Goal: Transaction & Acquisition: Book appointment/travel/reservation

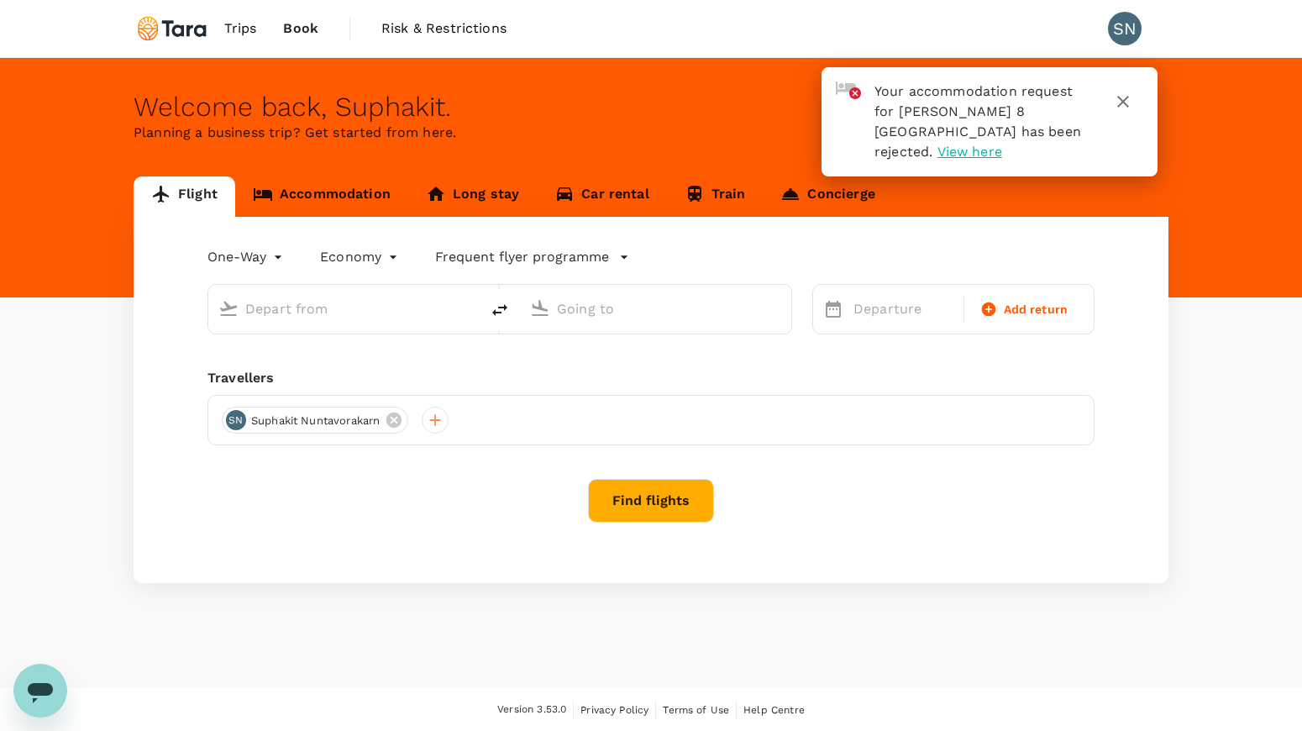
type input "roundtrip"
type input "Don Mueang Intl (DMK)"
type input "Singapore Changi (SIN)"
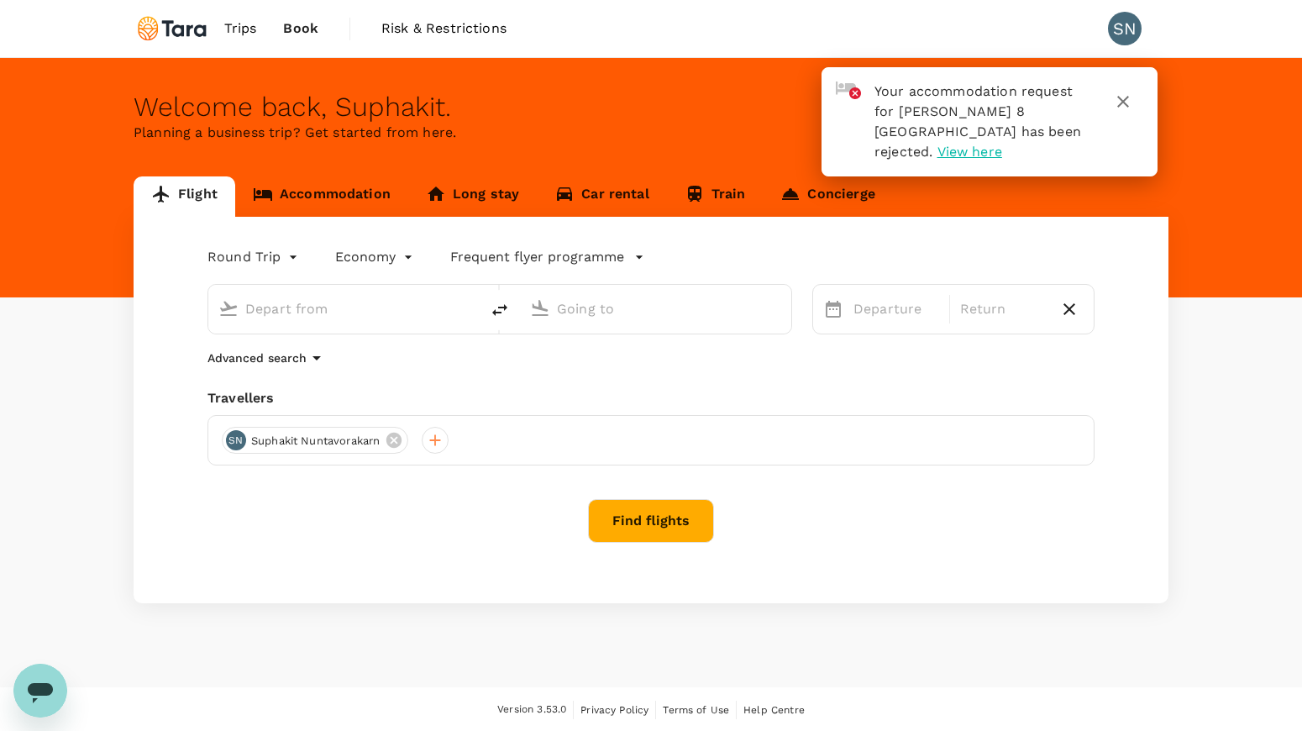
type input "Don Mueang Intl (DMK)"
type input "Singapore Changi (SIN)"
click at [1002, 144] on span "View here" at bounding box center [970, 152] width 65 height 16
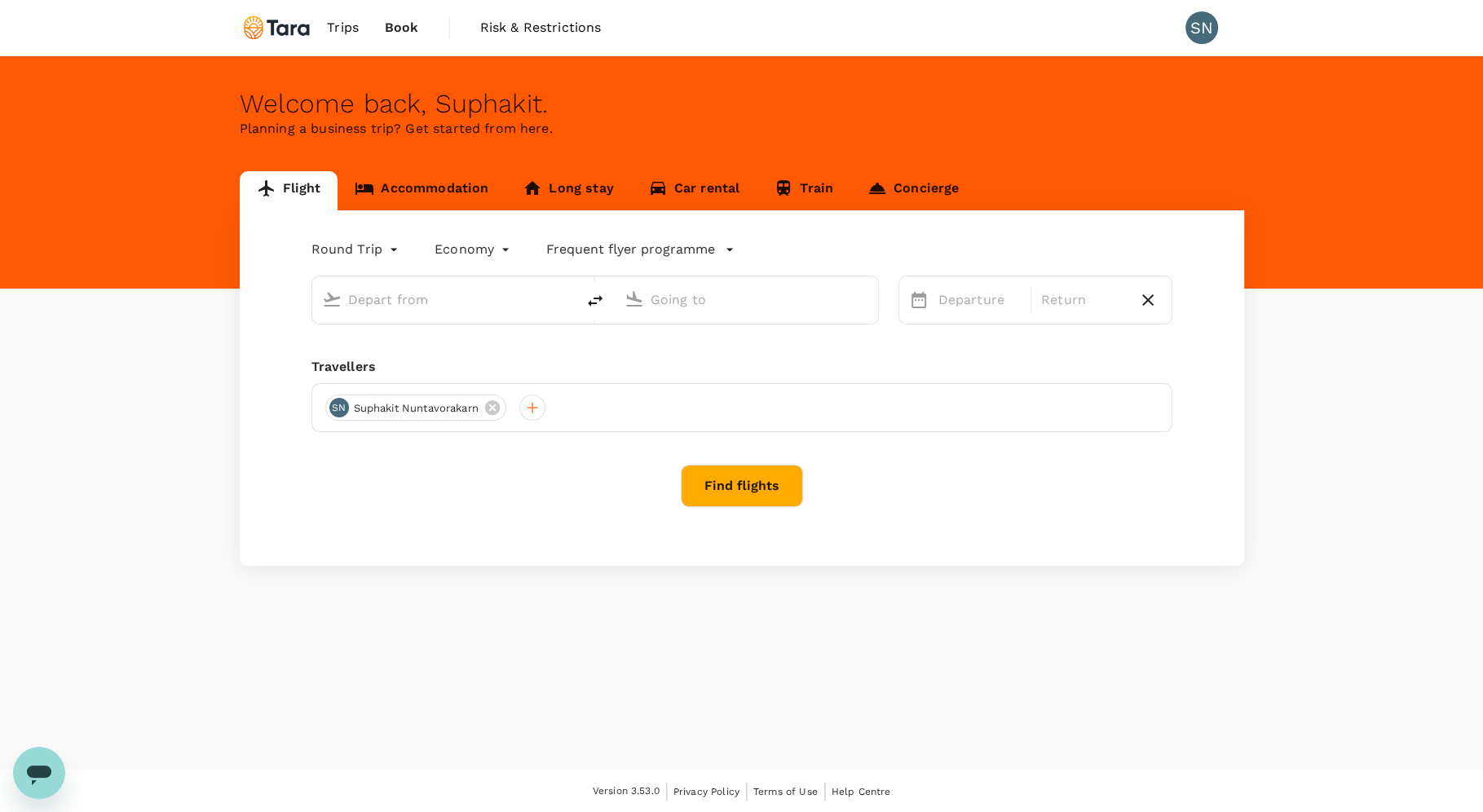
type input "Don Mueang Intl (DMK)"
type input "Singapore Changi (SIN)"
type input "Don Mueang Intl (DMK)"
type input "Singapore Changi (SIN)"
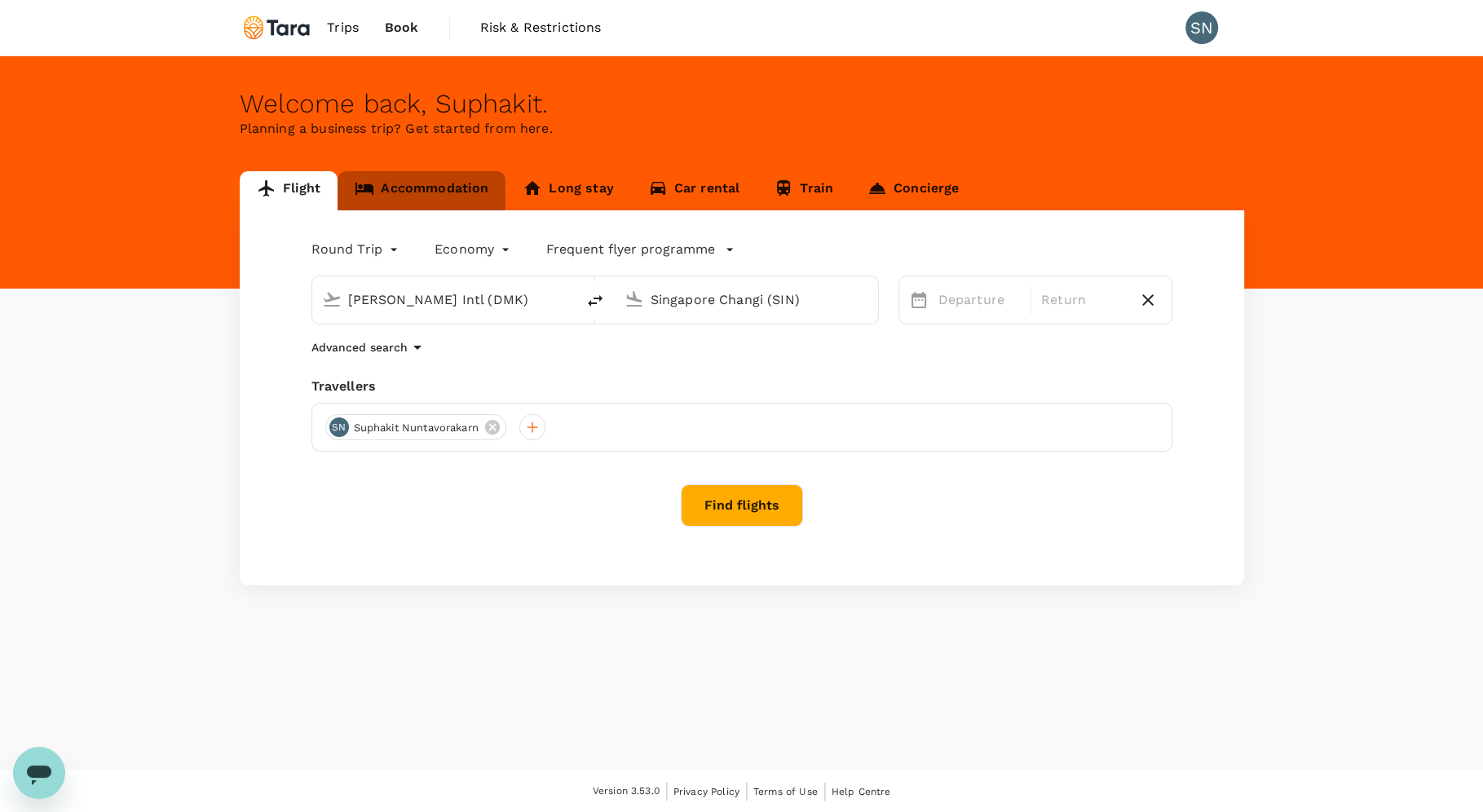
click at [415, 190] on link "Accommodation" at bounding box center [421, 190] width 168 height 39
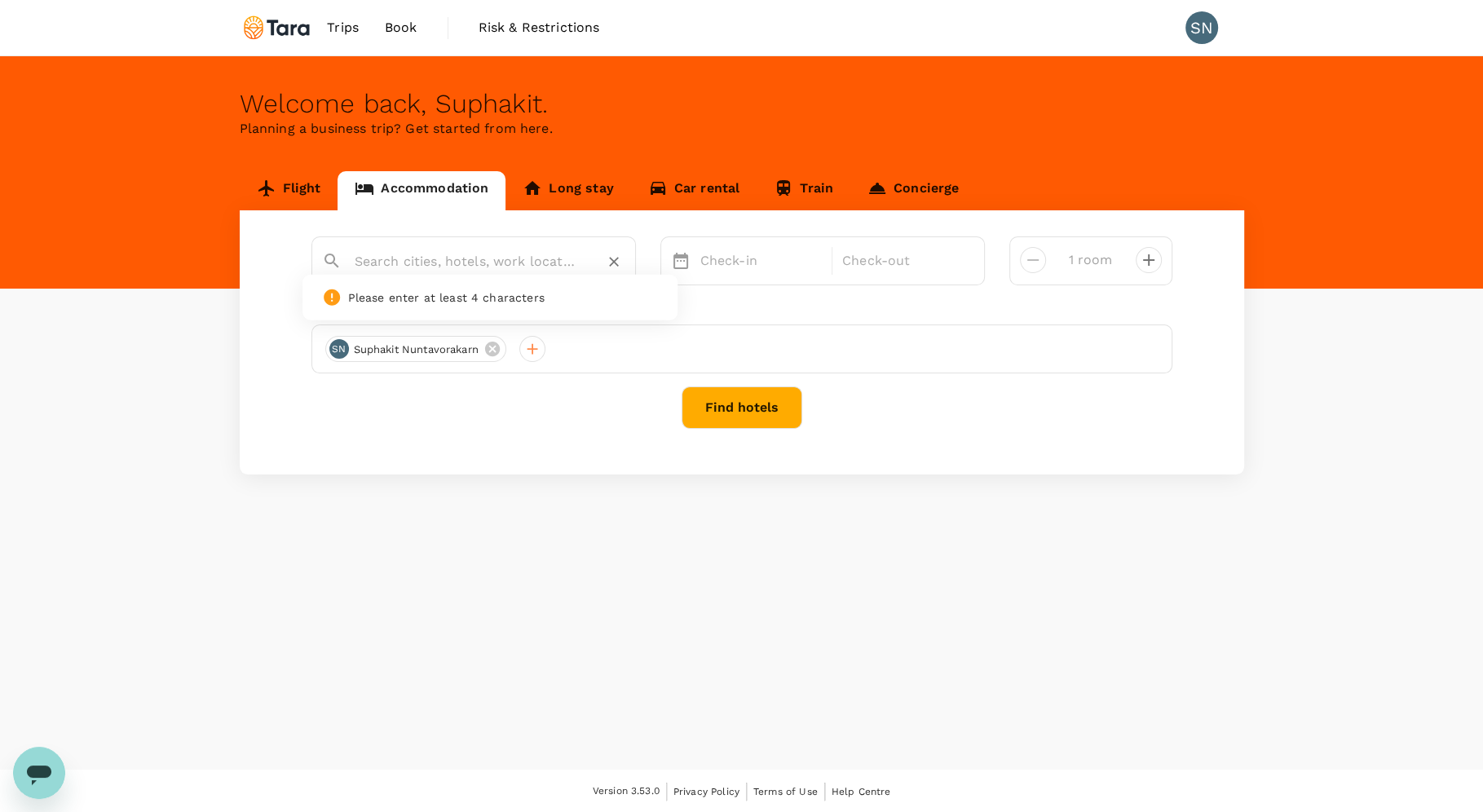
click at [426, 263] on input "text" at bounding box center [467, 261] width 225 height 25
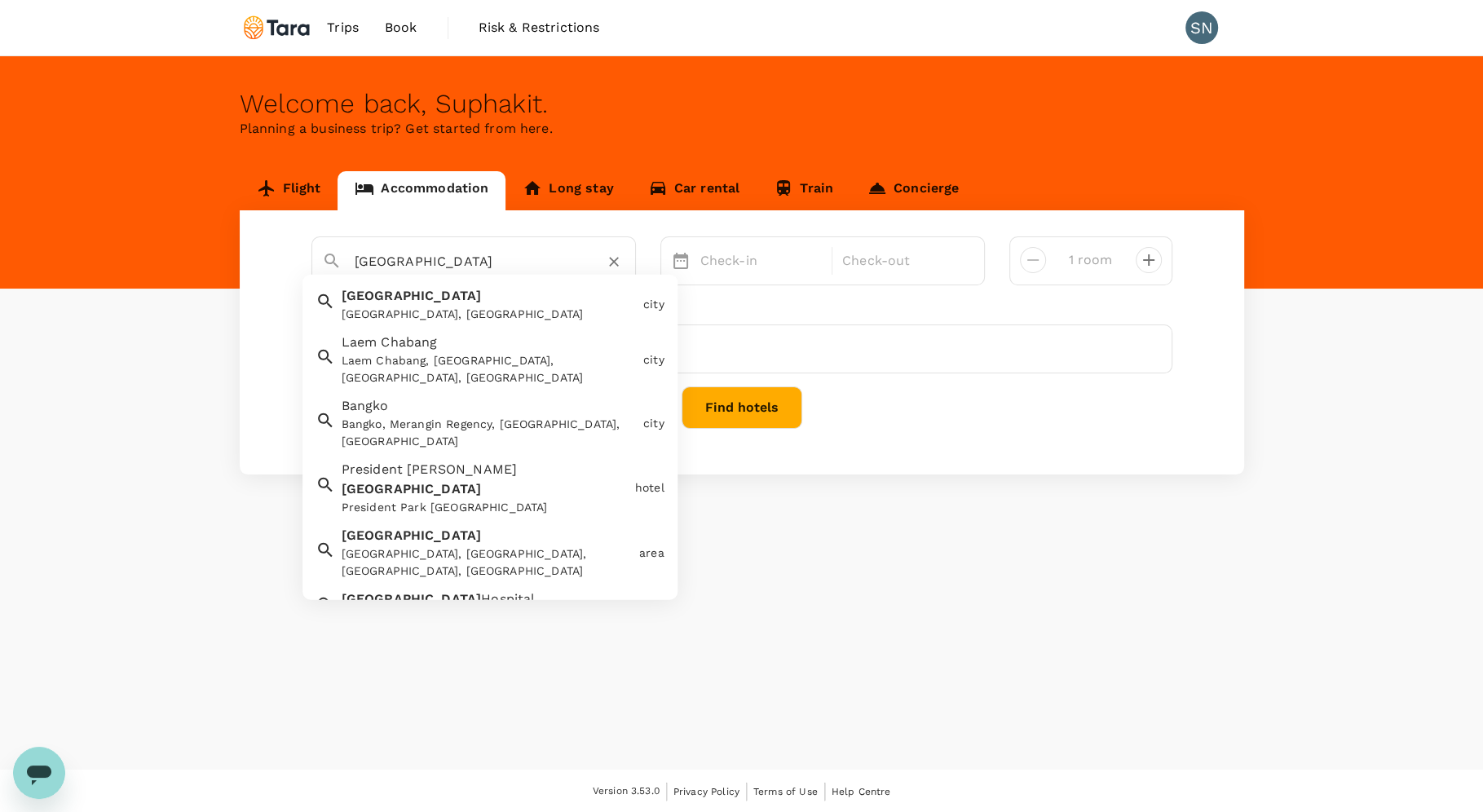
click at [415, 303] on div "Bangkok Bangkok, Thailand" at bounding box center [485, 301] width 302 height 44
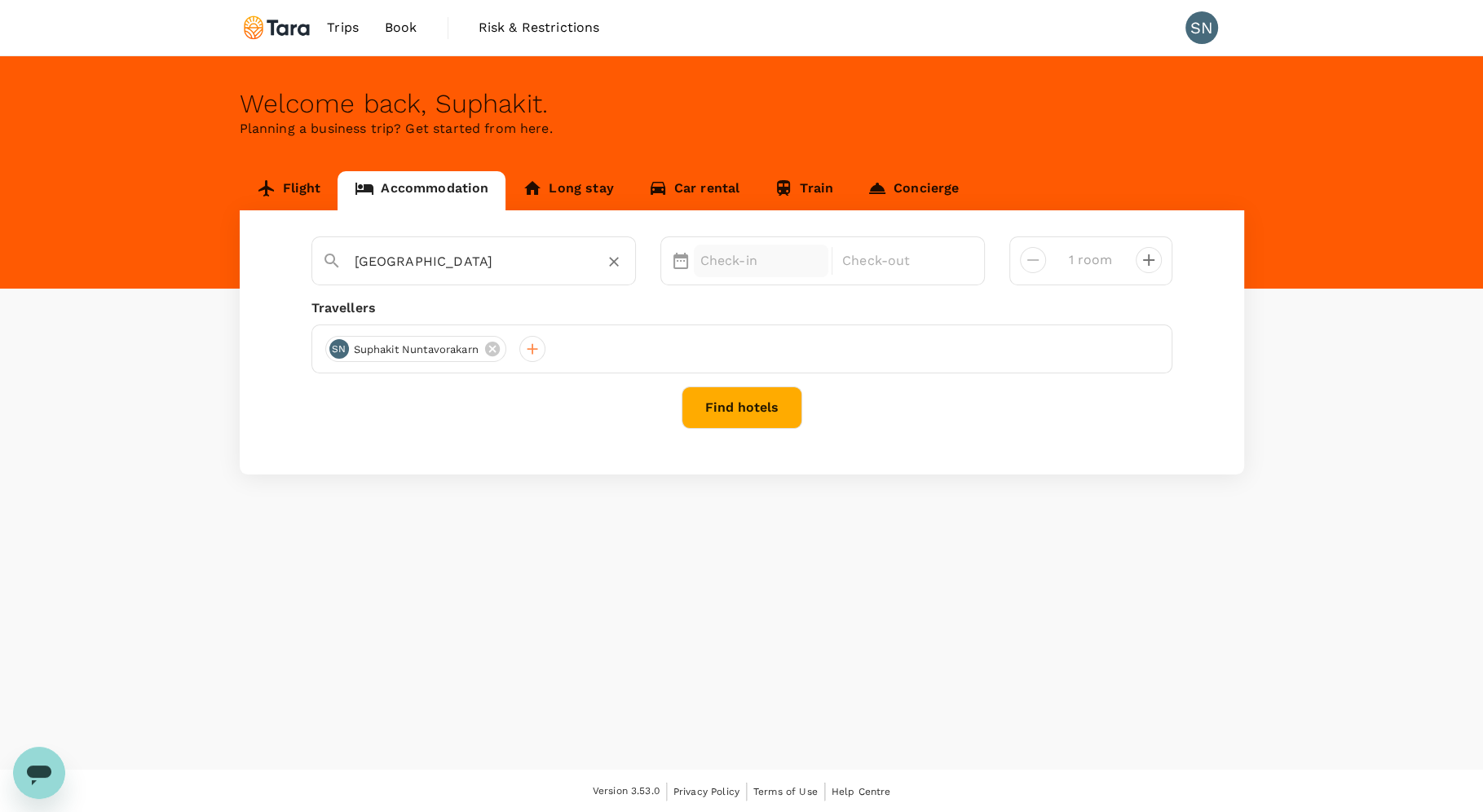
type input "Bangkok"
click at [752, 259] on p "Check-in" at bounding box center [762, 261] width 122 height 19
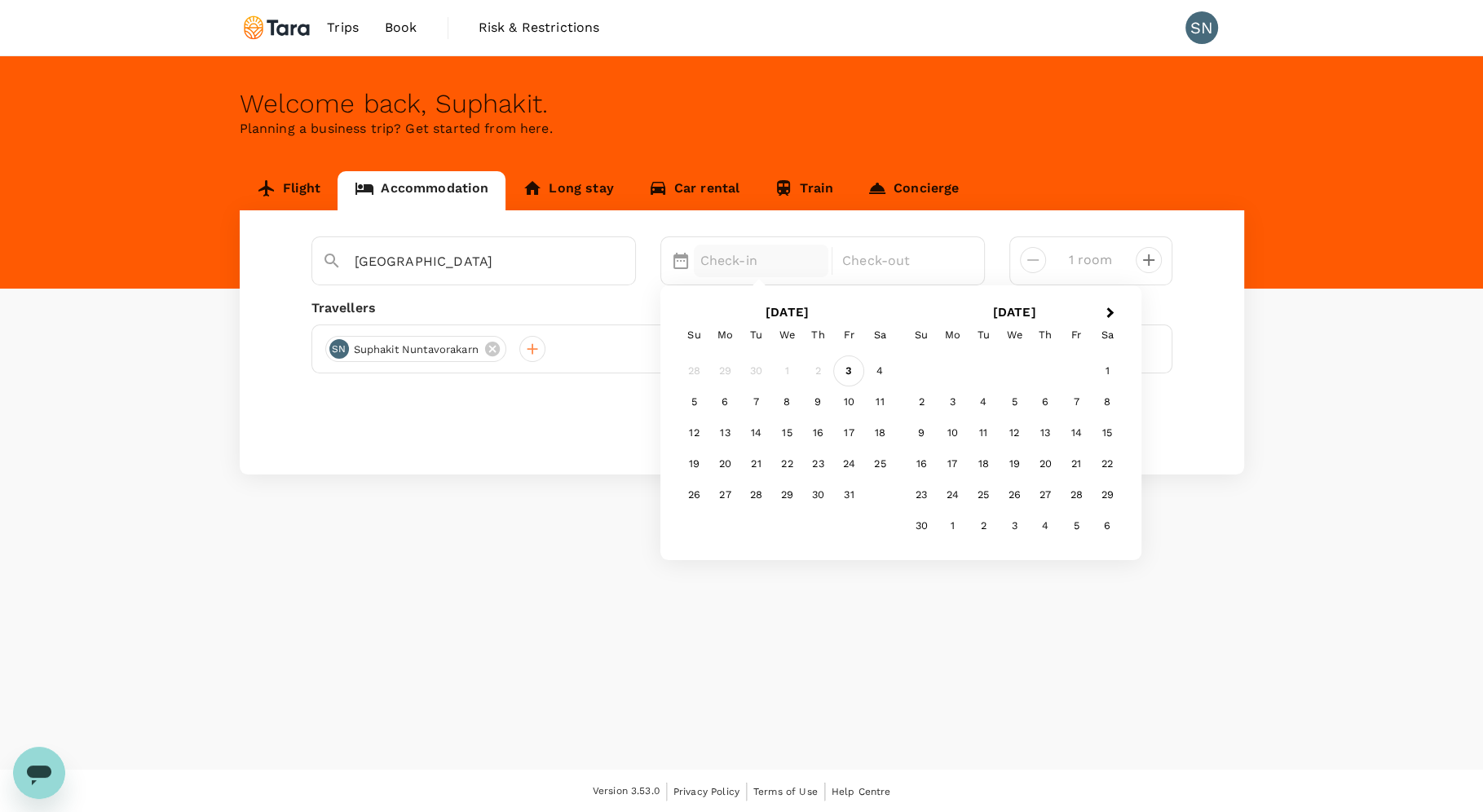
click at [849, 373] on div "3" at bounding box center [849, 372] width 31 height 31
click at [879, 369] on div "4" at bounding box center [880, 372] width 31 height 31
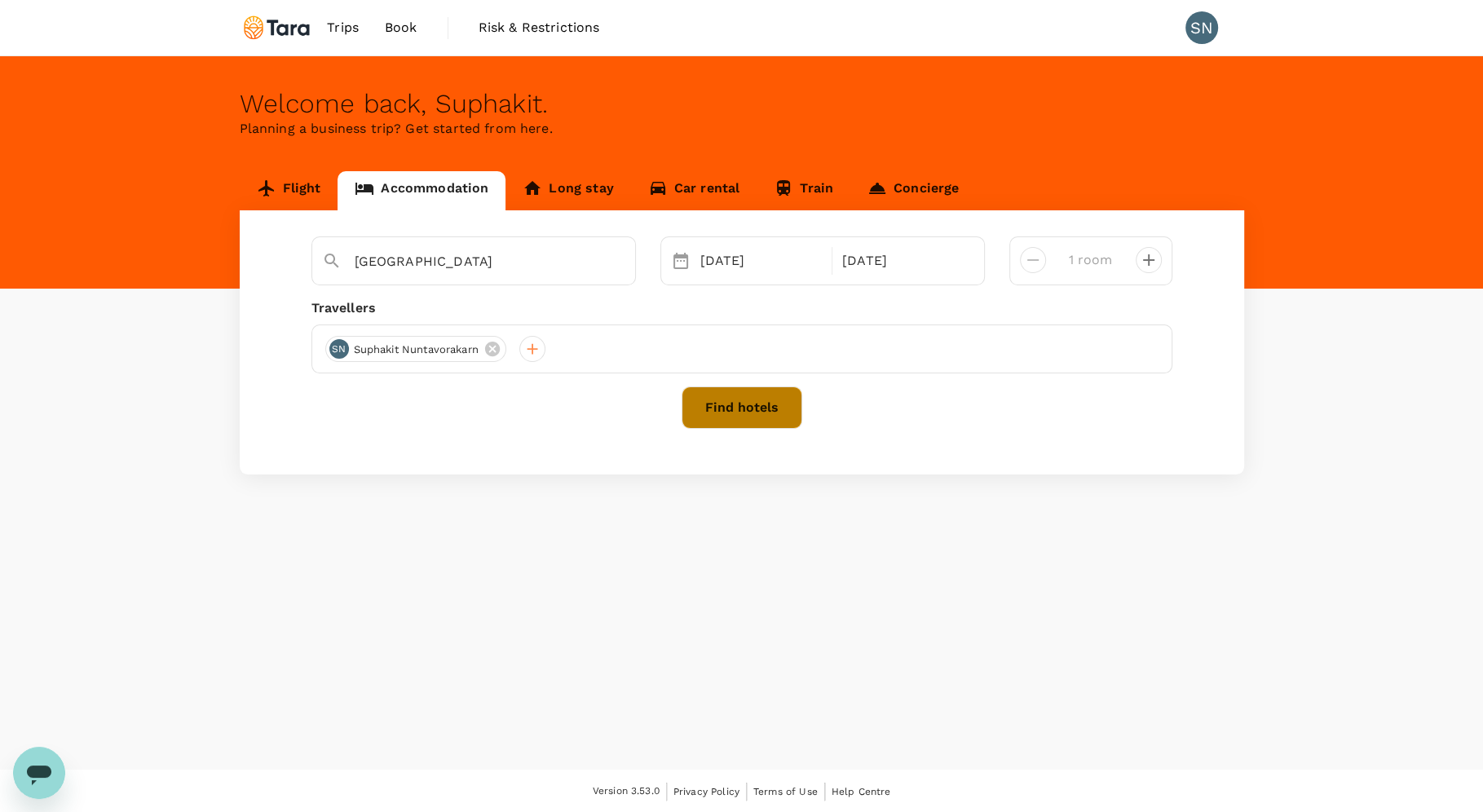
click at [748, 412] on button "Find hotels" at bounding box center [742, 407] width 120 height 43
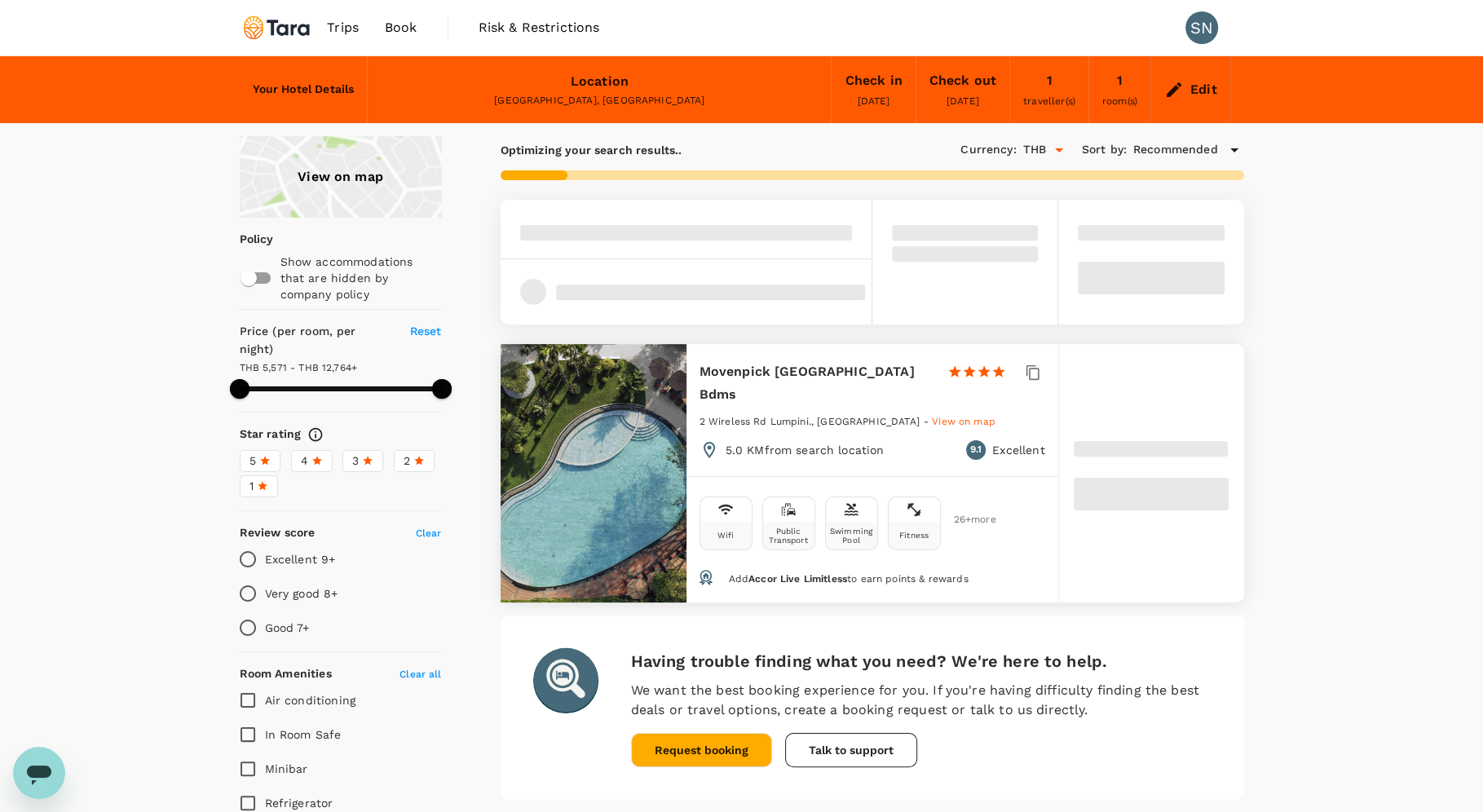
type input "499.69"
type input "65.69"
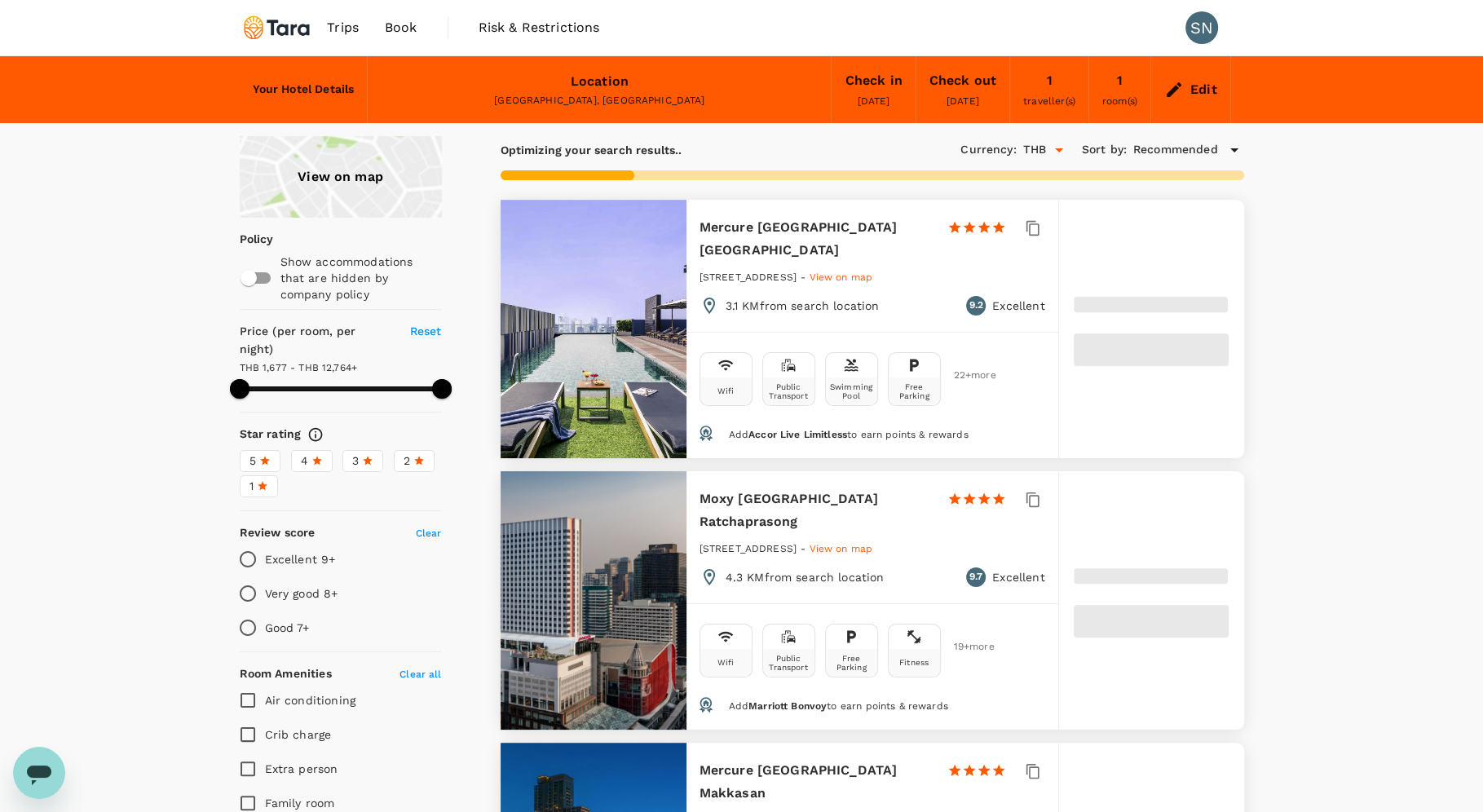
type input "499.32"
type input "9.32"
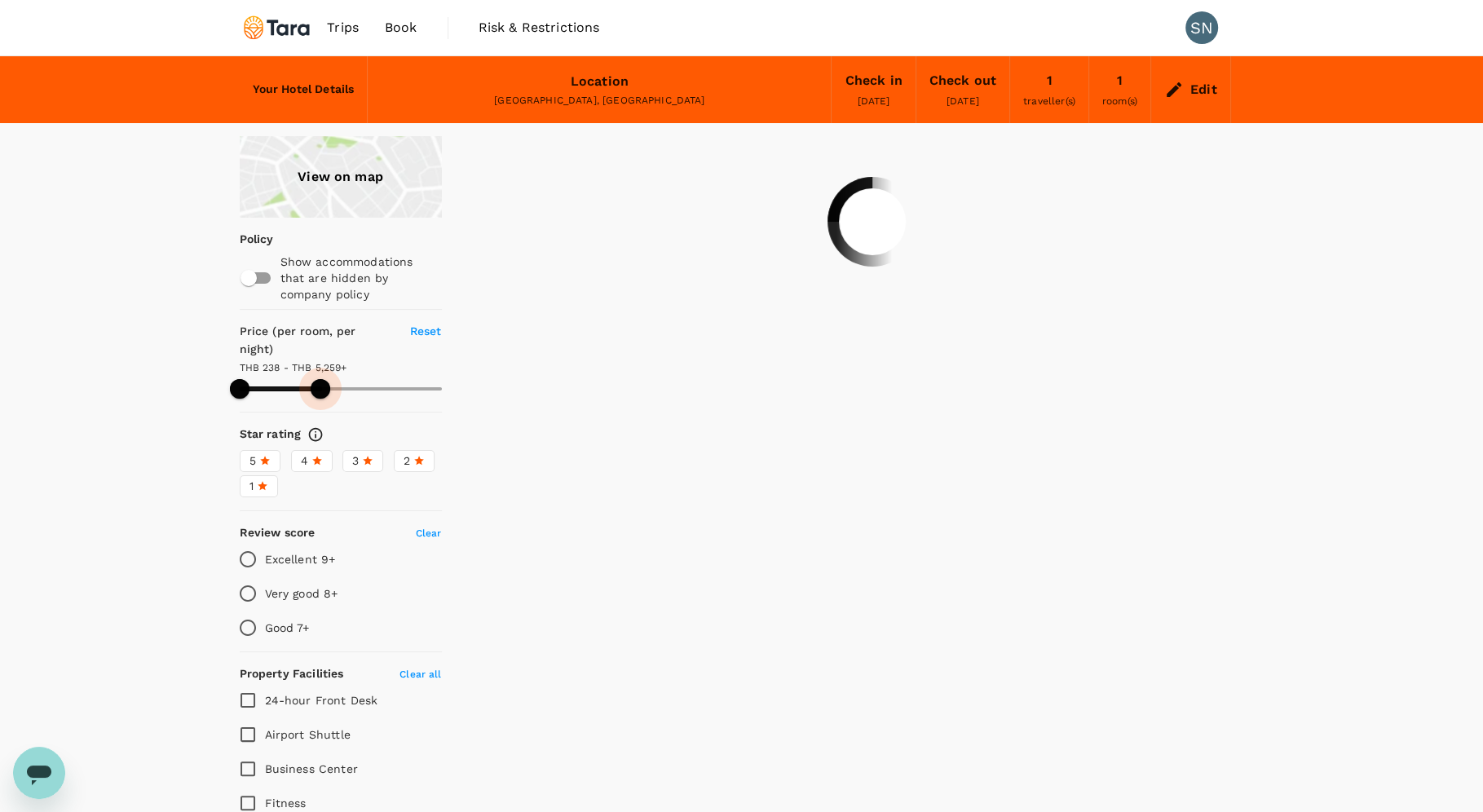
drag, startPoint x: 443, startPoint y: 372, endPoint x: 320, endPoint y: 378, distance: 123.1
click at [320, 379] on span at bounding box center [320, 389] width 19 height 19
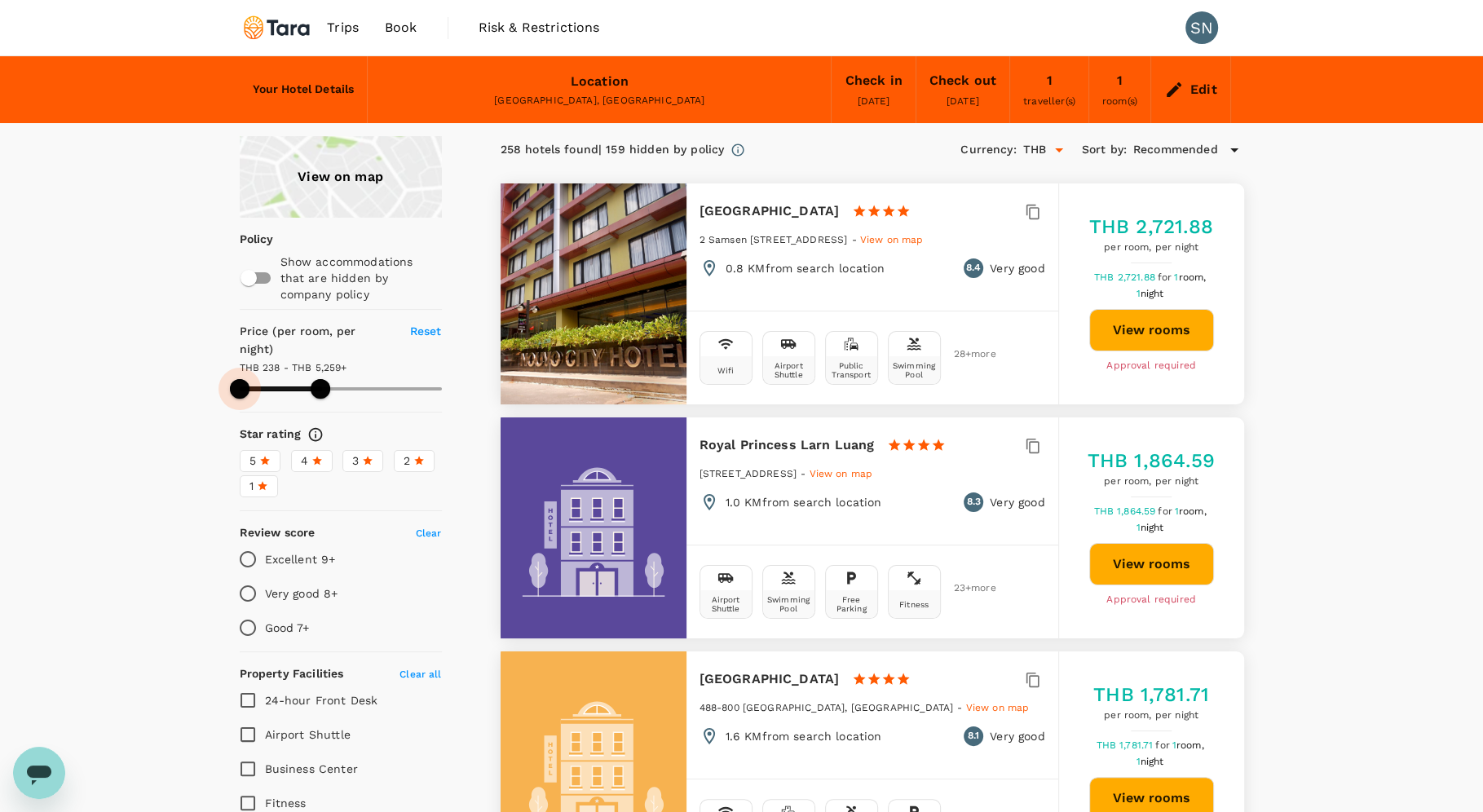
type input "206.32"
type input "10.32"
type input "206.32"
type input "20.32"
type input "206.32"
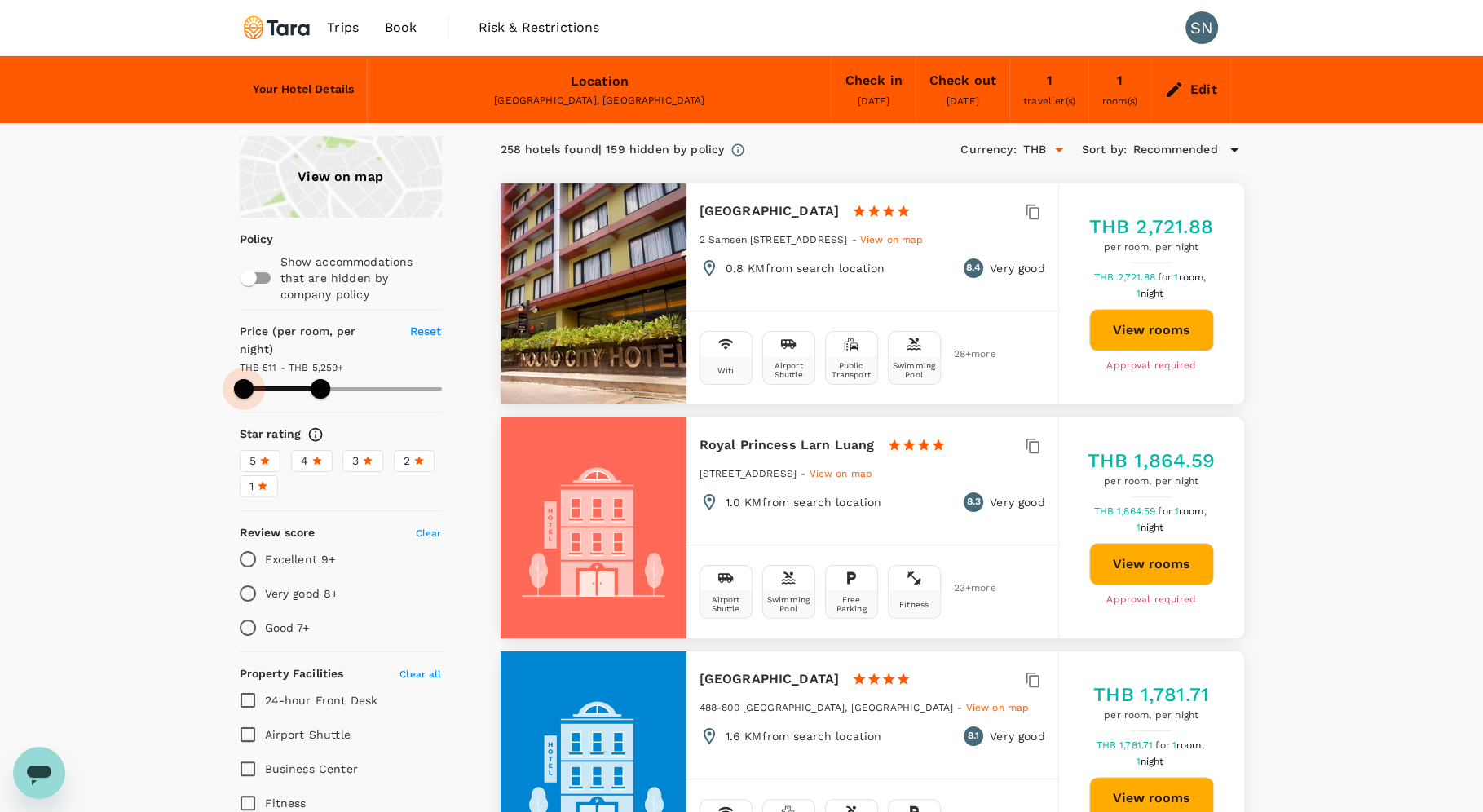
type input "22.32"
type input "206.32"
type input "24.32"
type input "206.32"
type input "24.32"
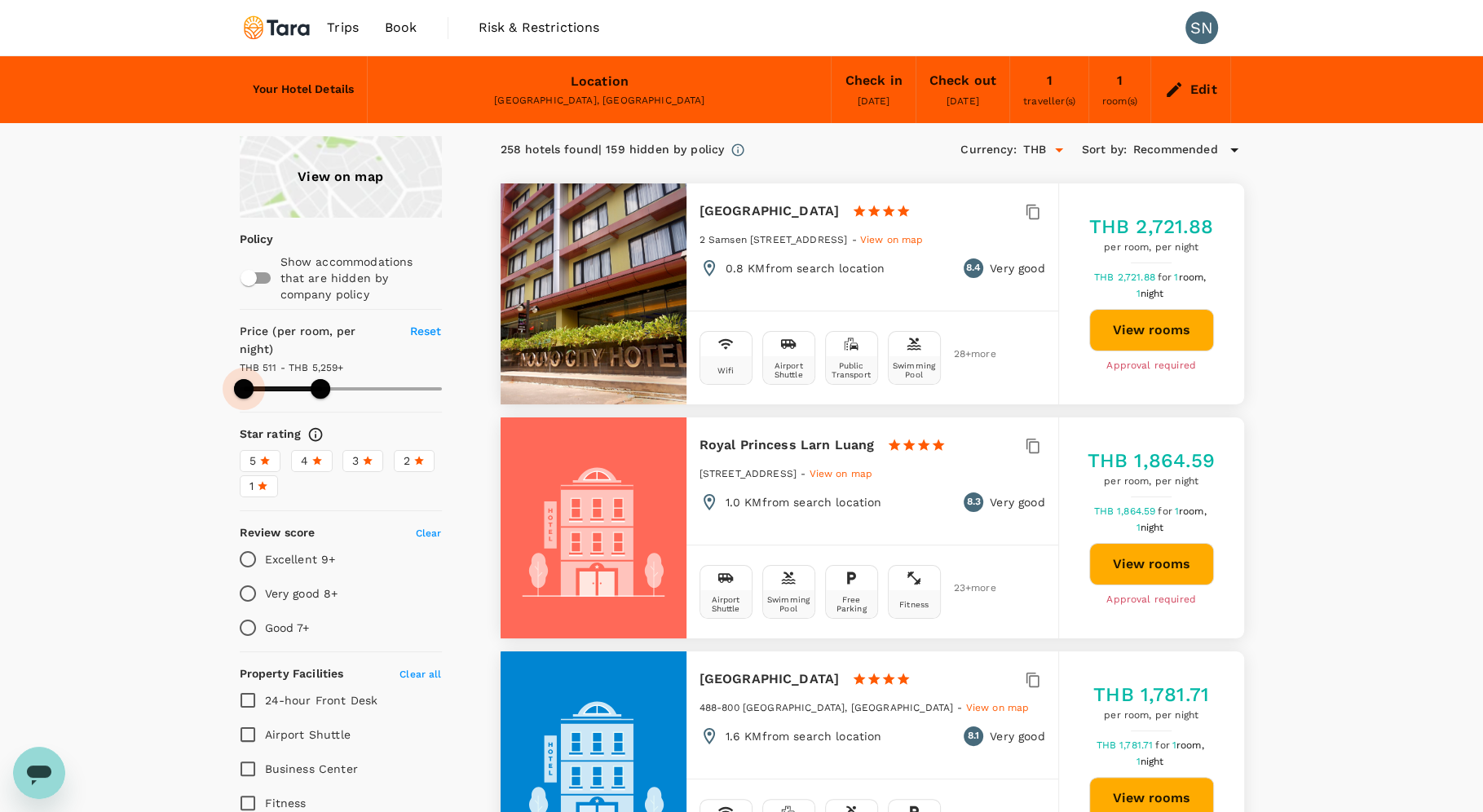
type input "206.32"
type input "30.32"
type input "206.32"
type input "32.32"
type input "206.32"
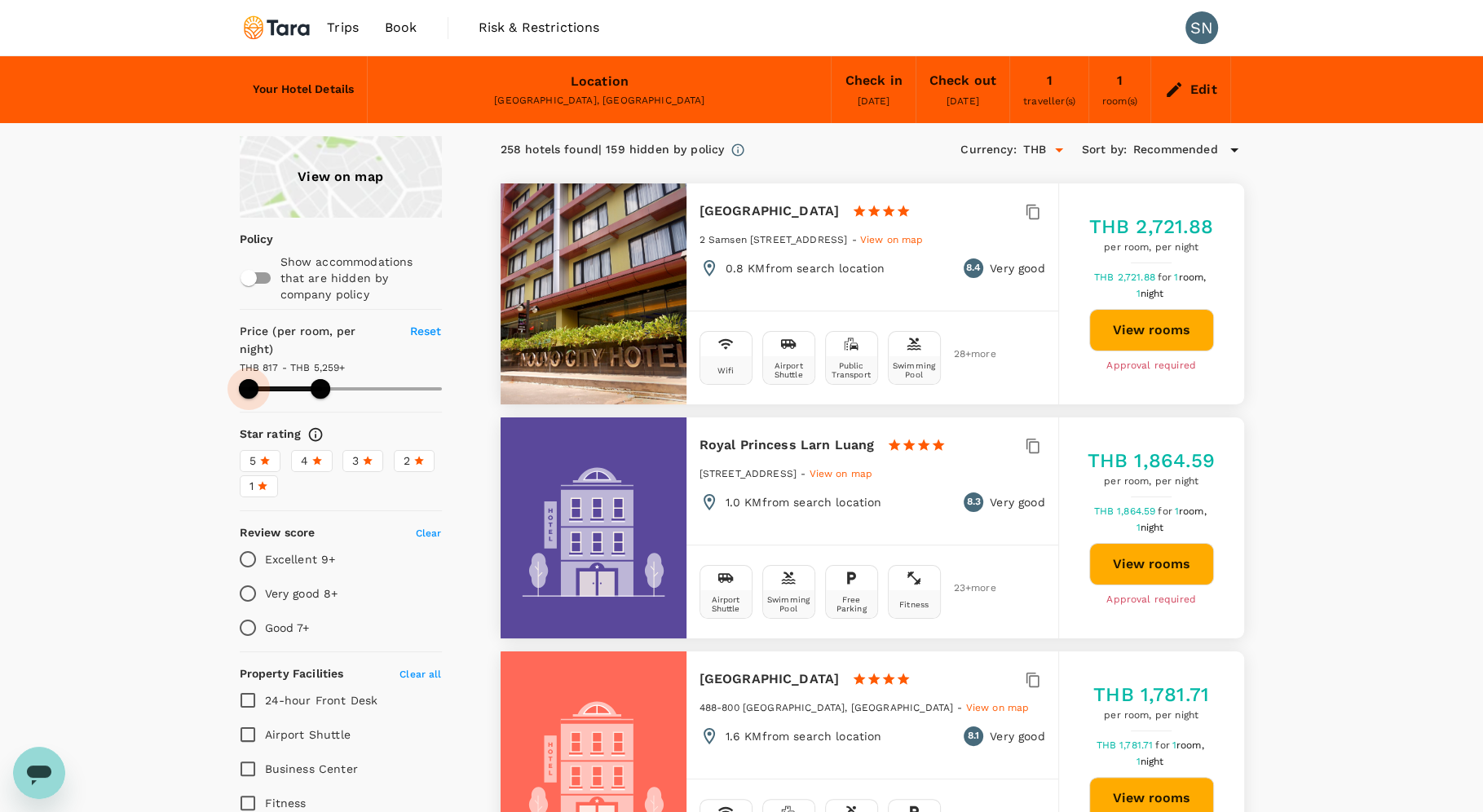
type input "32.32"
type input "206.32"
type input "34.32"
type input "206.32"
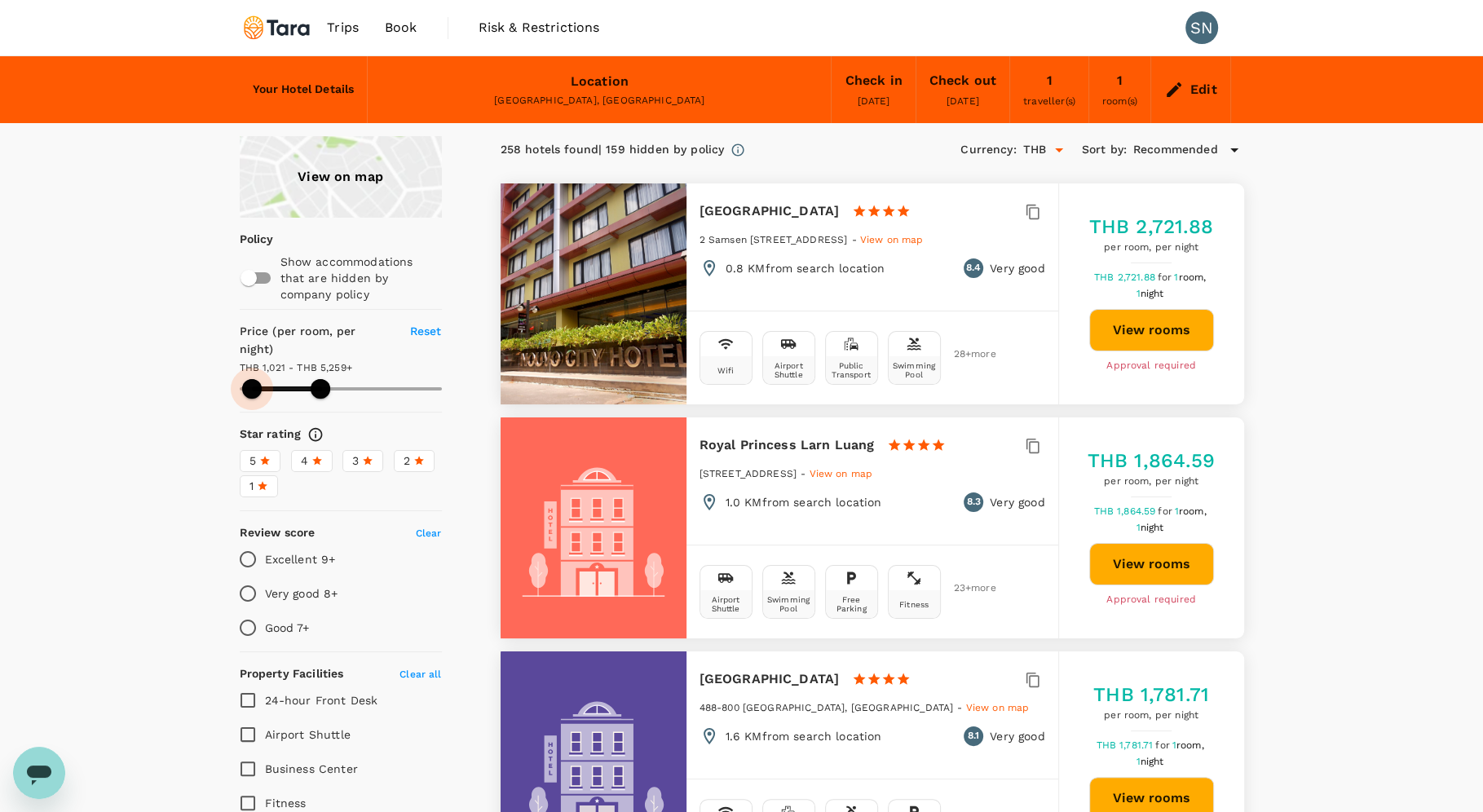
type input "40.32"
type input "206.32"
type input "44.32"
type input "206.32"
type input "46.32"
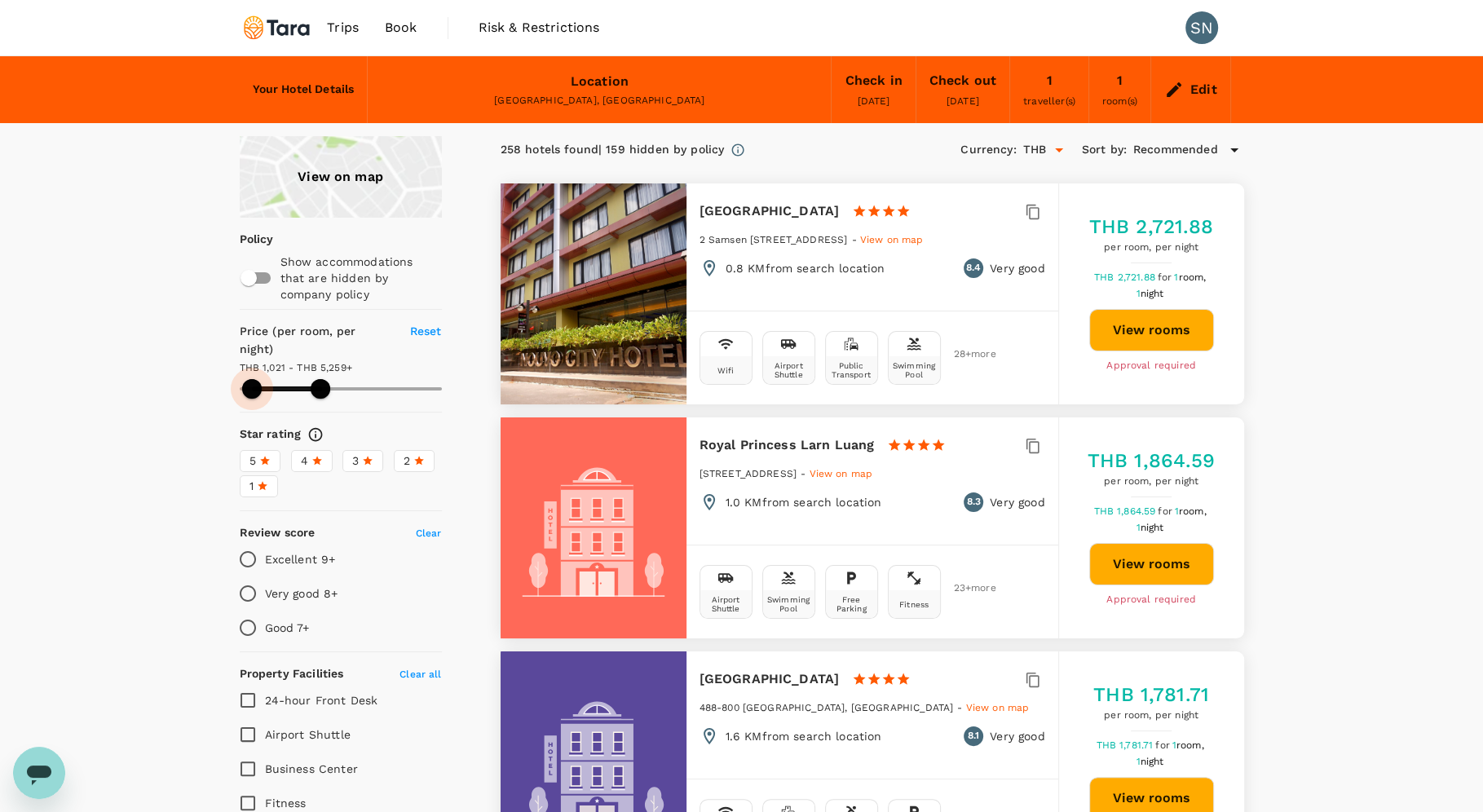
type input "206.32"
type input "48.32"
type input "206.32"
type input "48.32"
type input "206.32"
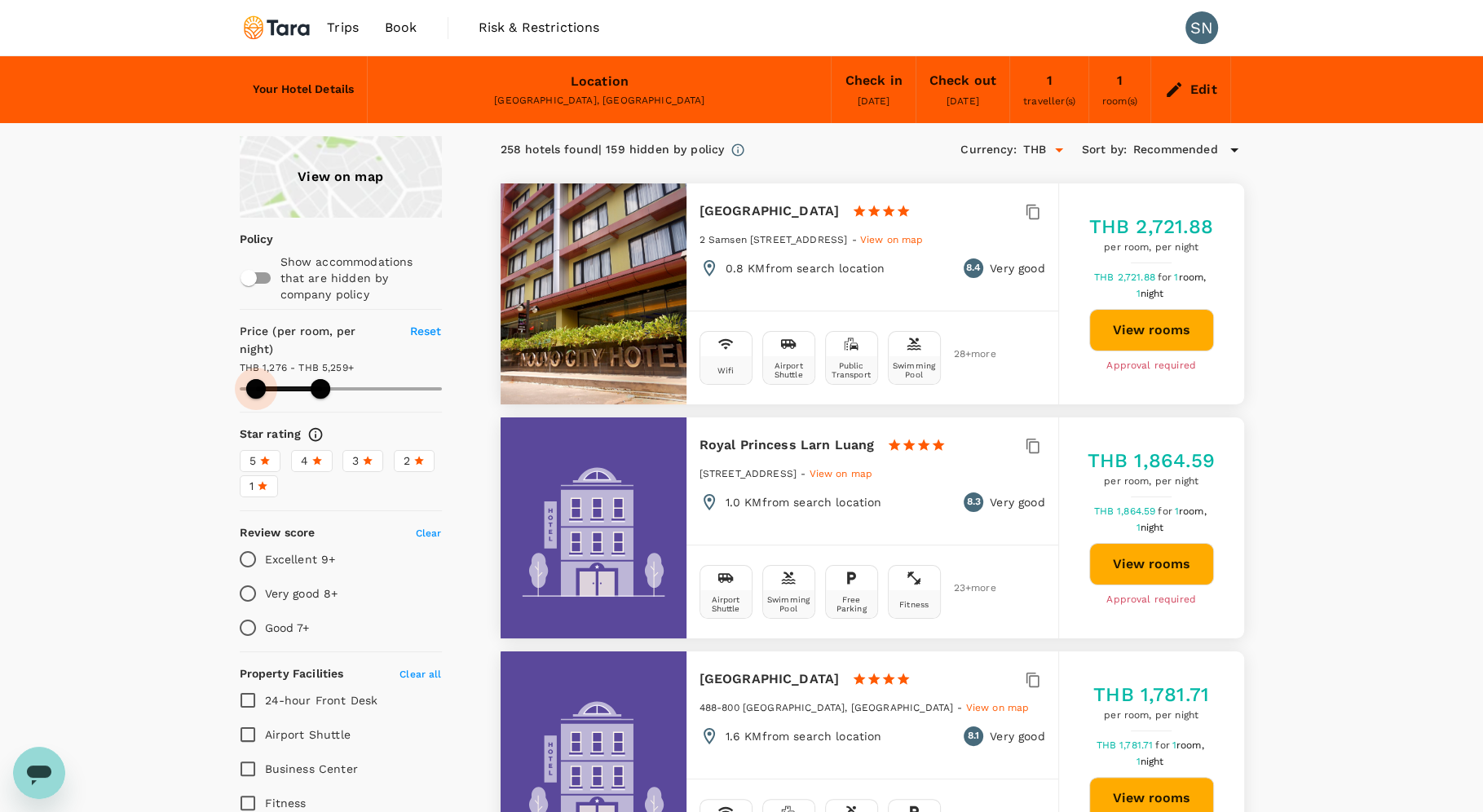
type input "50.32"
type input "206.32"
type input "52.32"
type input "206.32"
type input "54.32"
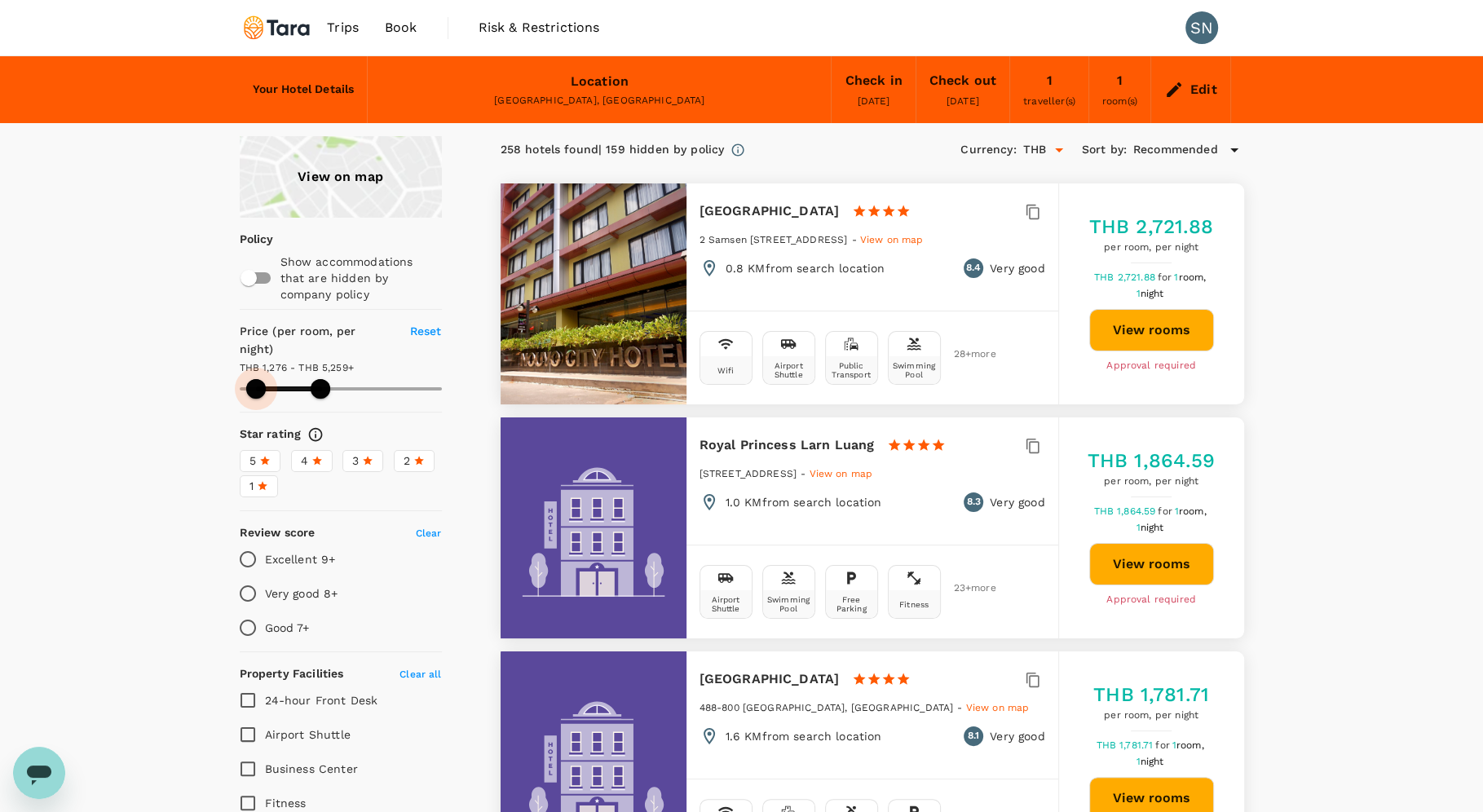
type input "206.32"
type input "56.32"
type input "206.32"
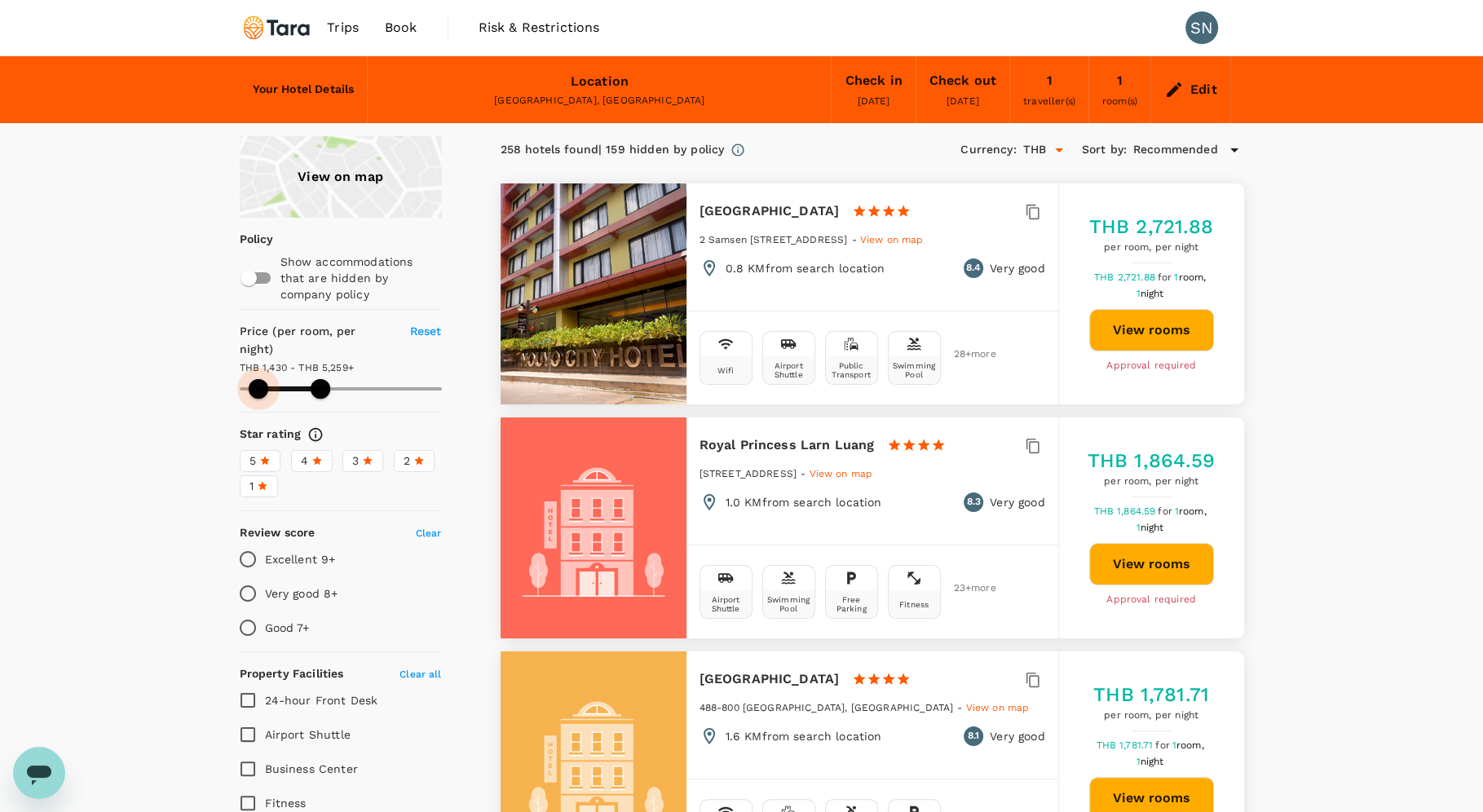
type input "56.32"
type input "206.32"
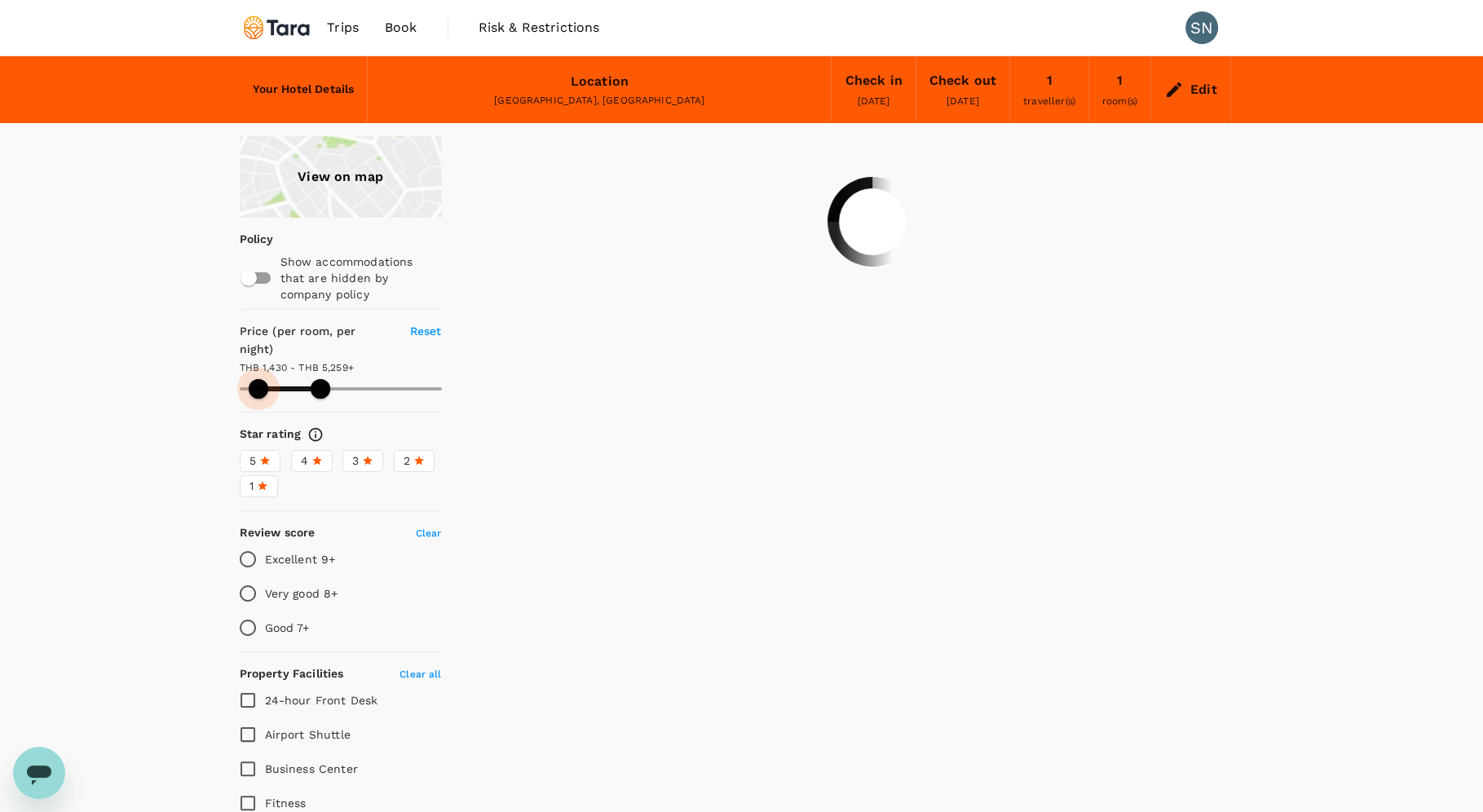
type input "56.32"
type input "206.32"
type input "54.32"
type input "206.32"
type input "54.32"
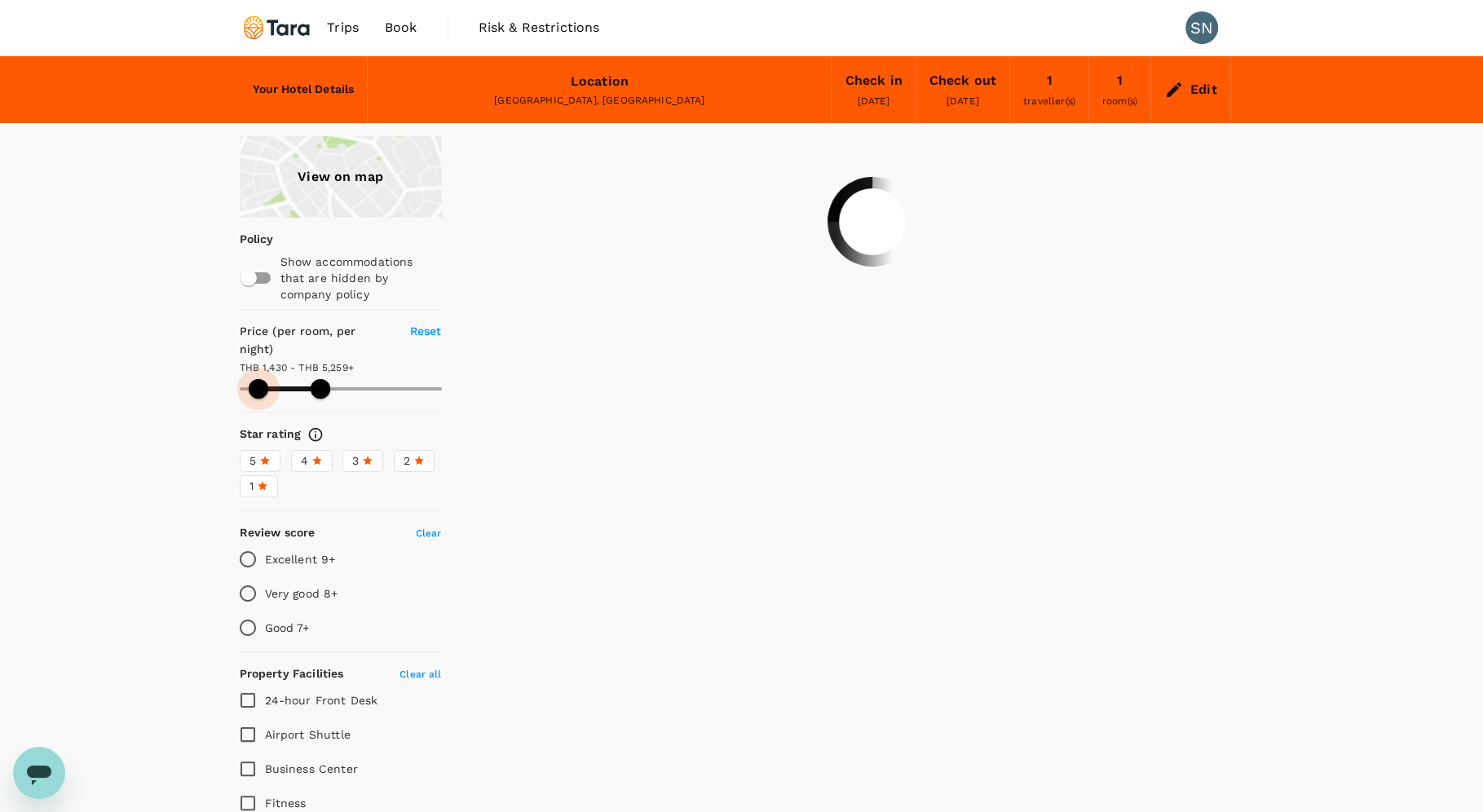
type input "206.32"
type input "52.32"
type input "206.32"
type input "52.32"
type input "206.32"
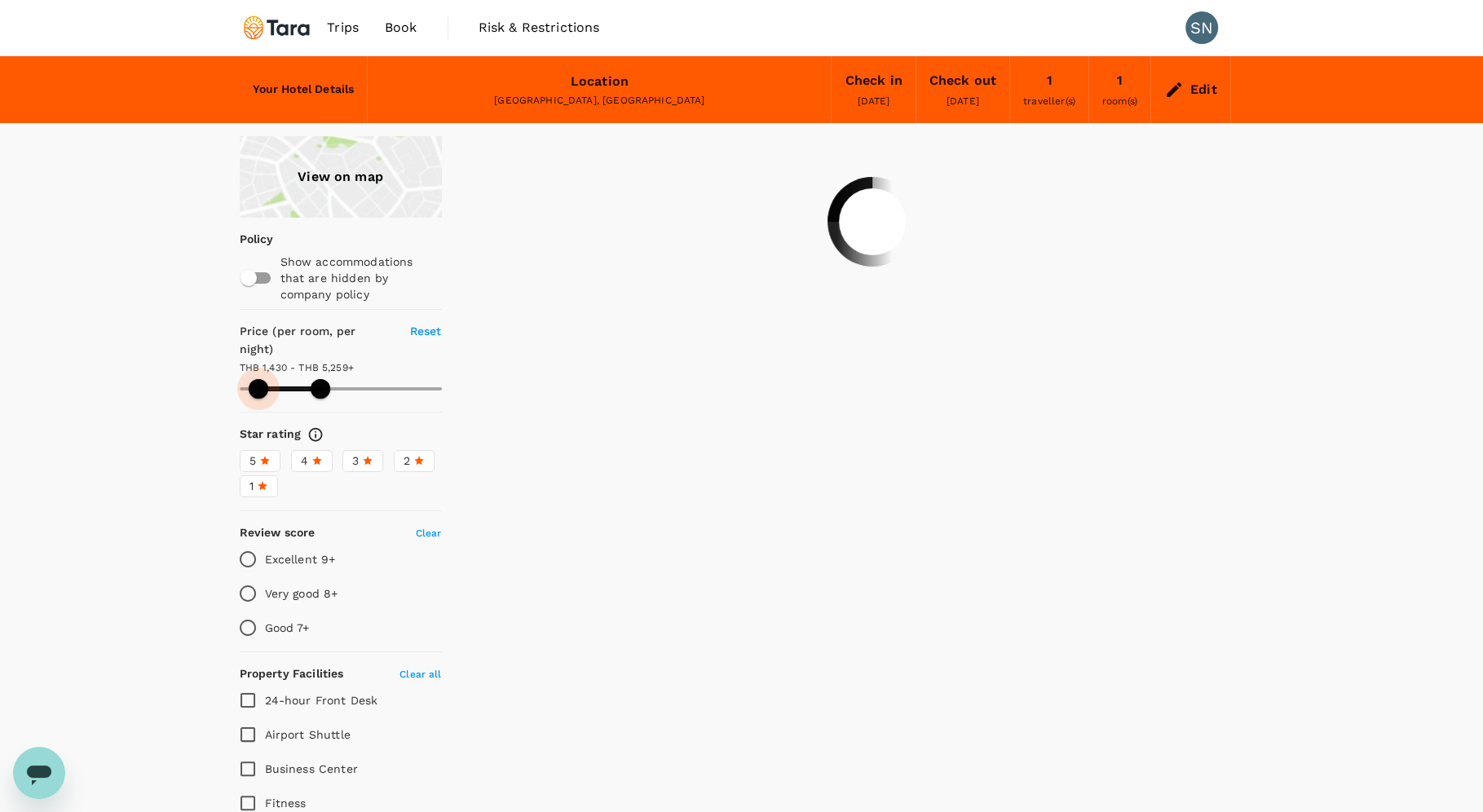
type input "52.32"
type input "206.32"
type input "50.32"
type input "206.32"
type input "50.32"
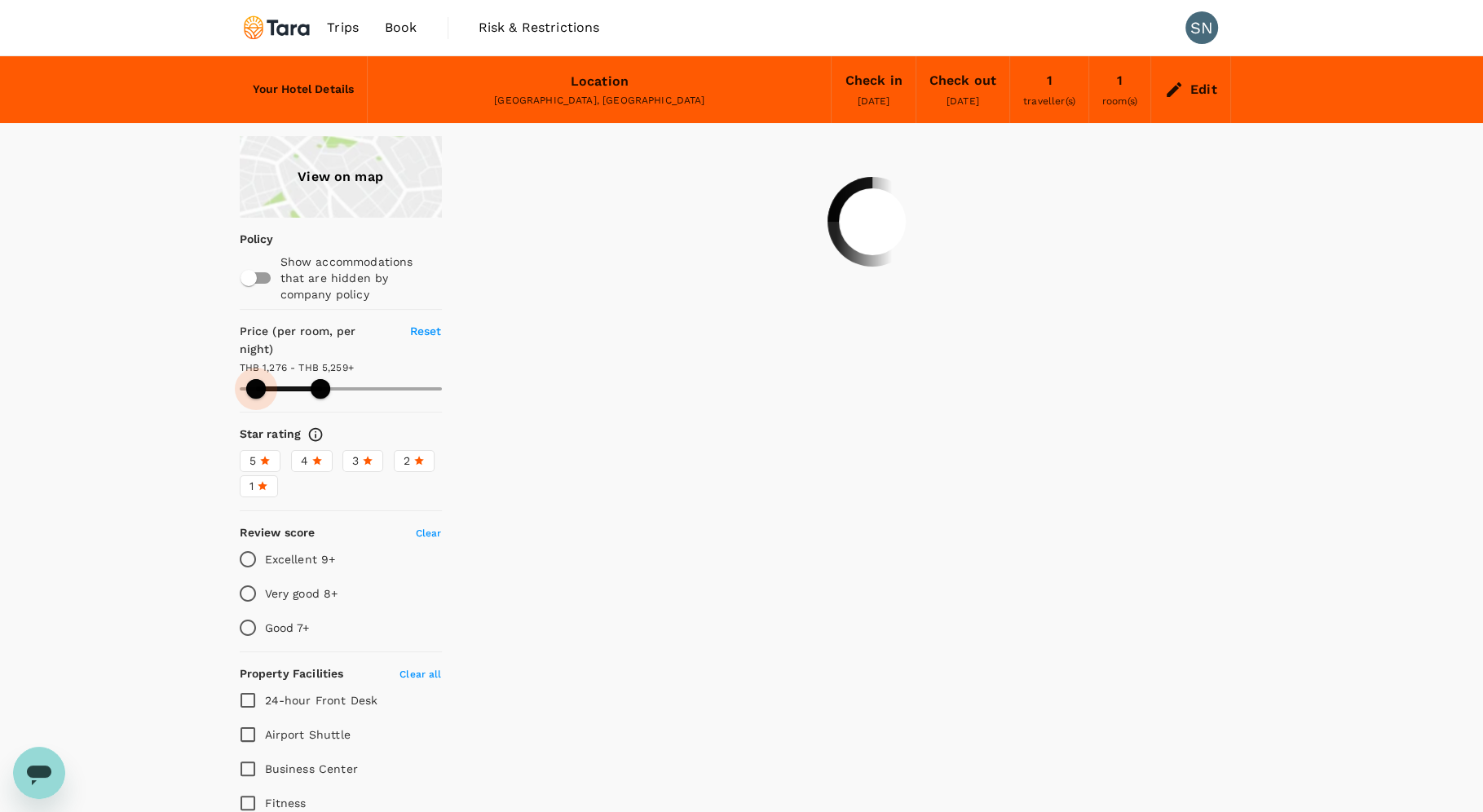
type input "206.32"
type input "48.32"
type input "206.32"
drag, startPoint x: 238, startPoint y: 372, endPoint x: 255, endPoint y: 371, distance: 17.0
click at [255, 379] on span at bounding box center [255, 389] width 19 height 19
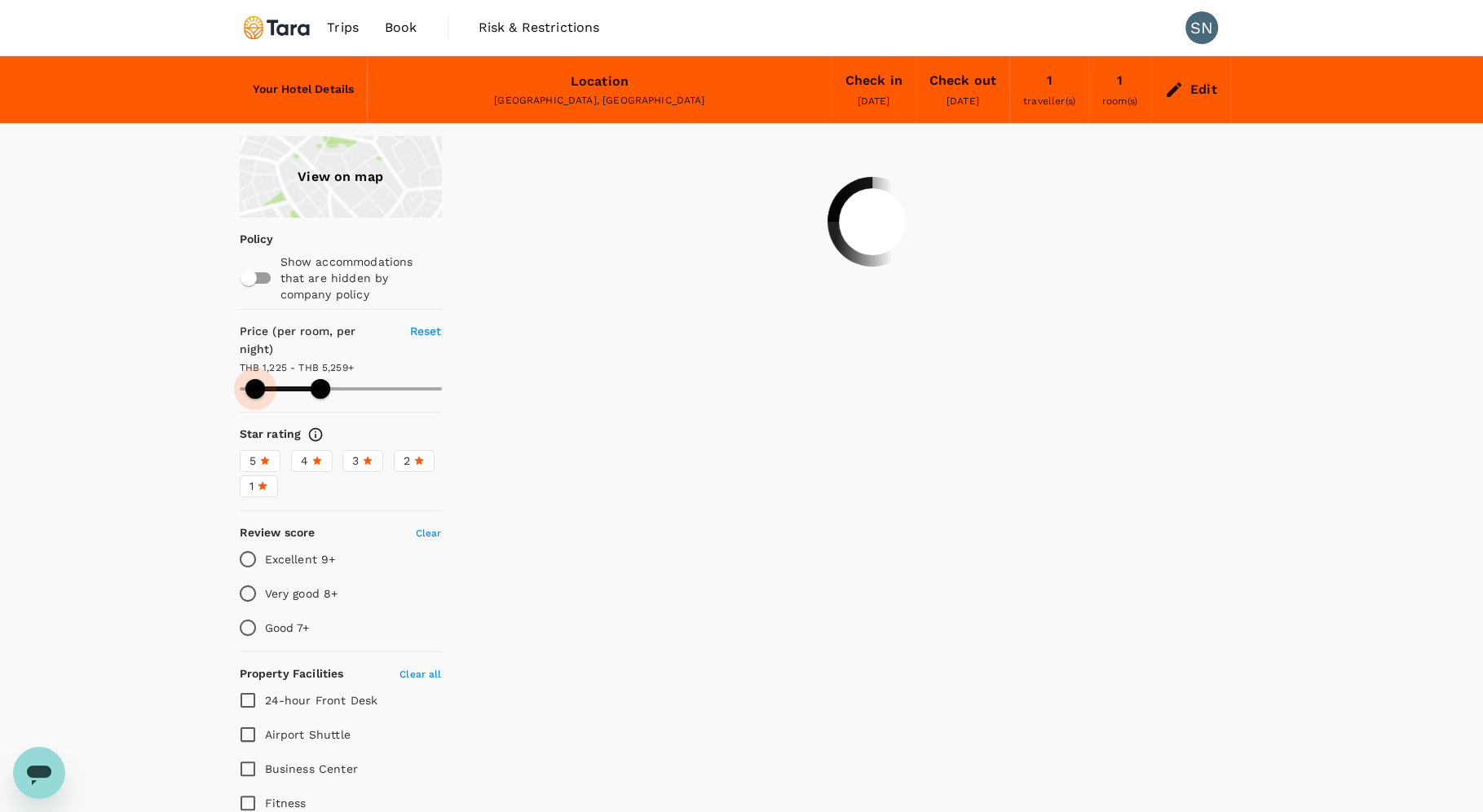
type input "48.32"
type input "206.32"
type input "48.32"
type input "206.32"
type input "48.32"
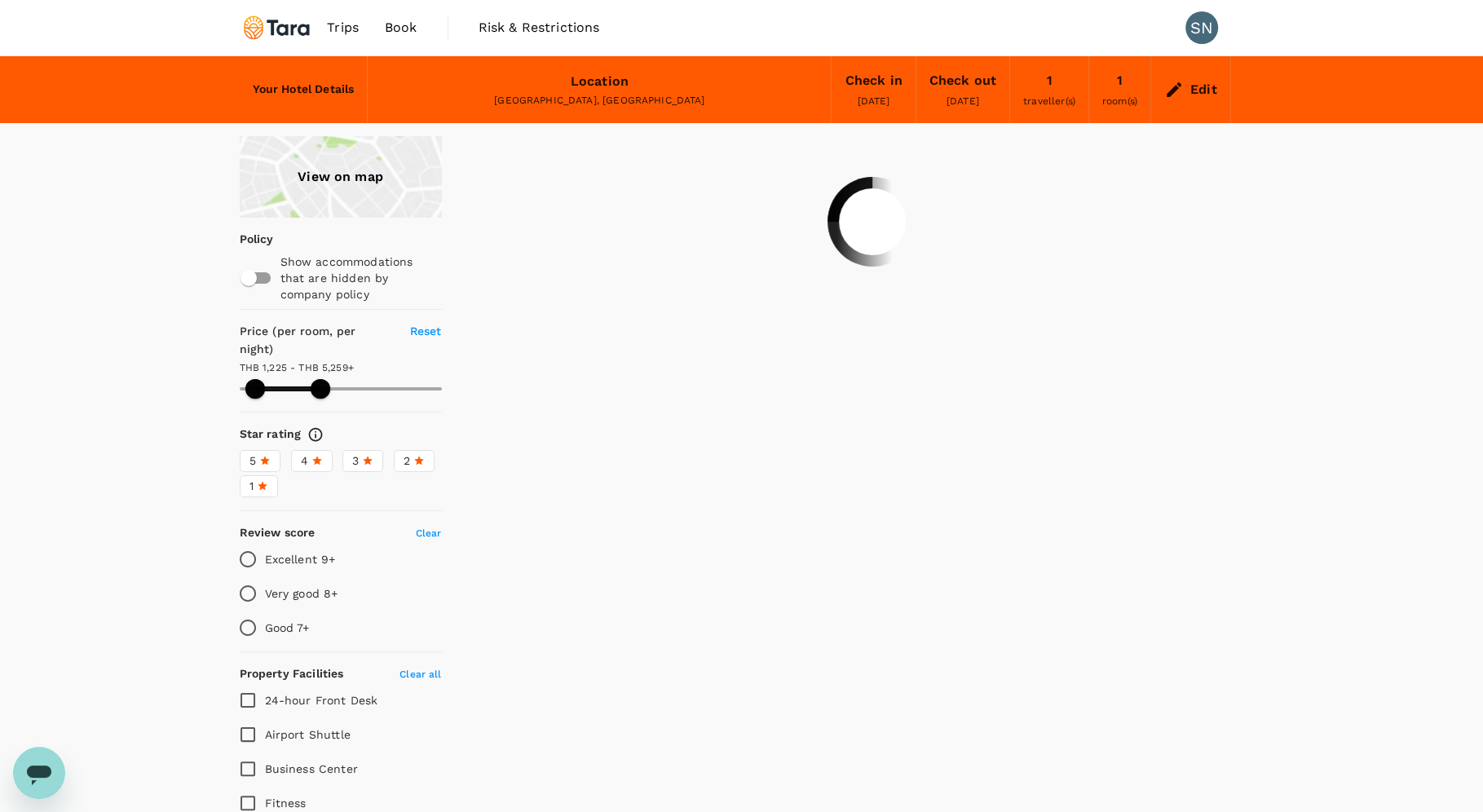
type input "206.32"
type input "48.32"
type input "206.32"
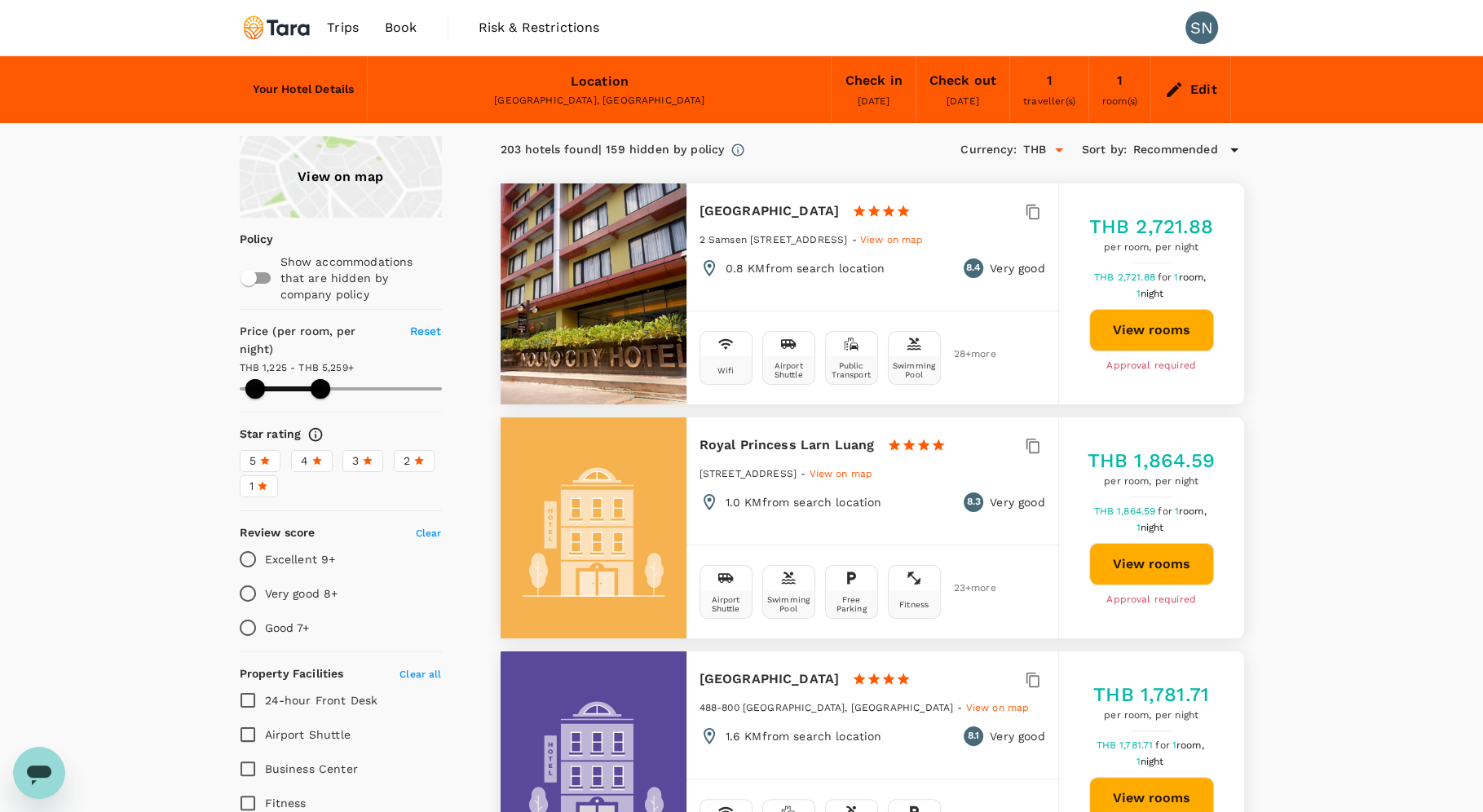
type input "48.32"
type input "206.32"
click at [319, 185] on div "View on map" at bounding box center [341, 177] width 202 height 81
type input "48.32"
type input "206.32"
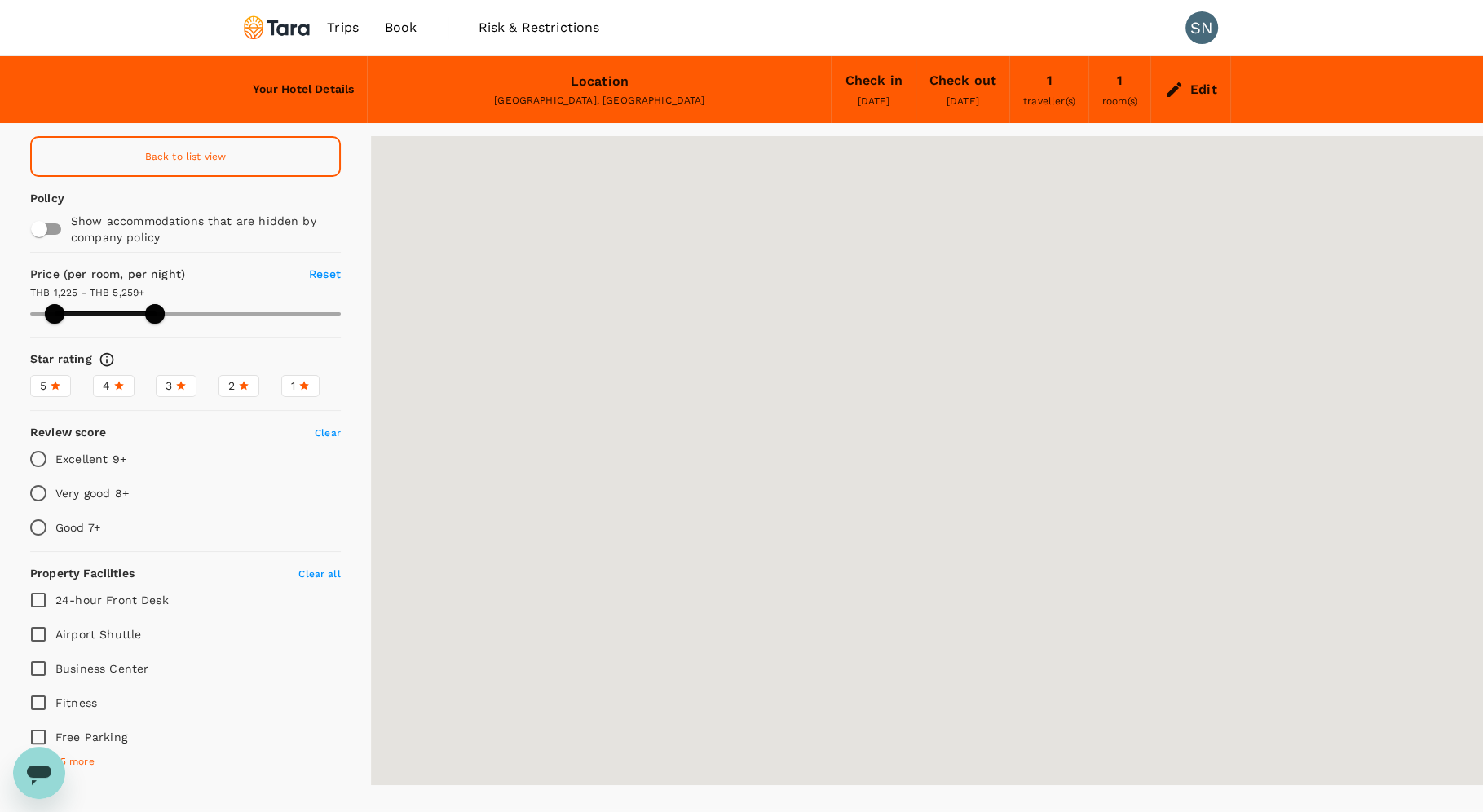
type input "48.32"
type input "206.32"
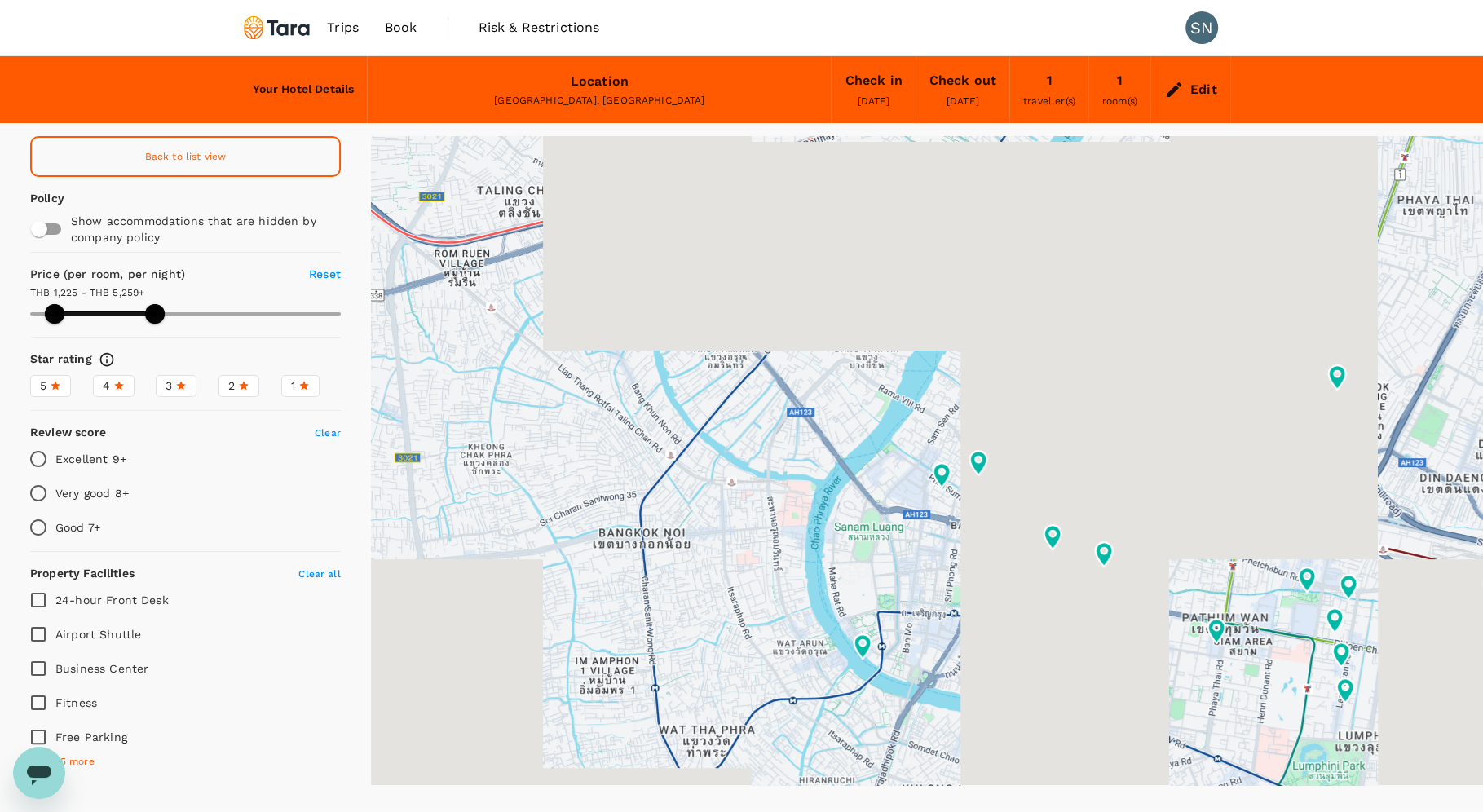
type input "48.32"
type input "206.32"
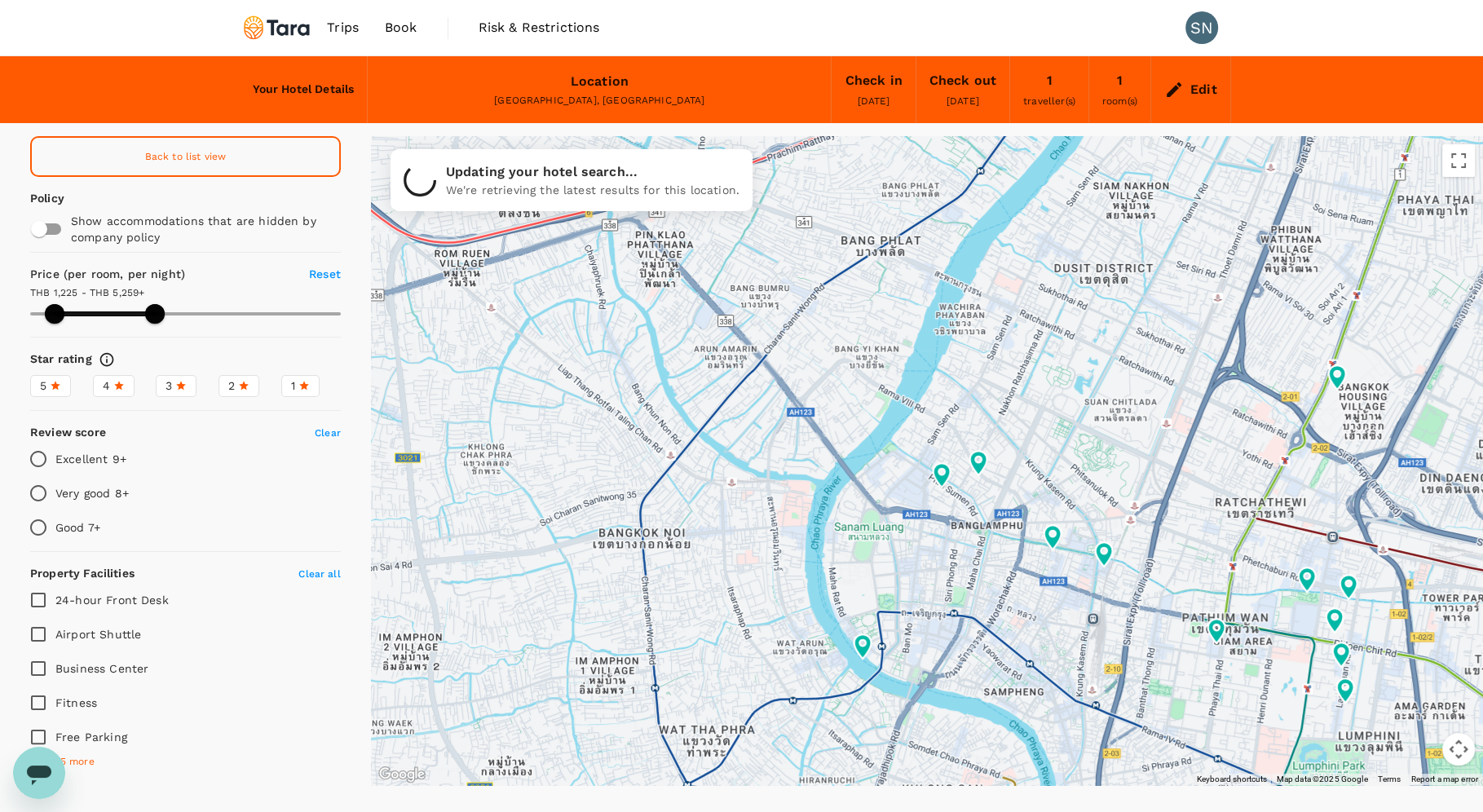
type input "48.32"
type input "206.32"
type input "48.32"
type input "206.32"
type input "48.32"
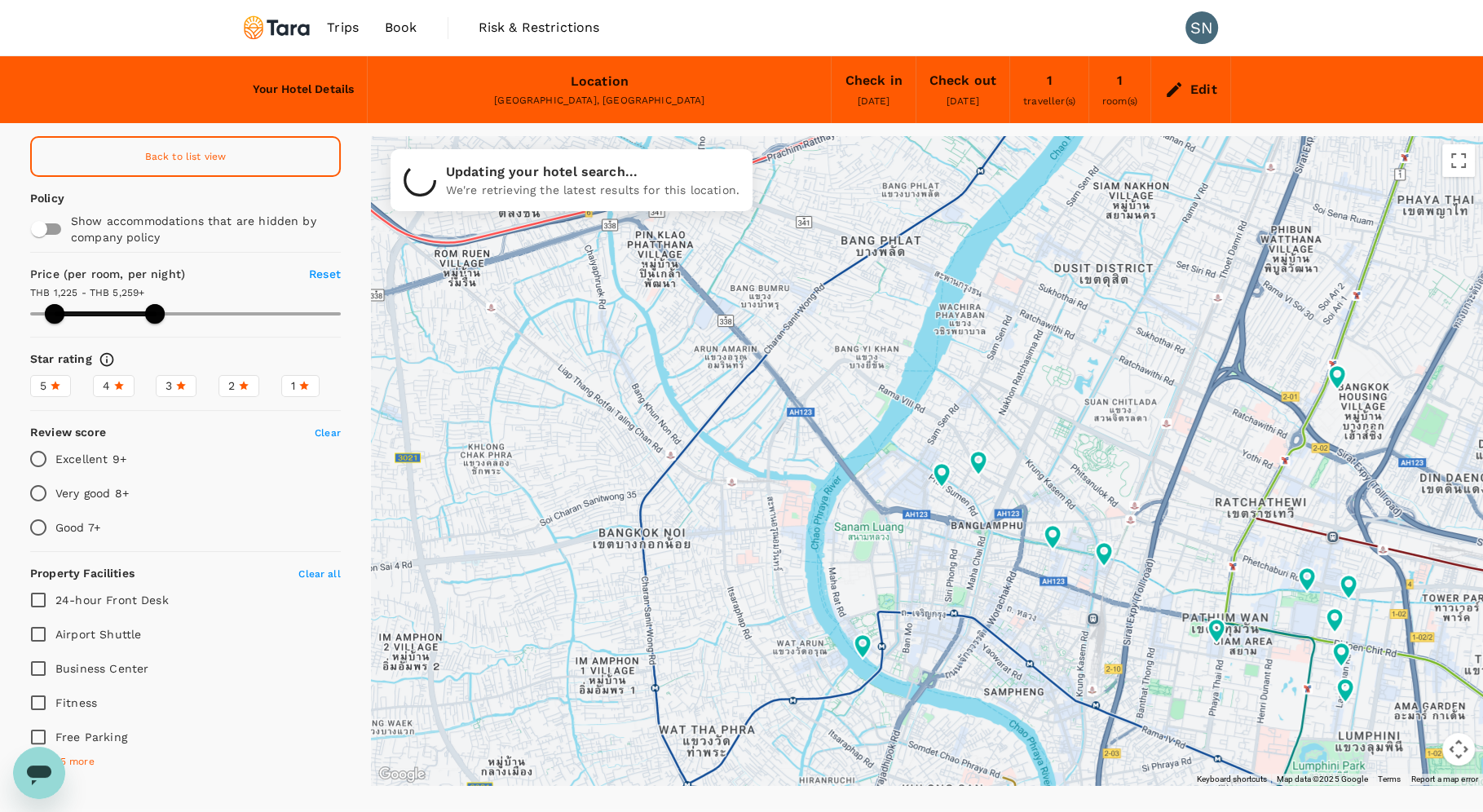
type input "206.32"
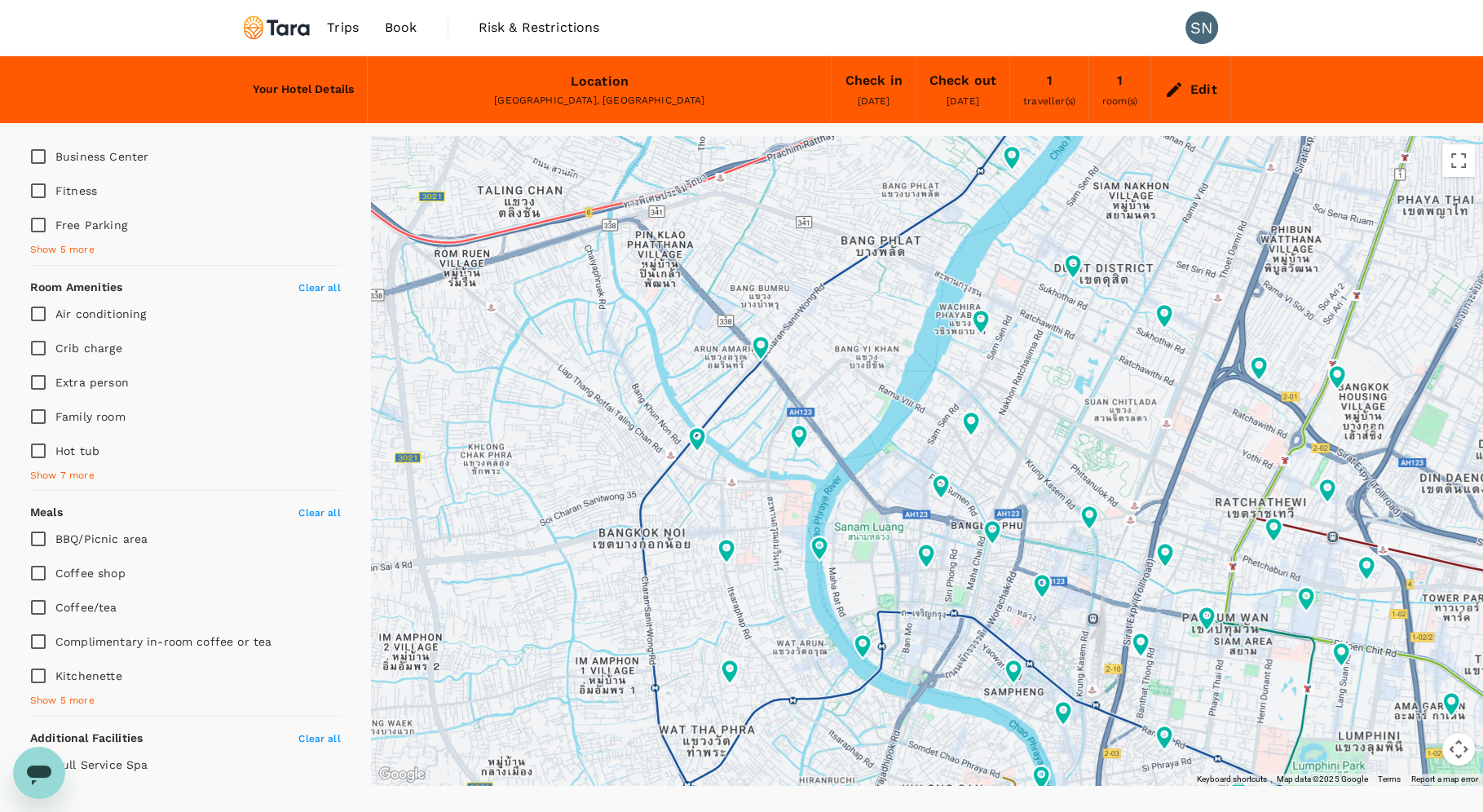
scroll to position [516, 0]
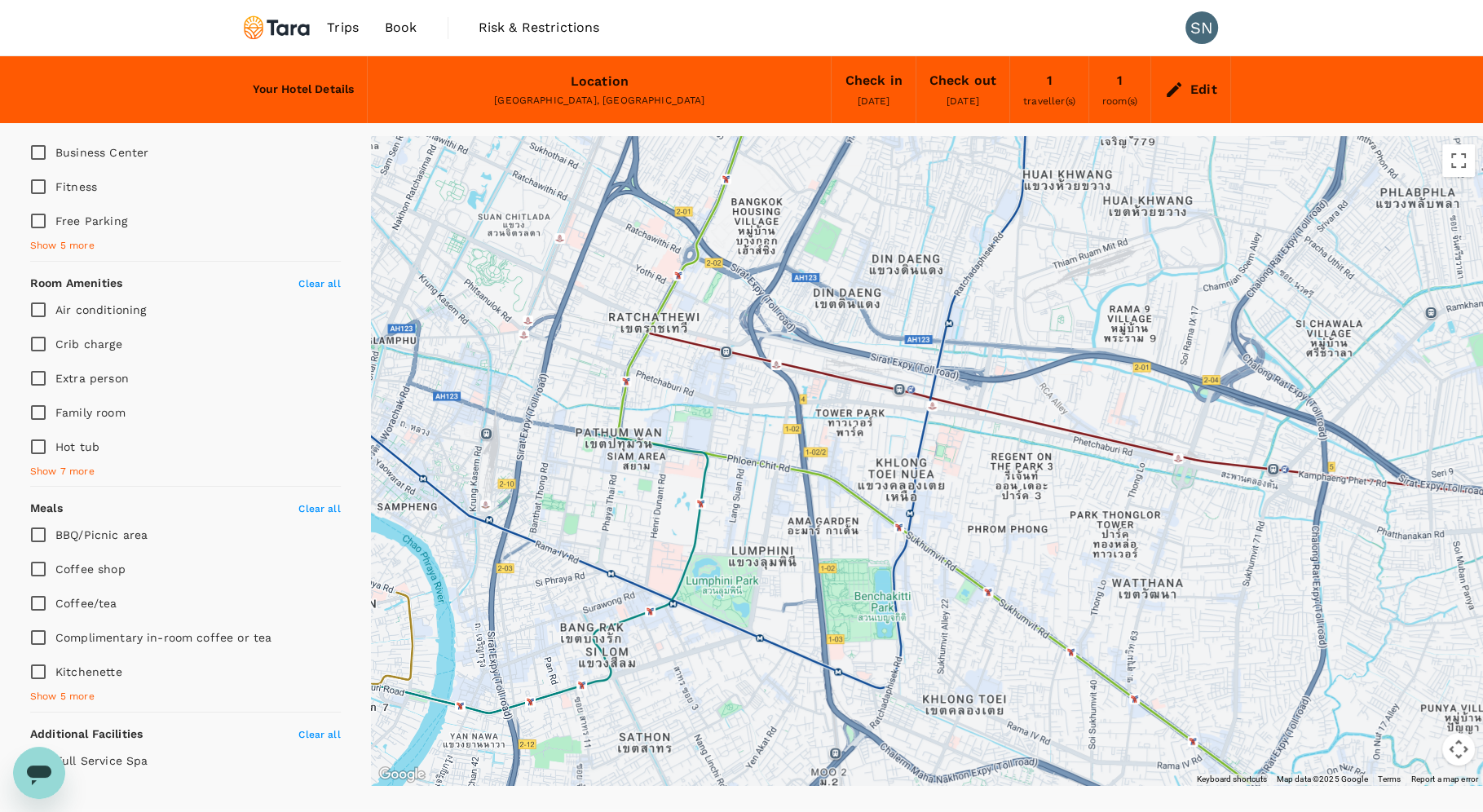
drag, startPoint x: 1216, startPoint y: 680, endPoint x: 608, endPoint y: 494, distance: 635.8
click at [608, 494] on div at bounding box center [919, 665] width 1199 height 779
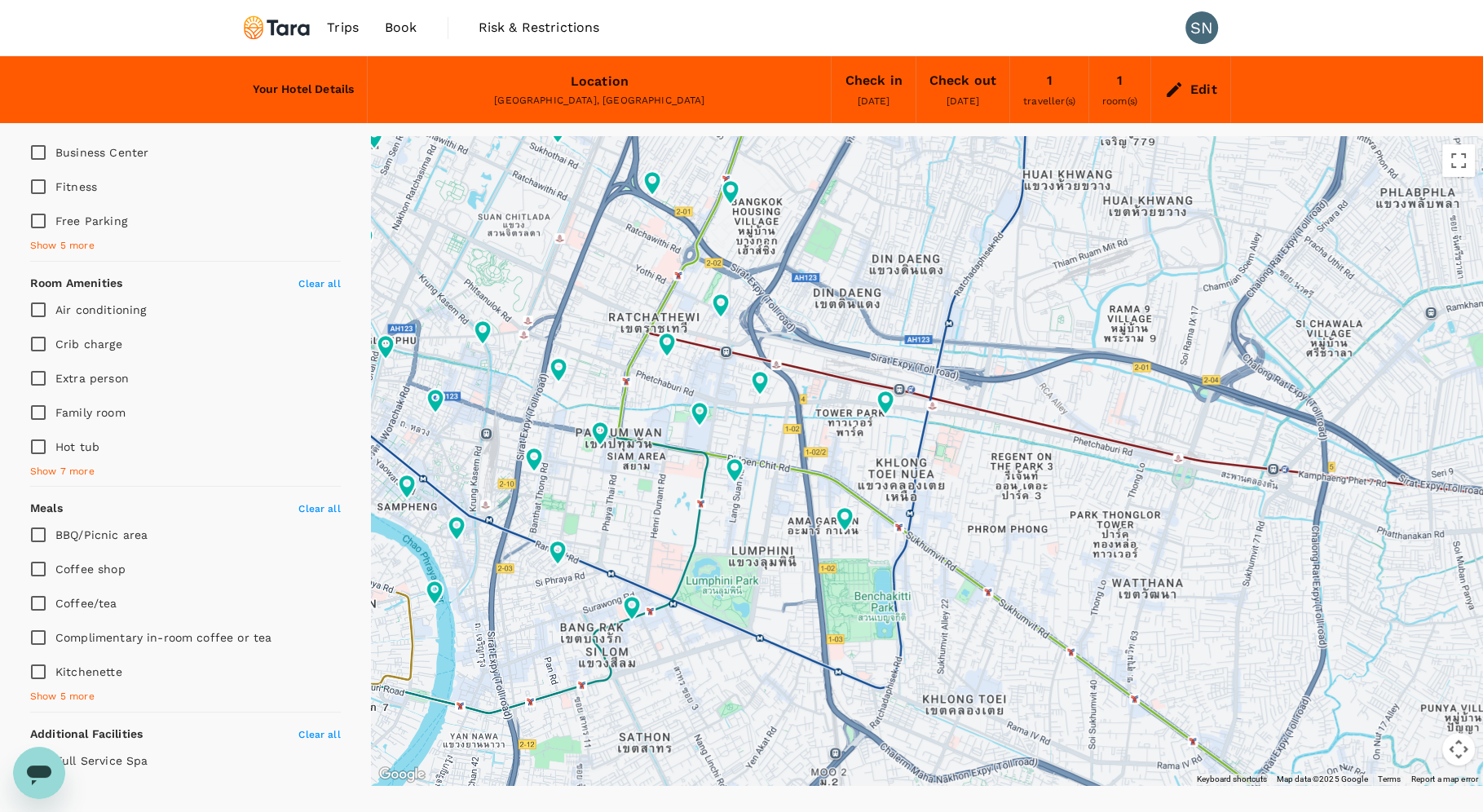
type input "48.32"
type input "206.32"
type input "48.32"
type input "206.32"
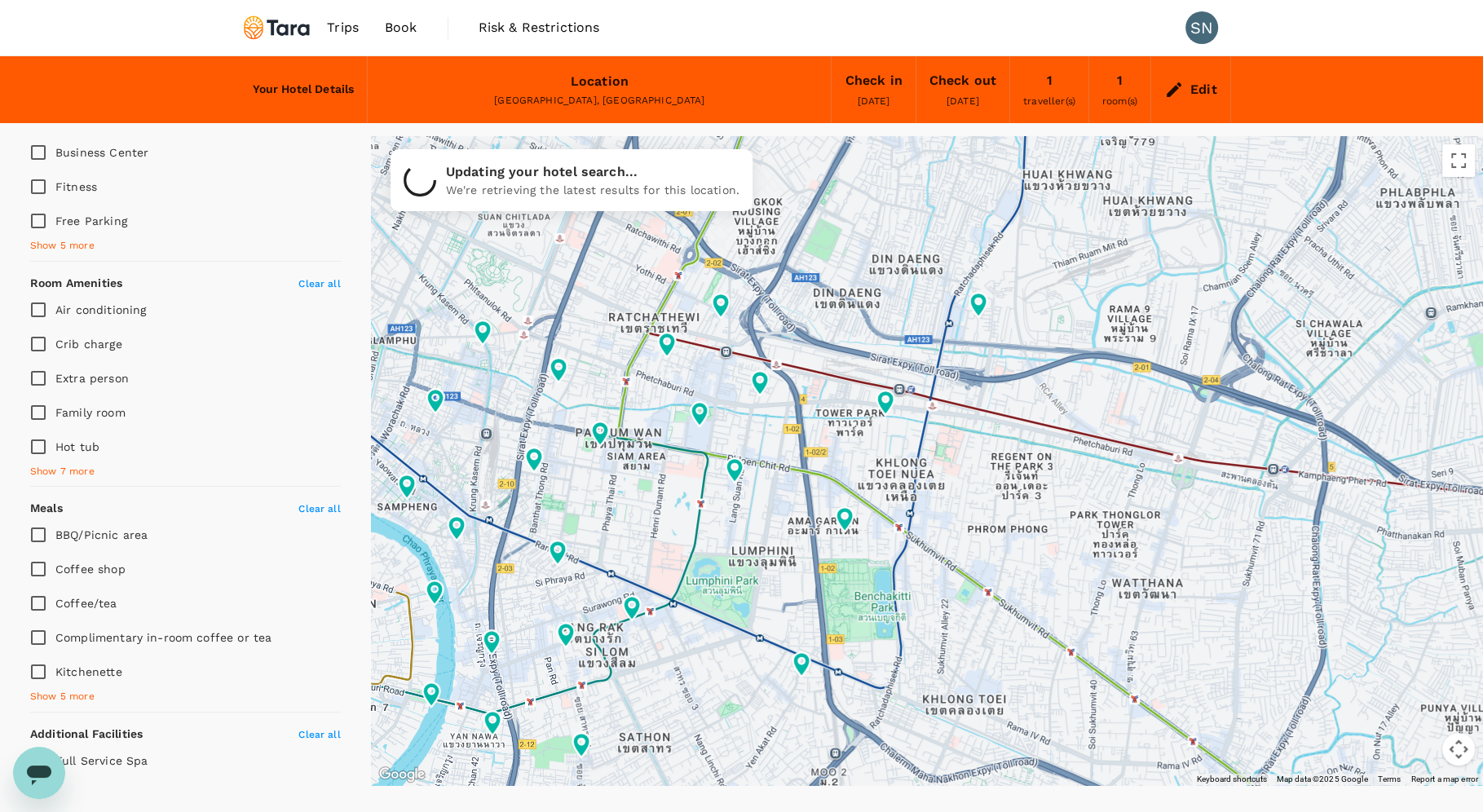
type input "48.32"
type input "206.32"
type input "48.32"
type input "206.32"
type input "48.32"
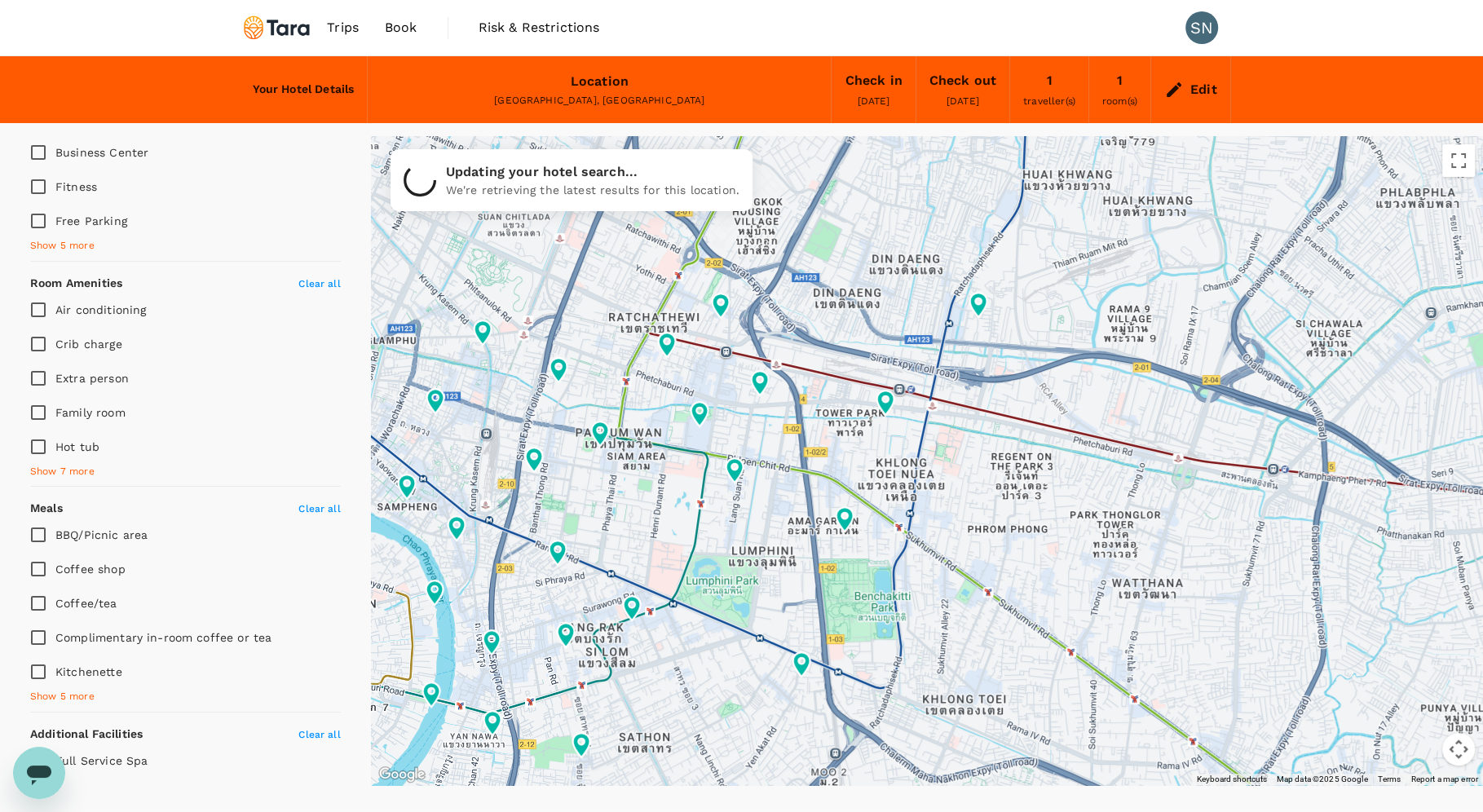
type input "206.32"
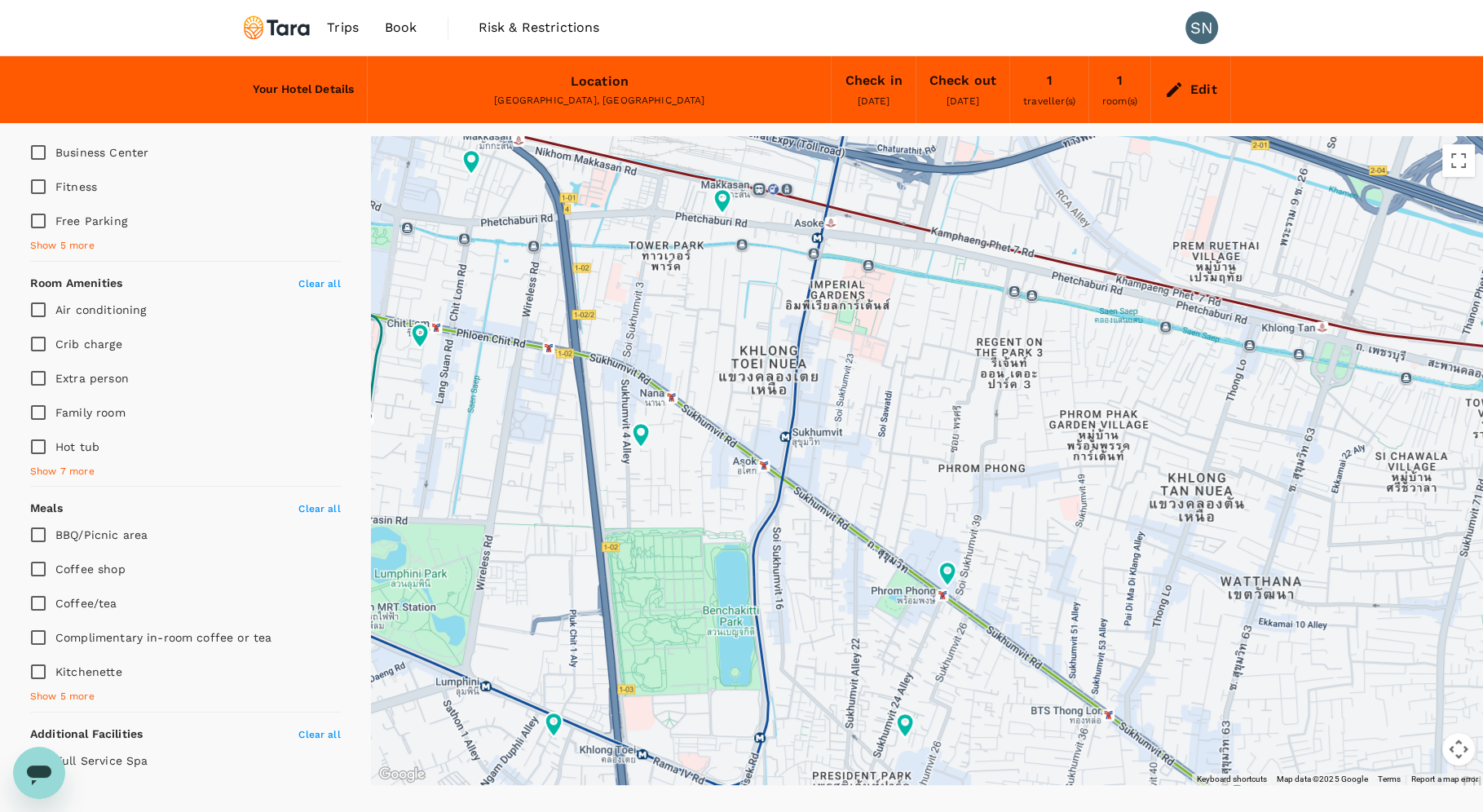
type input "48.32"
type input "206.32"
type input "48.32"
type input "206.32"
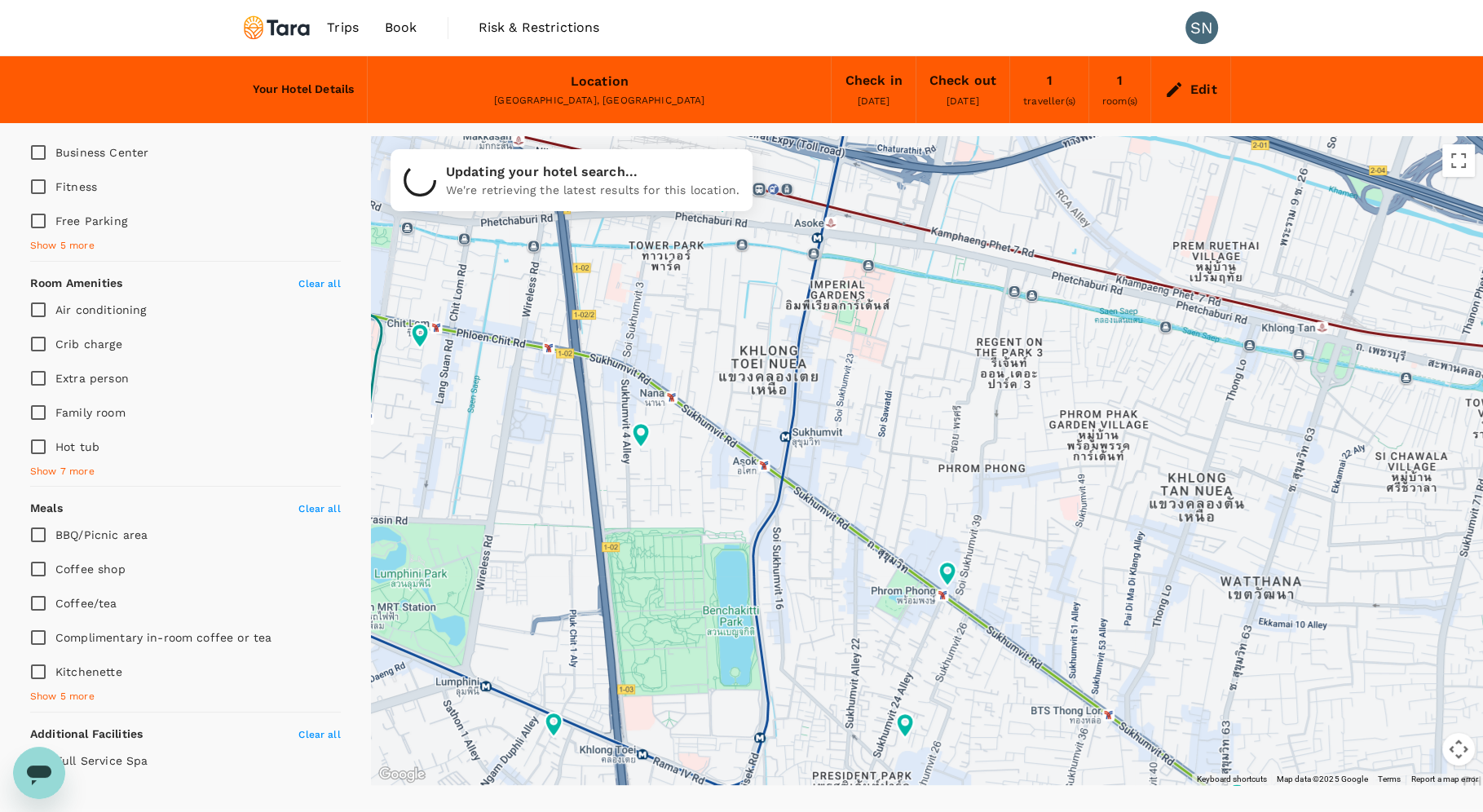
type input "48.32"
type input "206.32"
type input "48.32"
type input "206.32"
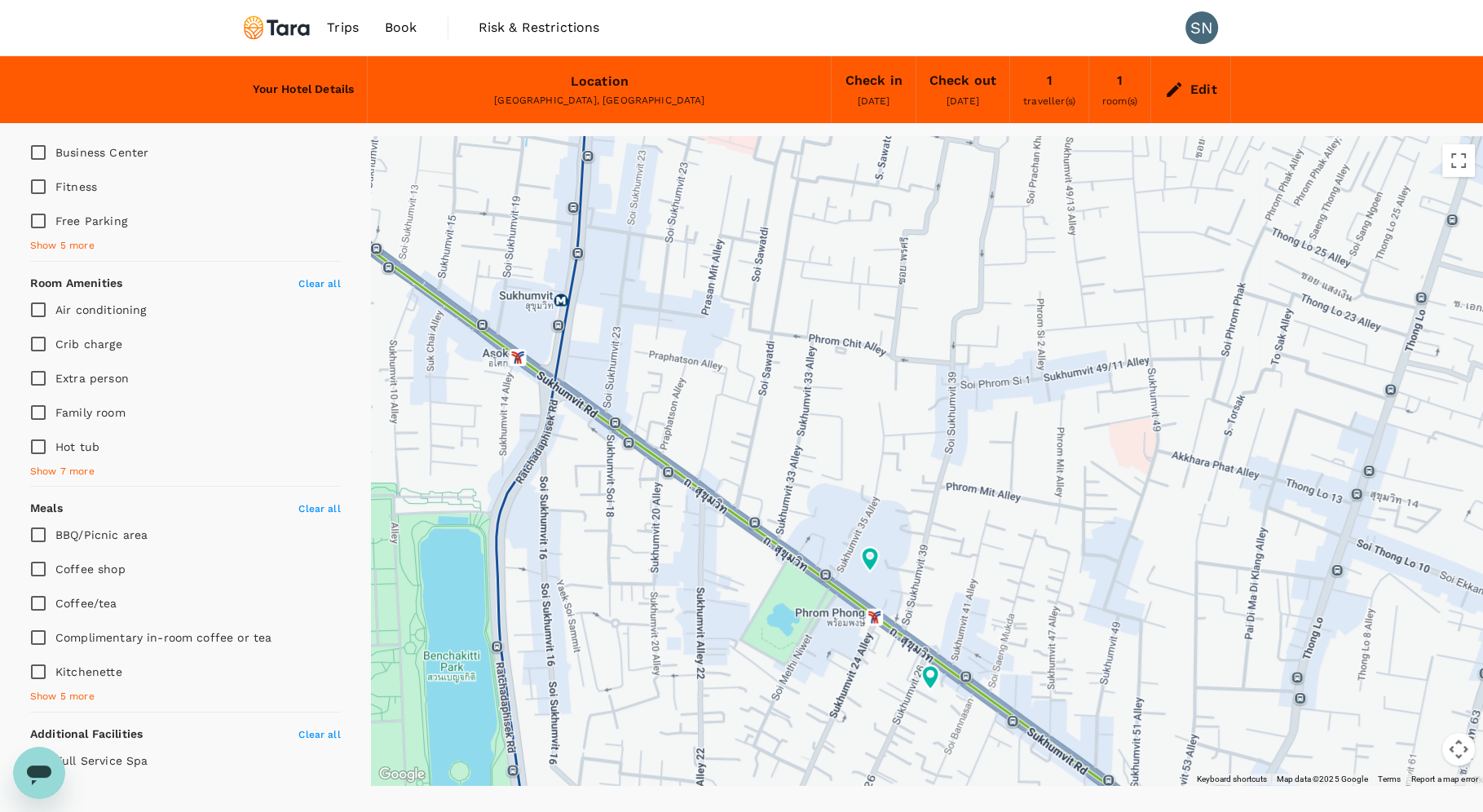
type input "48.32"
type input "206.32"
type input "48.32"
type input "206.32"
type input "48.32"
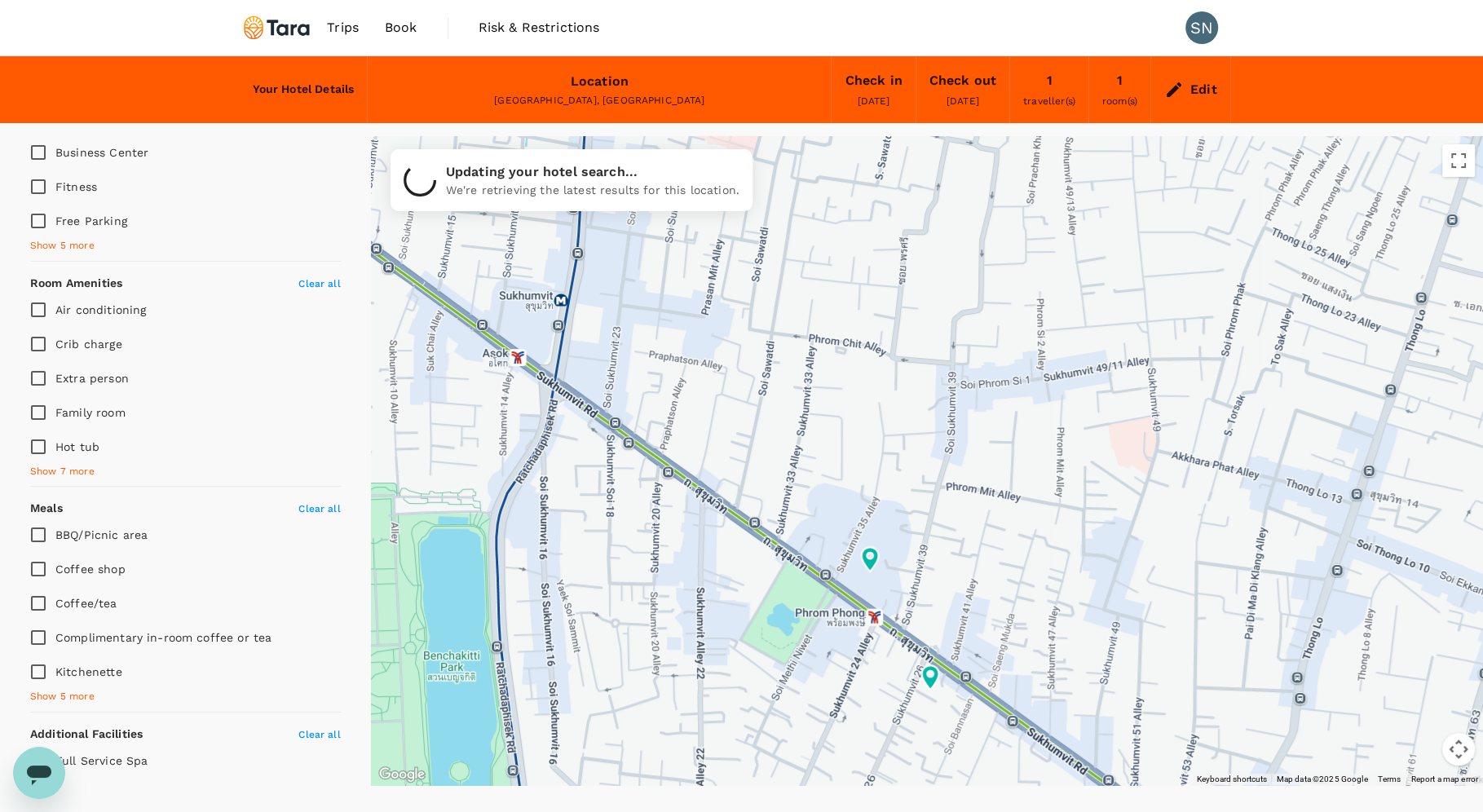
type input "206.32"
type input "48.32"
type input "206.32"
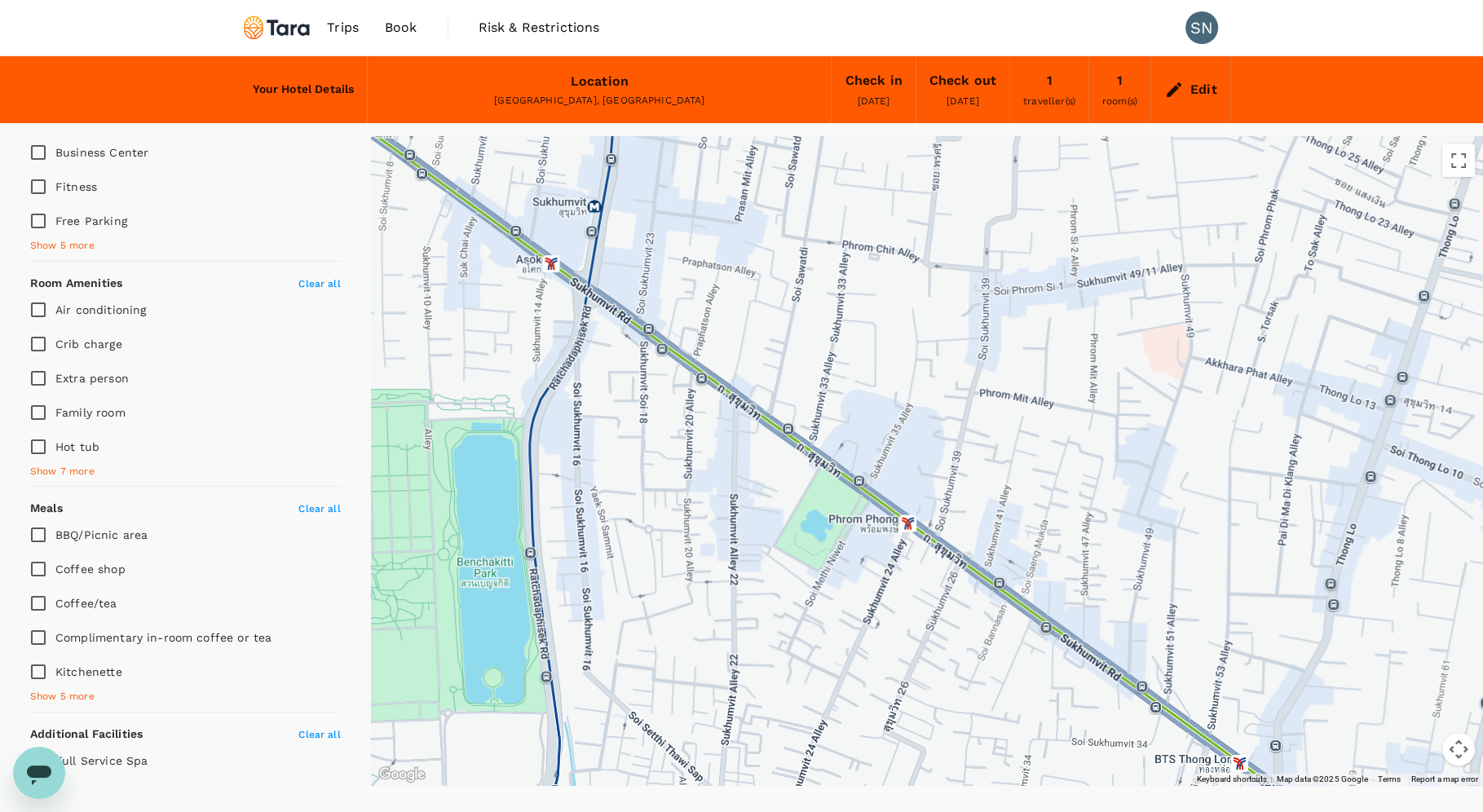
drag, startPoint x: 1003, startPoint y: 576, endPoint x: 1037, endPoint y: 480, distance: 101.8
type input "48.32"
type input "206.32"
type input "48.32"
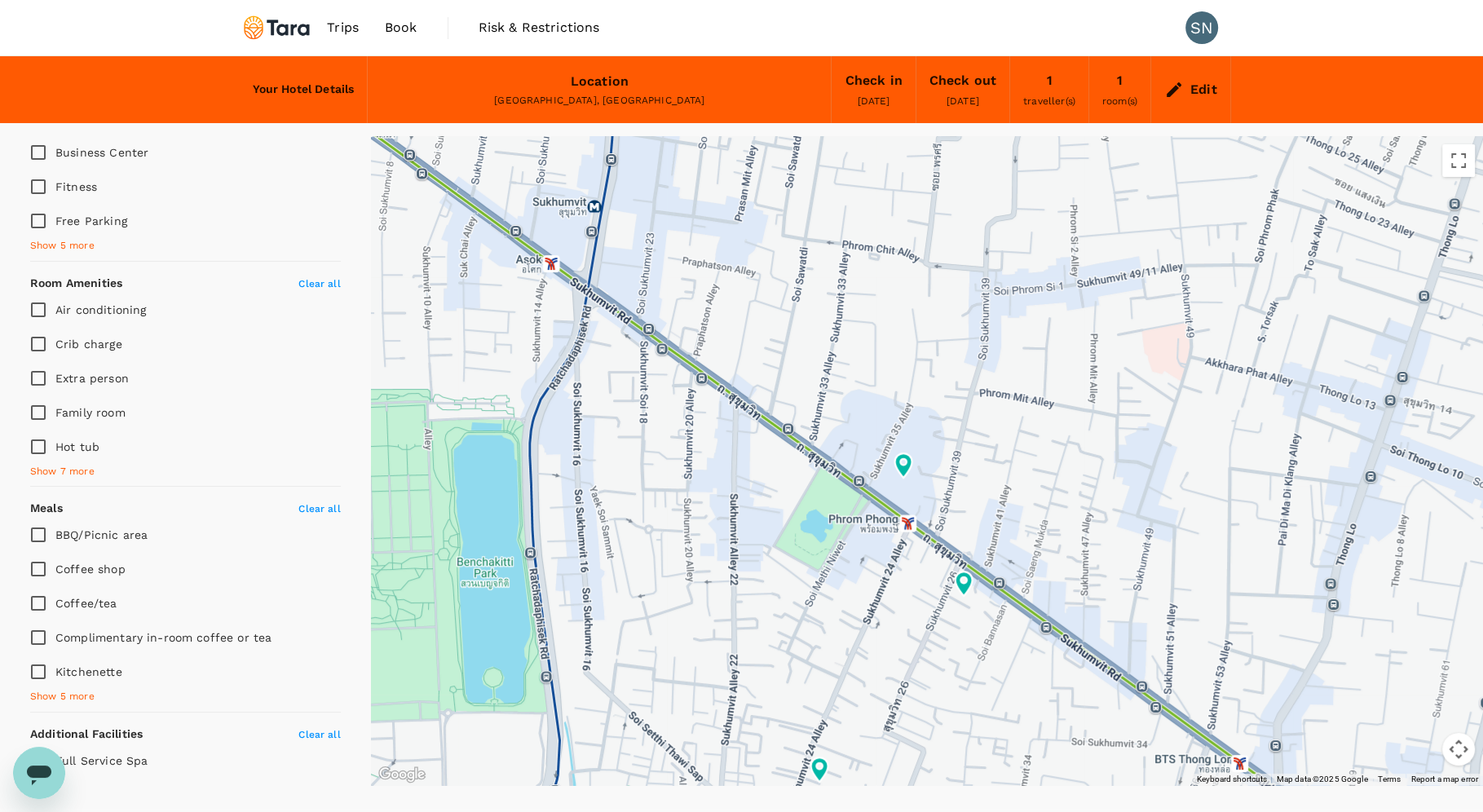
type input "206.32"
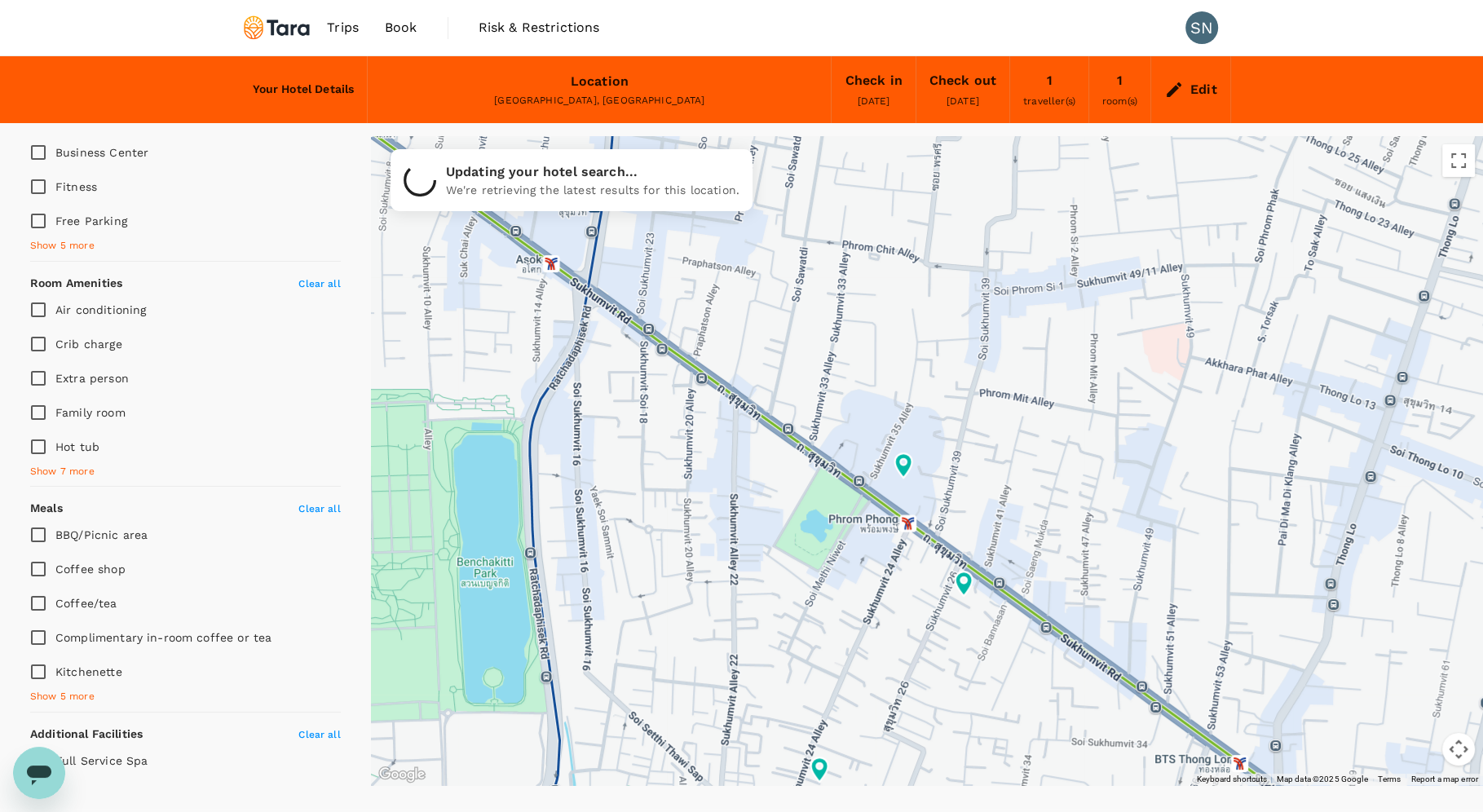
type input "48.32"
type input "206.32"
type input "48.32"
type input "206.32"
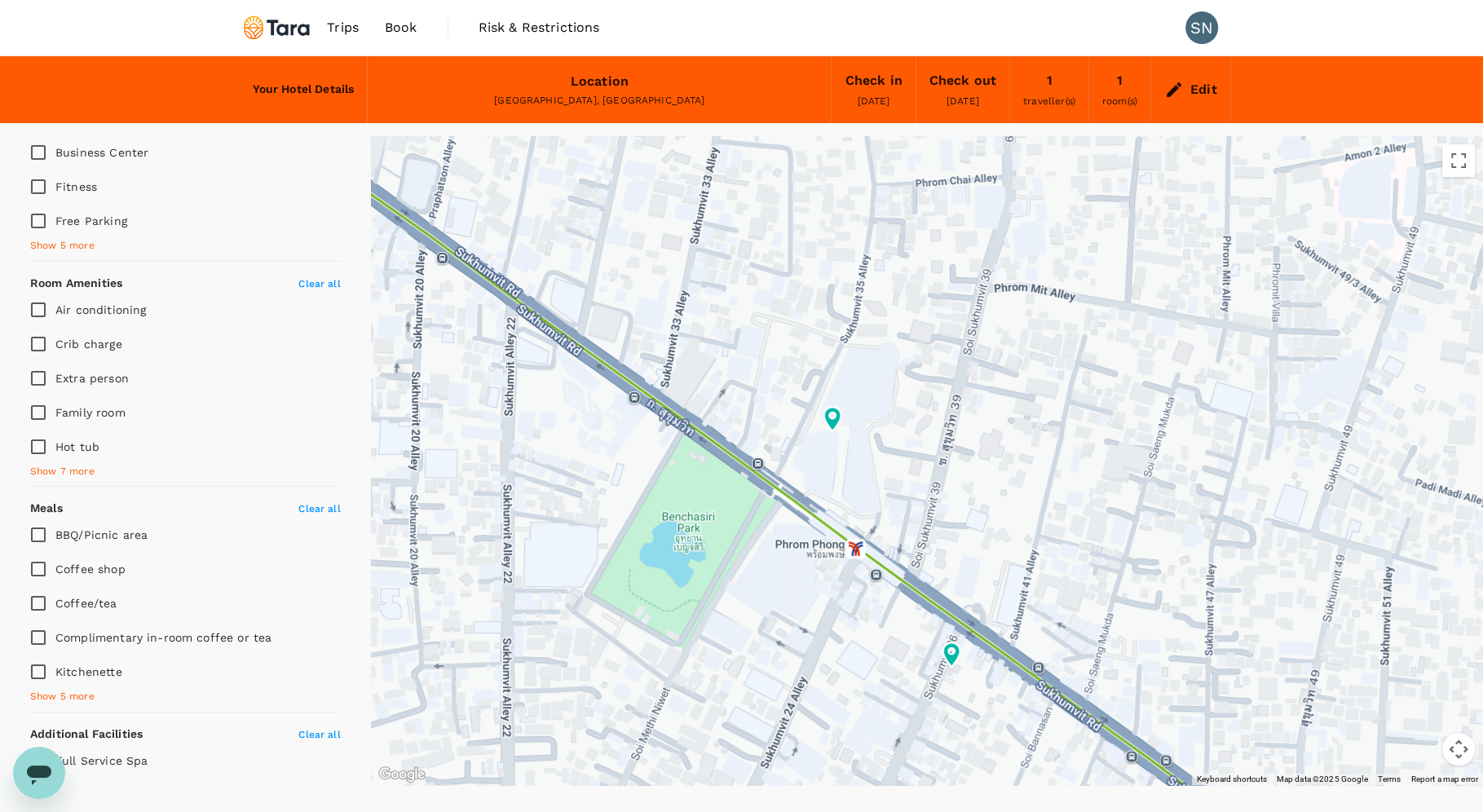
type input "48.32"
type input "206.32"
type input "48.32"
type input "206.32"
type input "48.32"
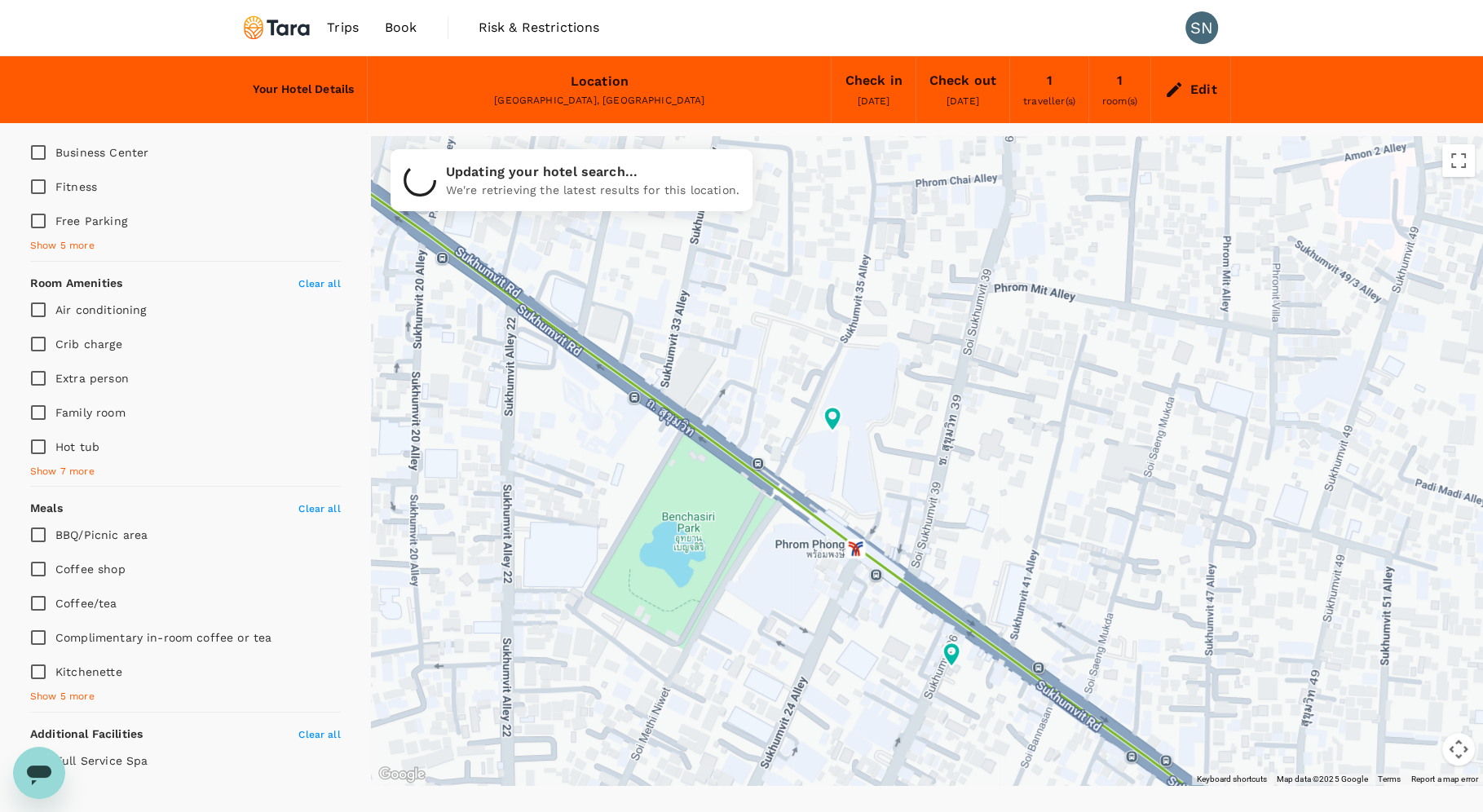
type input "206.32"
type input "48.32"
type input "206.32"
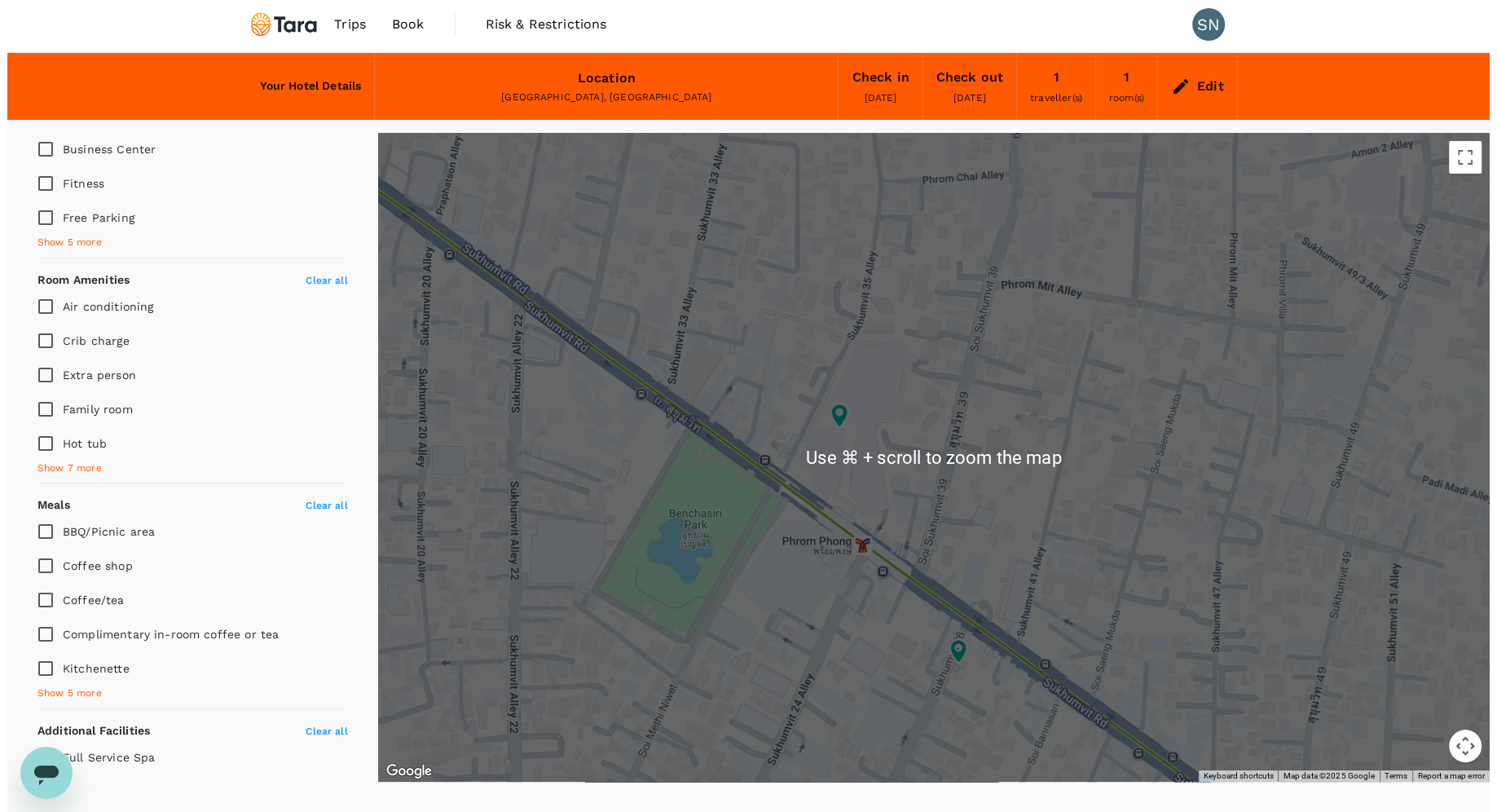
scroll to position [4, 0]
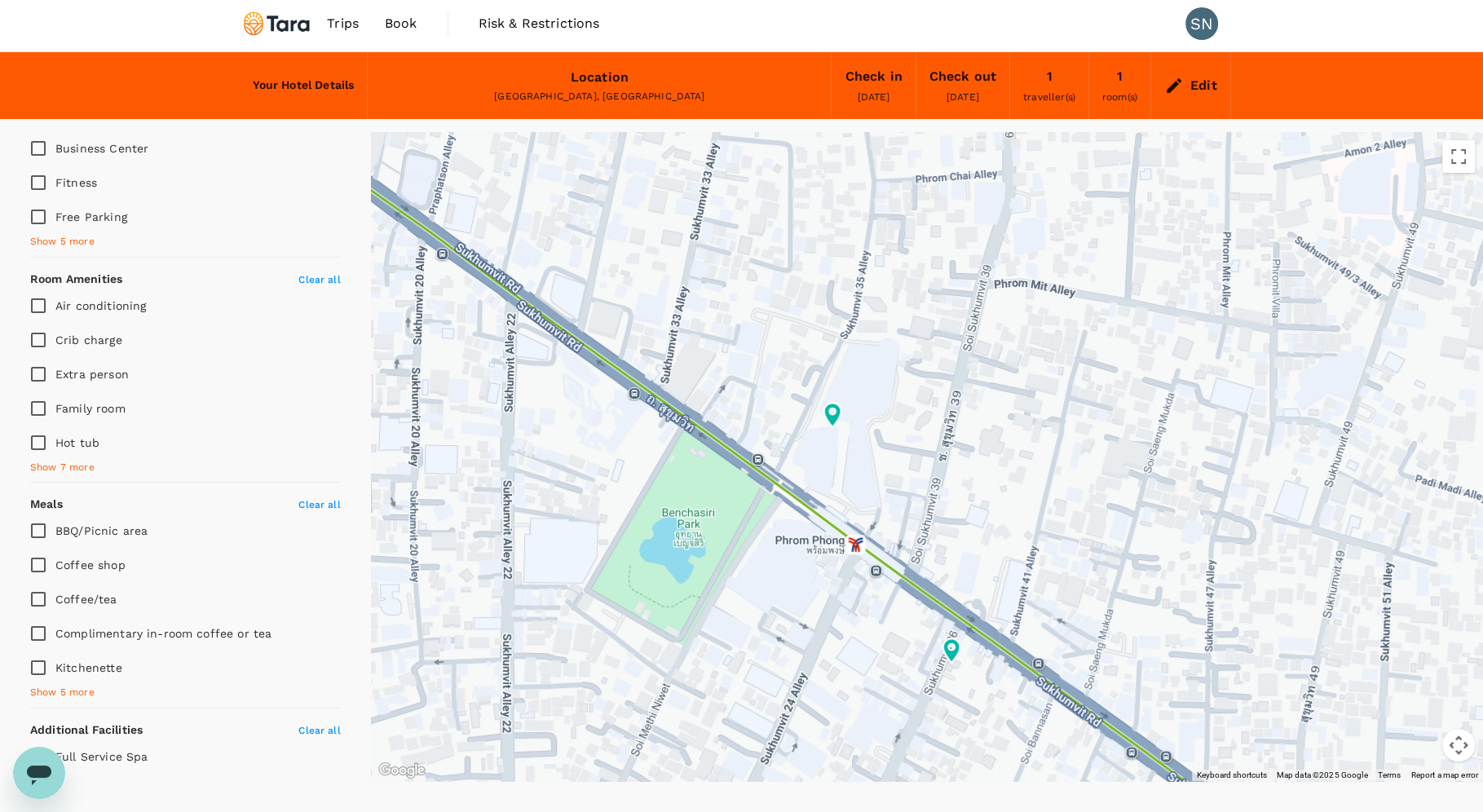
type input "48.32"
type input "206.32"
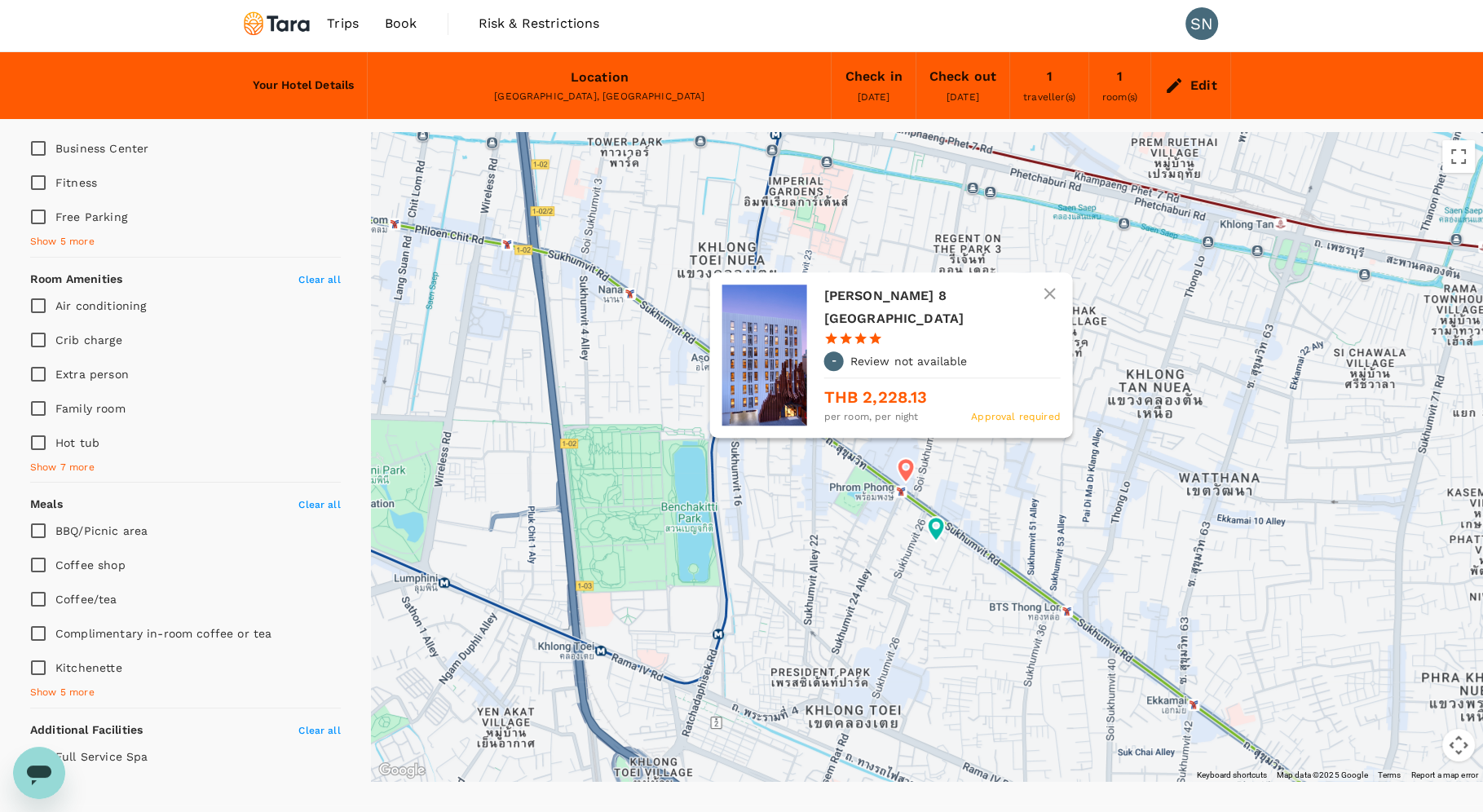
type input "48.32"
type input "206.32"
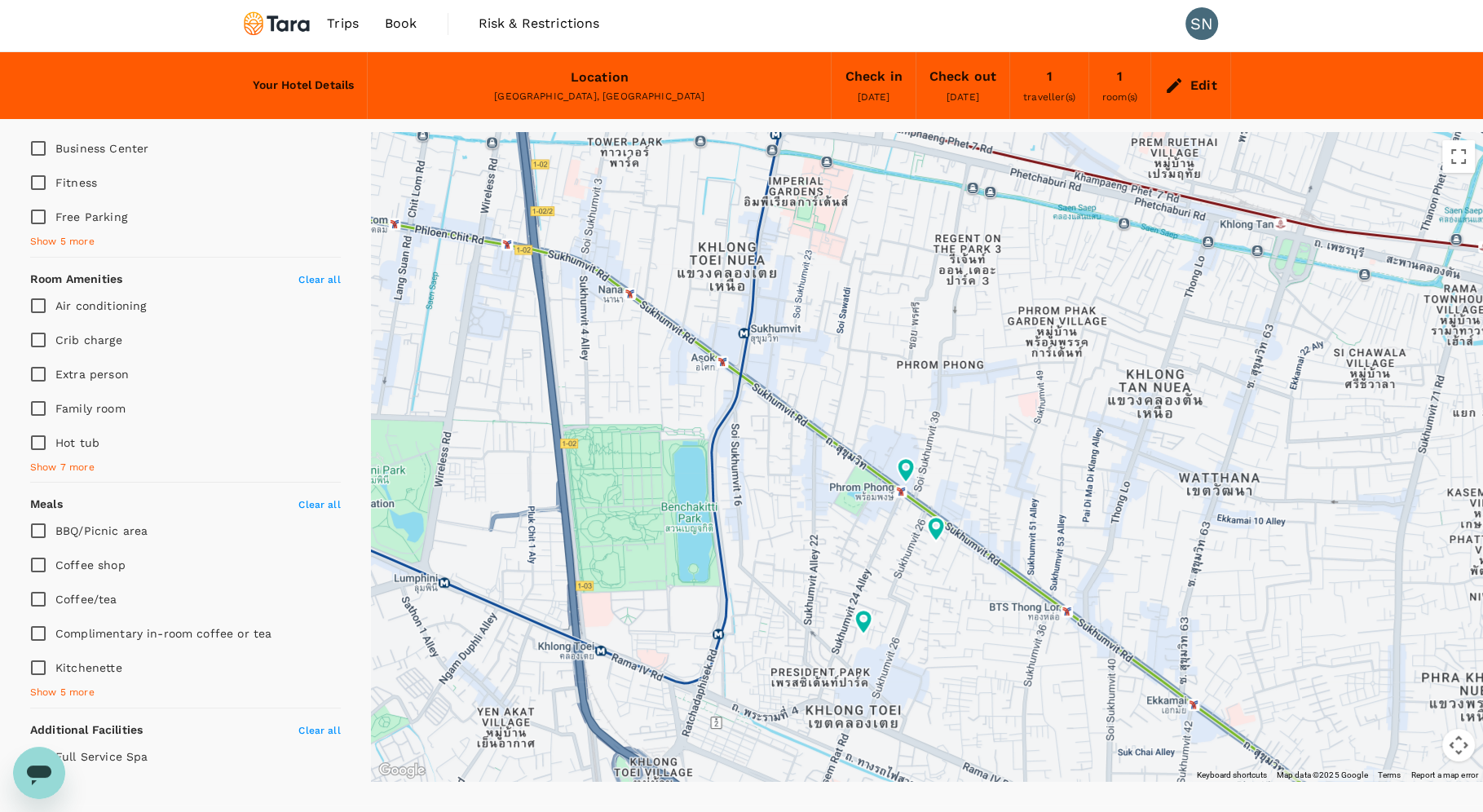
type input "48.32"
type input "206.32"
type input "48.32"
type input "206.32"
type input "48.32"
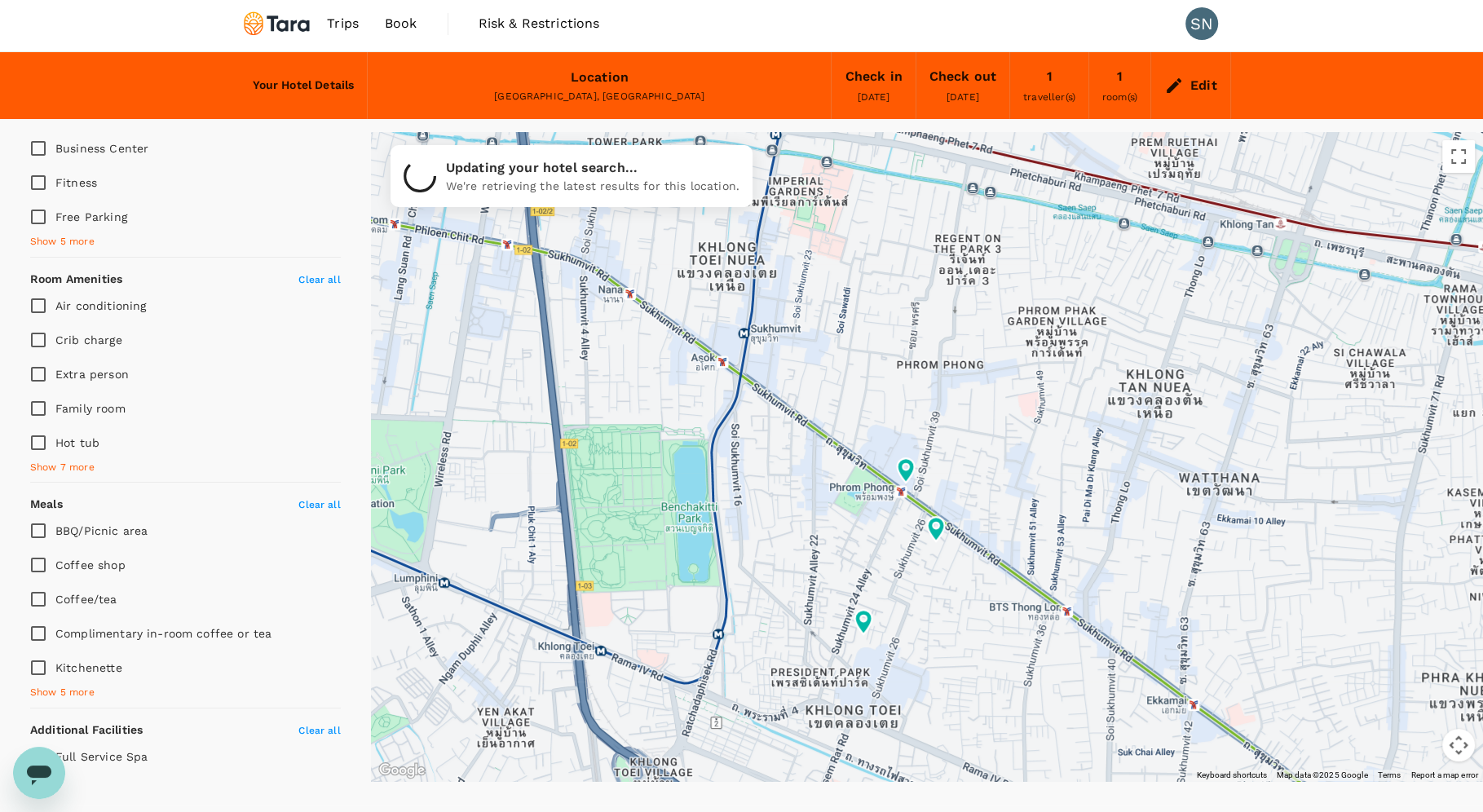
type input "206.32"
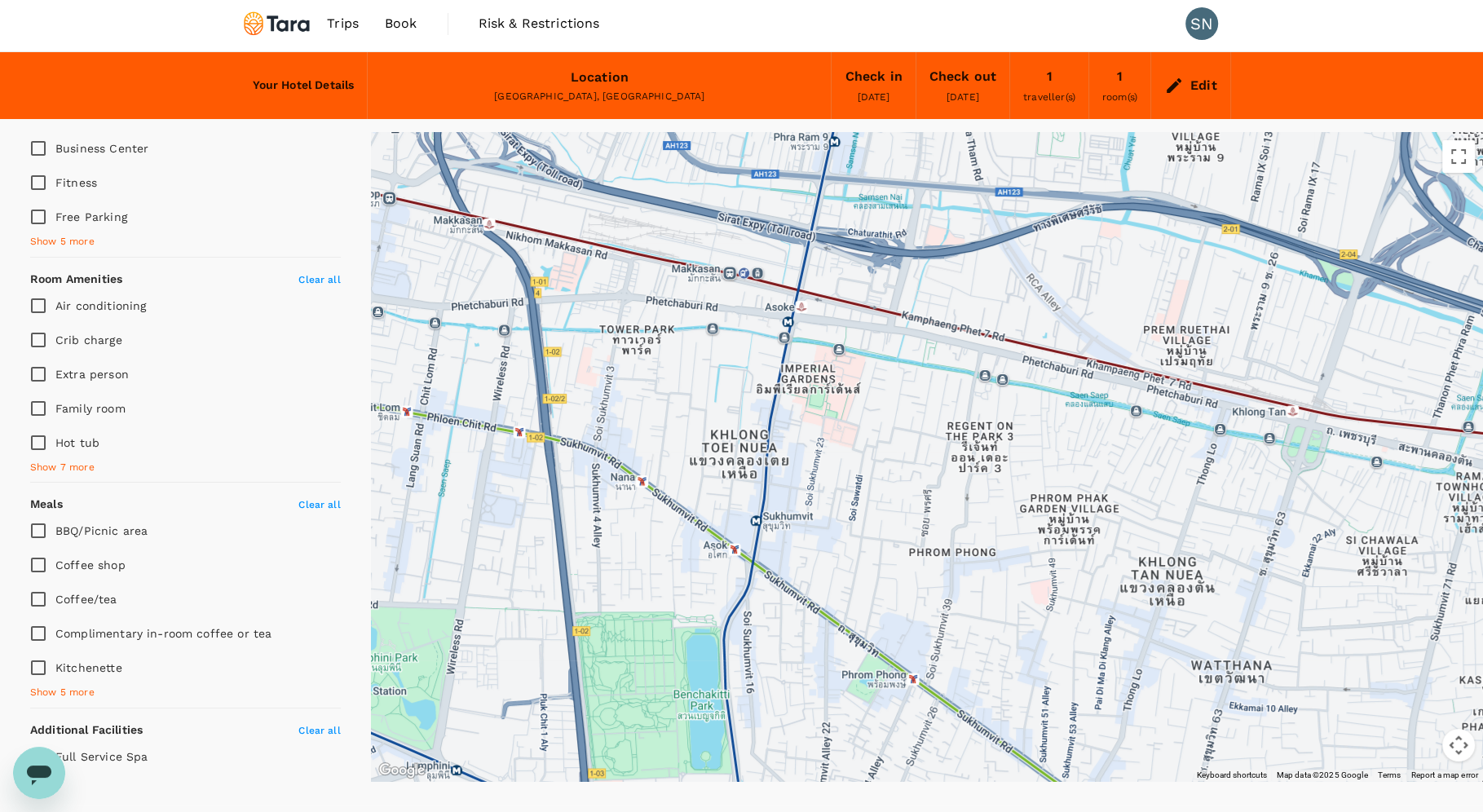
drag, startPoint x: 841, startPoint y: 362, endPoint x: 854, endPoint y: 551, distance: 189.4
click at [854, 551] on div at bounding box center [927, 456] width 1112 height 649
type input "48.32"
type input "206.32"
type input "48.32"
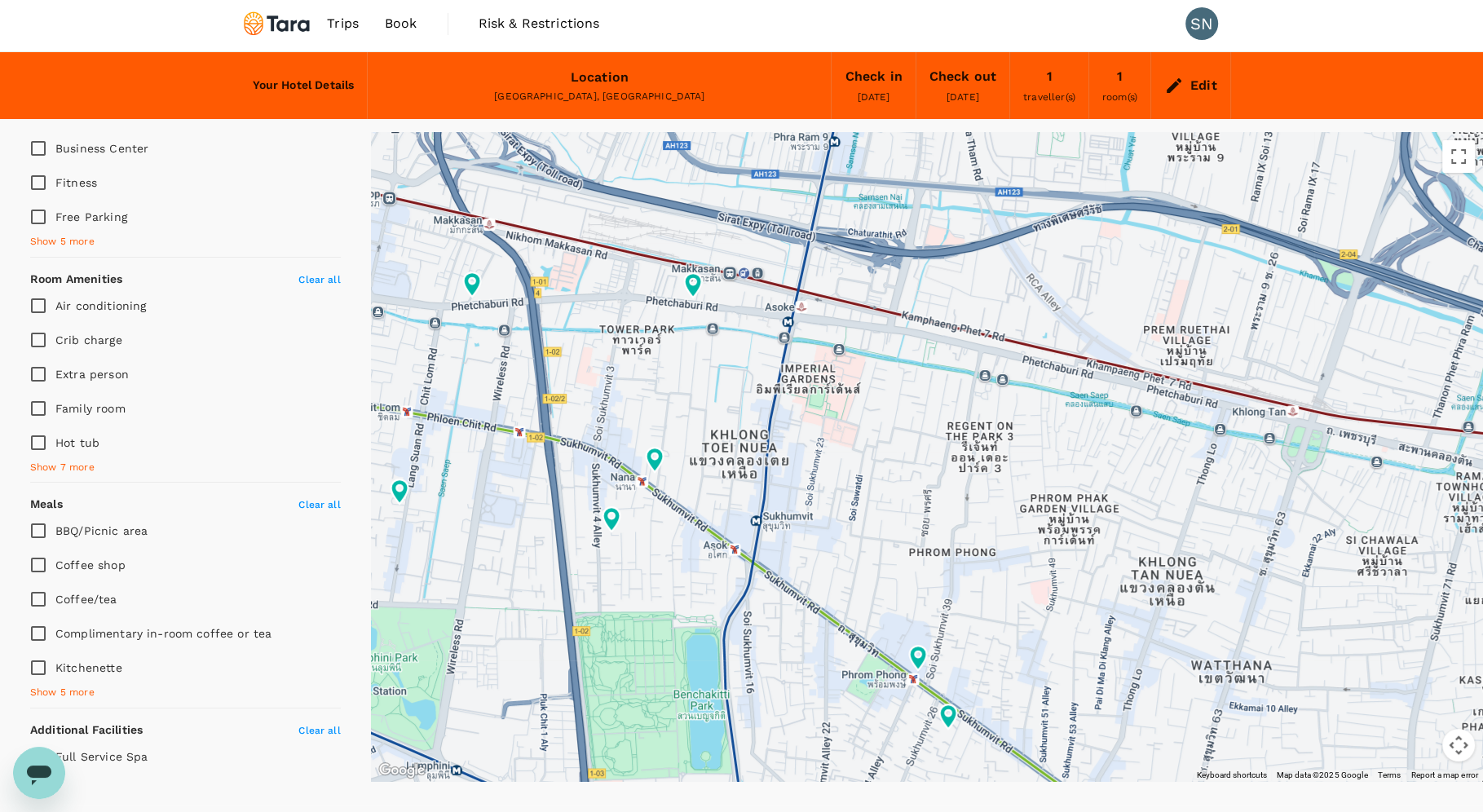
type input "206.32"
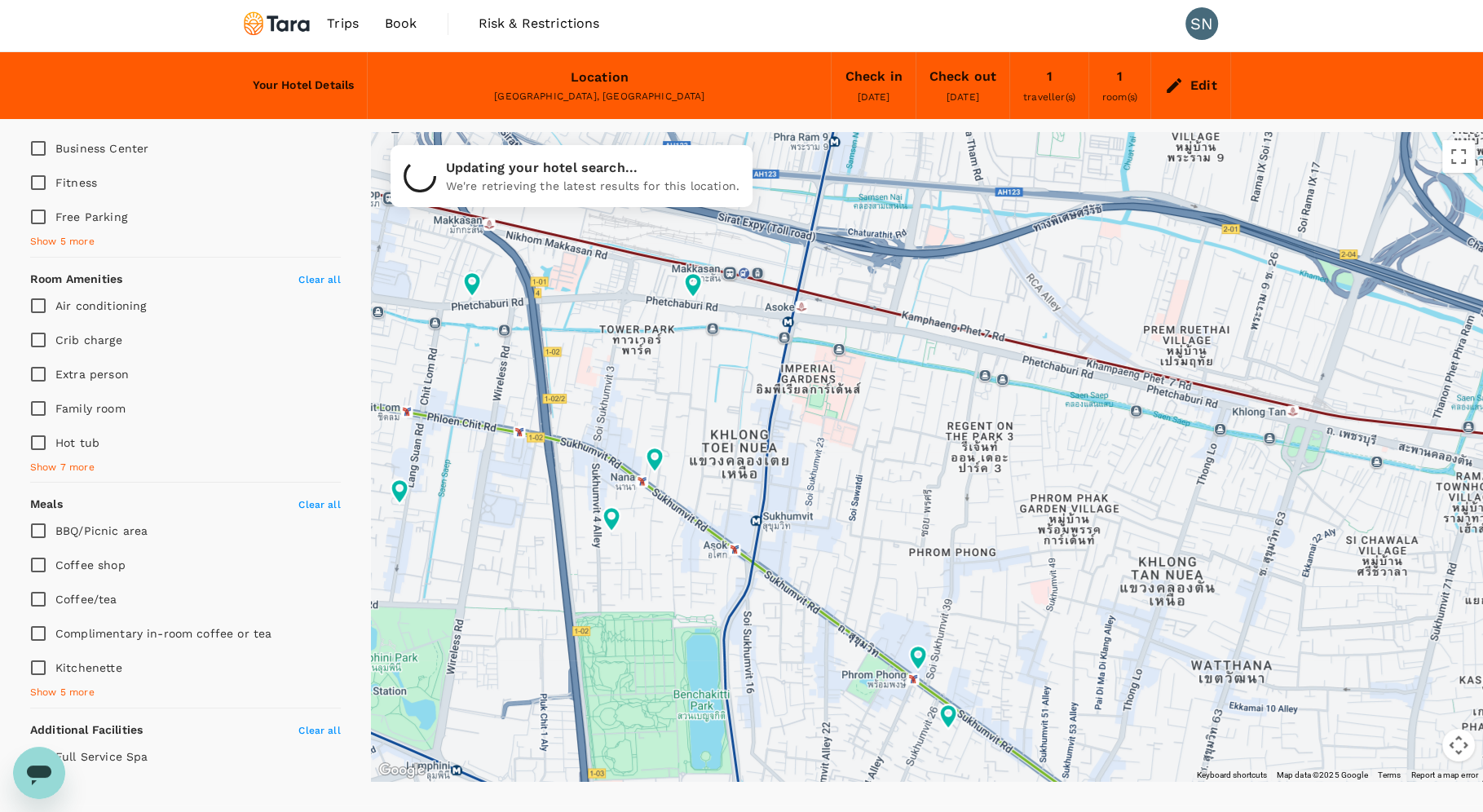
type input "48.32"
type input "206.32"
type input "48.32"
type input "206.32"
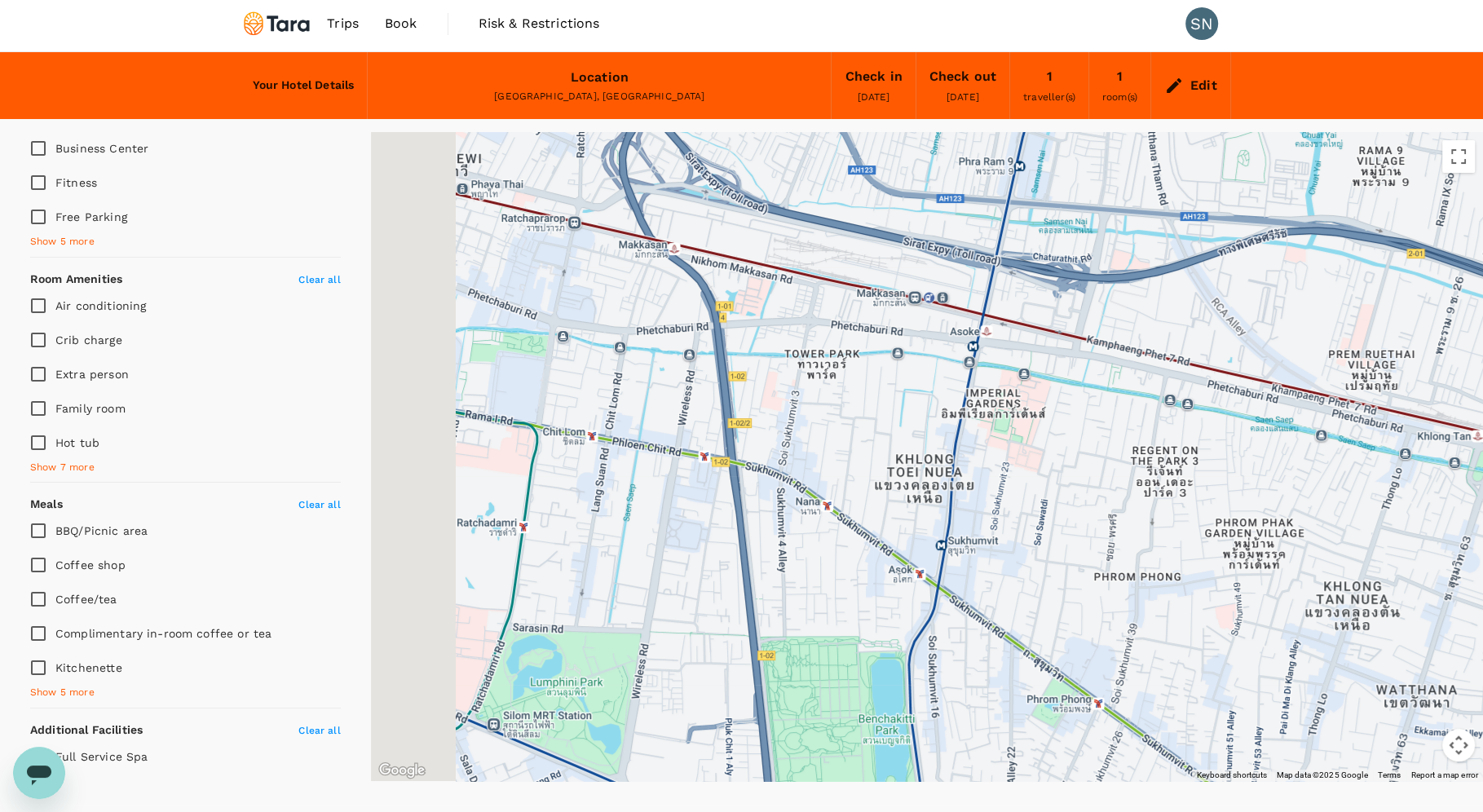
drag, startPoint x: 471, startPoint y: 493, endPoint x: 657, endPoint y: 518, distance: 187.7
click at [657, 518] on div at bounding box center [927, 456] width 1112 height 649
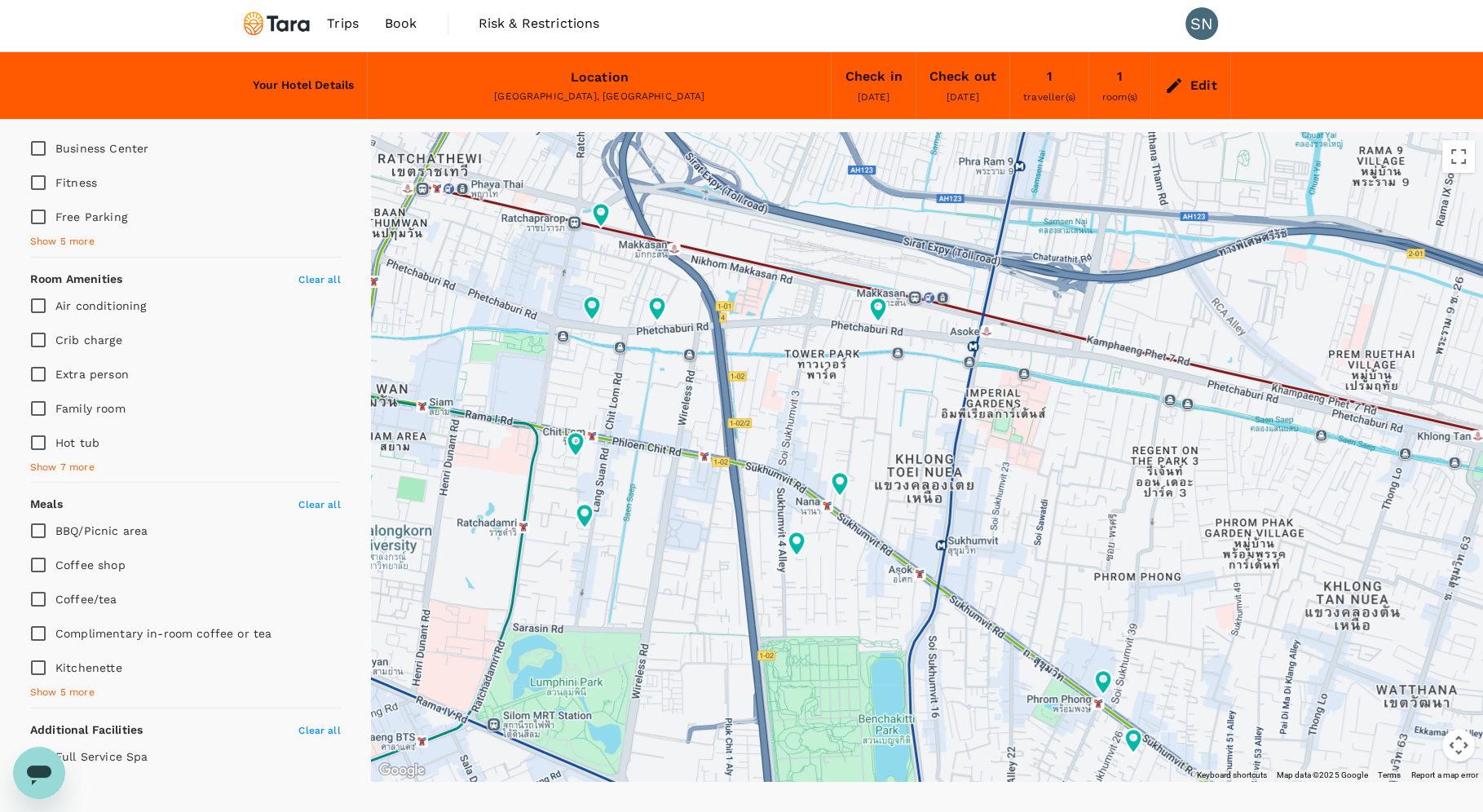
type input "48.32"
type input "206.32"
type input "48.32"
type input "206.32"
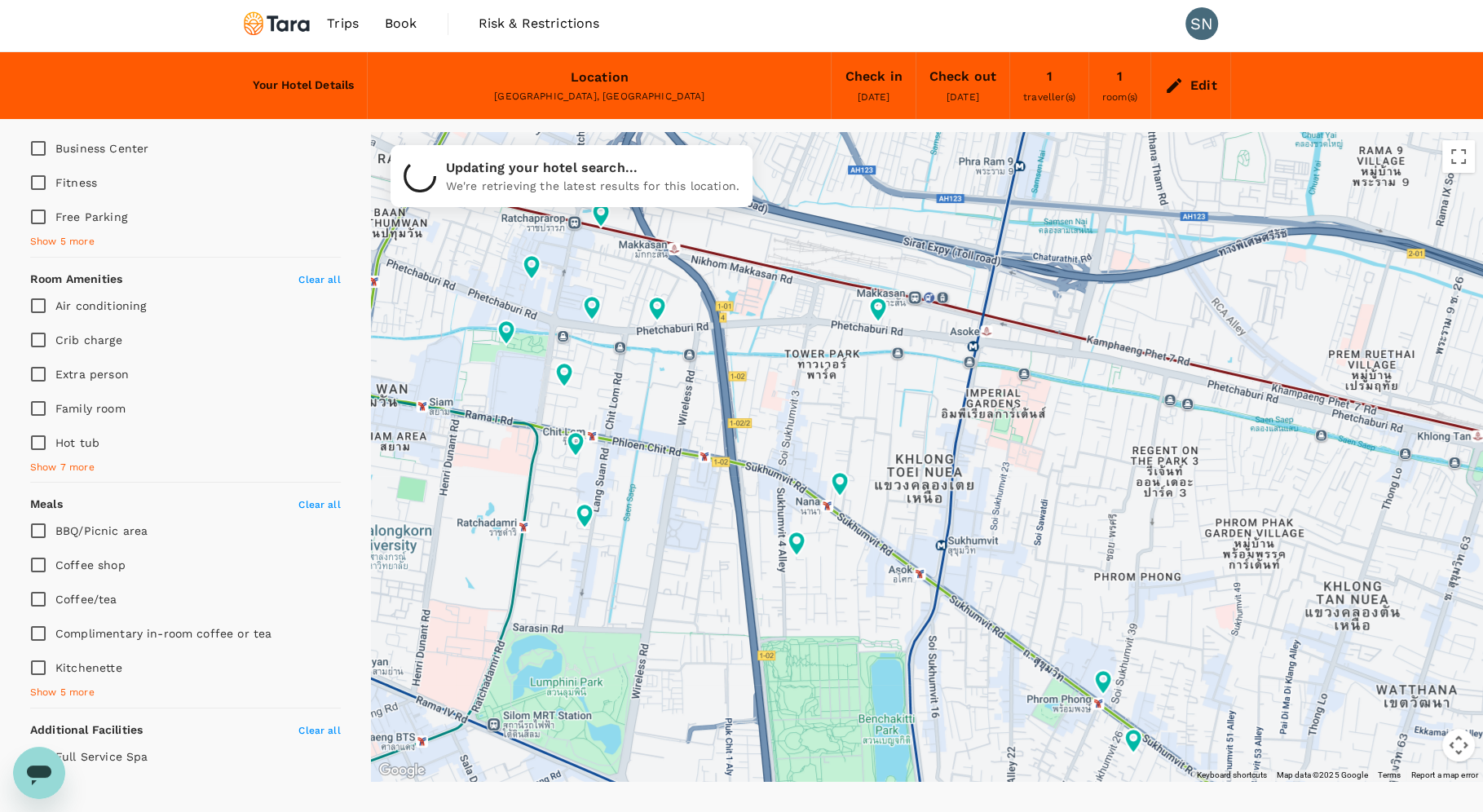
type input "48.32"
type input "206.32"
type input "48.32"
type input "206.32"
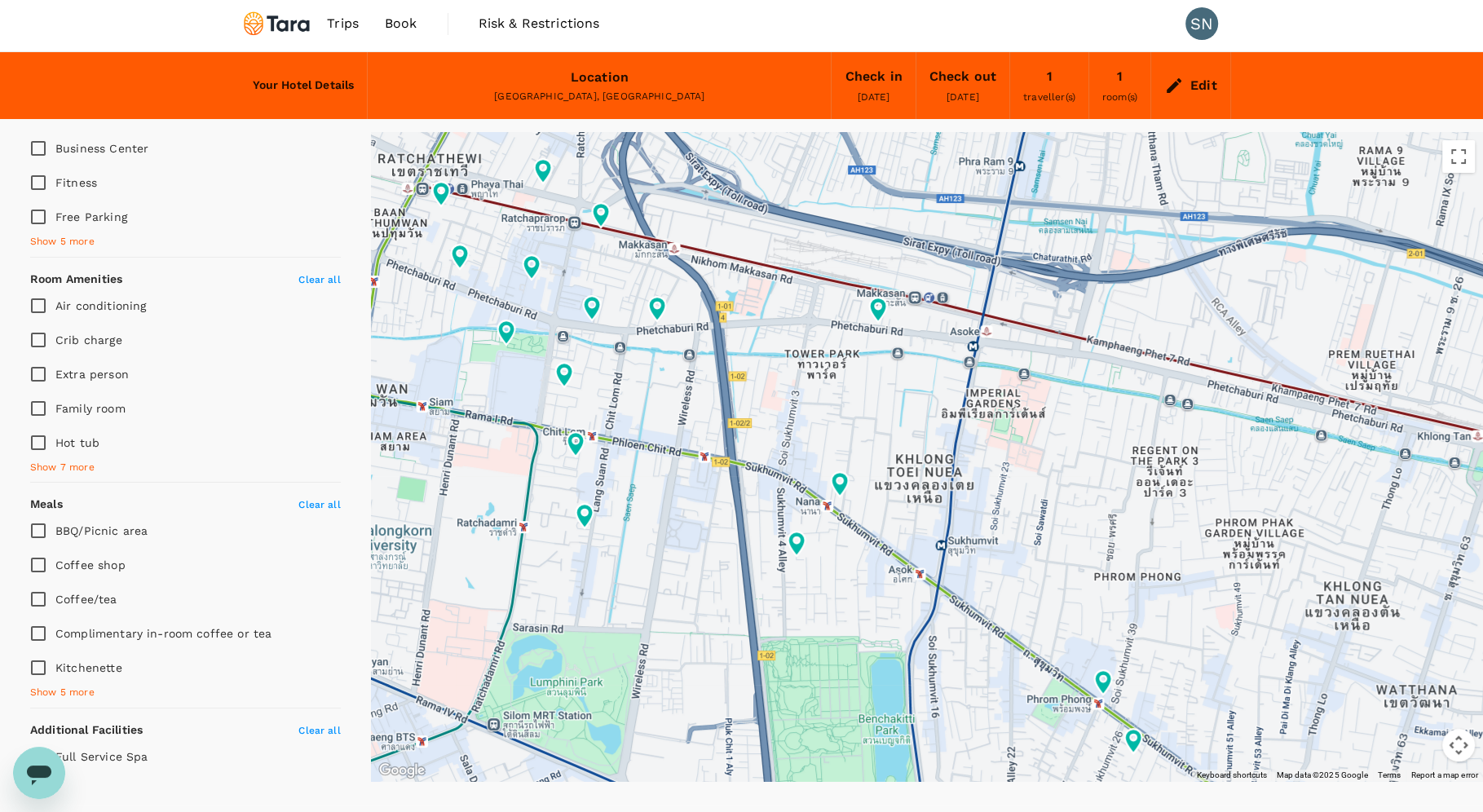
type input "48.32"
type input "206.32"
type input "48.32"
type input "206.32"
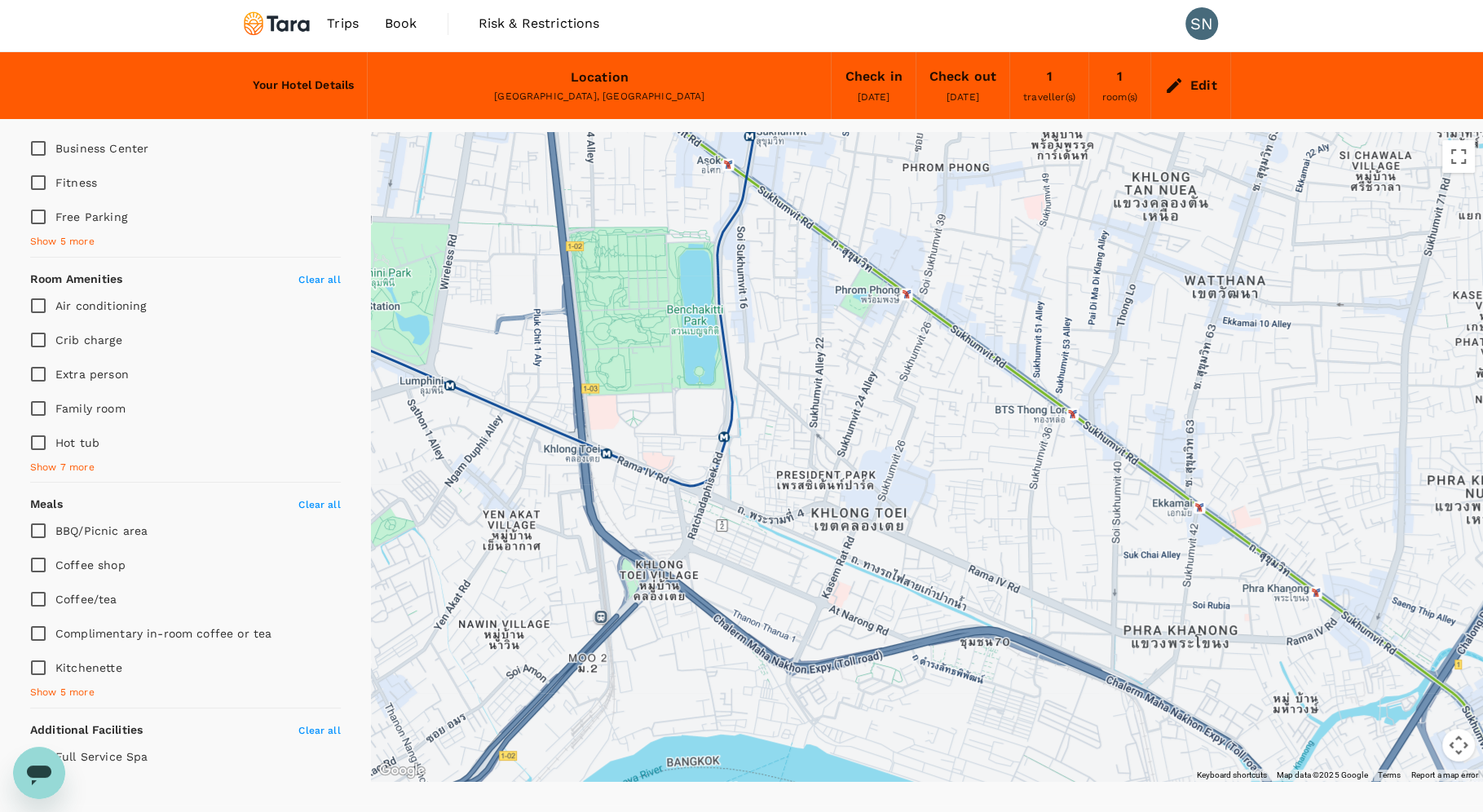
drag, startPoint x: 1178, startPoint y: 682, endPoint x: 987, endPoint y: 269, distance: 455.0
click at [987, 269] on div at bounding box center [1335, 437] width 1199 height 779
type input "48.32"
type input "206.32"
type input "48.32"
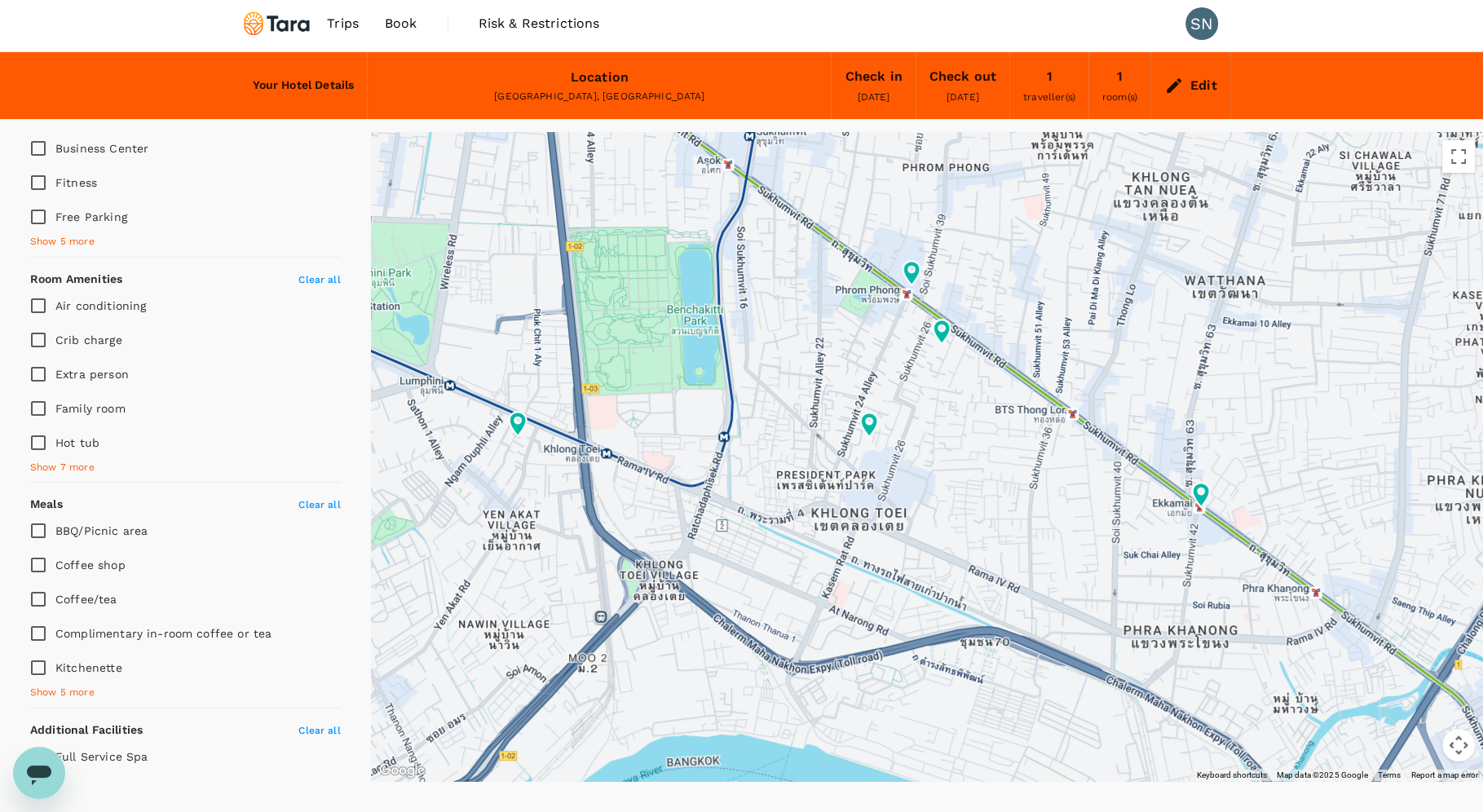
type input "206.32"
type input "48.32"
type input "206.32"
type input "48.32"
type input "206.32"
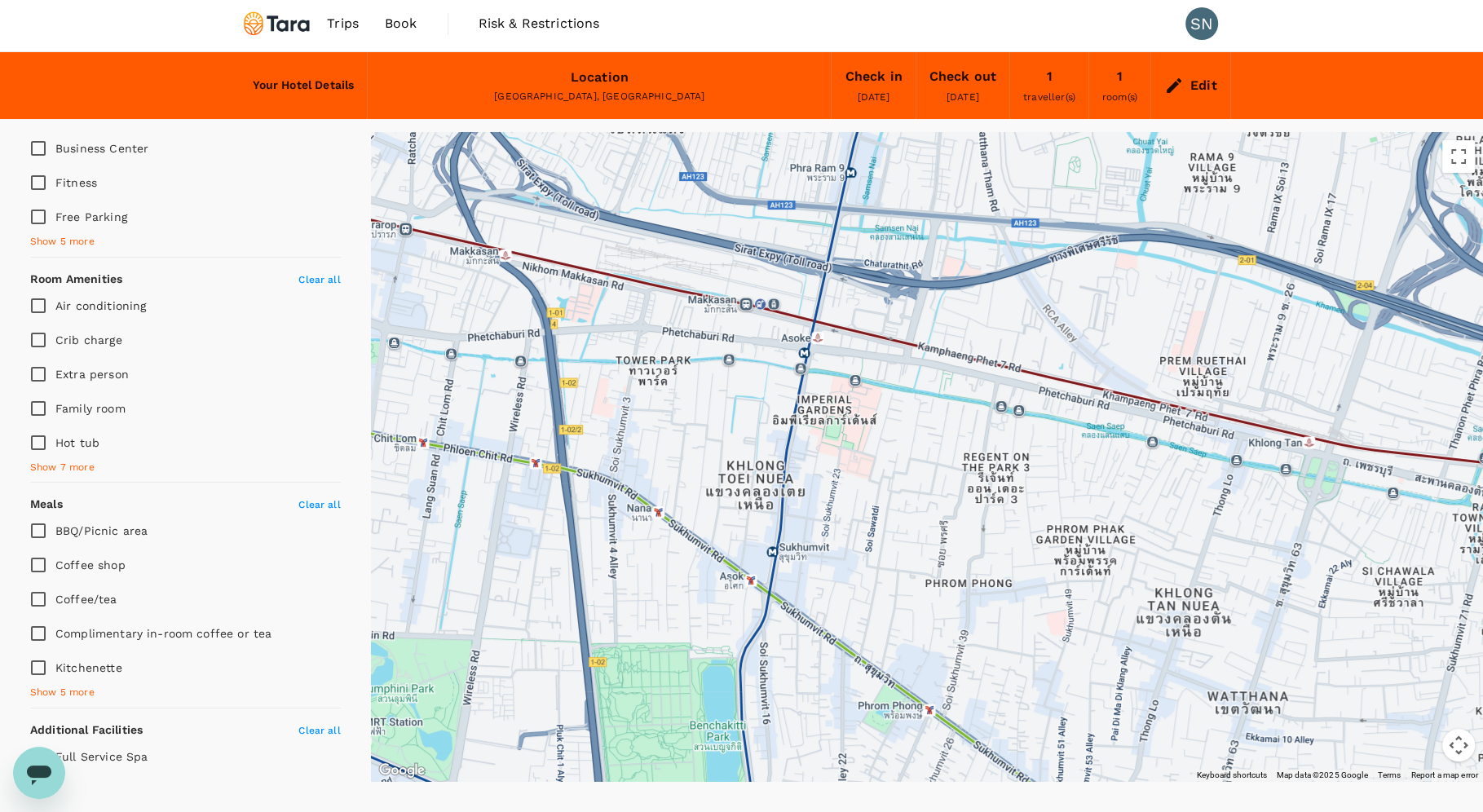
drag, startPoint x: 996, startPoint y: 219, endPoint x: 1018, endPoint y: 637, distance: 418.6
click at [1018, 637] on div at bounding box center [927, 456] width 1112 height 649
type input "48.32"
type input "206.32"
type input "48.32"
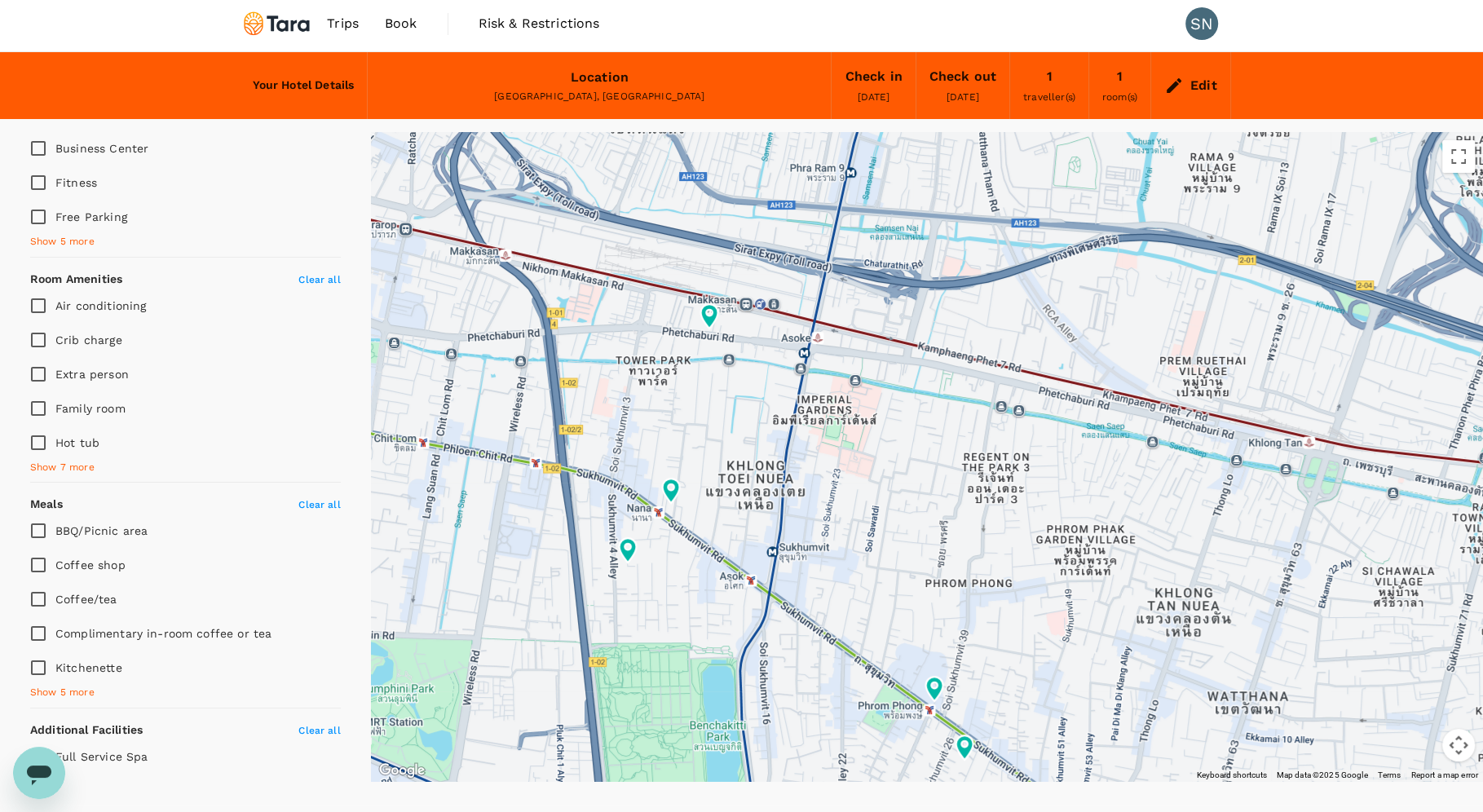
type input "206.32"
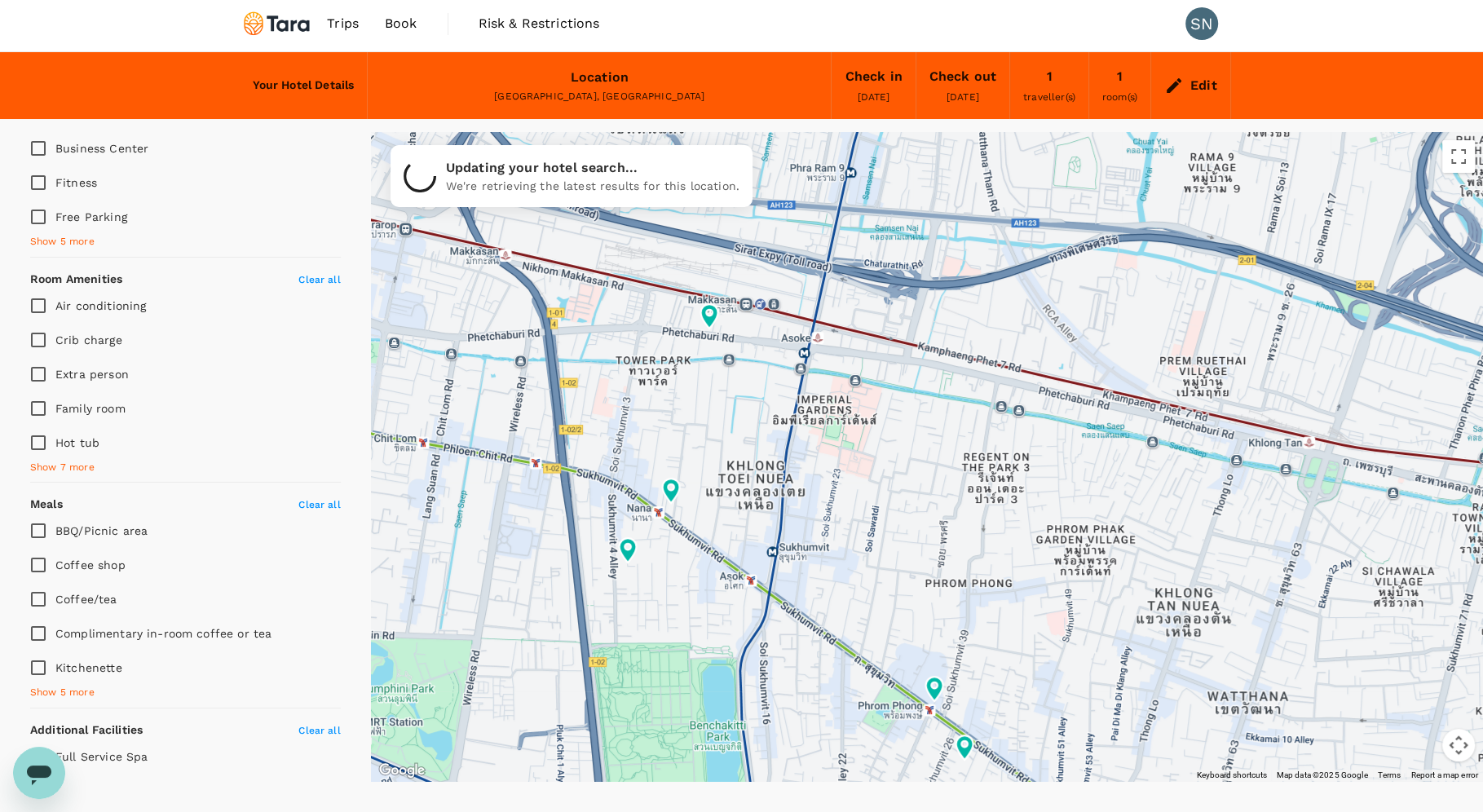
type input "48.32"
type input "206.32"
type input "48.32"
type input "206.32"
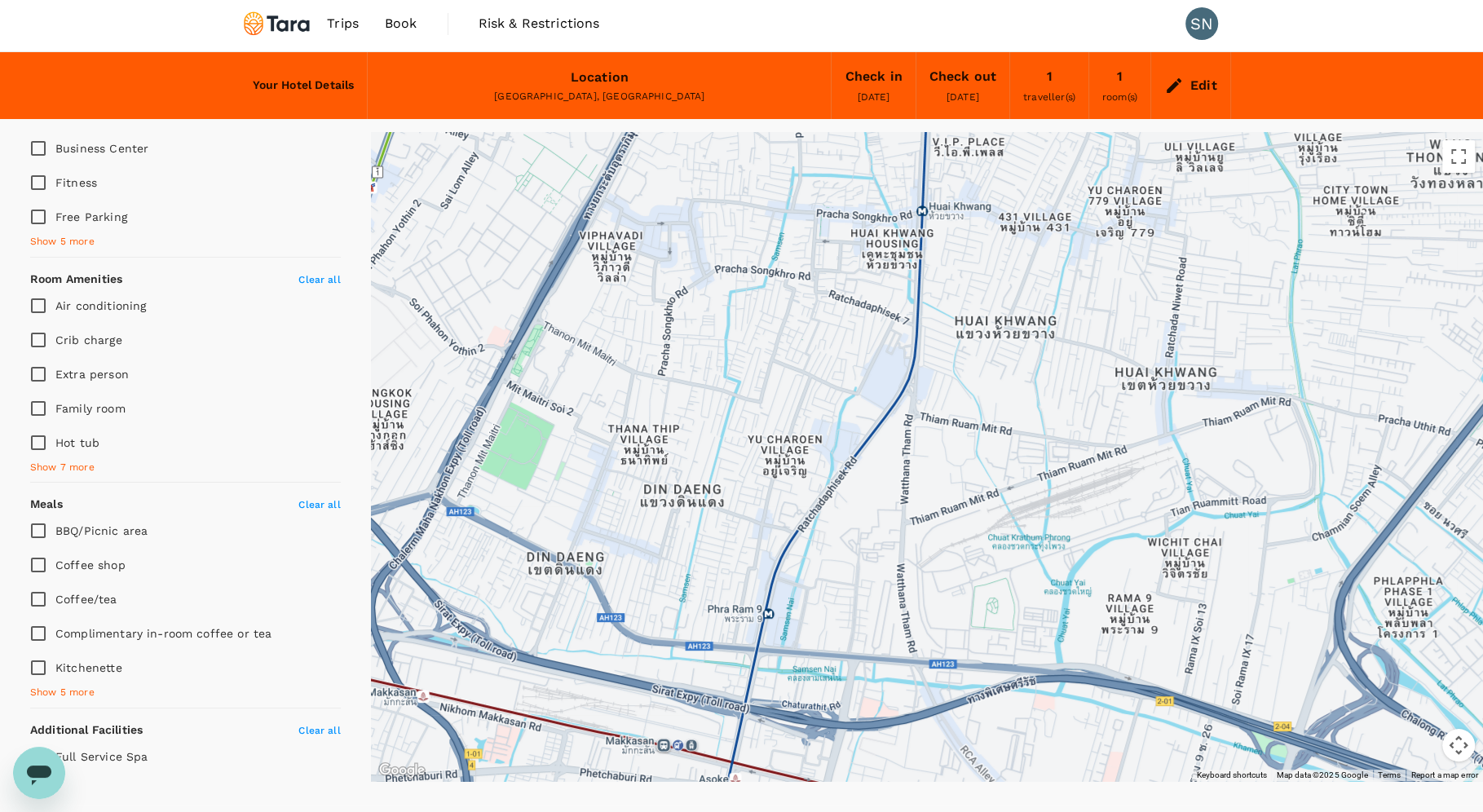
drag, startPoint x: 974, startPoint y: 295, endPoint x: 892, endPoint y: 740, distance: 452.5
click at [892, 708] on div at bounding box center [927, 456] width 1112 height 649
type input "48.32"
type input "206.32"
type input "48.32"
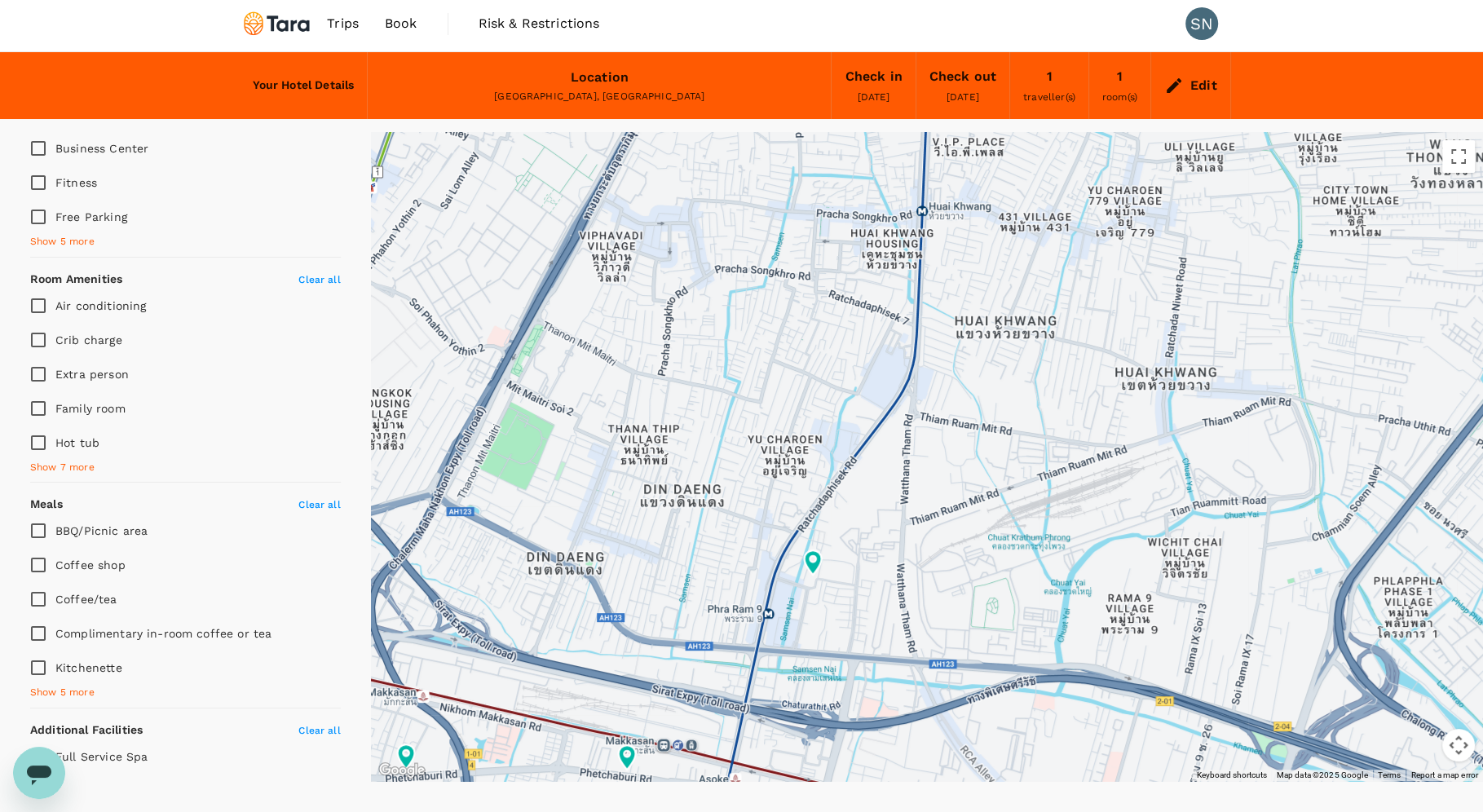
type input "206.32"
type input "48.32"
type input "206.32"
type input "48.32"
type input "206.32"
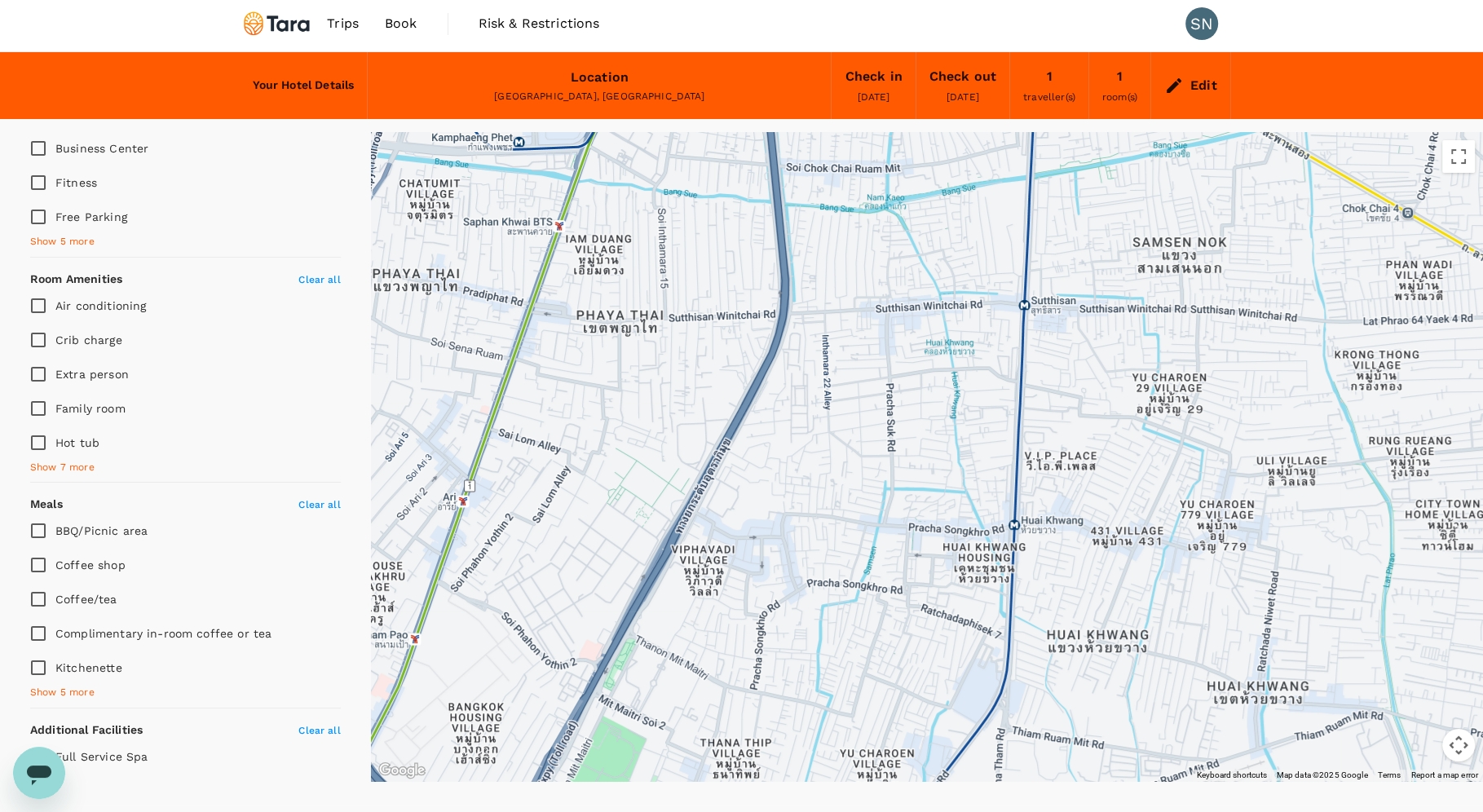
drag, startPoint x: 998, startPoint y: 276, endPoint x: 1089, endPoint y: 591, distance: 327.9
click at [1089, 591] on div at bounding box center [927, 456] width 1112 height 649
type input "48.32"
type input "206.32"
type input "48.32"
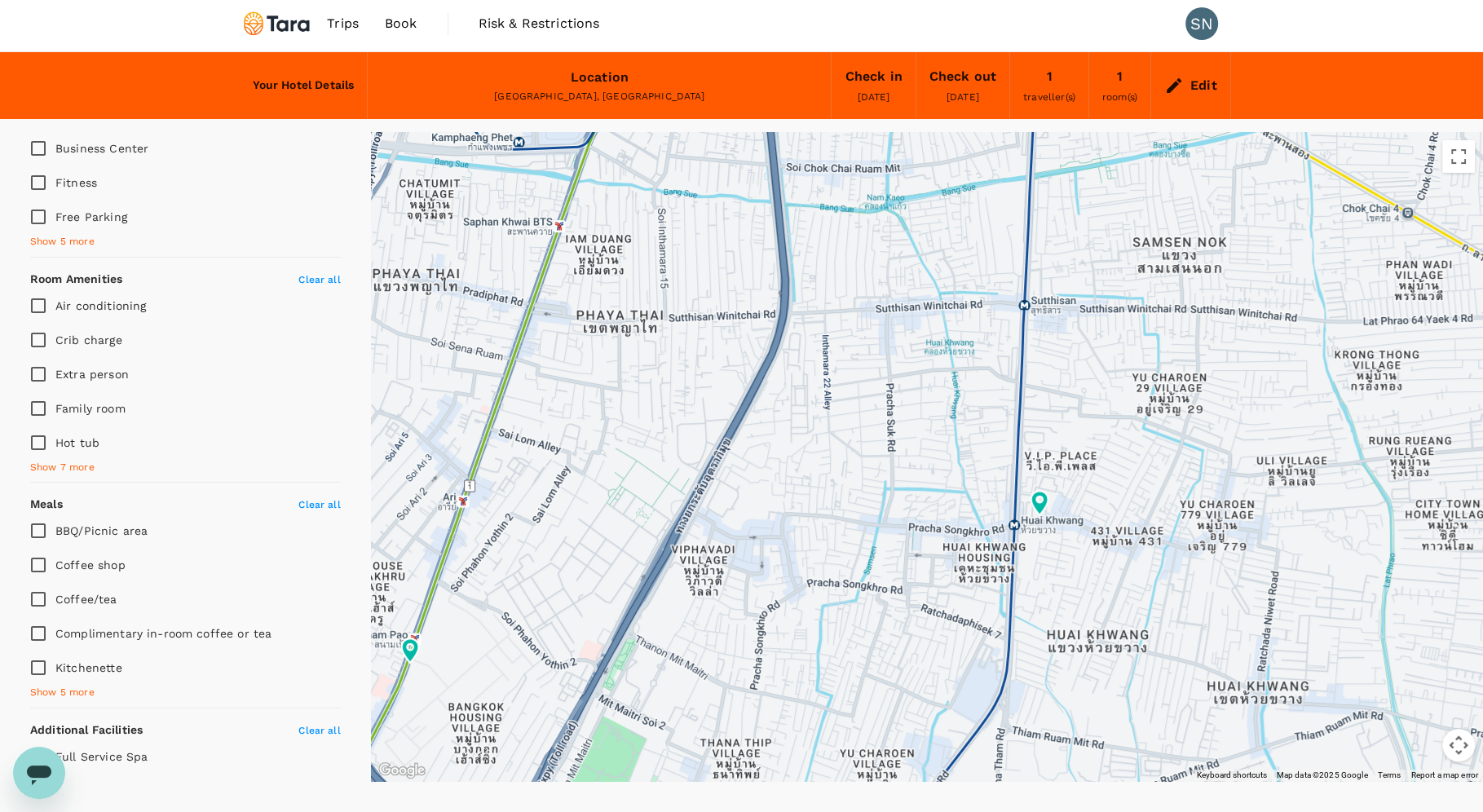
type input "206.32"
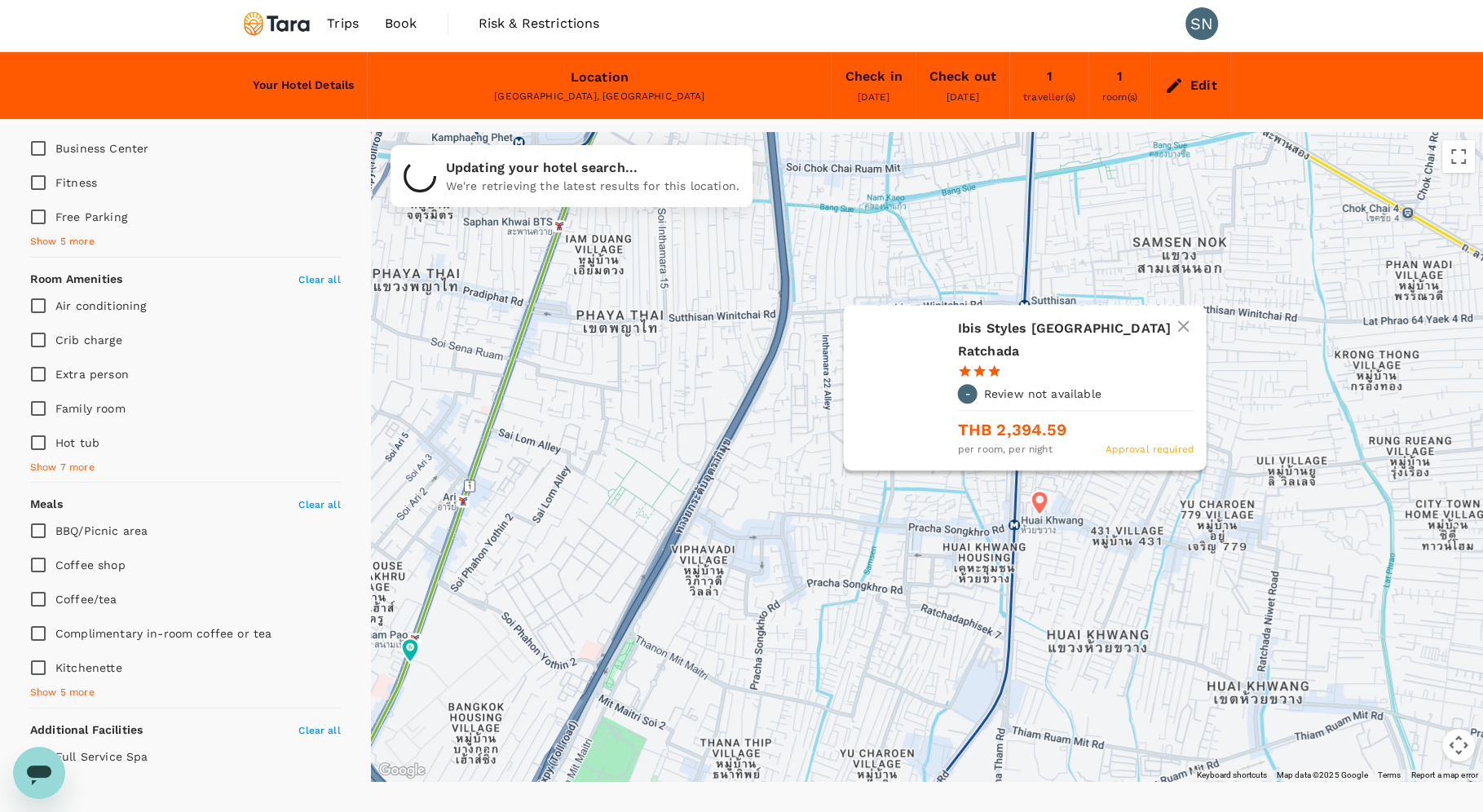
type input "48.32"
type input "206.32"
type input "48.32"
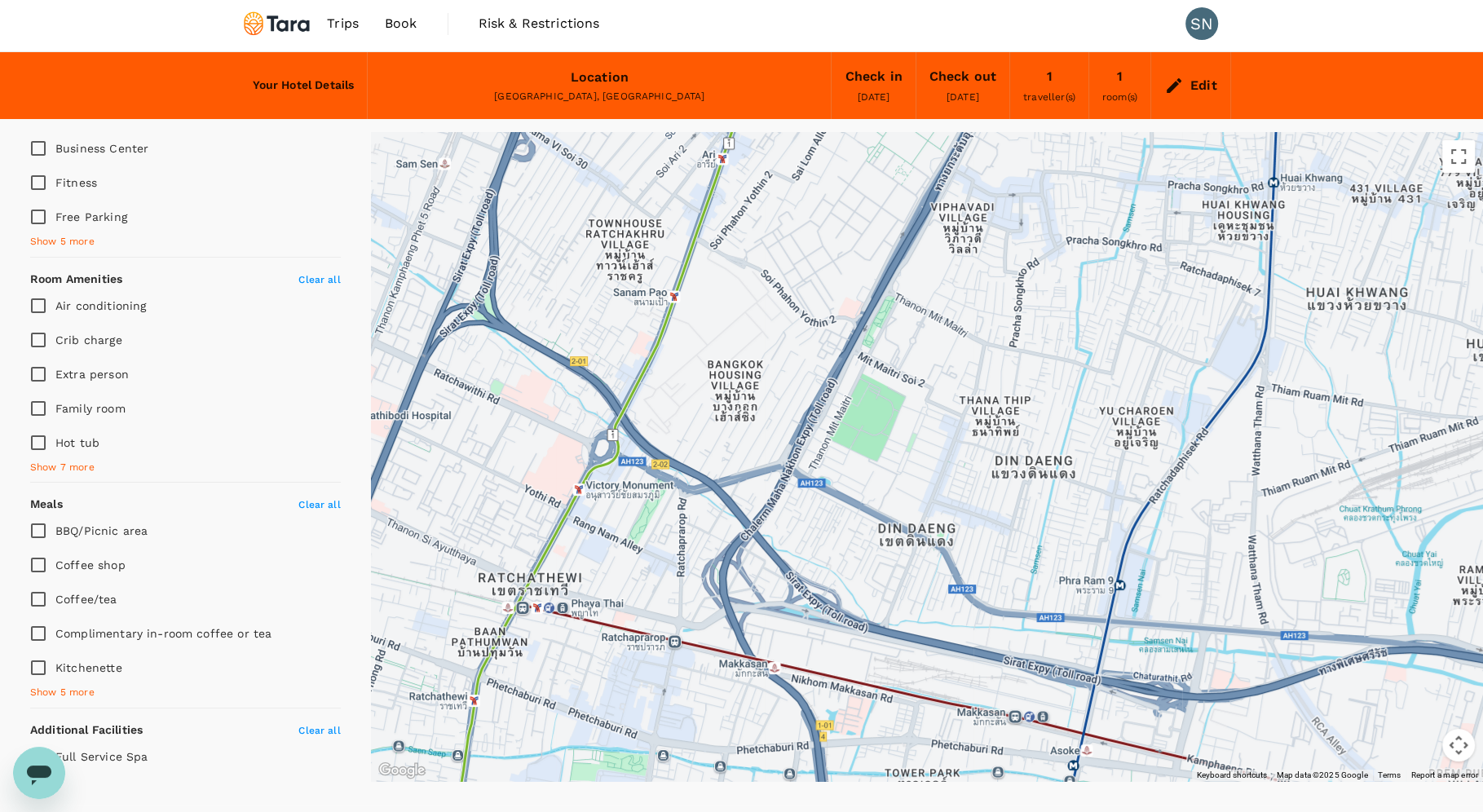
drag, startPoint x: 848, startPoint y: 623, endPoint x: 1107, endPoint y: 278, distance: 431.4
click at [1107, 278] on div at bounding box center [927, 456] width 1112 height 649
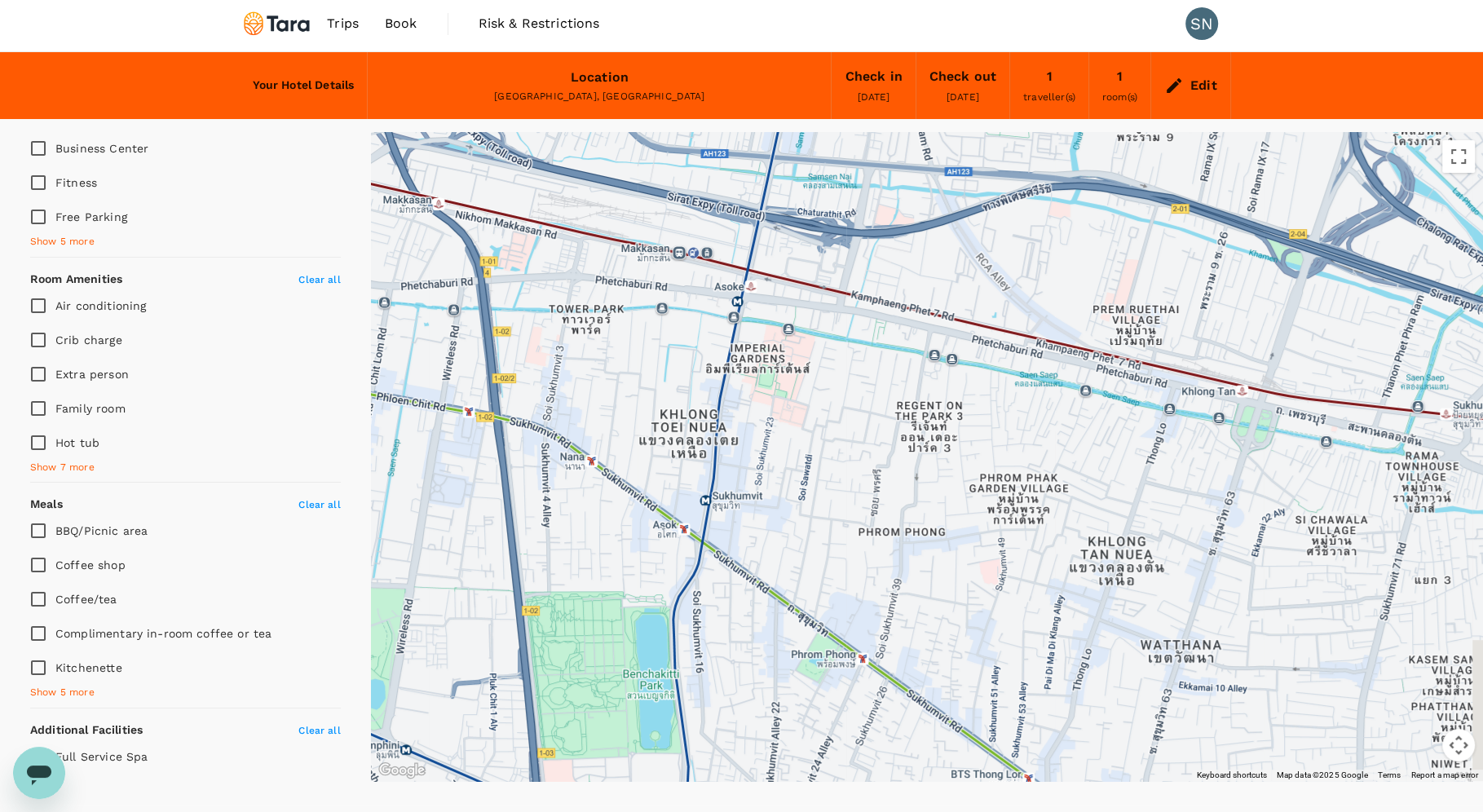
drag, startPoint x: 951, startPoint y: 726, endPoint x: 615, endPoint y: 260, distance: 574.5
click at [615, 260] on div at bounding box center [1190, 381] width 1199 height 779
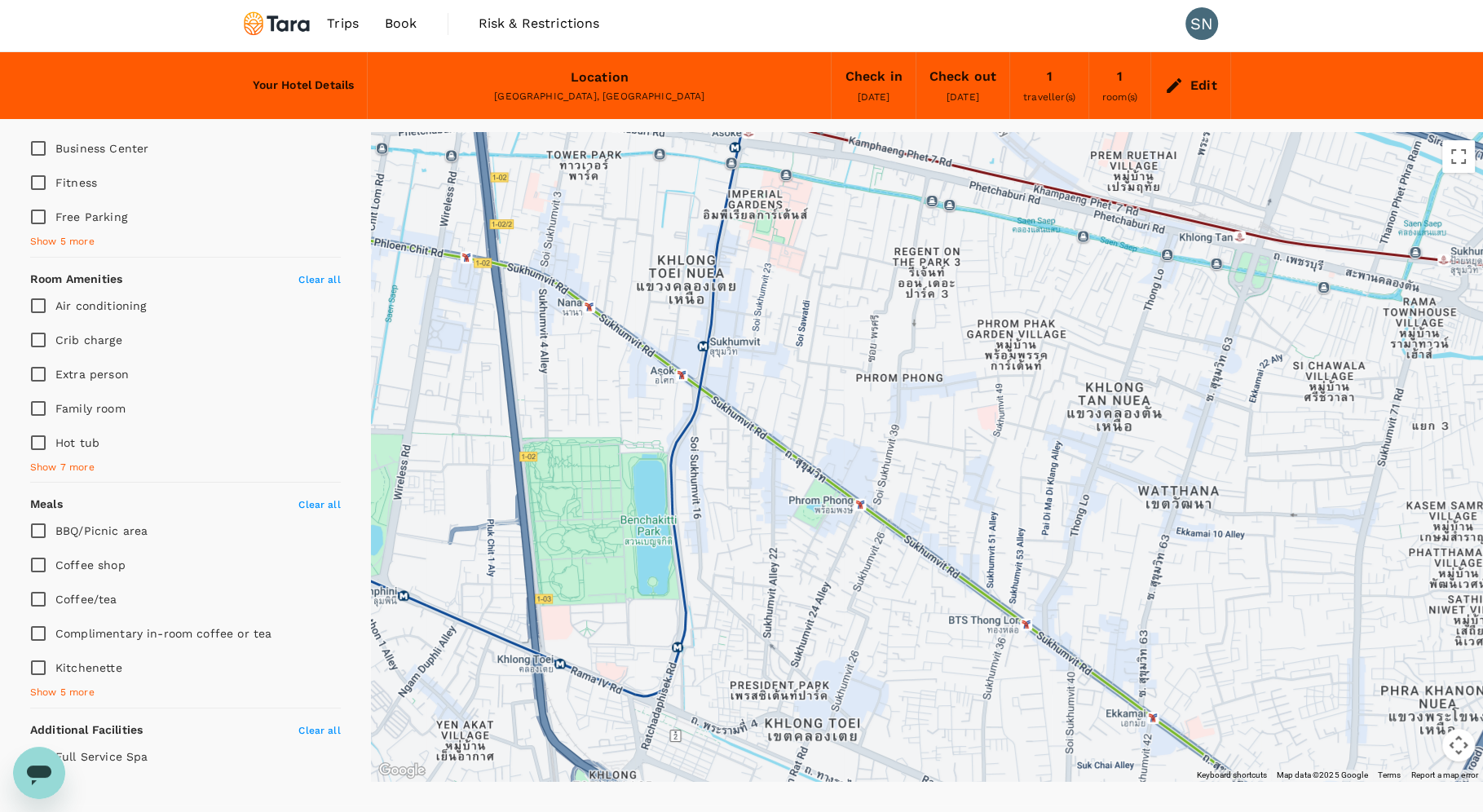
drag, startPoint x: 838, startPoint y: 544, endPoint x: 837, endPoint y: 389, distance: 155.0
click at [837, 389] on div at bounding box center [927, 456] width 1112 height 649
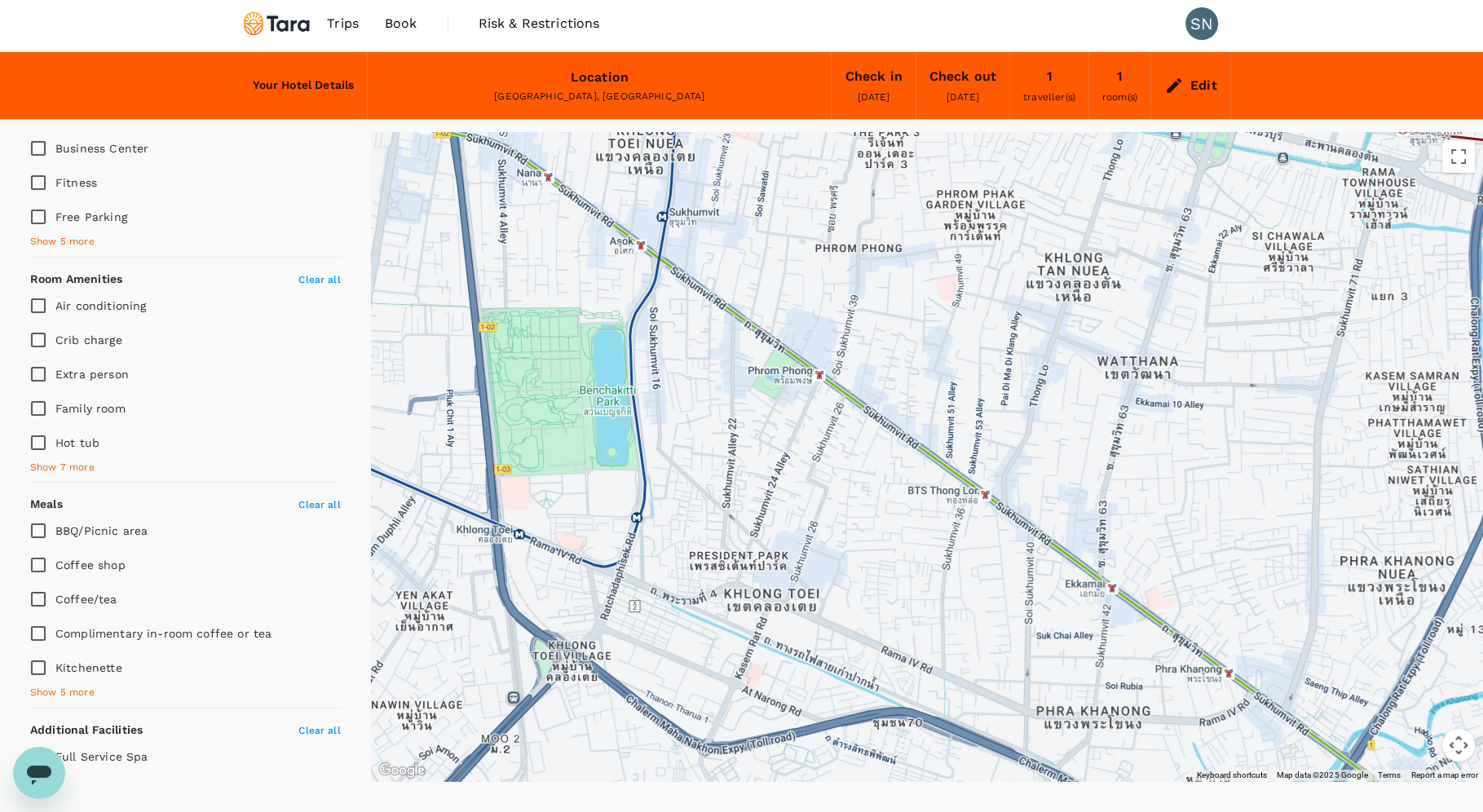
drag, startPoint x: 918, startPoint y: 651, endPoint x: 877, endPoint y: 518, distance: 139.2
click at [877, 518] on div at bounding box center [927, 456] width 1112 height 649
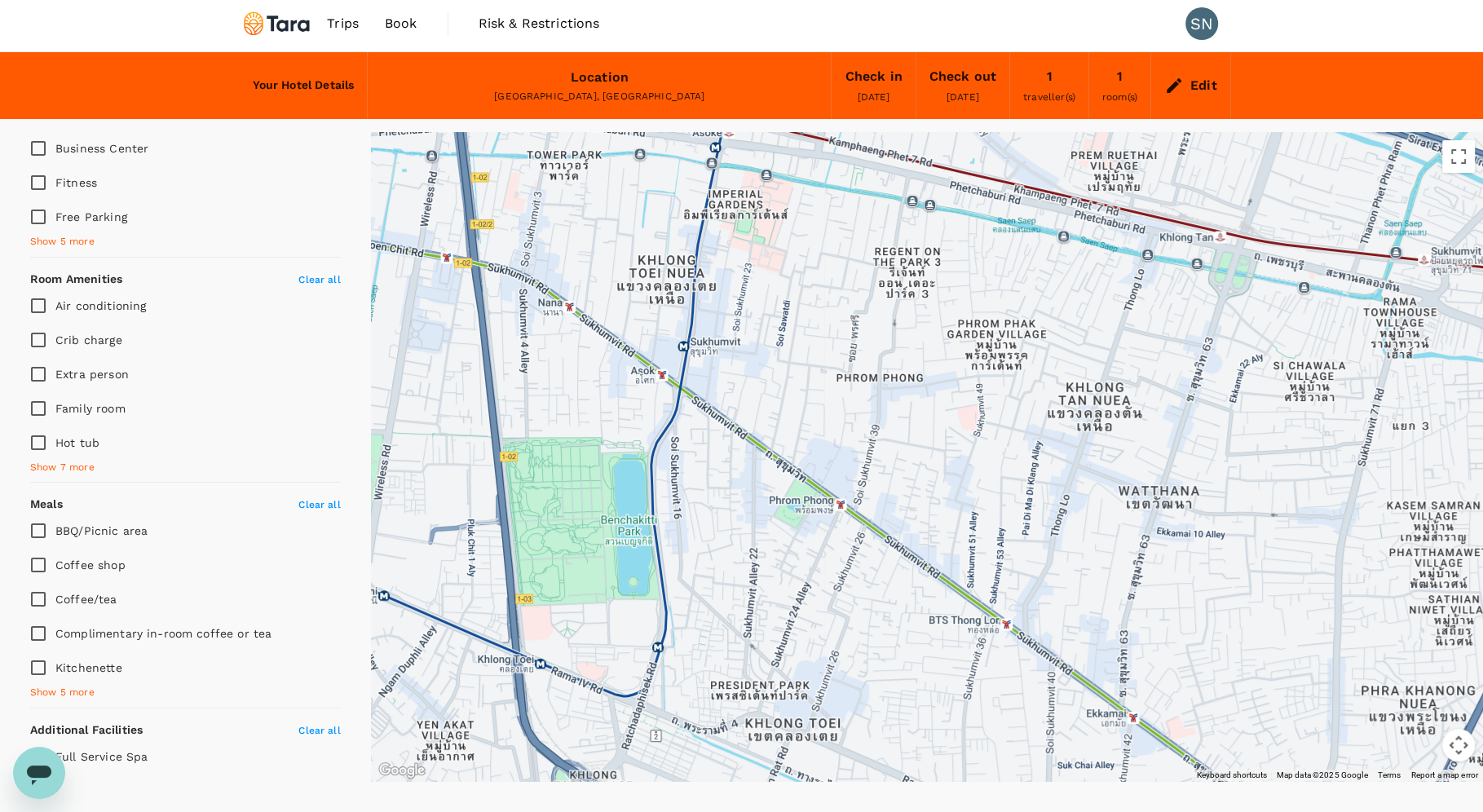
drag, startPoint x: 865, startPoint y: 487, endPoint x: 886, endPoint y: 620, distance: 134.6
click at [886, 620] on div at bounding box center [927, 456] width 1112 height 649
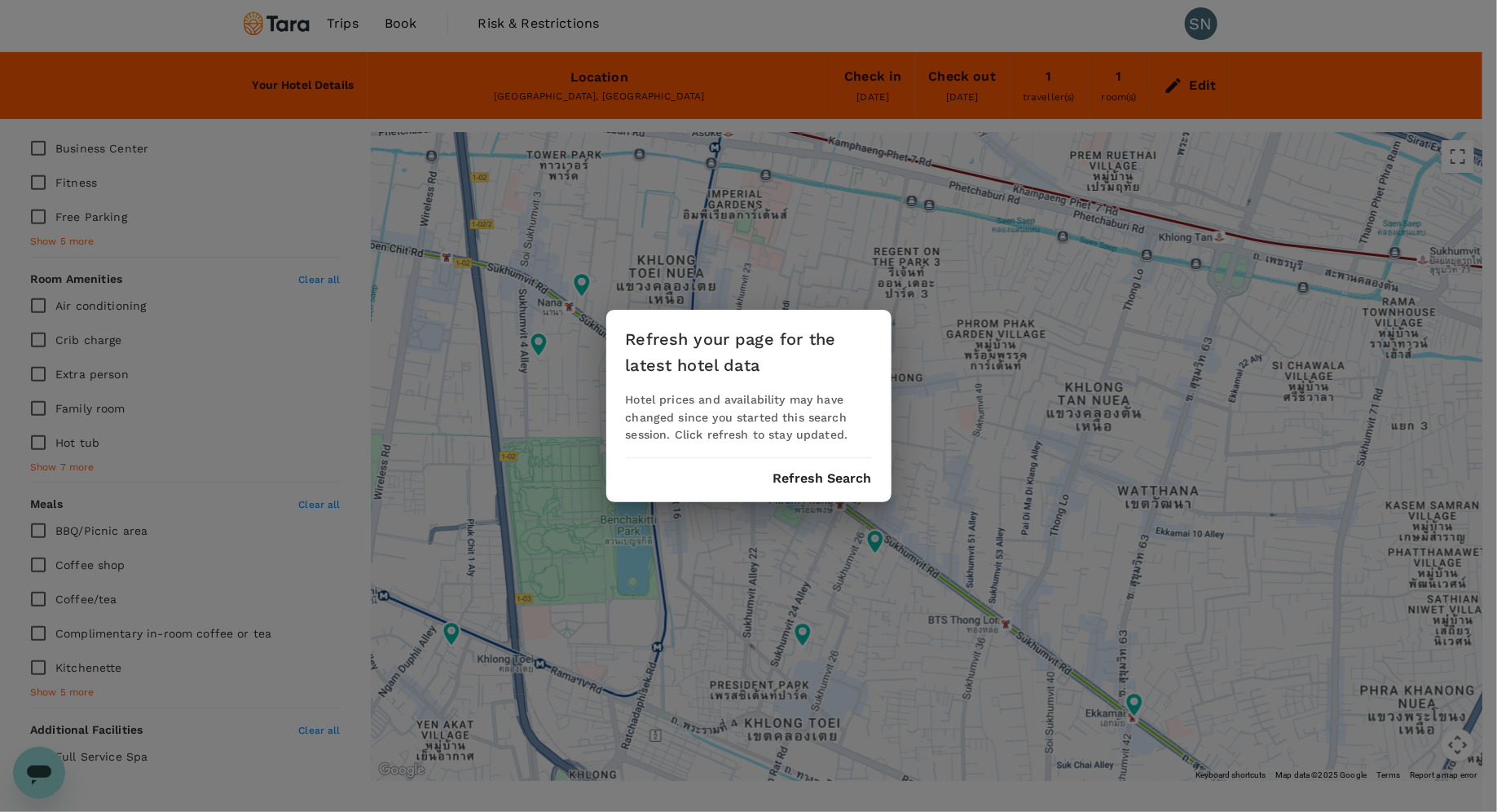
click at [814, 480] on button "Refresh Search" at bounding box center [823, 478] width 99 height 15
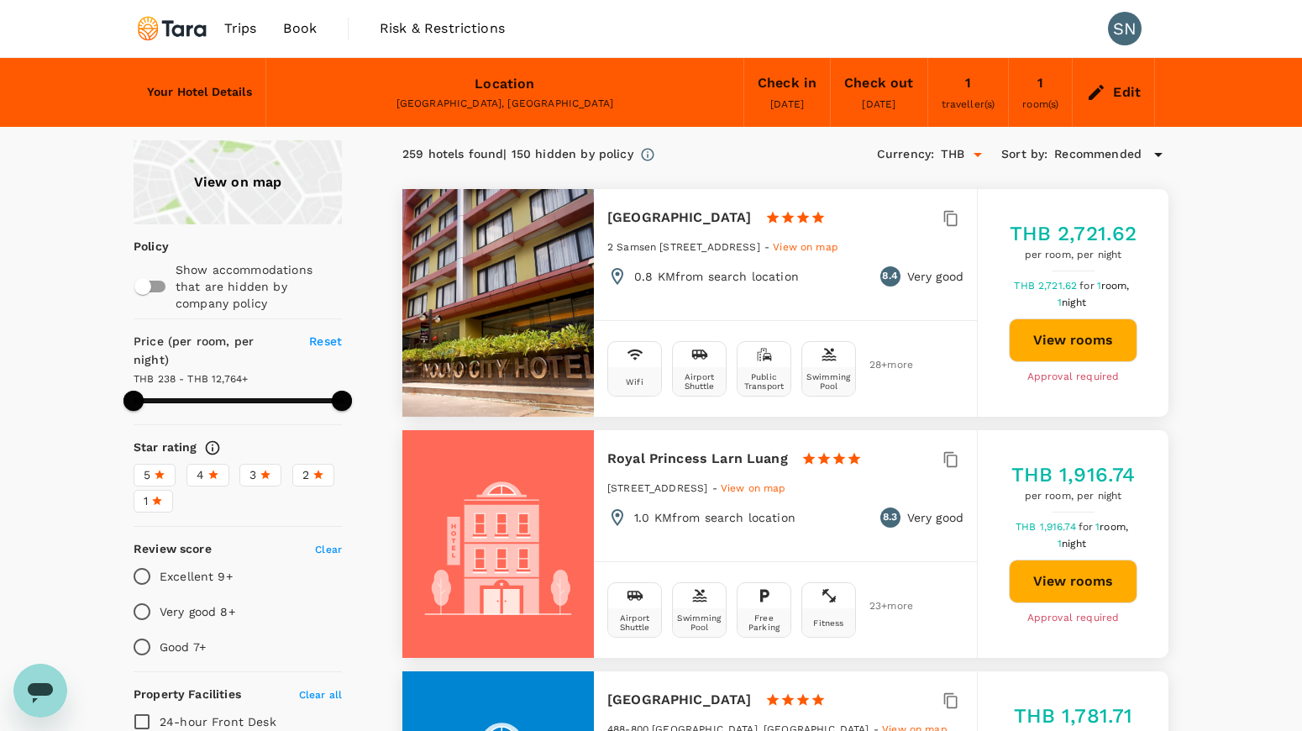
click at [244, 179] on div "View on map" at bounding box center [238, 182] width 208 height 84
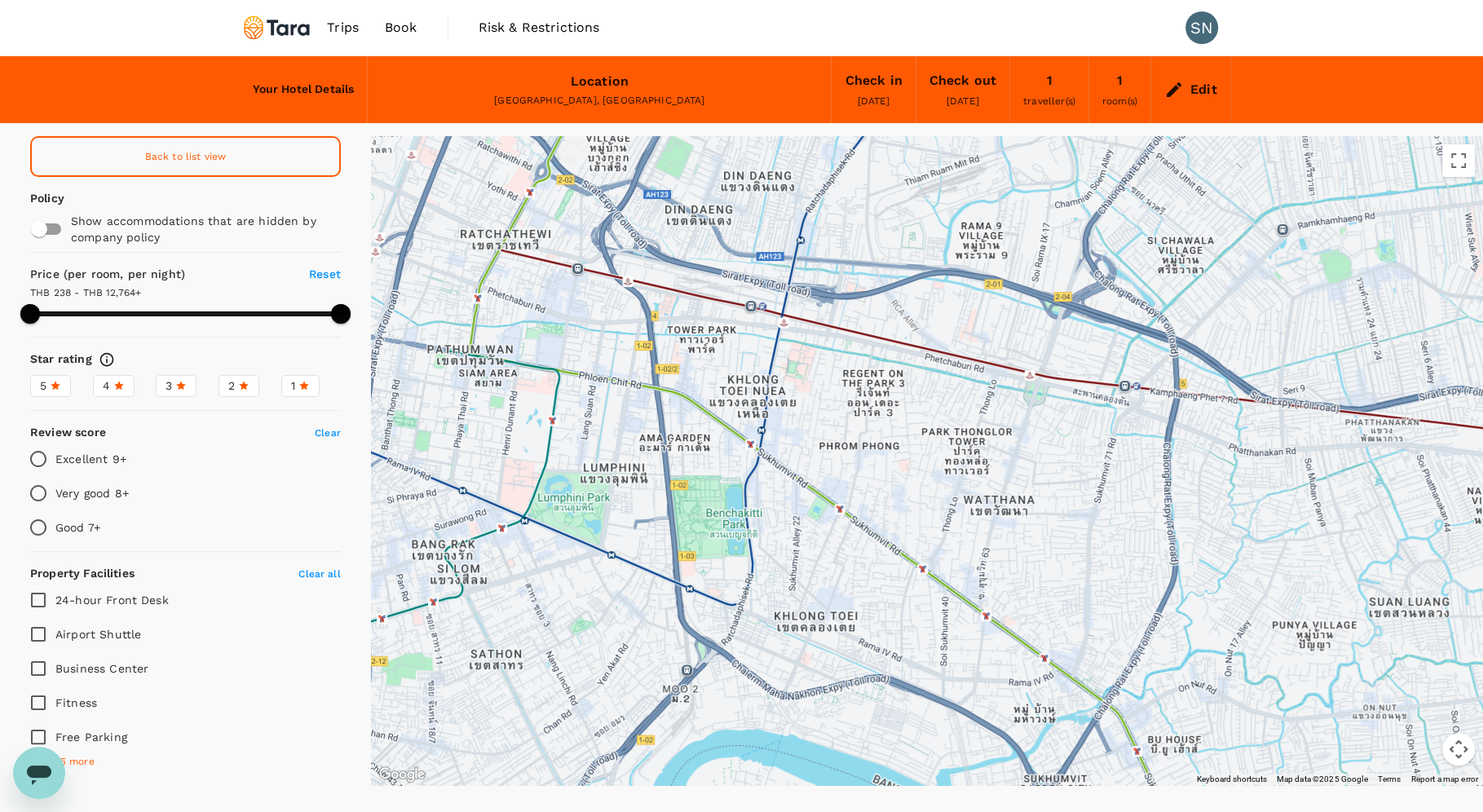
drag, startPoint x: 1421, startPoint y: 681, endPoint x: 666, endPoint y: 410, distance: 802.2
click at [666, 410] on div at bounding box center [771, 581] width 1199 height 779
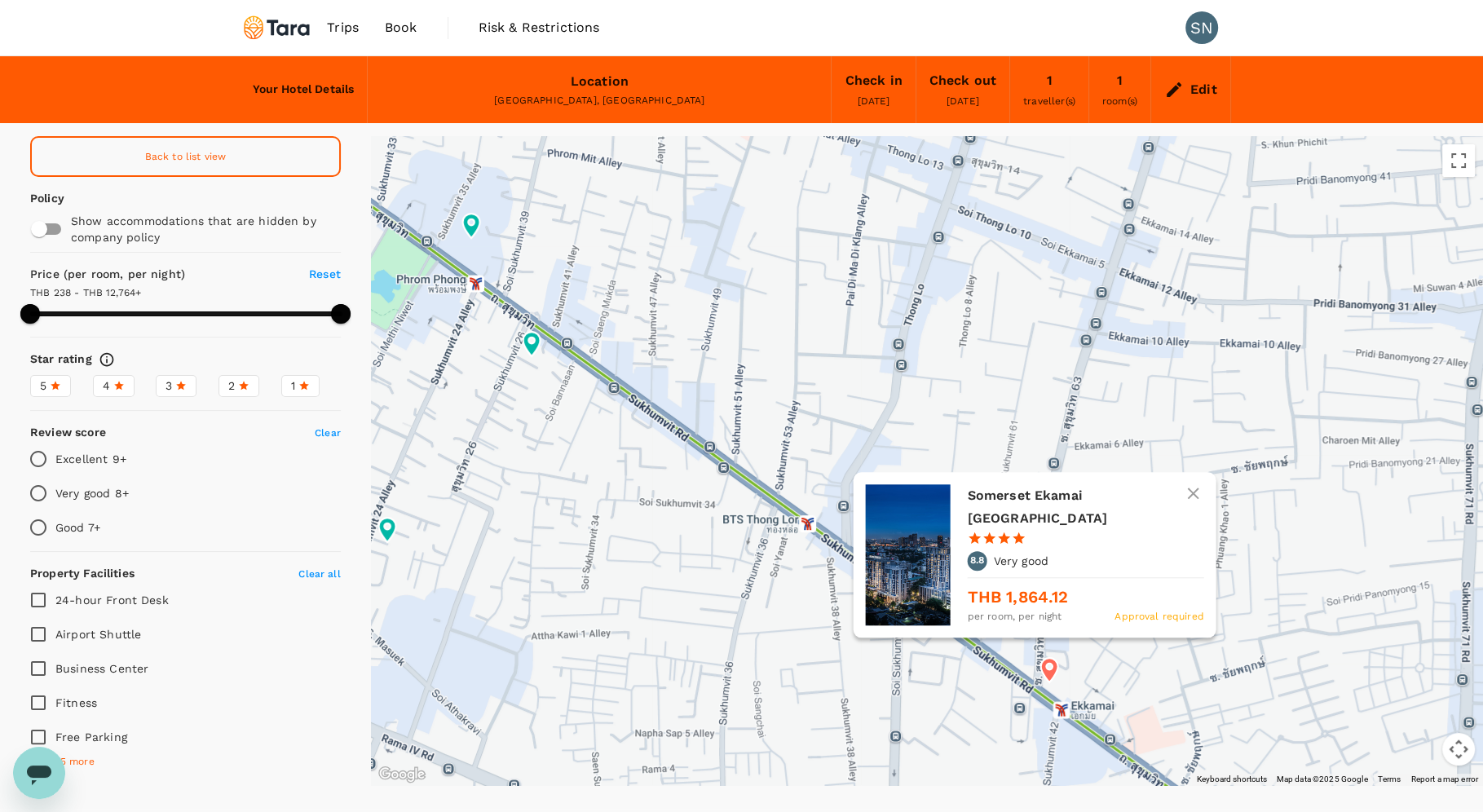
click at [1054, 666] on icon at bounding box center [1050, 669] width 17 height 24
click at [1028, 530] on h6 "Somerset Ekamai [GEOGRAPHIC_DATA]" at bounding box center [1078, 506] width 223 height 46
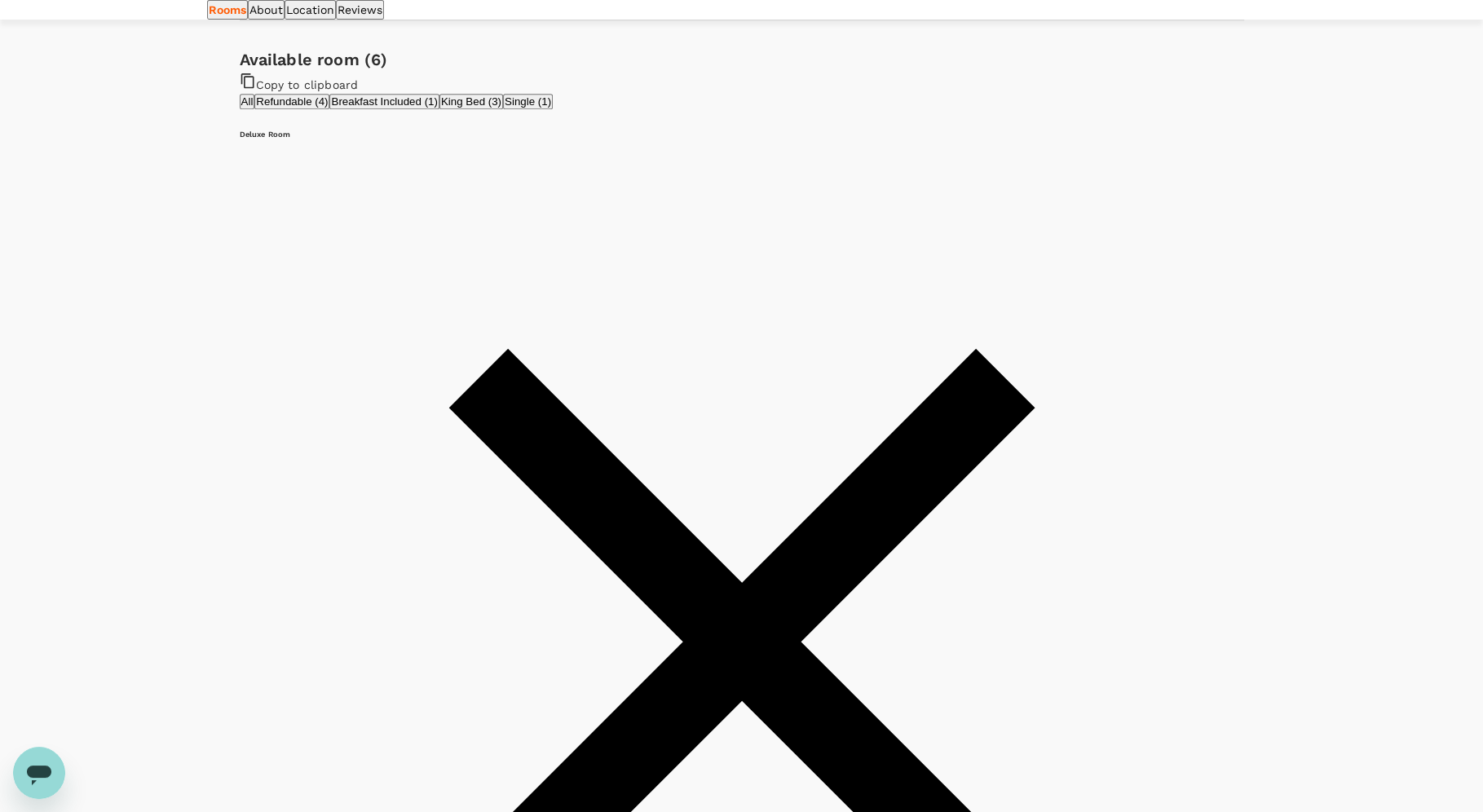
scroll to position [801, 0]
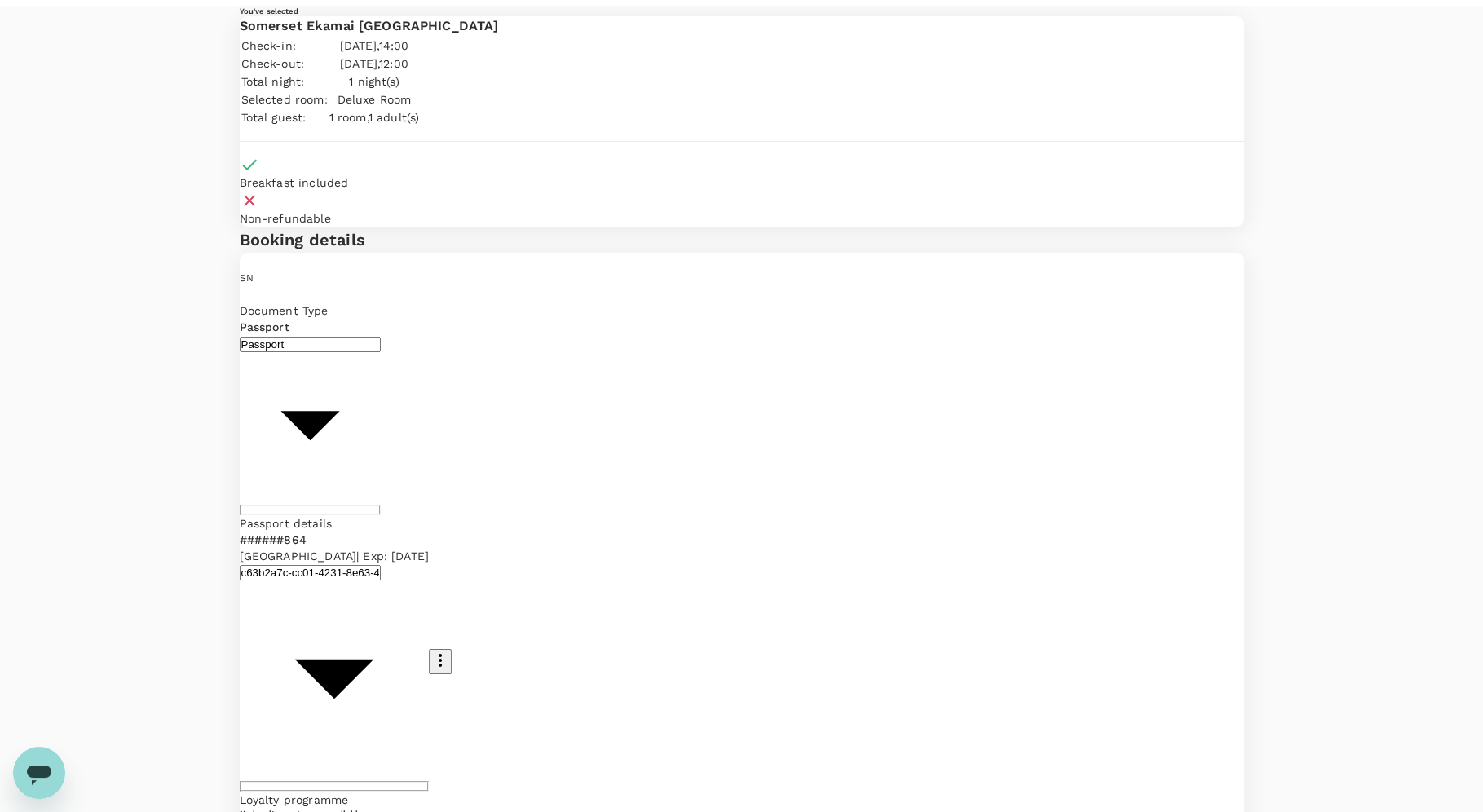
scroll to position [48, 0]
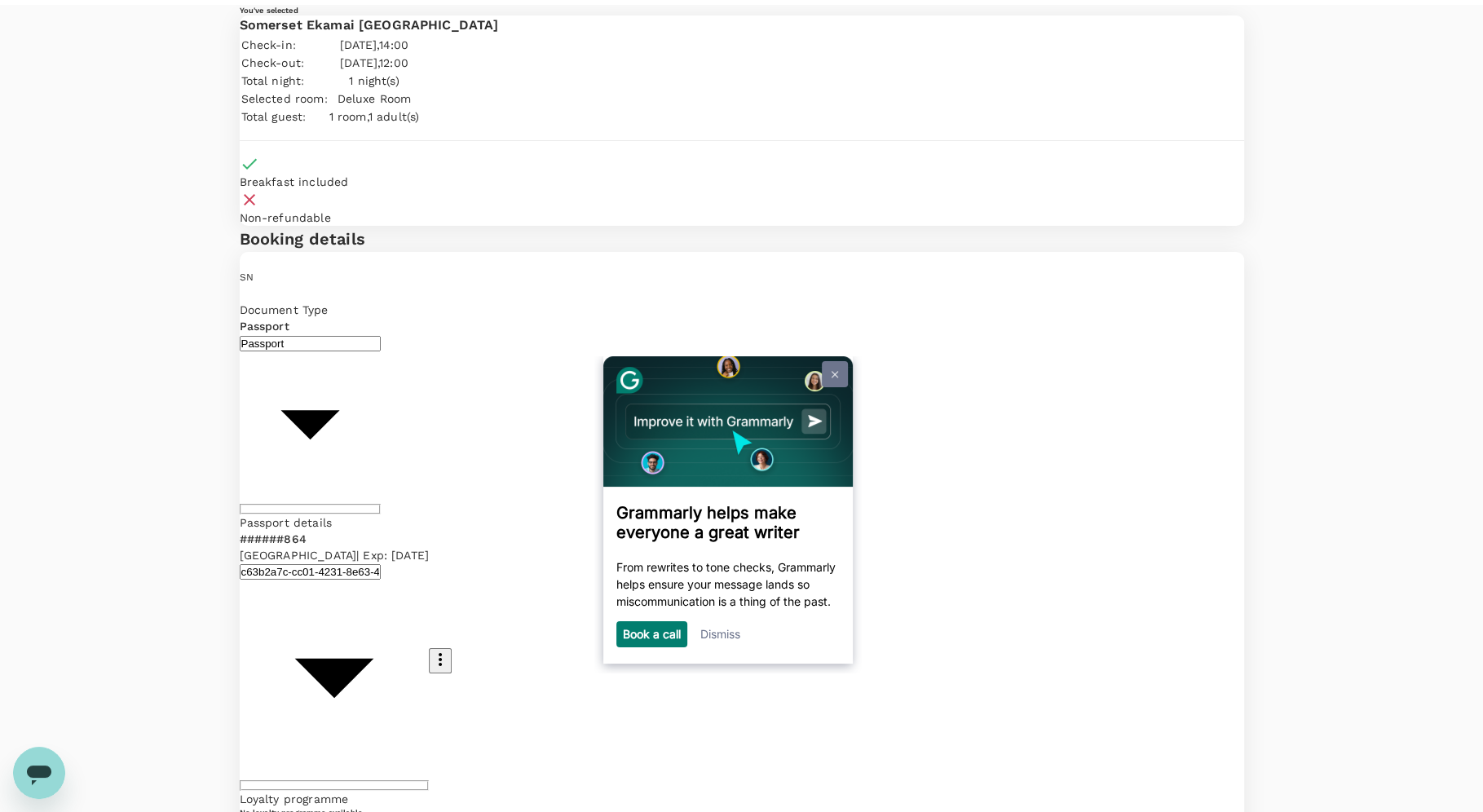
click at [834, 374] on img at bounding box center [834, 374] width 7 height 8
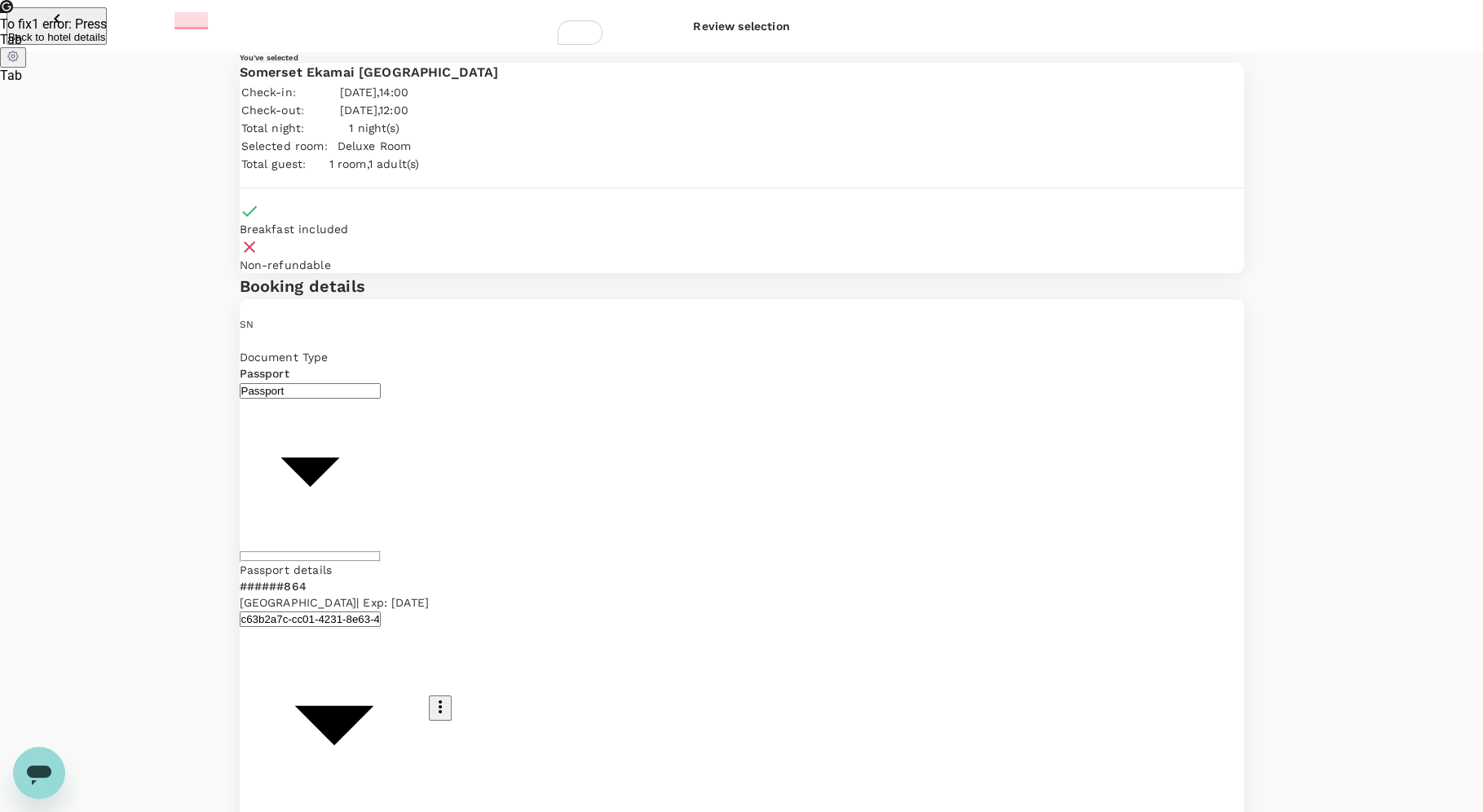
type textarea "I prefer a single bed and quite room, thanks."
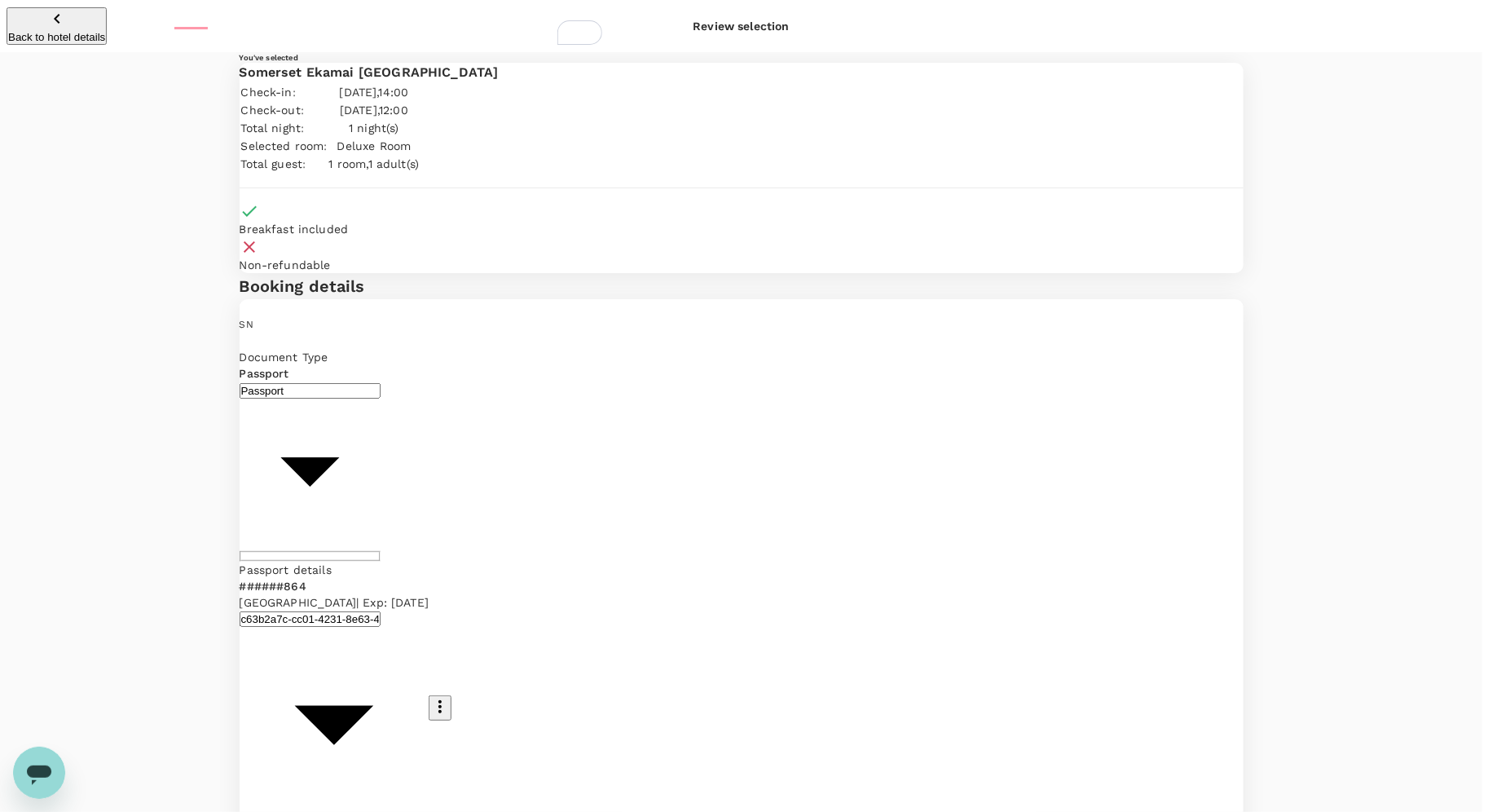
type input "9b978822-4779-4897-880a-17c8504d3706"
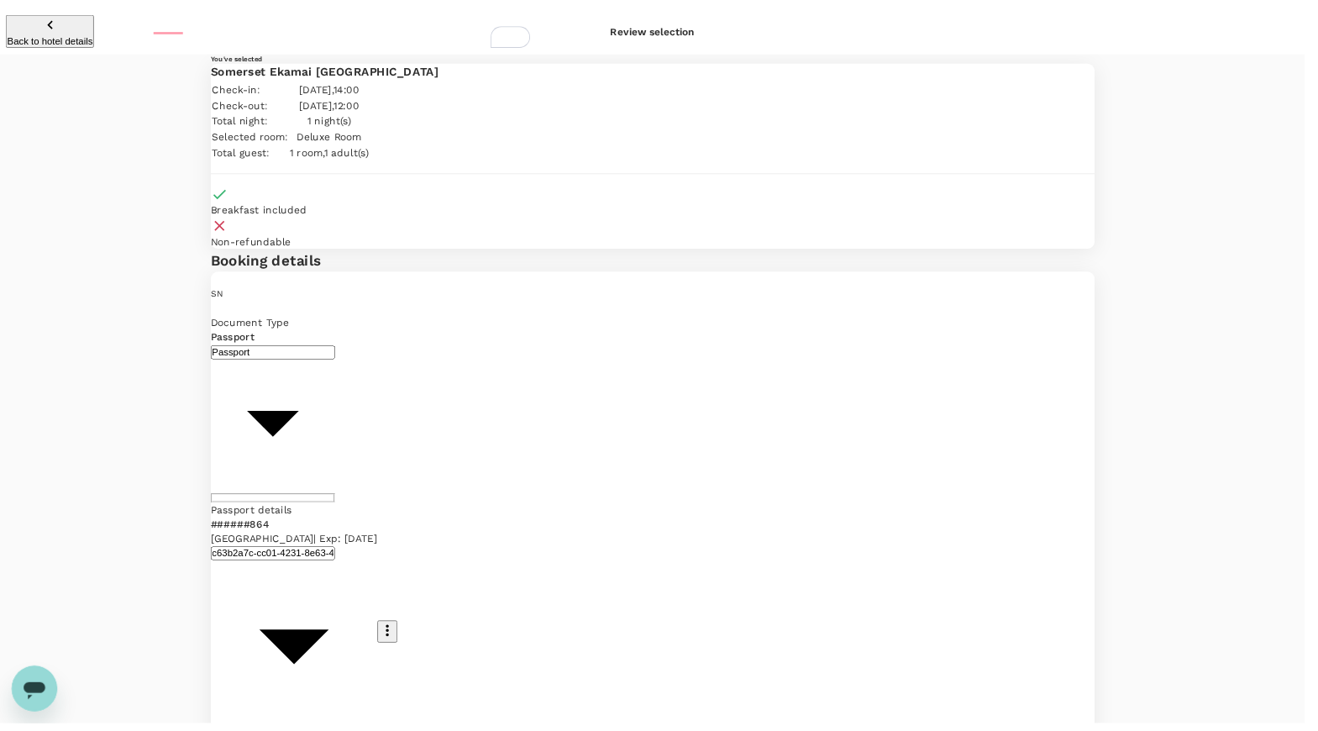
scroll to position [64, 0]
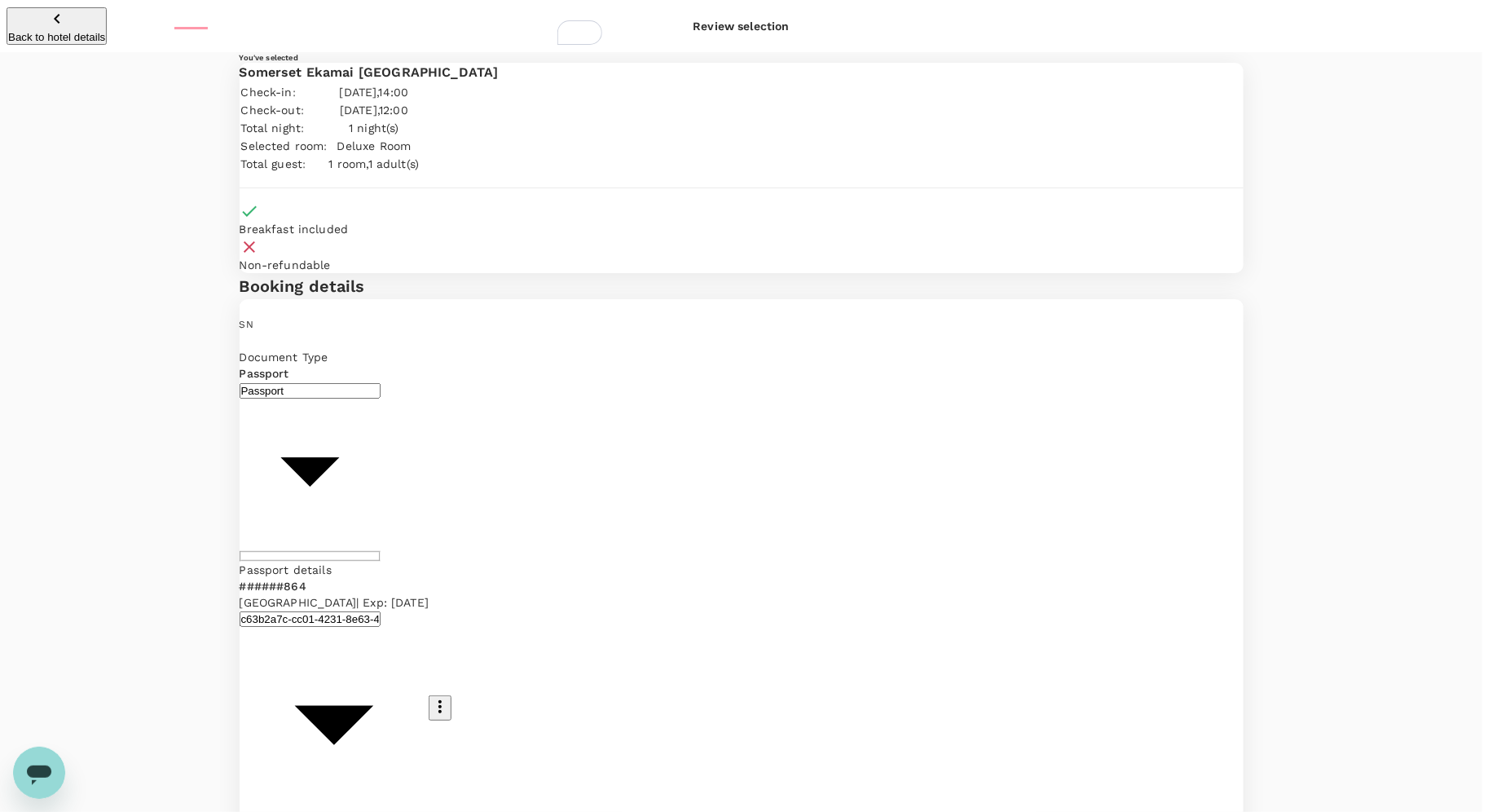
type textarea "After dinner with SFOC, I will not have to commute back and forth for the Asia …"
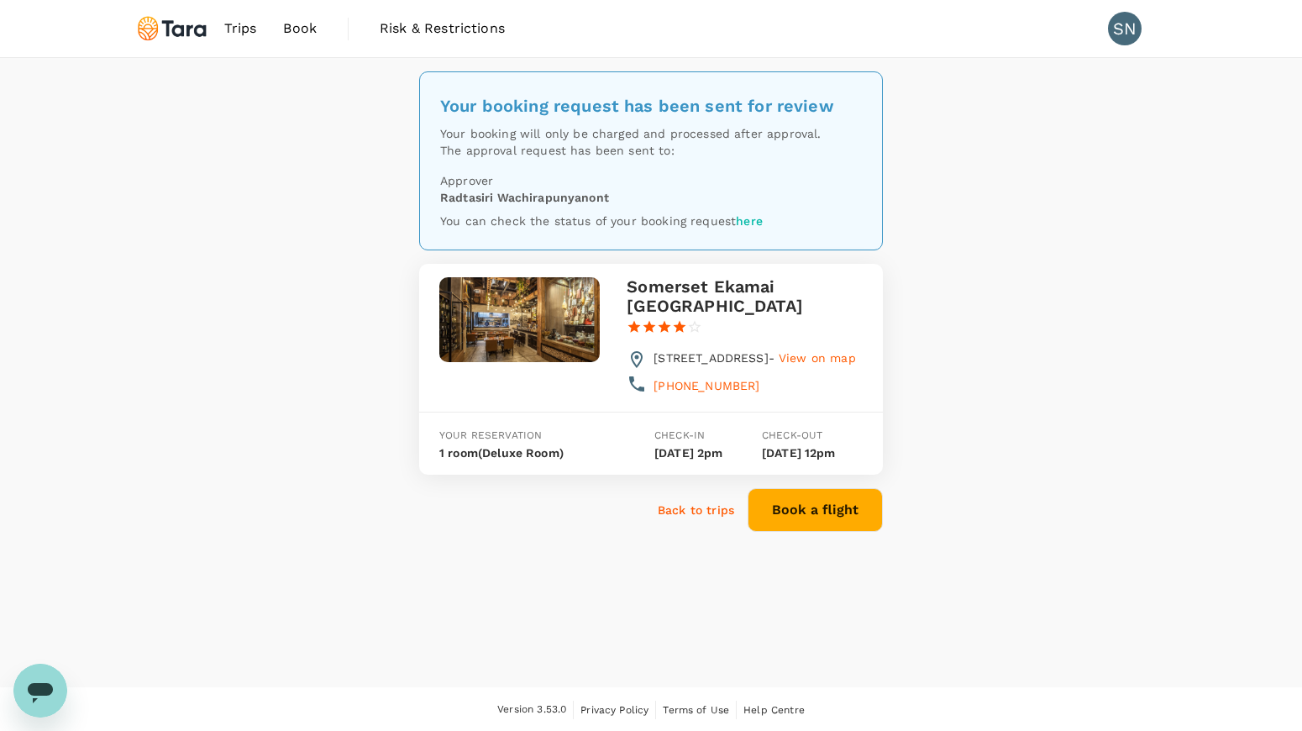
click at [749, 218] on link "here" at bounding box center [749, 220] width 27 height 13
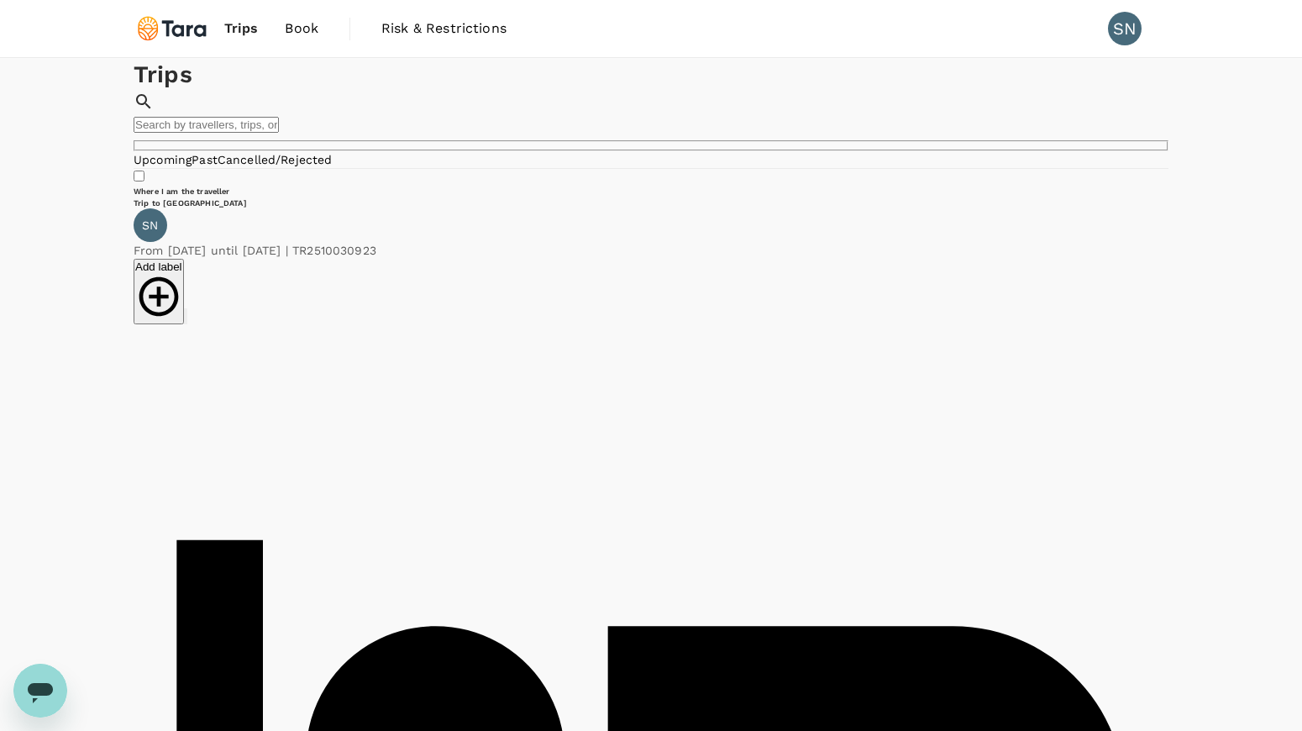
click at [218, 166] on link "Past" at bounding box center [205, 159] width 26 height 13
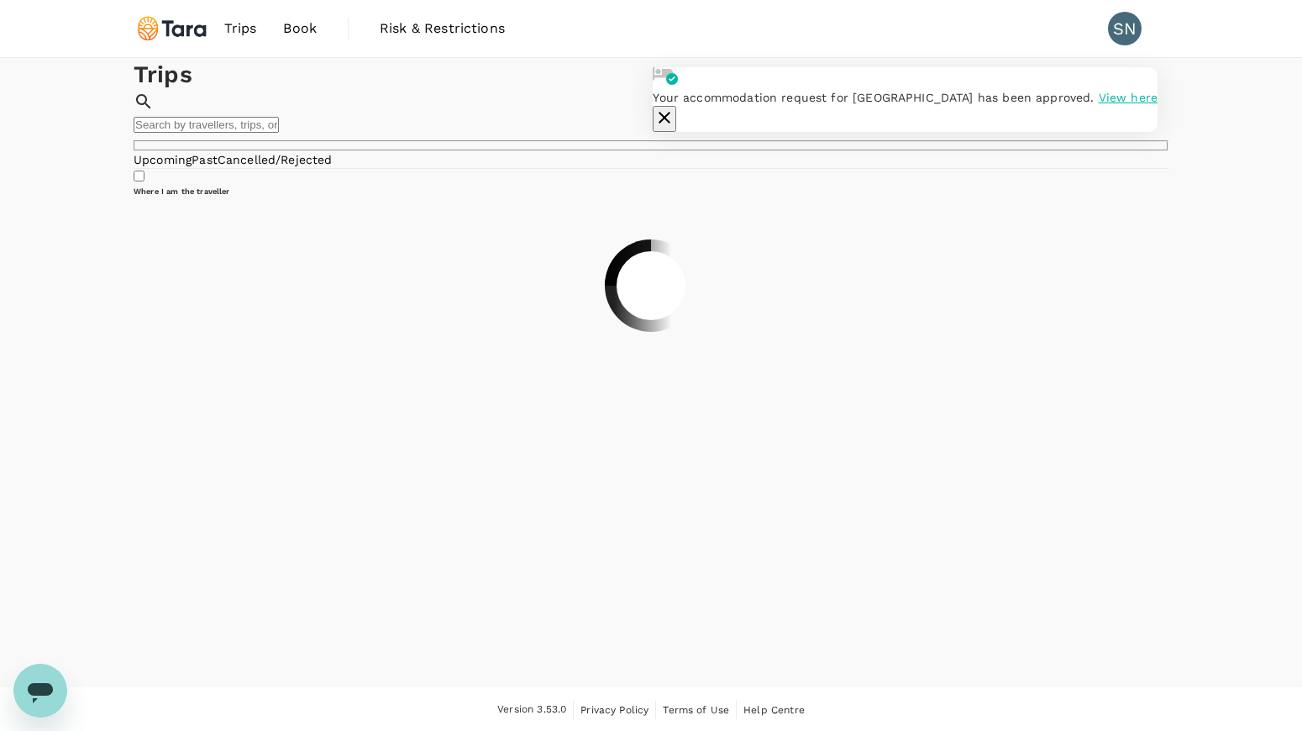
click at [1099, 104] on span "View here" at bounding box center [1128, 97] width 59 height 13
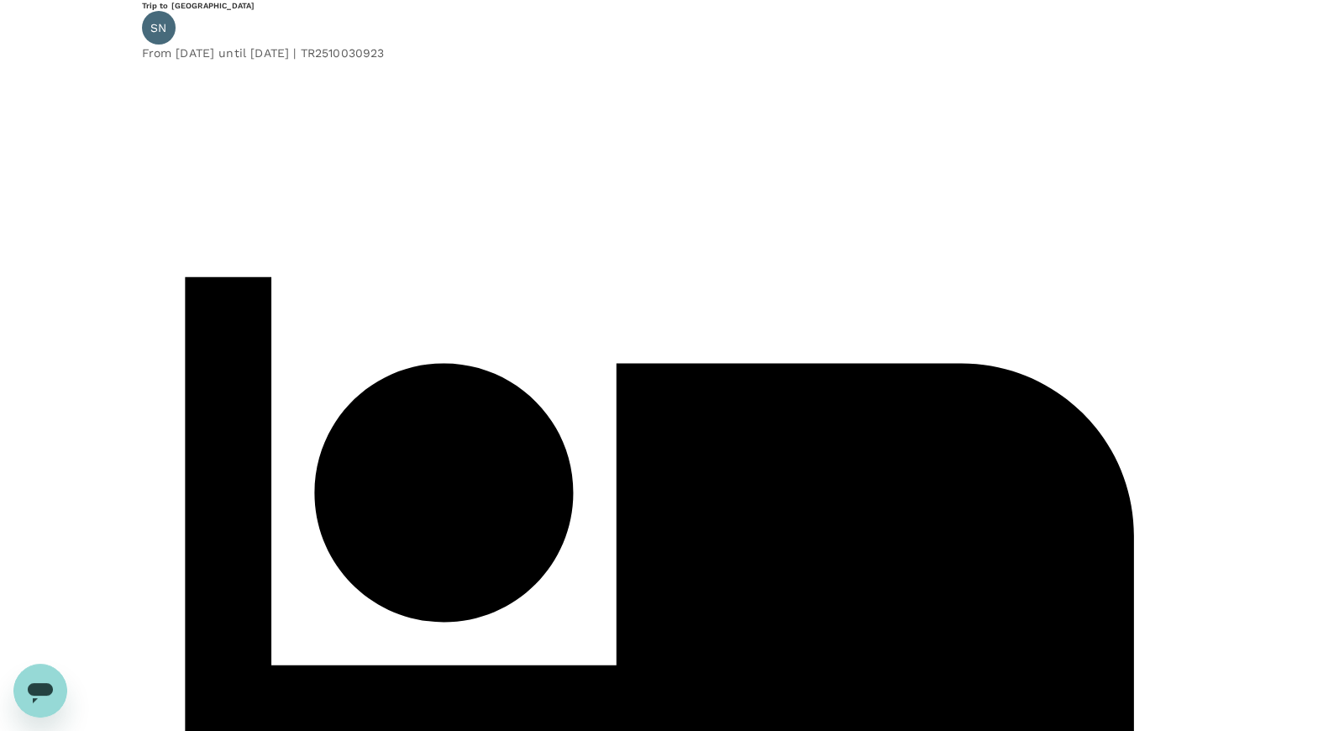
click at [796, 61] on div at bounding box center [659, 61] width 1035 height 0
click at [51, 693] on icon "Open messaging window" at bounding box center [40, 691] width 30 height 30
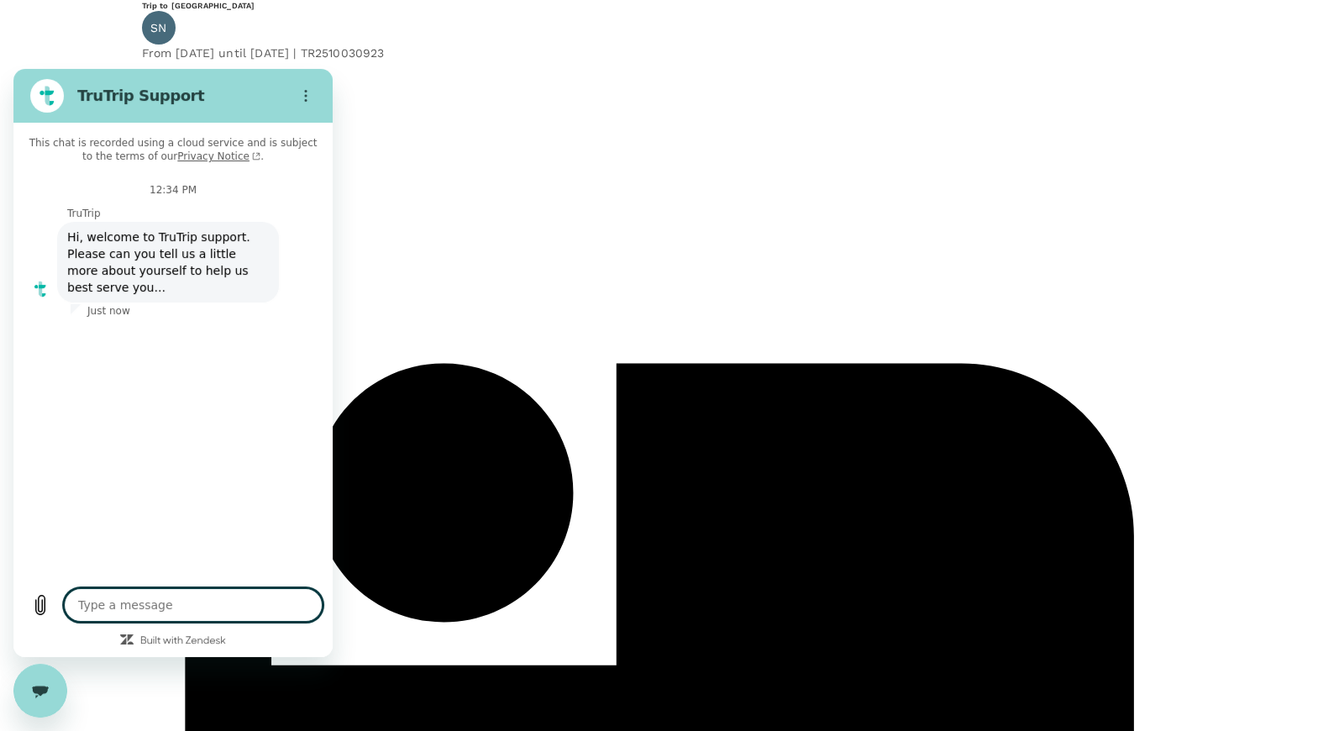
type textarea "x"
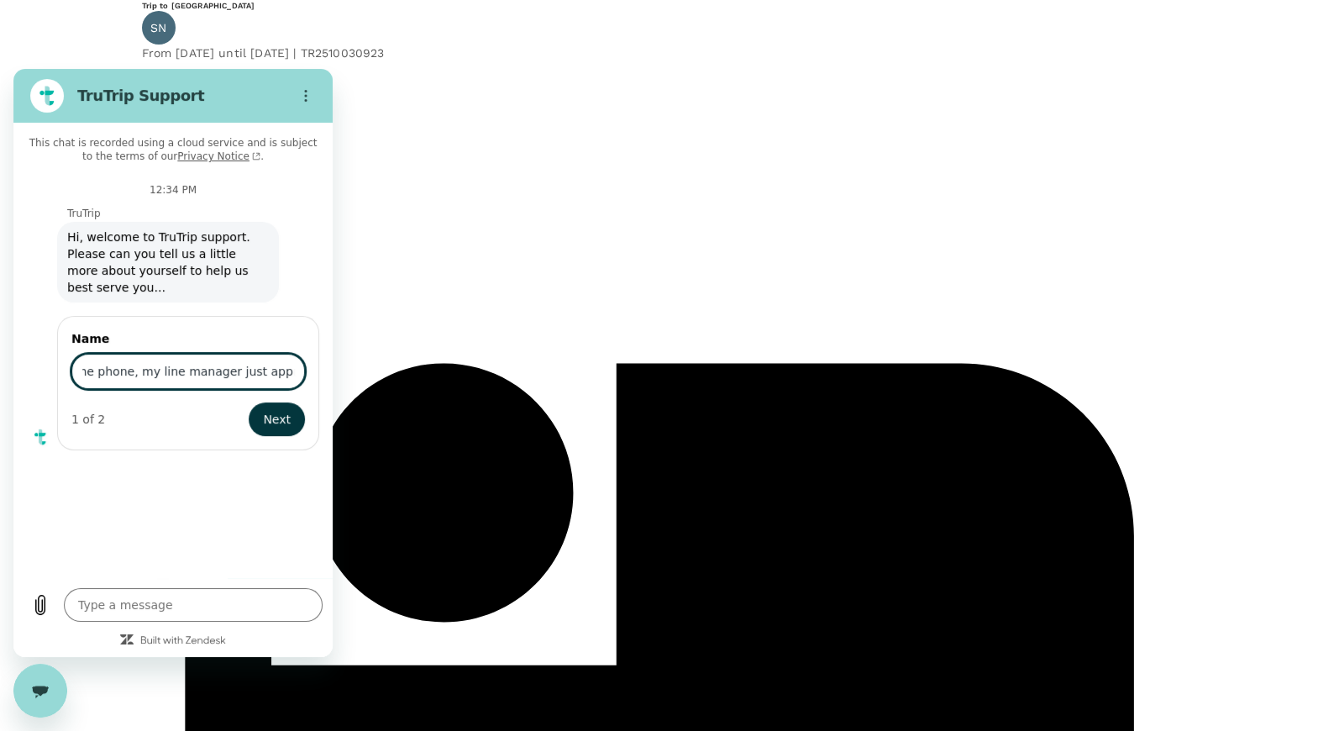
scroll to position [0, 179]
type input "Hi there, while we talked on the phone, my line manager just approved it."
click at [289, 421] on span "Next" at bounding box center [277, 419] width 28 height 20
type textarea "x"
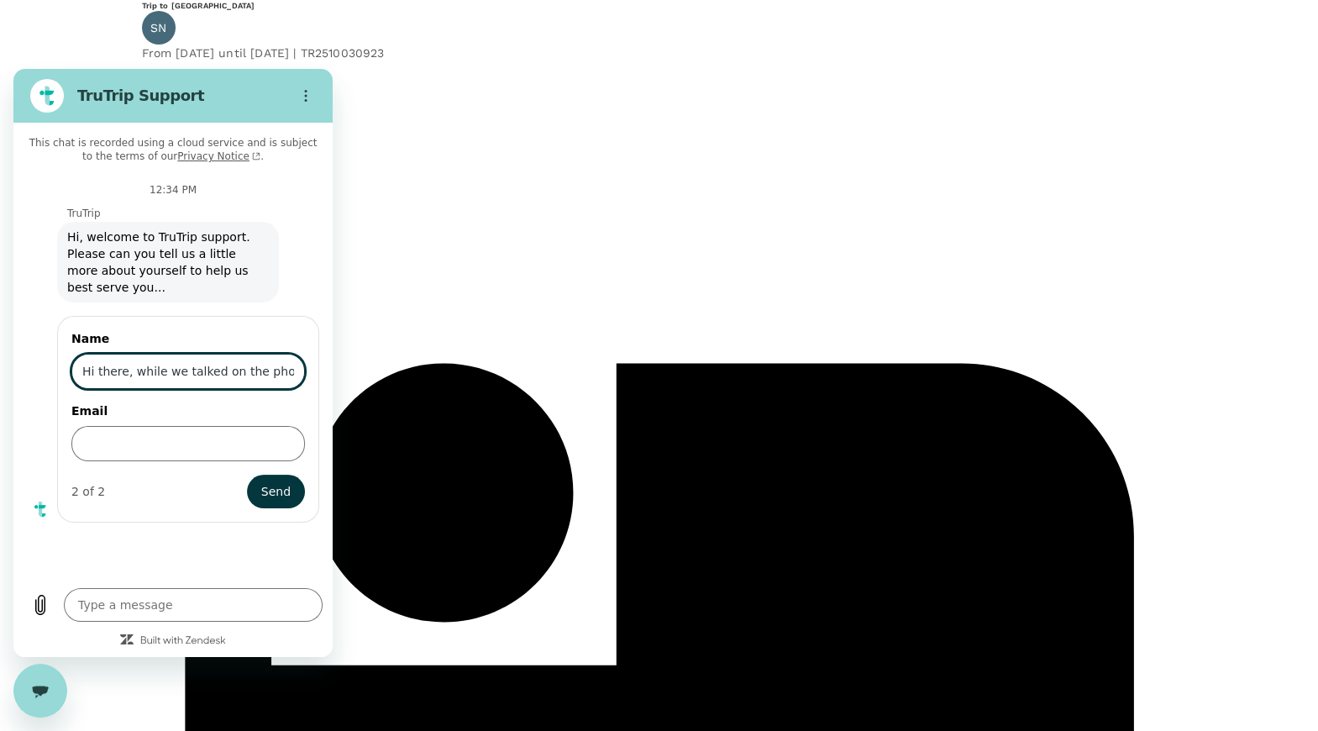
click at [82, 373] on input "Hi there, while we talked on the phone, my line manager just approved it." at bounding box center [188, 371] width 234 height 35
type input "Suphakit"
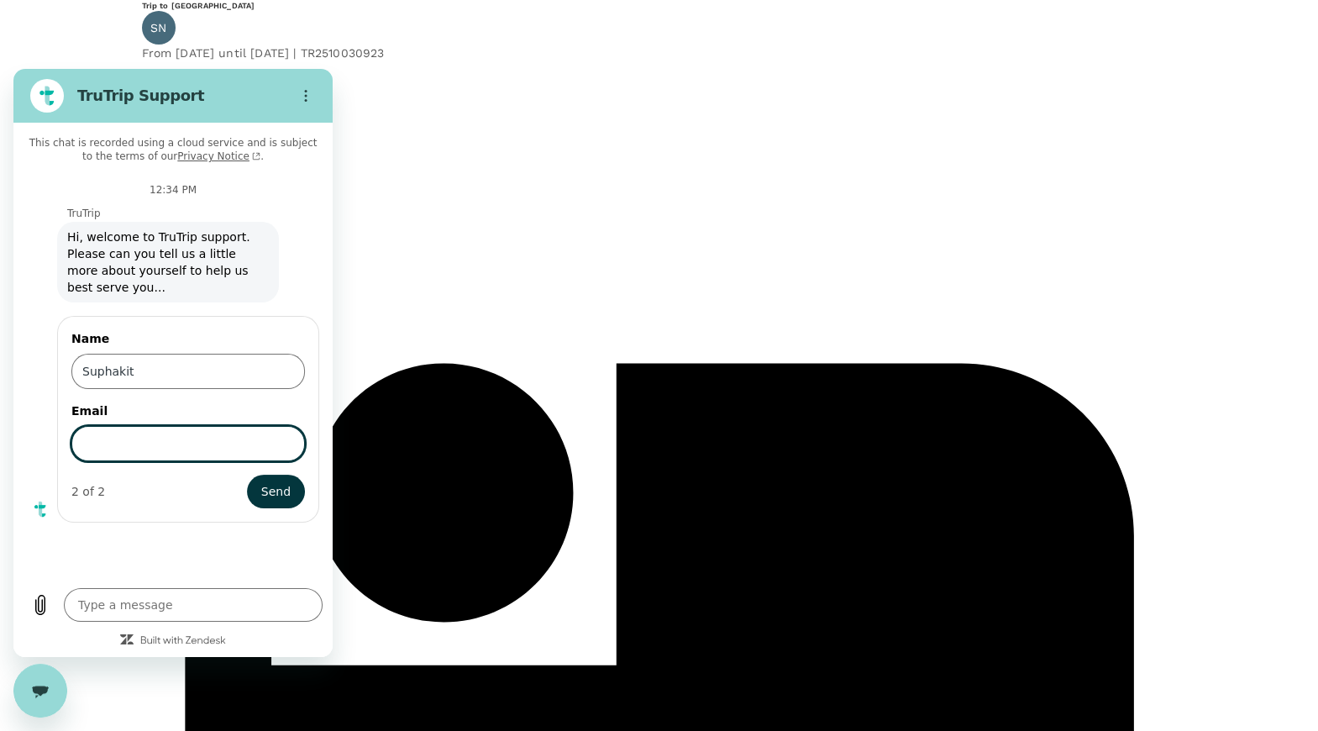
click at [150, 448] on input "Email" at bounding box center [188, 443] width 234 height 35
type input "suphakit.nuntavorakarn@taraclimate.org"
click at [278, 486] on span "Send" at bounding box center [275, 491] width 29 height 20
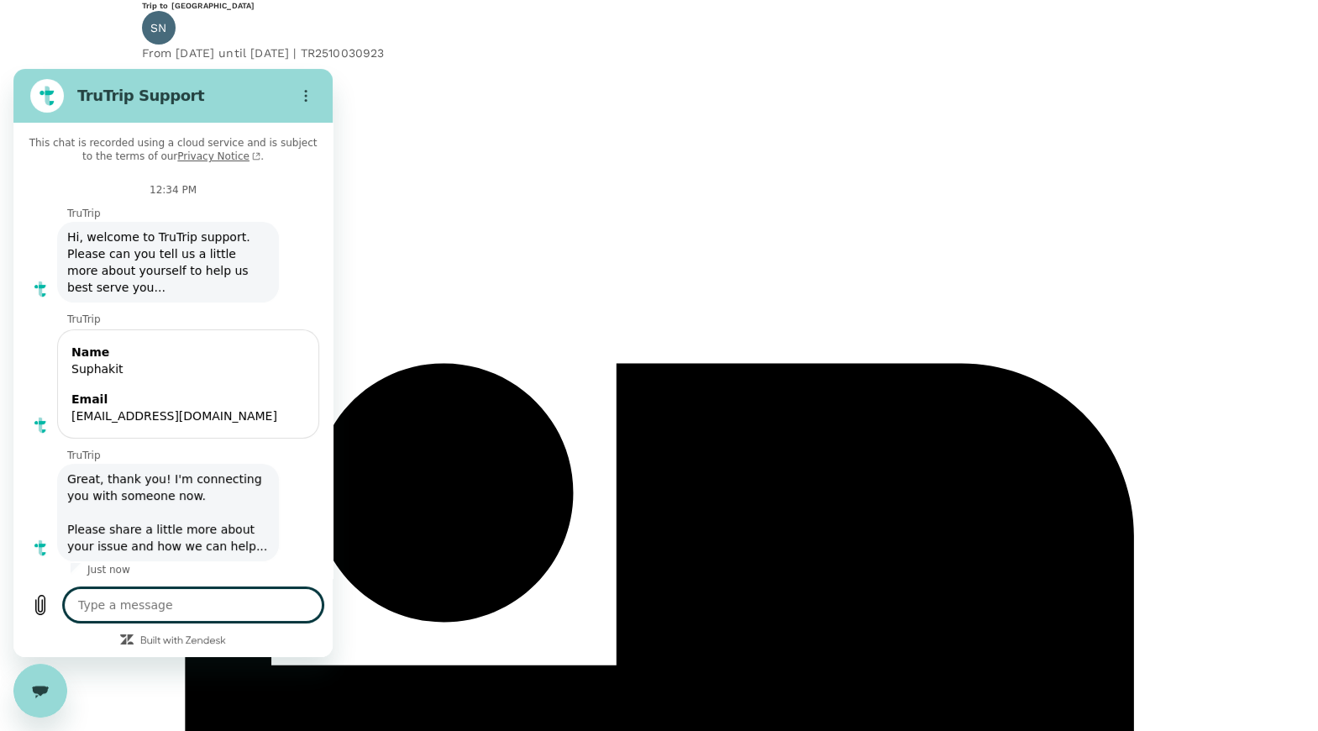
scroll to position [18, 0]
type textarea "x"
paste textarea "Hi there, while we talked on the phone, my line manager just approved it."
type textarea "Hi there, while we talked on the phone, my line manager just approved it."
type textarea "x"
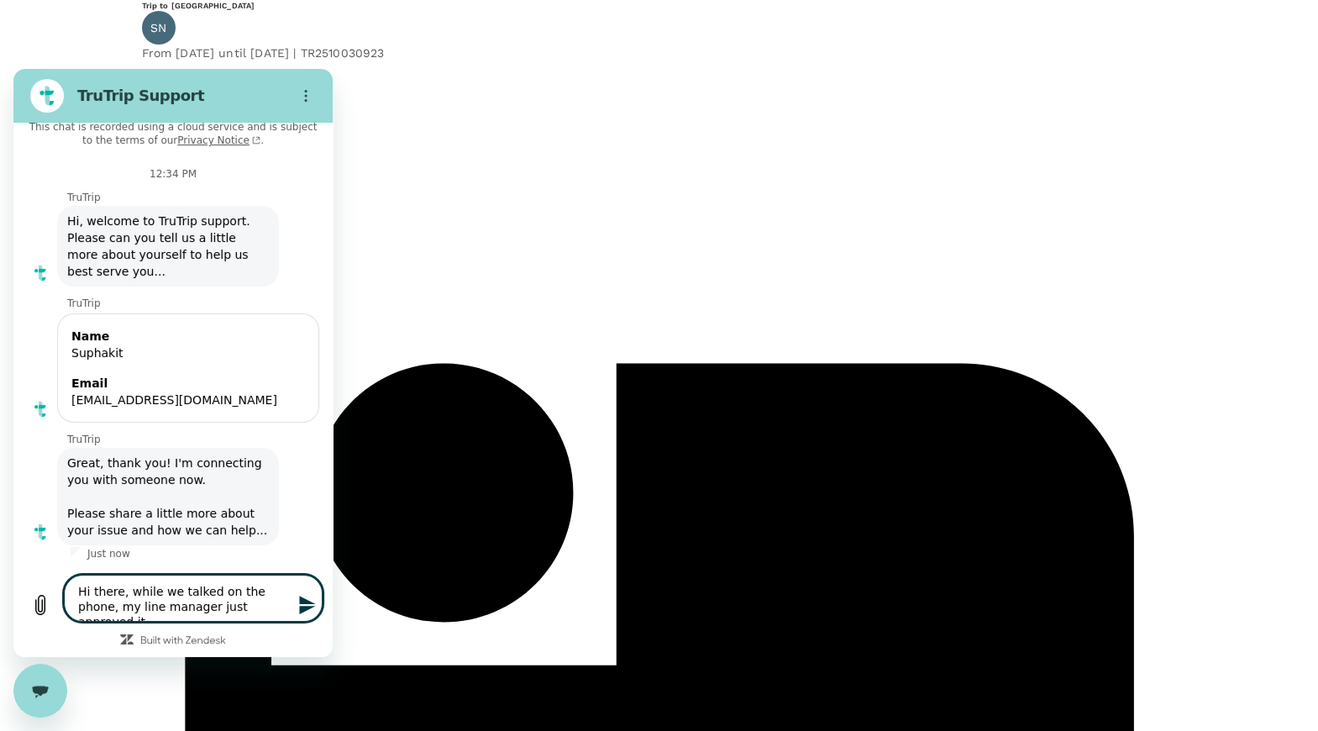
scroll to position [32, 0]
type textarea "Hi there, while we talked on the phone, my line manager just approved it."
click at [308, 604] on icon "Send message" at bounding box center [307, 605] width 20 height 20
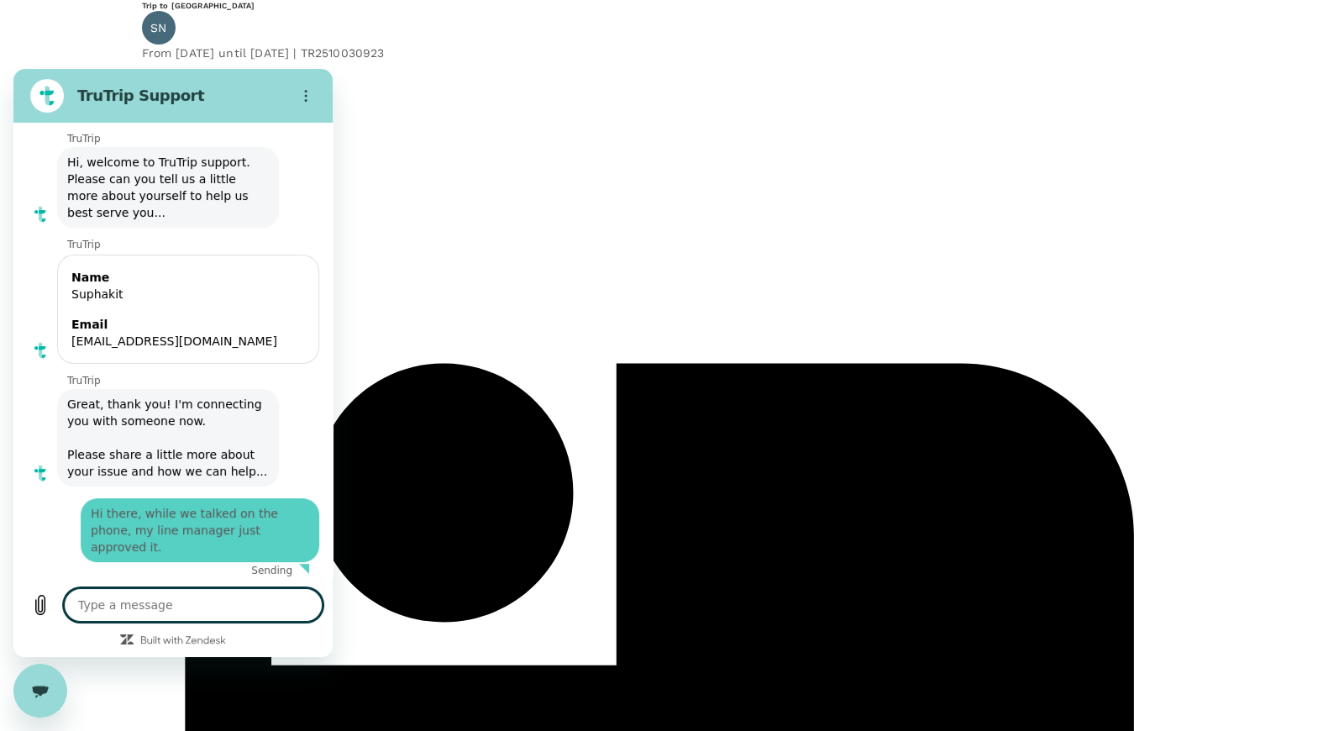
type textarea "x"
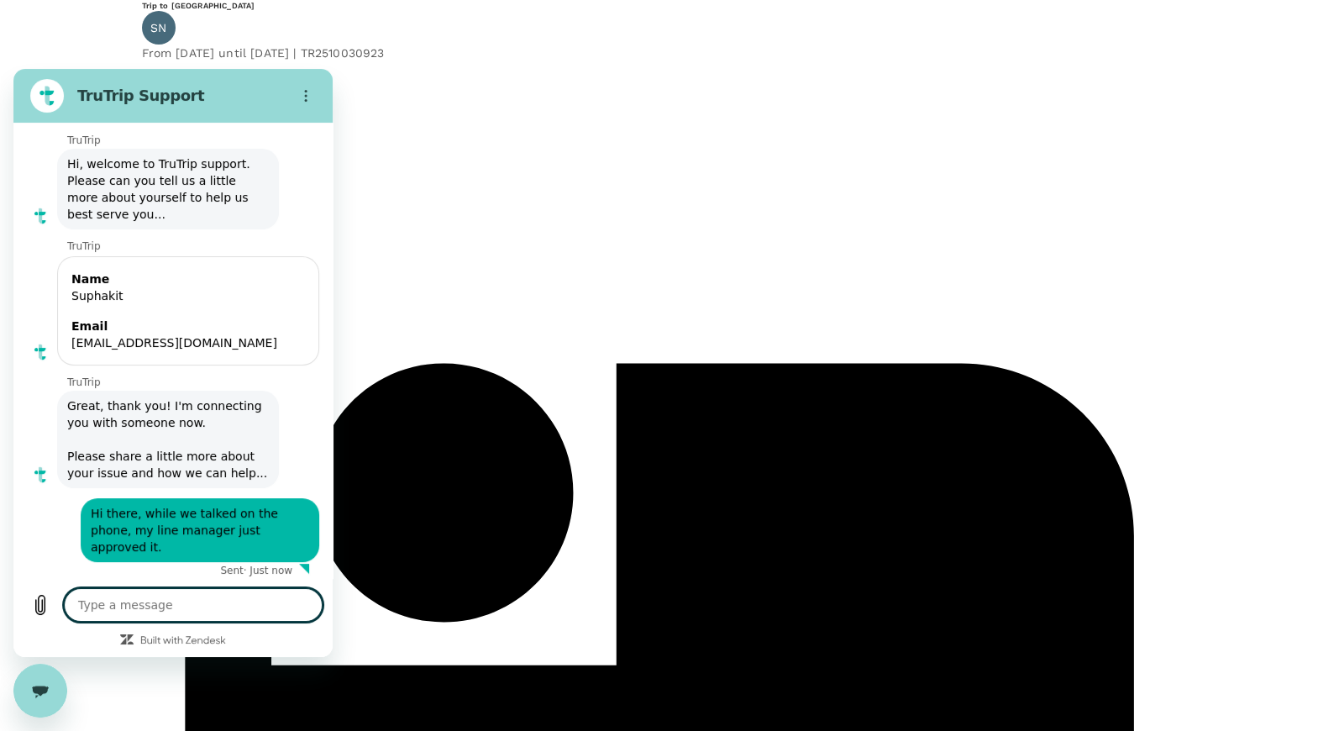
scroll to position [92, 0]
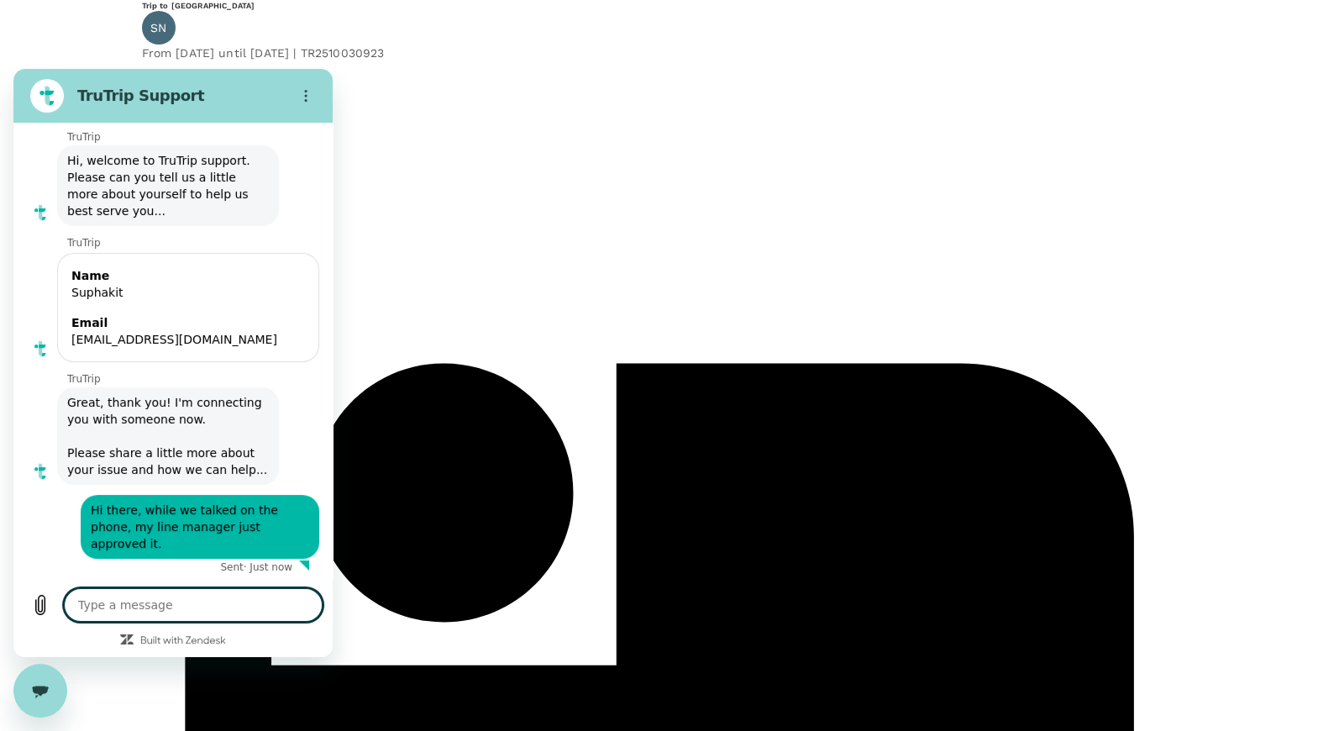
click at [208, 606] on textarea at bounding box center [193, 605] width 259 height 34
type textarea "I"
type textarea "x"
type textarea "I"
type textarea "x"
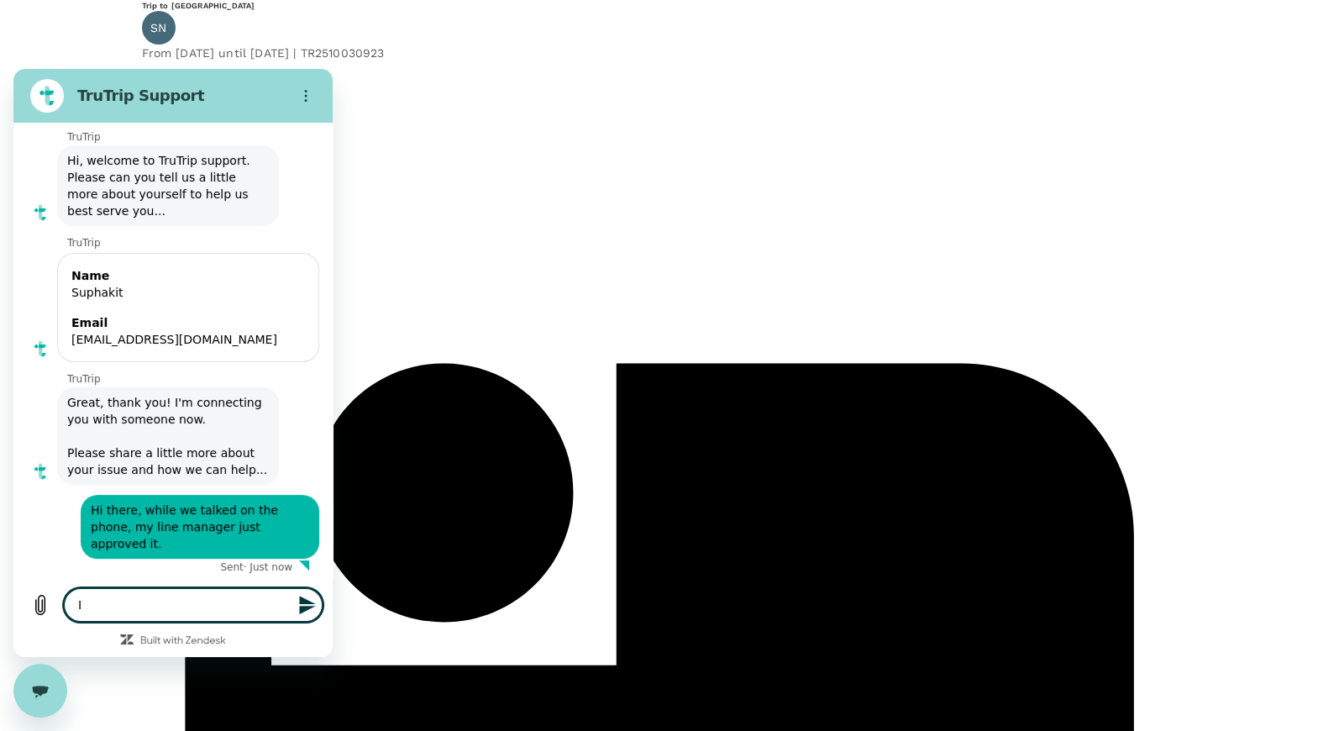
type textarea "I b"
type textarea "x"
type textarea "I be"
type textarea "x"
type textarea "I bel"
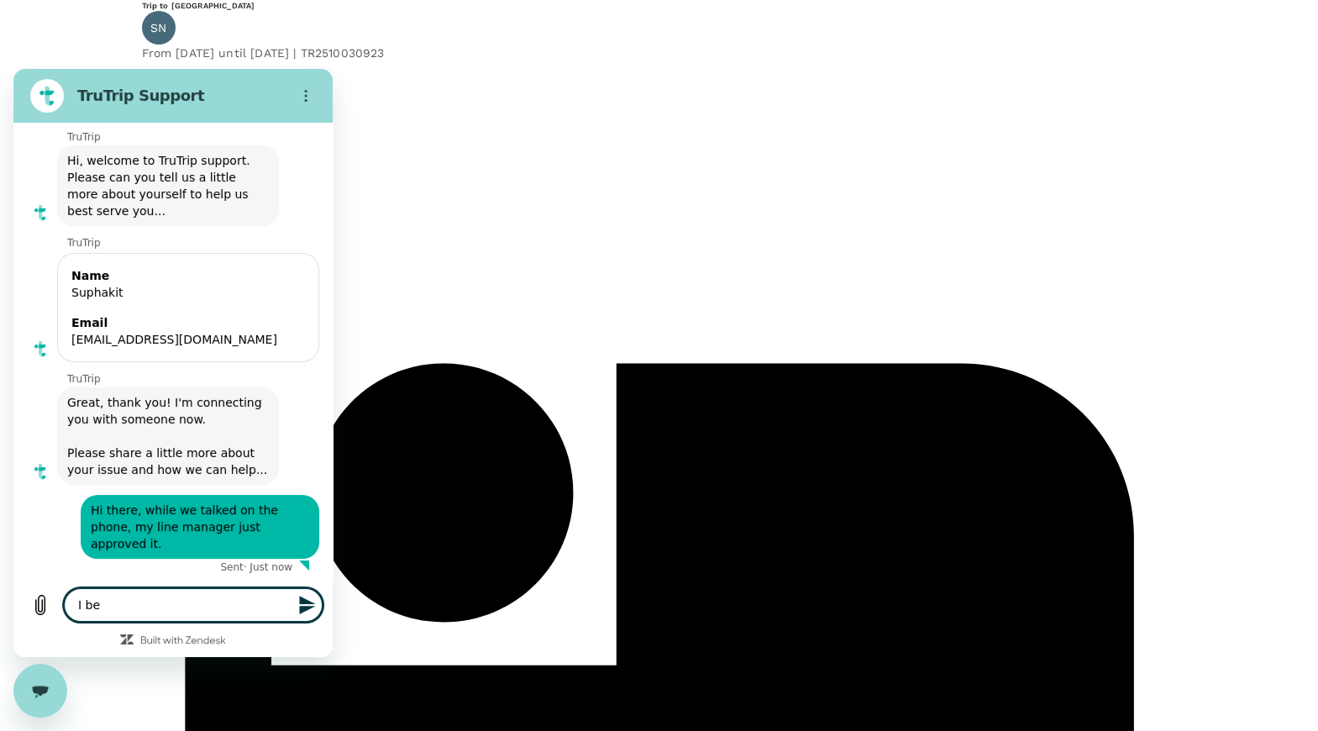
type textarea "x"
type textarea "I beli"
type textarea "x"
type textarea "I belie"
type textarea "x"
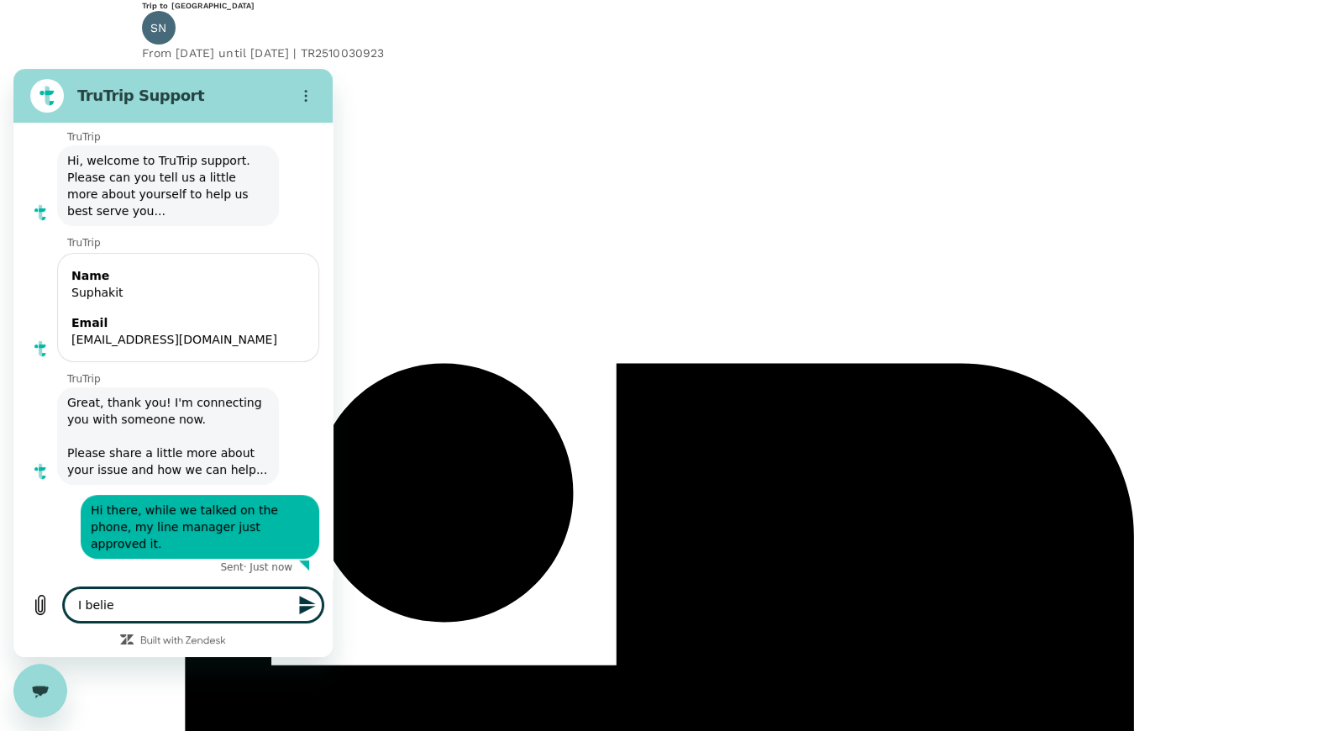
type textarea "I believ"
type textarea "x"
type textarea "I believe"
type textarea "x"
type textarea "I believ"
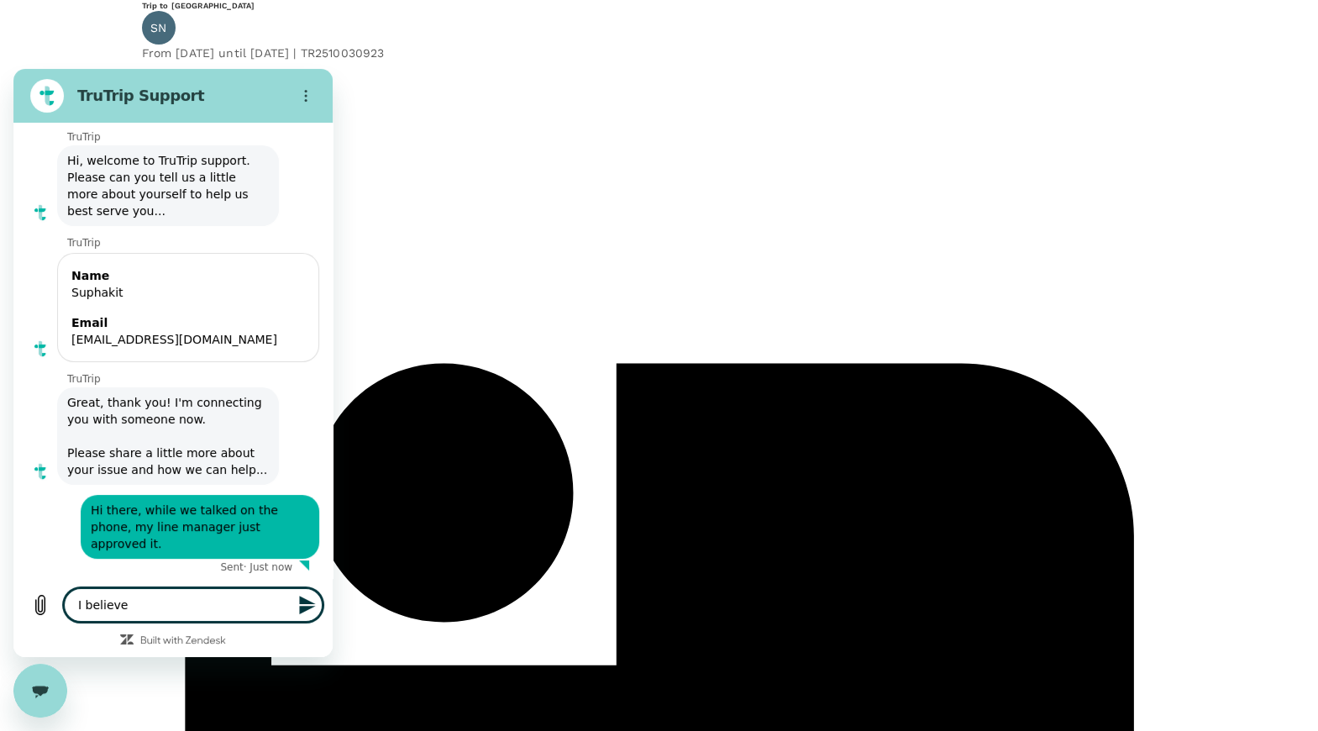
type textarea "x"
type textarea "I belie"
type textarea "x"
type textarea "I beli"
type textarea "x"
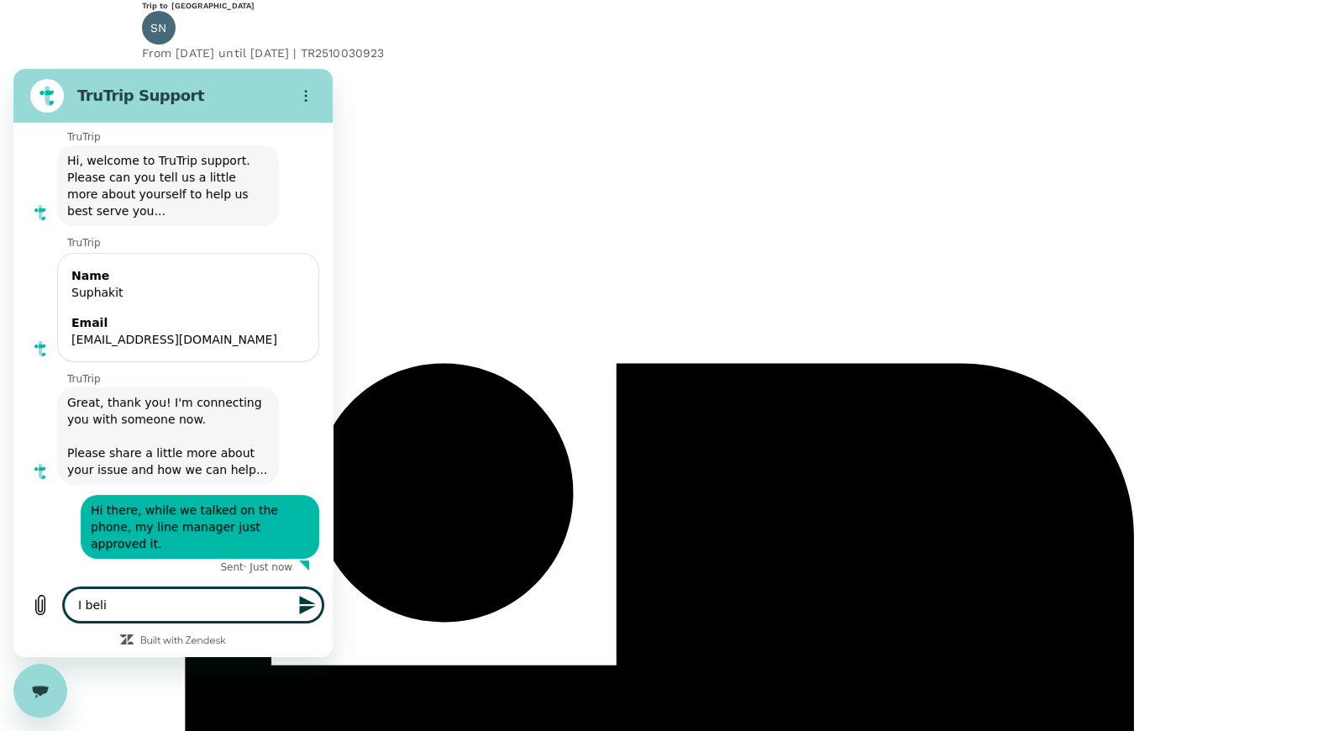
type textarea "I bel"
type textarea "x"
type textarea "I be"
type textarea "x"
type textarea "I b"
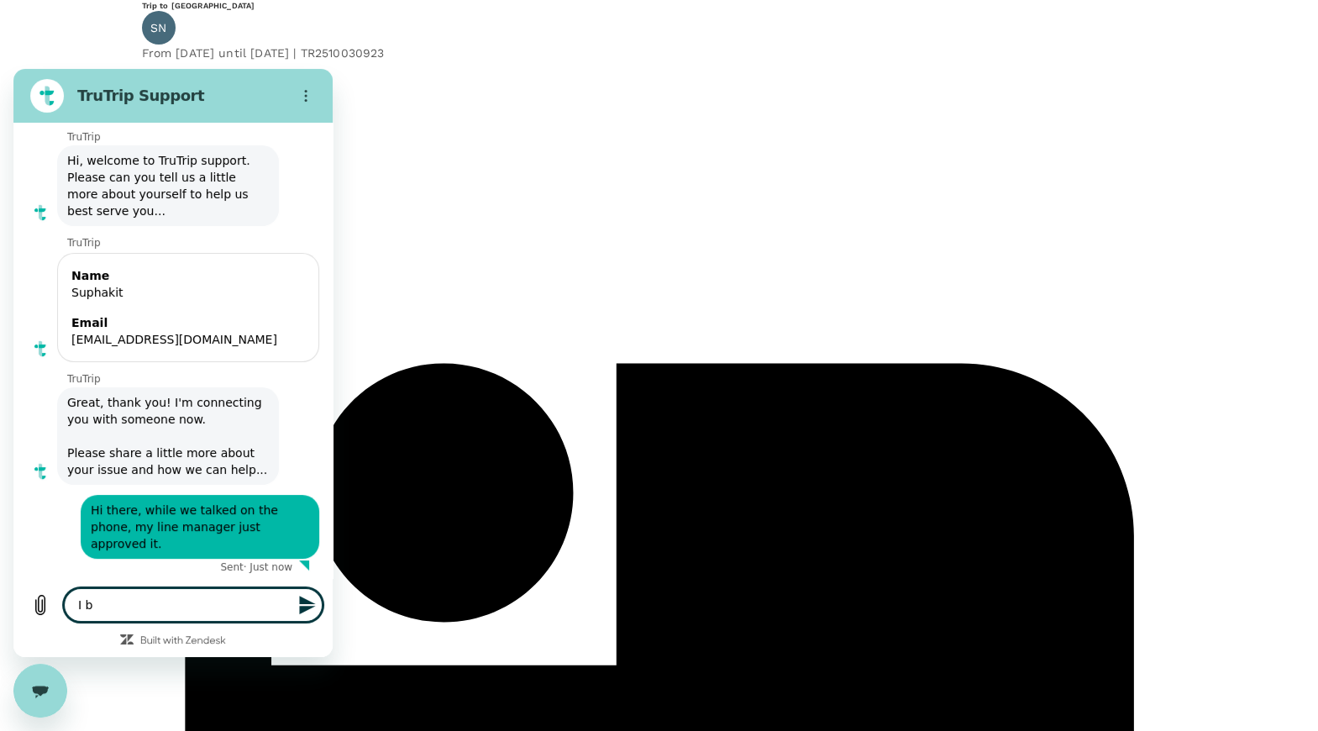
type textarea "x"
type textarea "I"
type textarea "x"
type textarea "I"
type textarea "x"
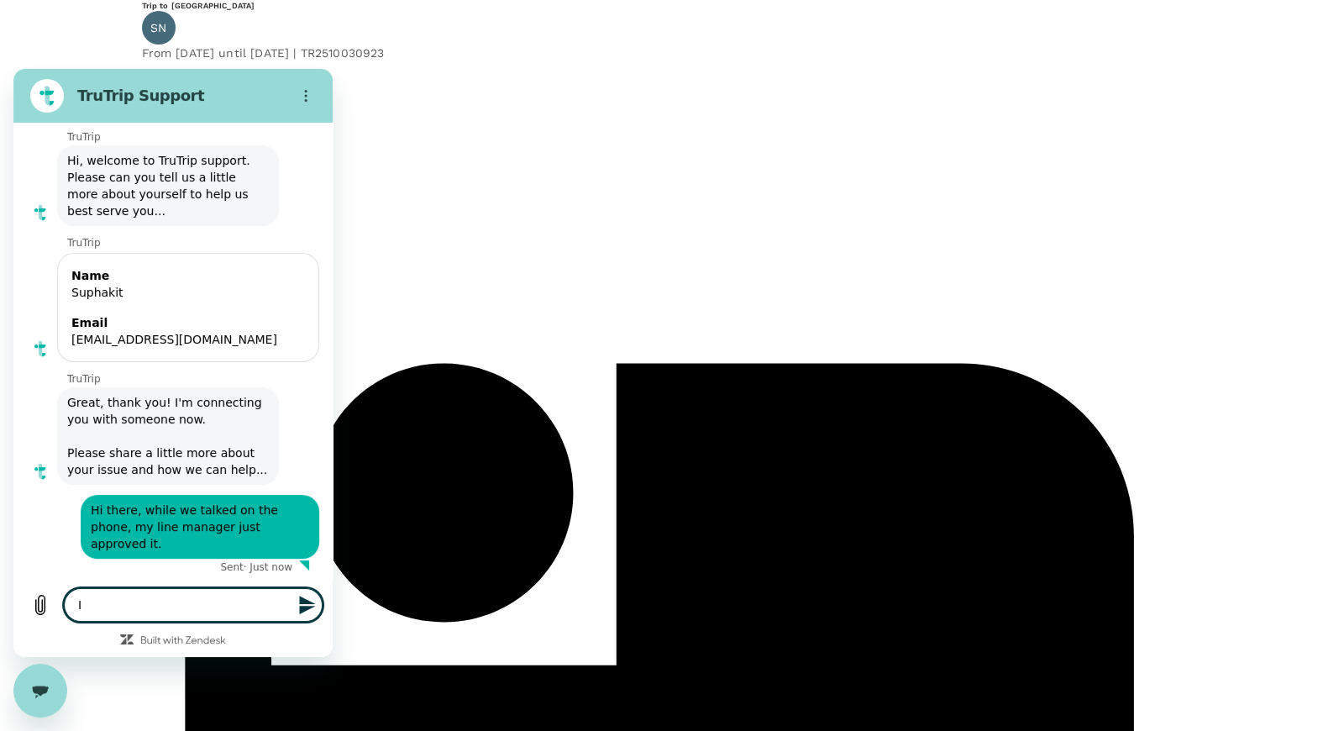
type textarea "I"
type textarea "x"
type textarea "I u"
type textarea "x"
type textarea "I un"
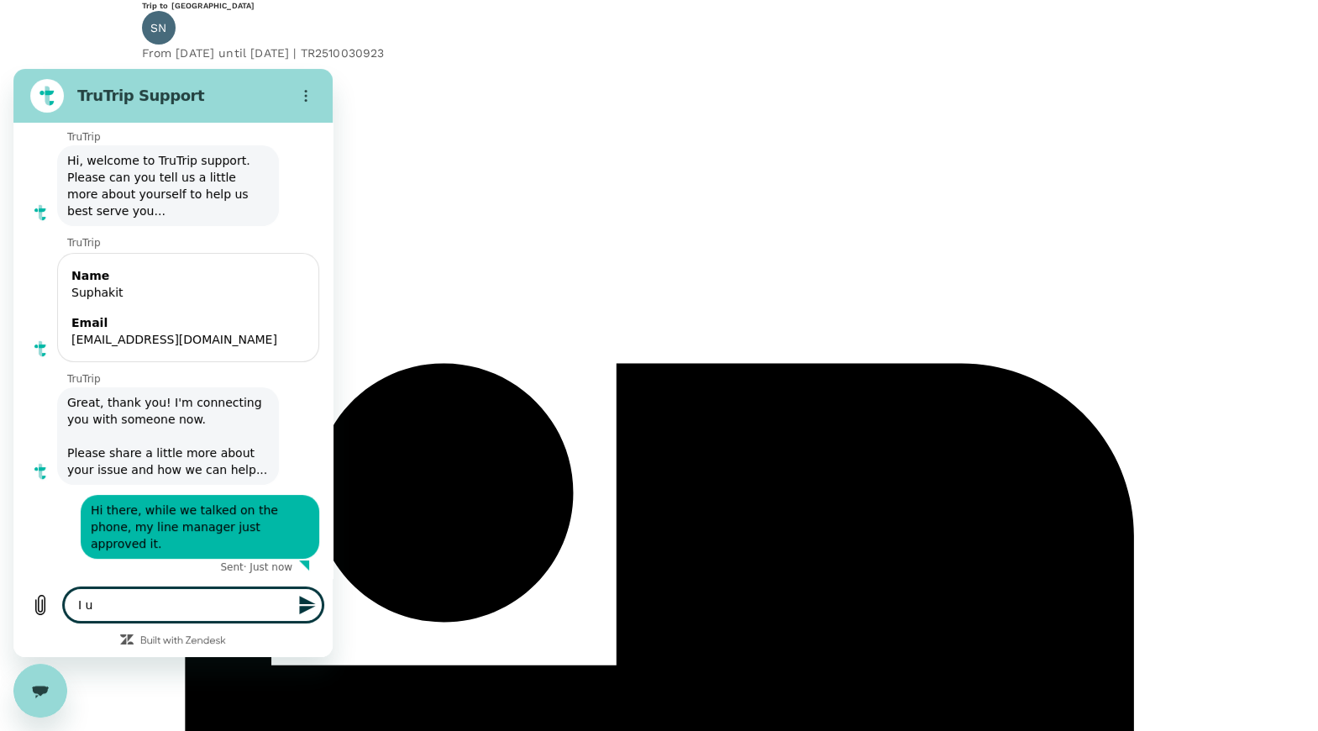
type textarea "x"
type textarea "I und"
type textarea "x"
type textarea "I unde"
type textarea "x"
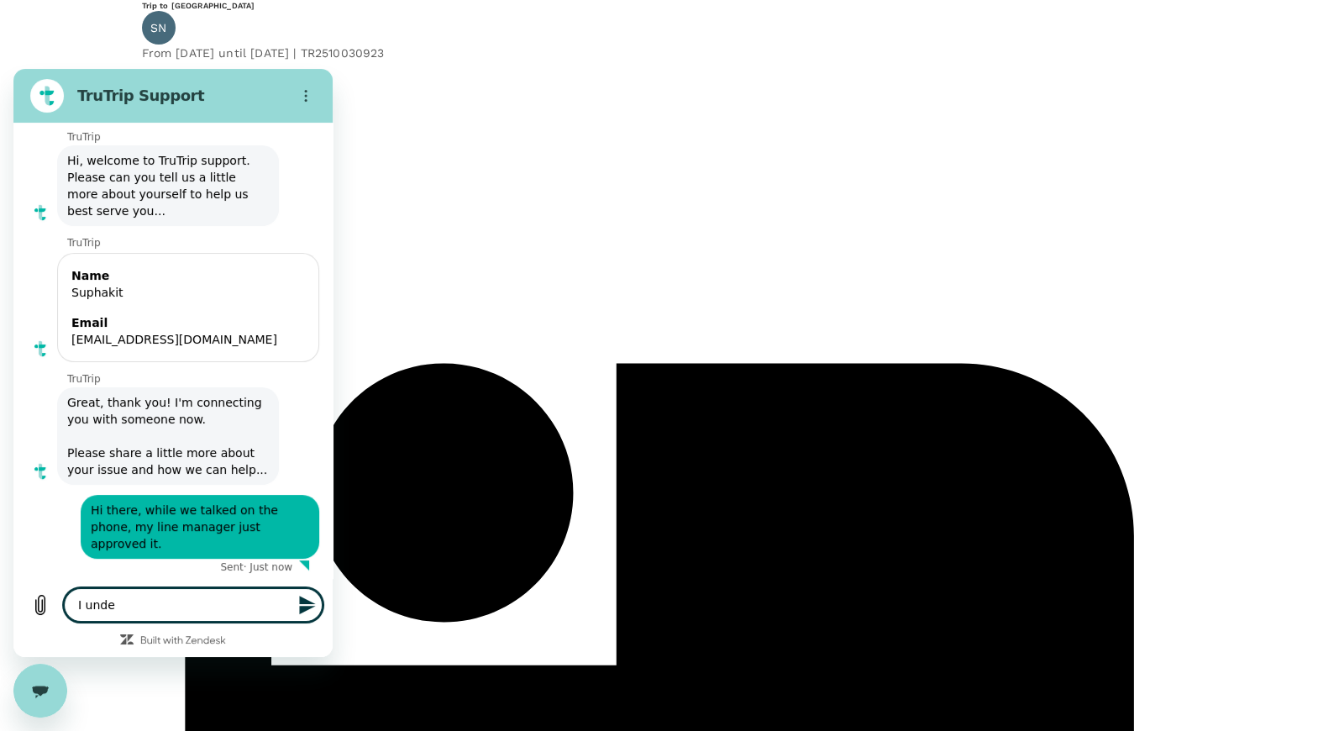
type textarea "I under"
type textarea "x"
type textarea "I unders"
type textarea "x"
type textarea "I underst"
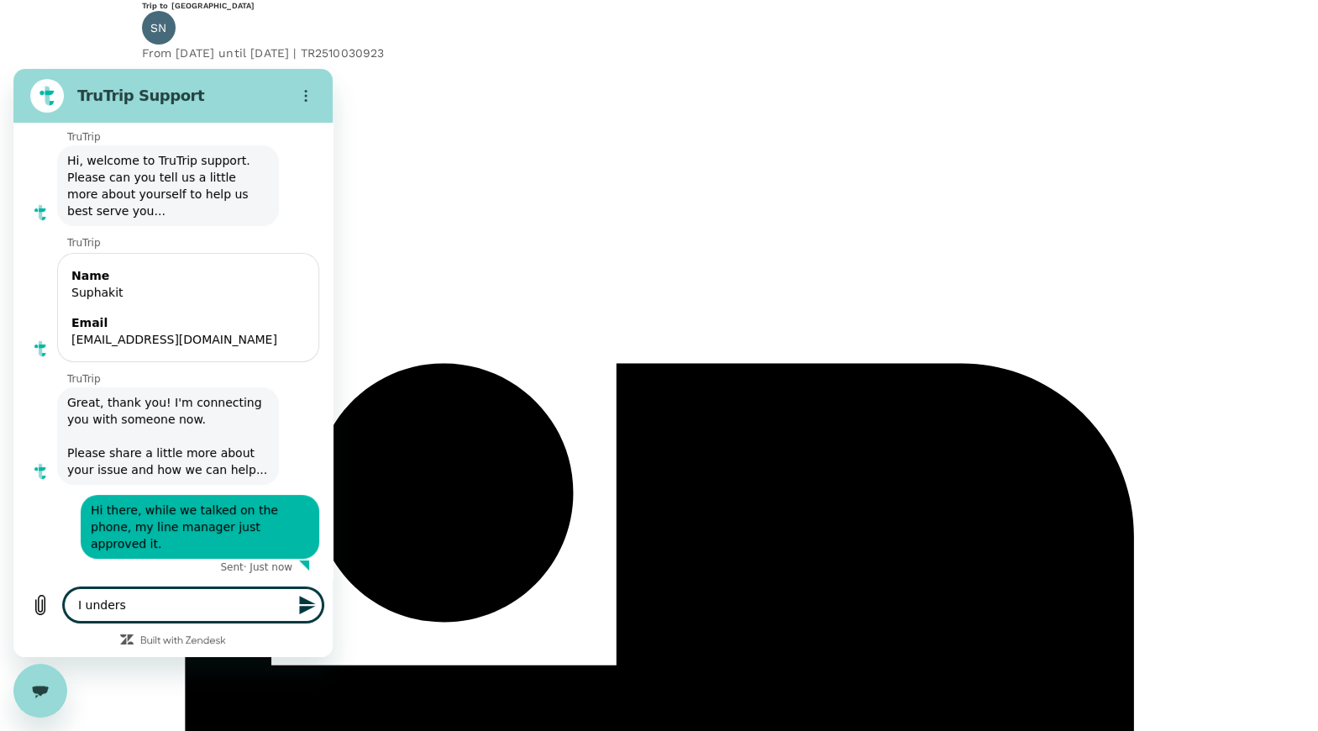
type textarea "x"
type textarea "I understa"
type textarea "x"
type textarea "I understan"
type textarea "x"
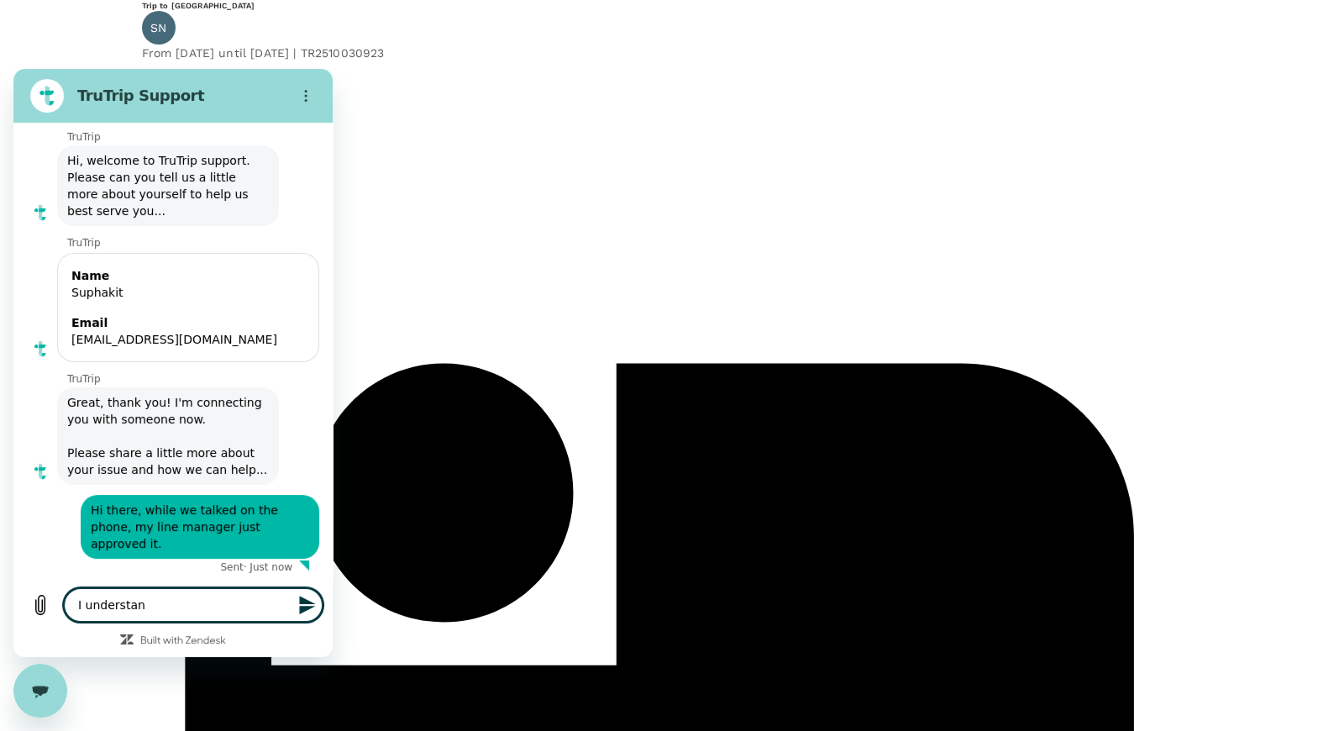
type textarea "I understand"
type textarea "x"
type textarea "I understand"
type textarea "x"
type textarea "I understand t"
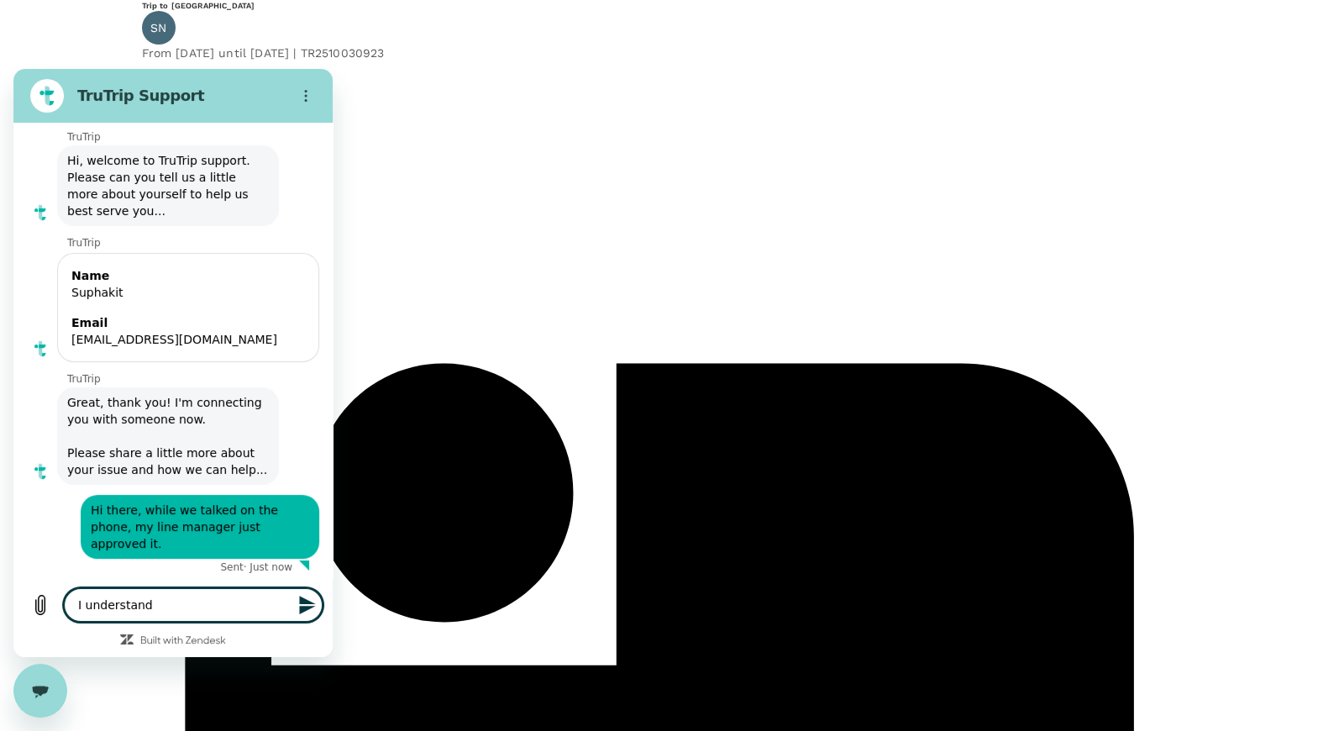
type textarea "x"
type textarea "I understand th"
type textarea "x"
type textarea "I understand tha"
type textarea "x"
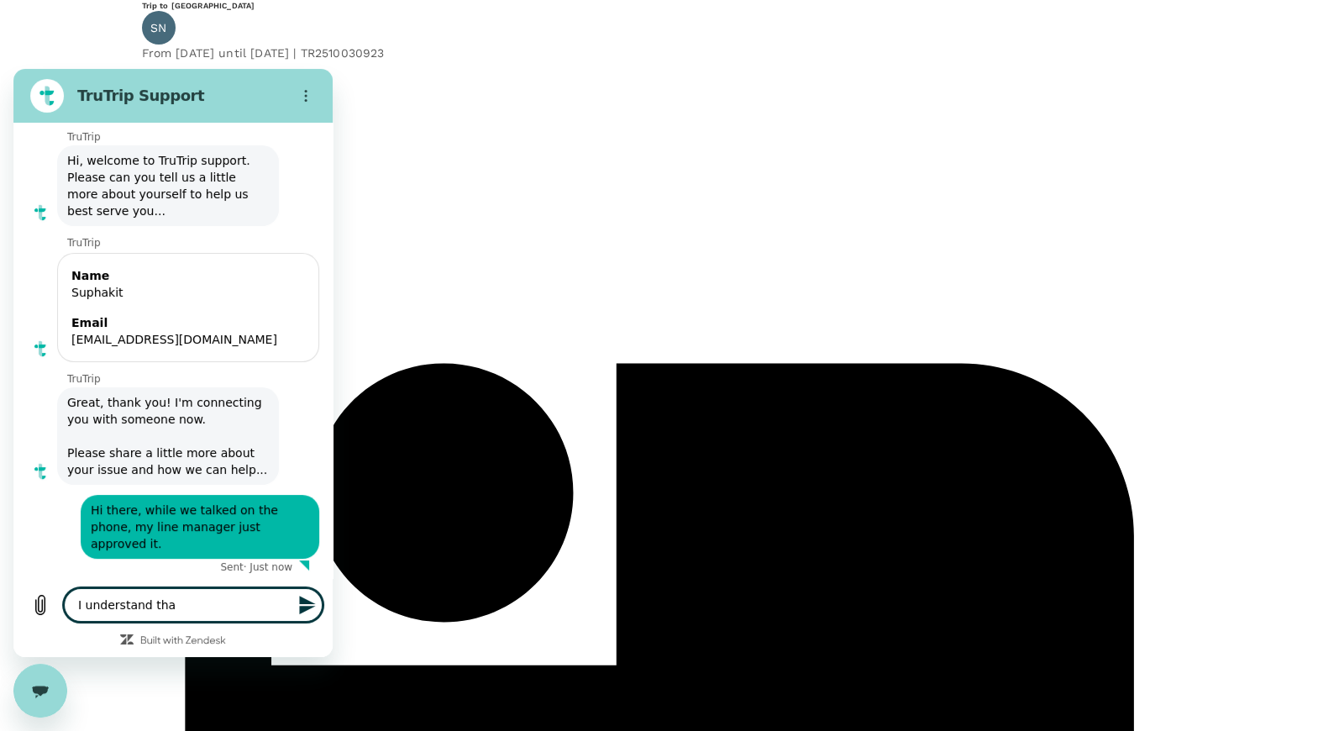
type textarea "I understand that"
type textarea "x"
type textarea "I understand that"
type textarea "x"
type textarea "I understand that t"
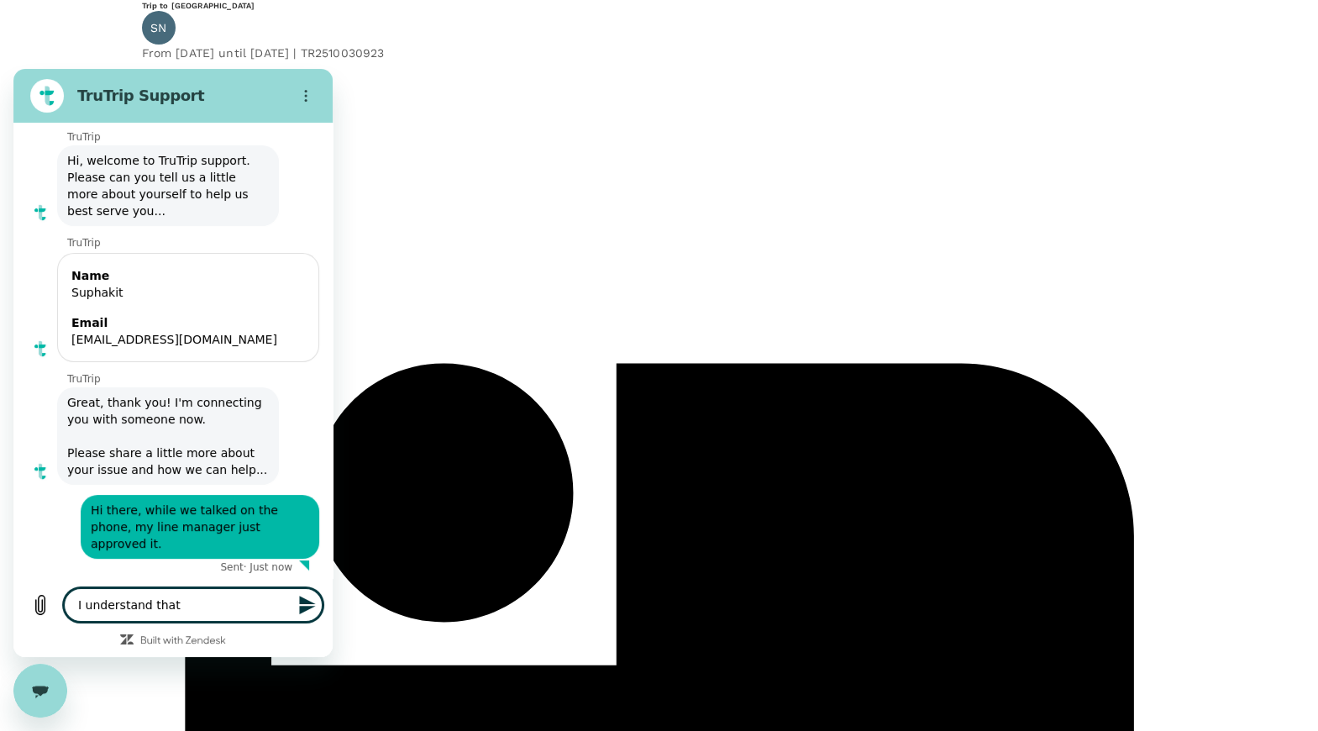
type textarea "x"
type textarea "I understand that th"
type textarea "x"
type textarea "I understand that the"
type textarea "x"
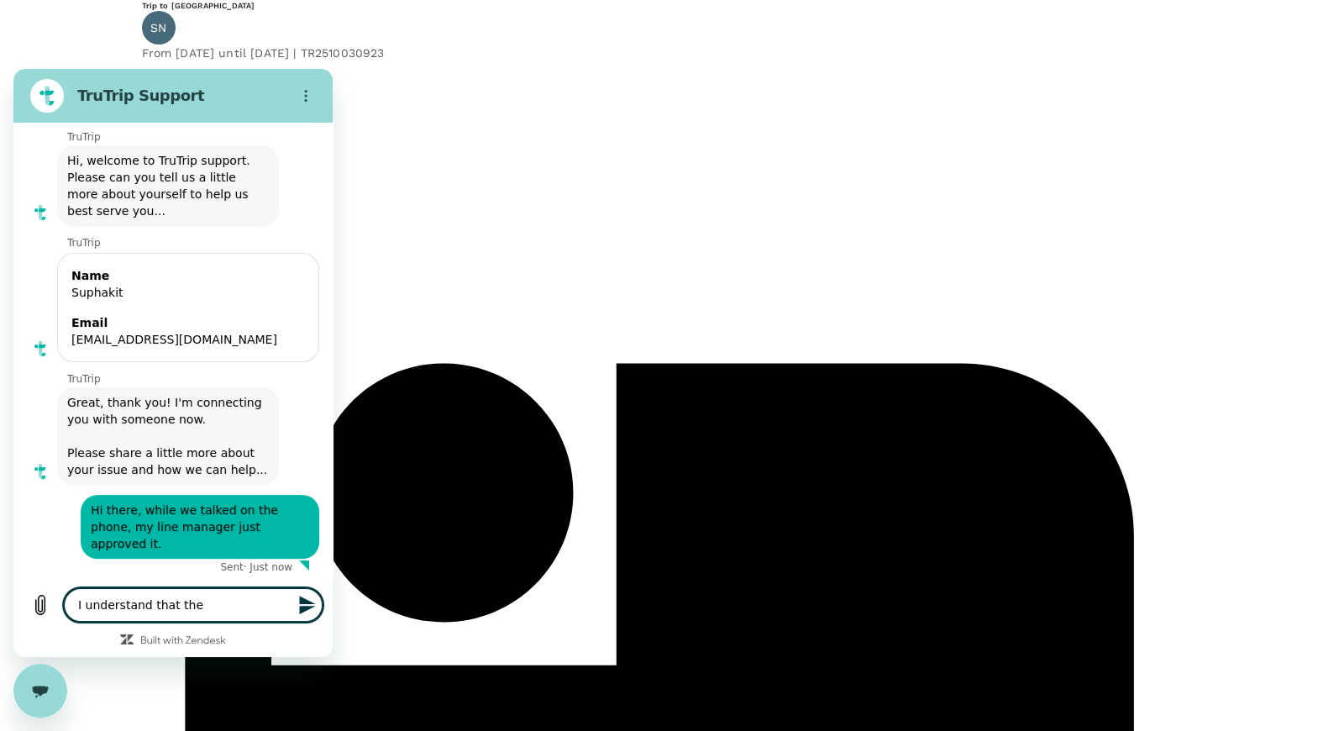
type textarea "I understand that the"
type textarea "x"
type textarea "I understand that the p"
type textarea "x"
type textarea "I understand that the pr"
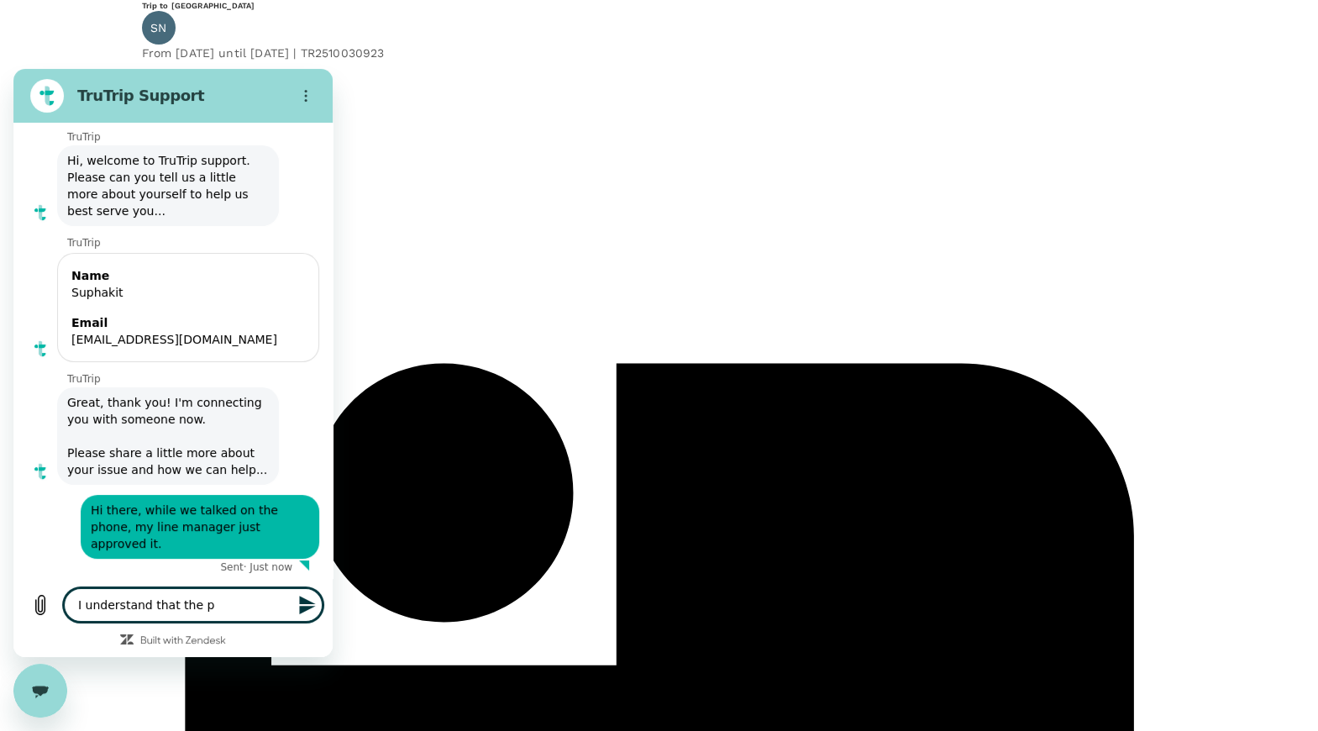
type textarea "x"
type textarea "I understand that the pri"
type textarea "x"
type textarea "I understand that the pric"
type textarea "x"
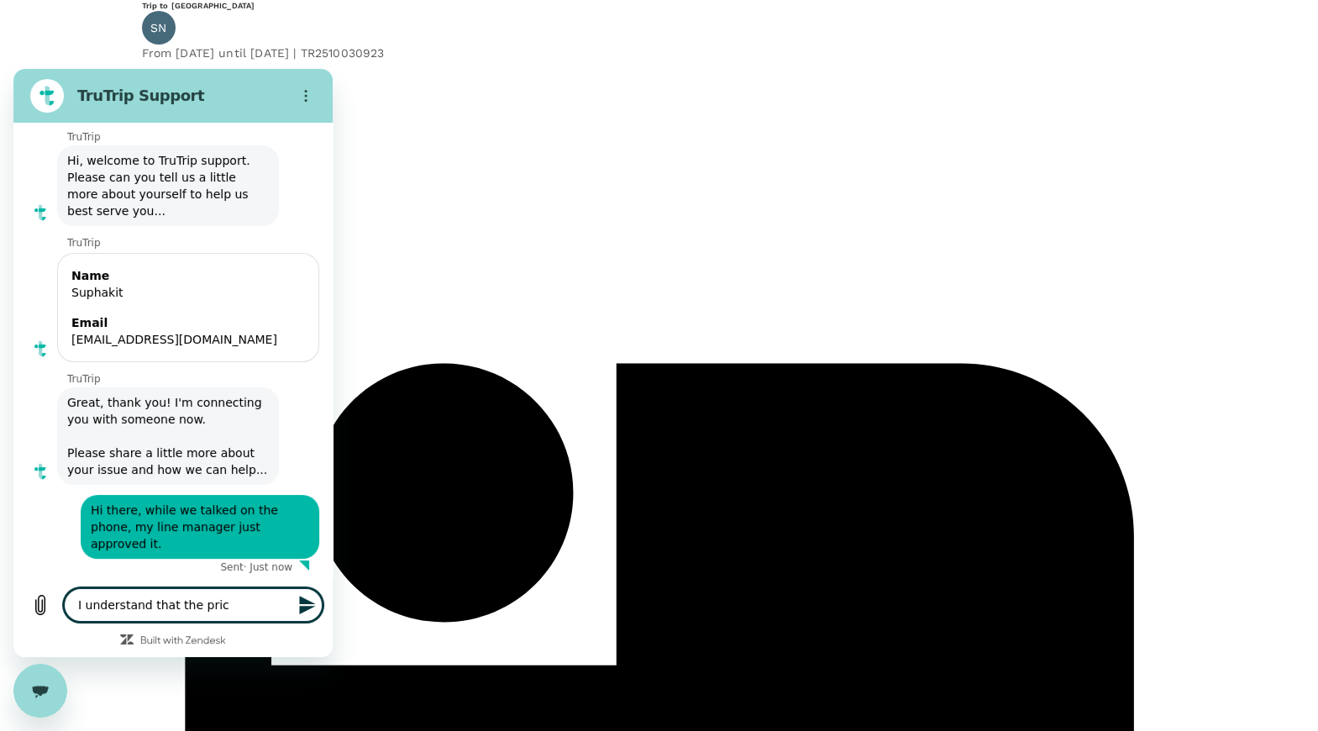
type textarea "I understand that the price"
type textarea "x"
type textarea "I understand that the price"
type textarea "x"
type textarea "I understand that the price w"
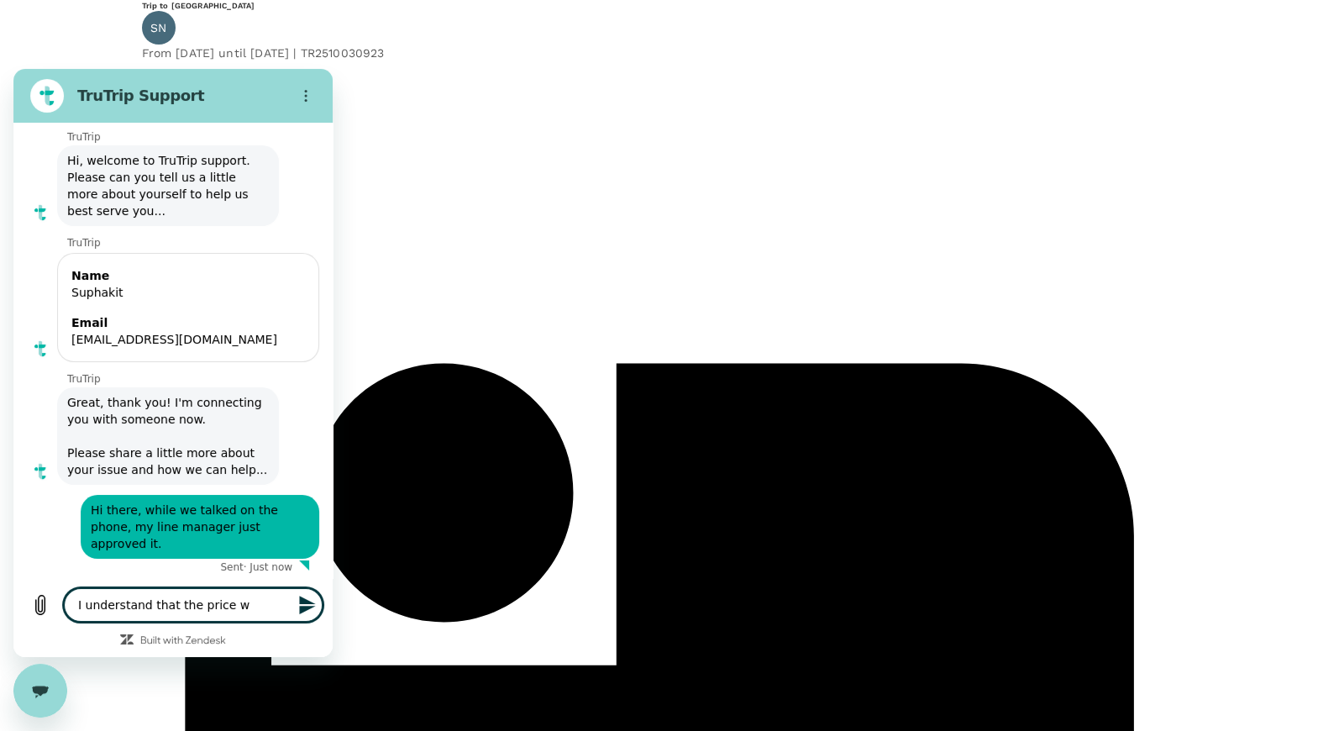
type textarea "x"
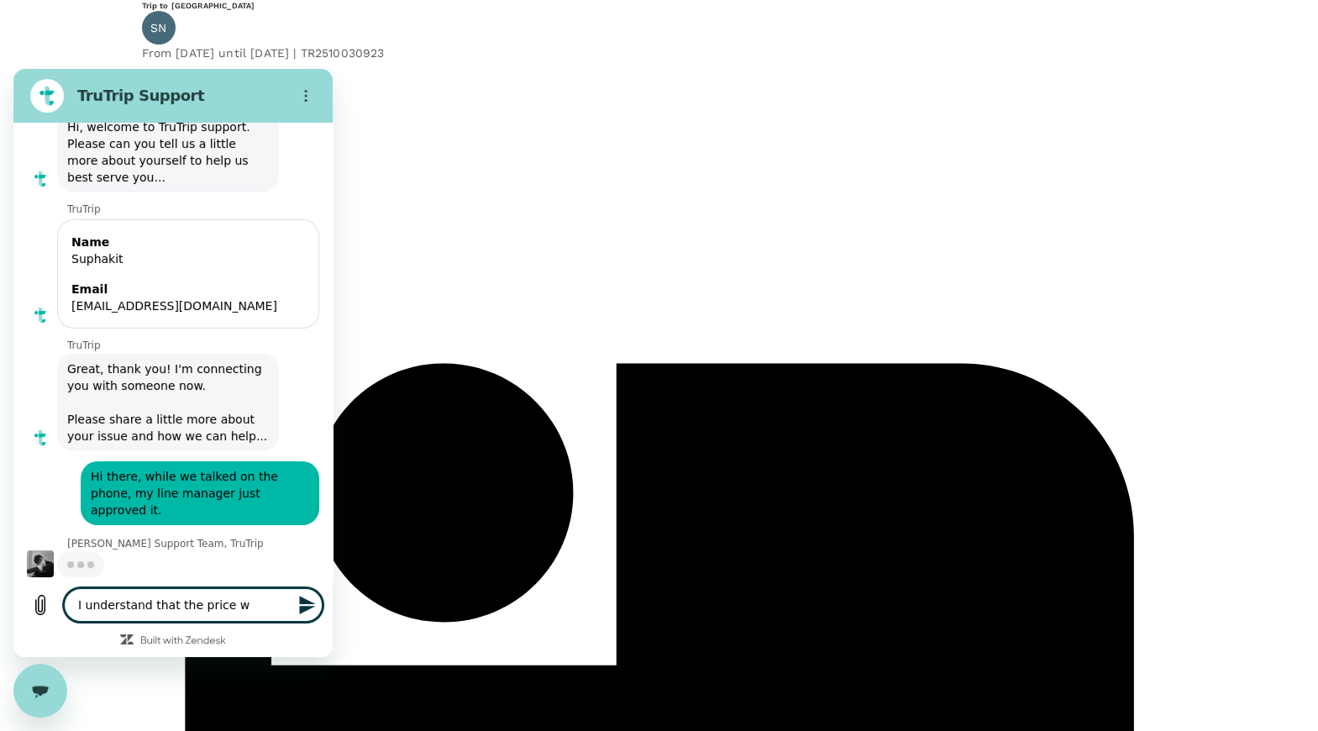
type textarea "I understand that the price we"
type textarea "x"
type textarea "I understand that the price wen"
type textarea "x"
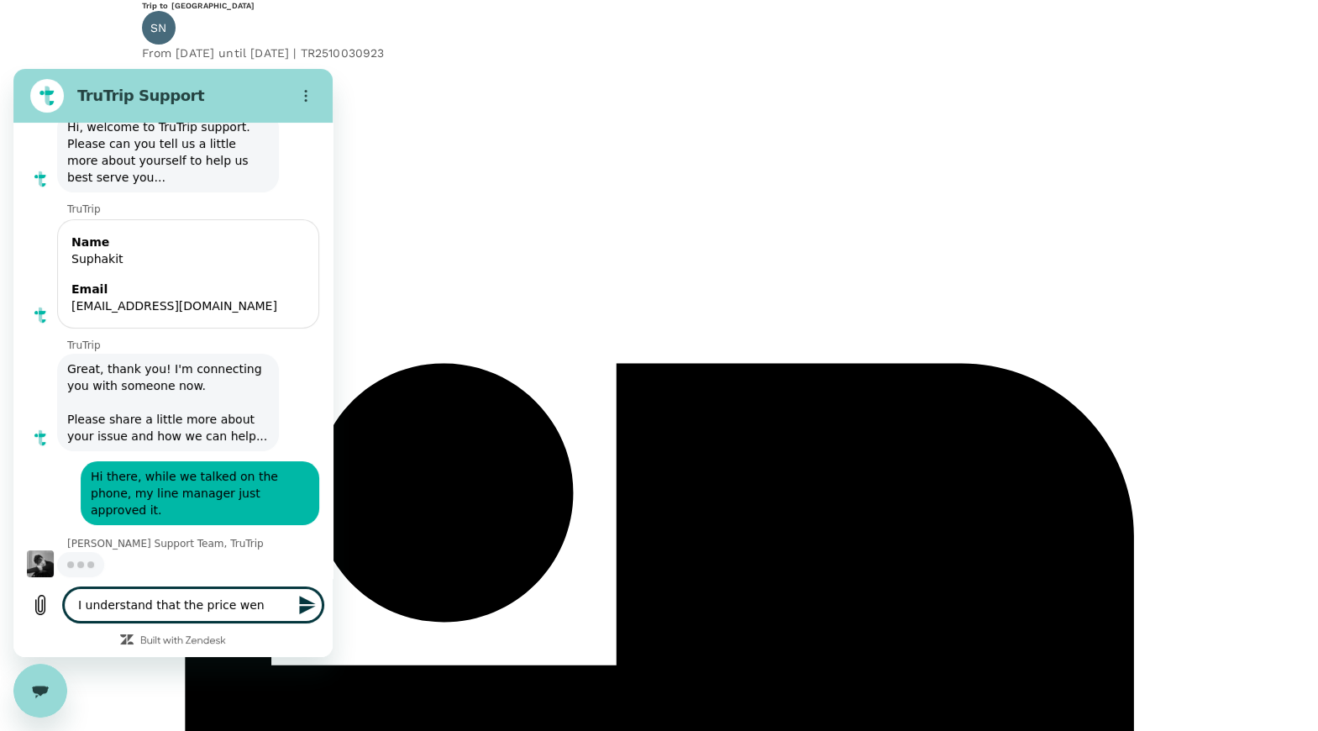
type textarea "I understand that the price went"
type textarea "x"
type textarea "I understand that the price went"
type textarea "x"
type textarea "I understand that the price went u"
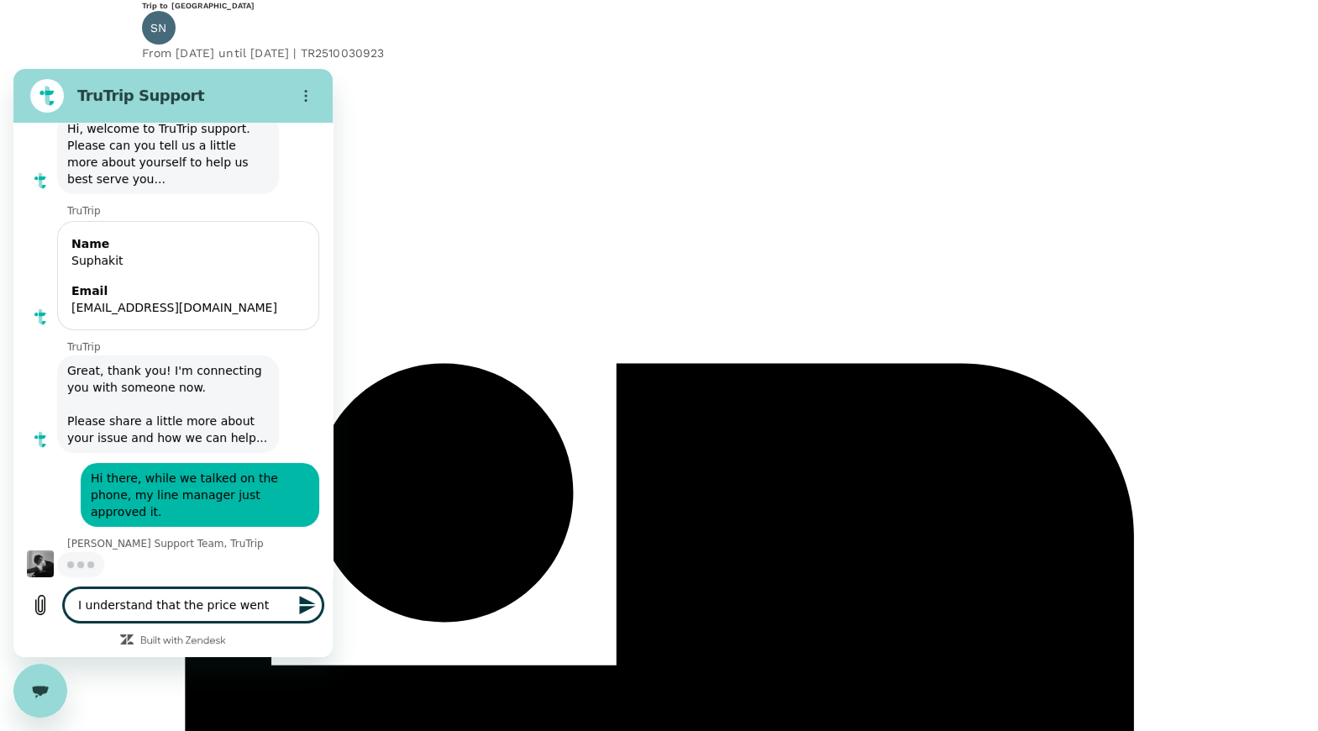
type textarea "x"
type textarea "I understand that the price went up"
type textarea "x"
type textarea "I understand that the price went up"
type textarea "x"
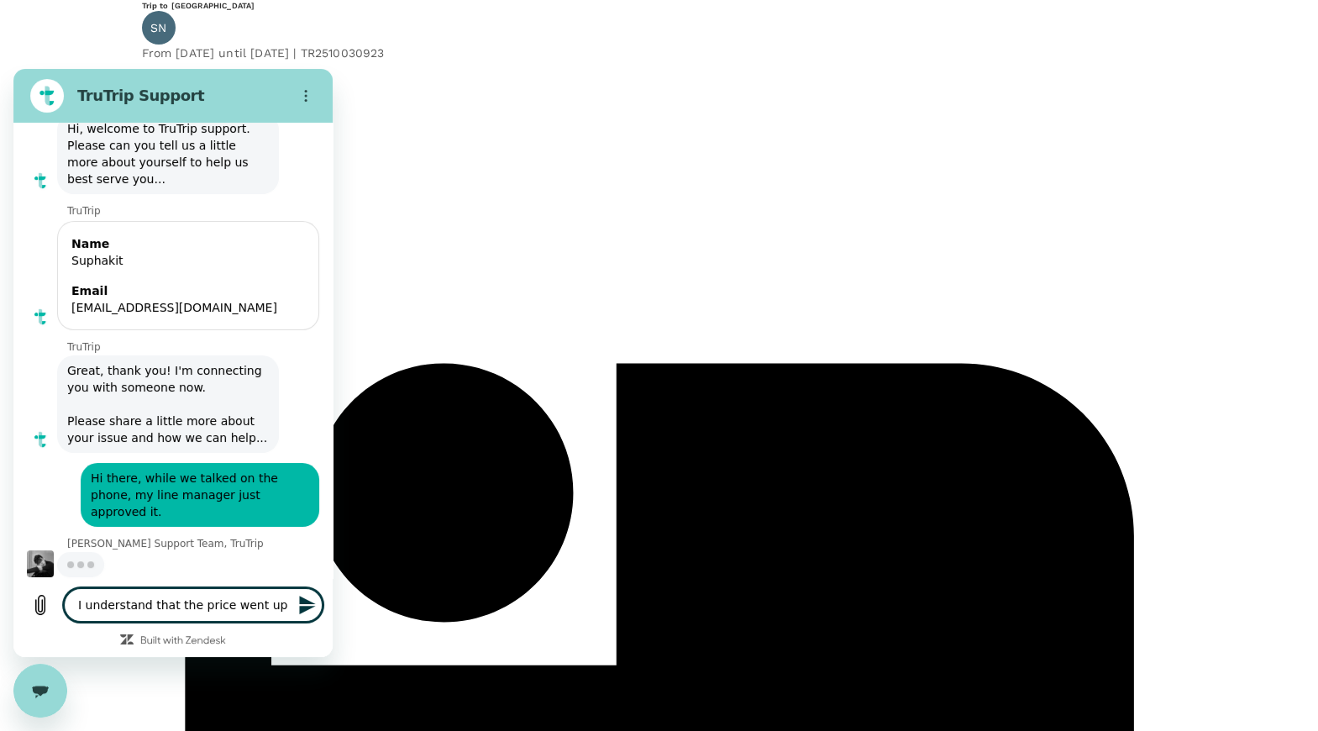
type textarea "I understand that the price went up t"
type textarea "x"
type textarea "I understand that the price went up to"
type textarea "x"
type textarea "I understand that the price went up to"
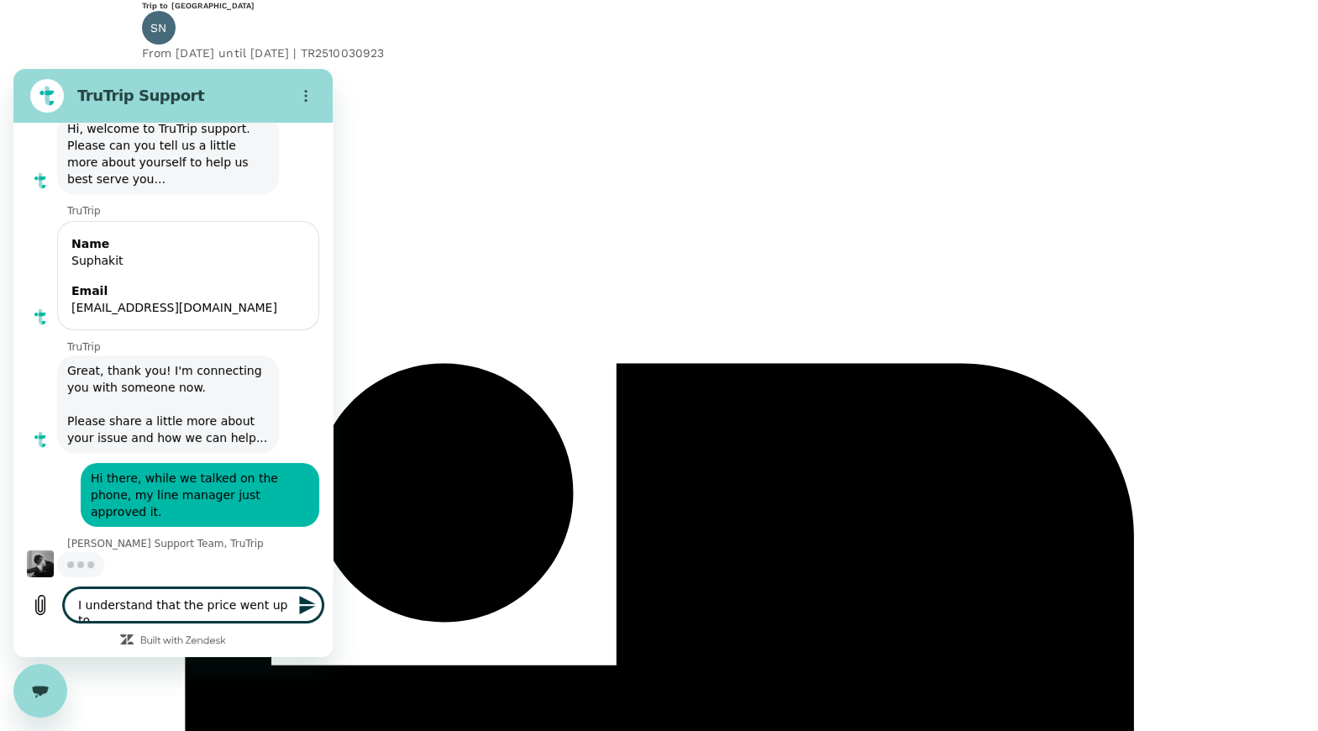
type textarea "x"
type textarea "I understand that the price went up to 1"
type textarea "x"
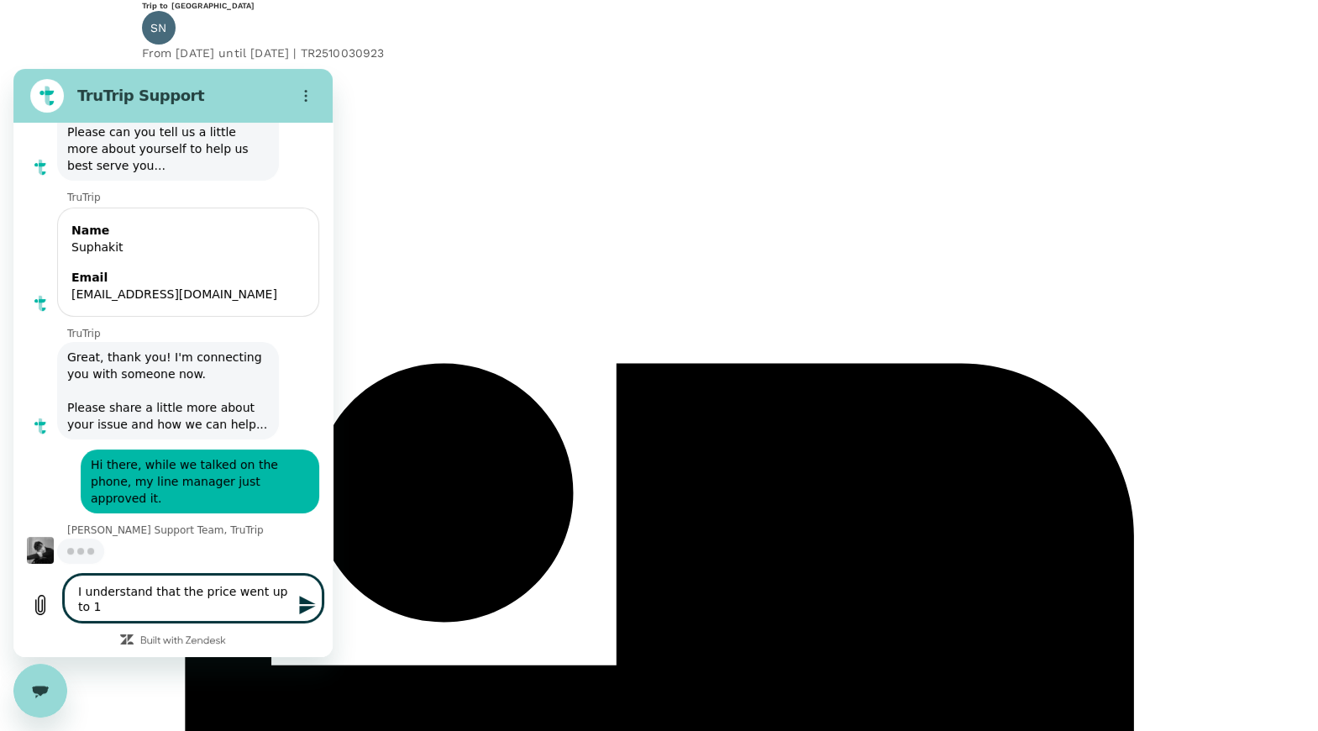
type textarea "I understand that the price went up to 14"
type textarea "x"
type textarea "I understand that the price went up to 140"
type textarea "x"
type textarea "I understand that the price went up to 14"
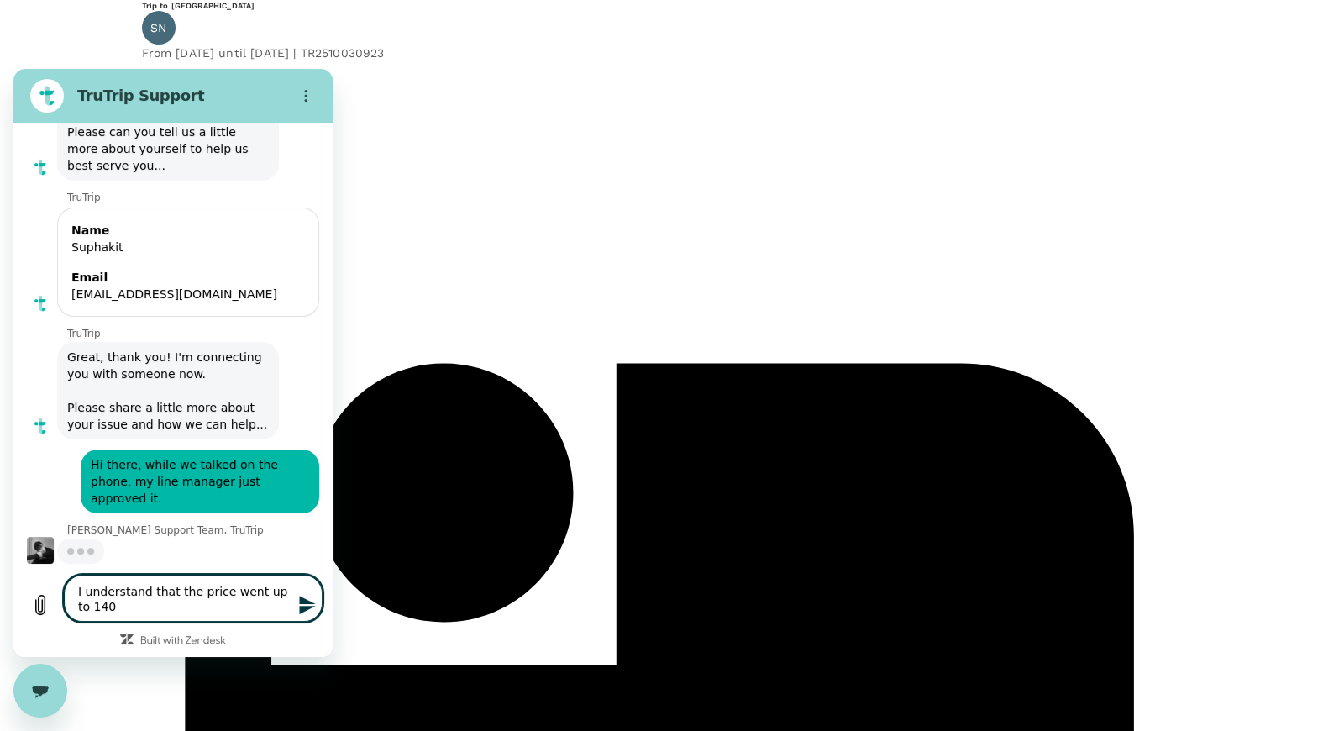
type textarea "x"
type textarea "I understand that the price went up to 1"
type textarea "x"
type textarea "I understand that the price went up to 13"
type textarea "x"
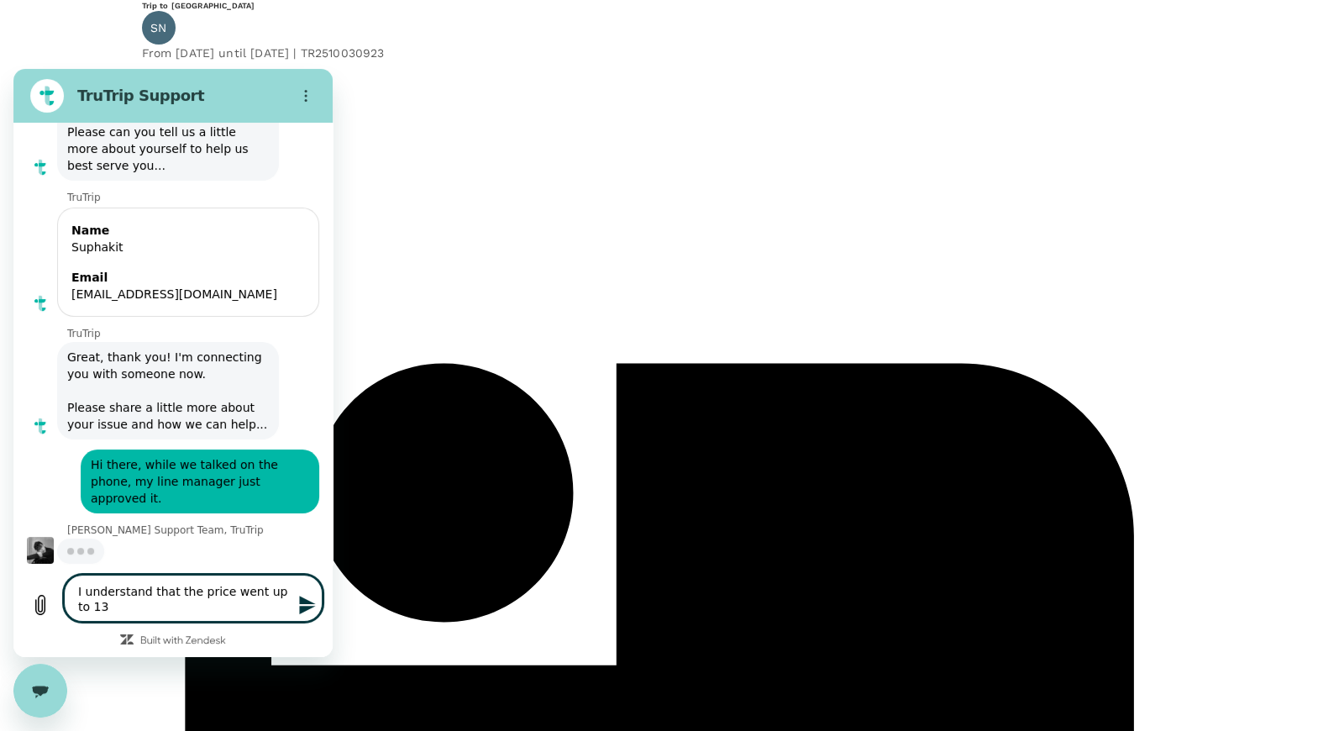
type textarea "I understand that the price went up to 130"
type textarea "x"
type textarea "I understand that the price went up to 130"
type textarea "x"
type textarea "I understand that the price went up to 130 U"
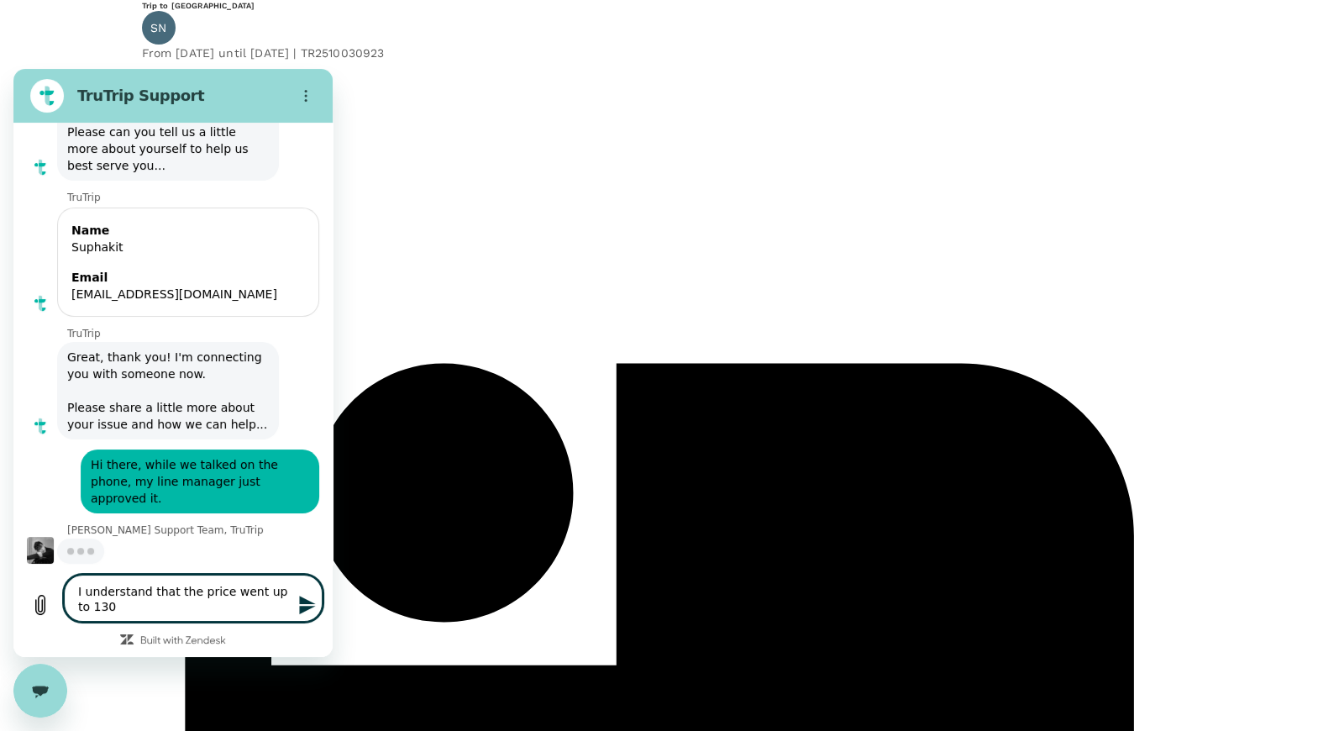
type textarea "x"
type textarea "I understand that the price went up to 130 US"
type textarea "x"
type textarea "I understand that the price went up to 130 USD"
type textarea "x"
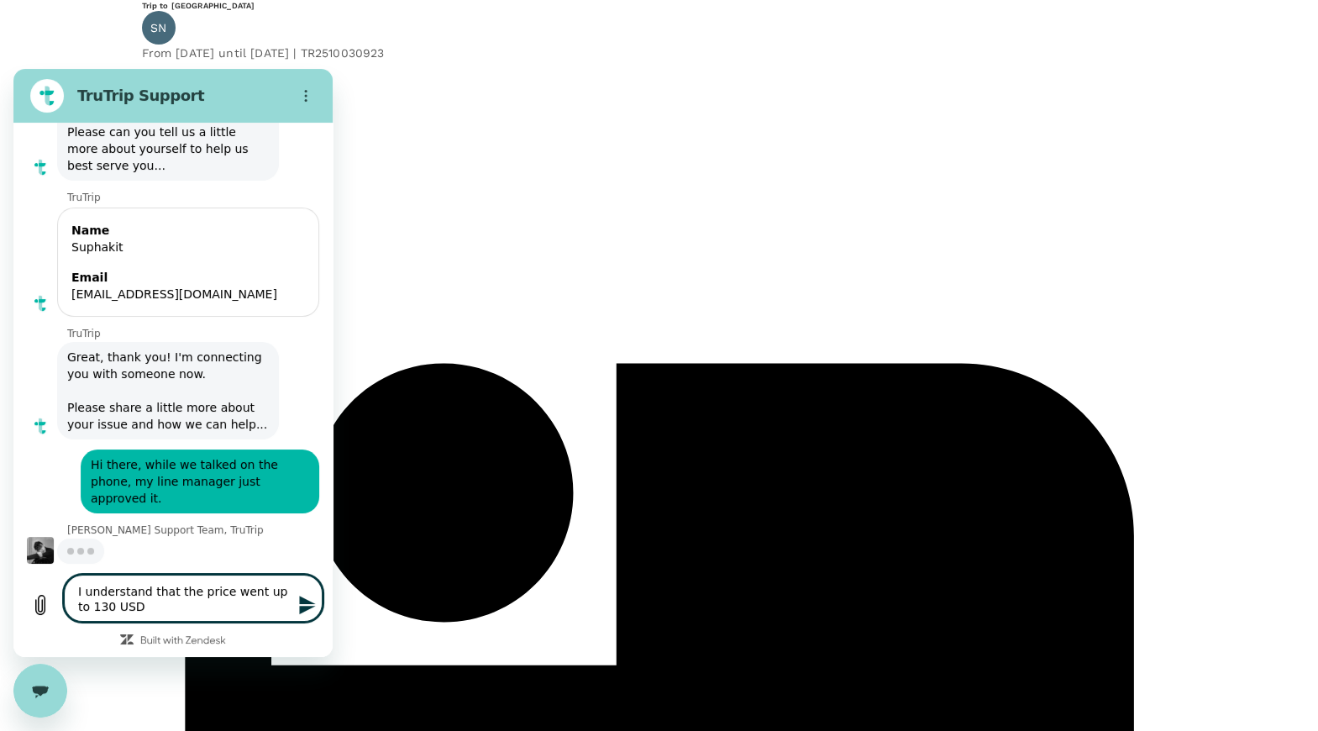
type textarea "I understand that the price went up to 130 USD/"
type textarea "x"
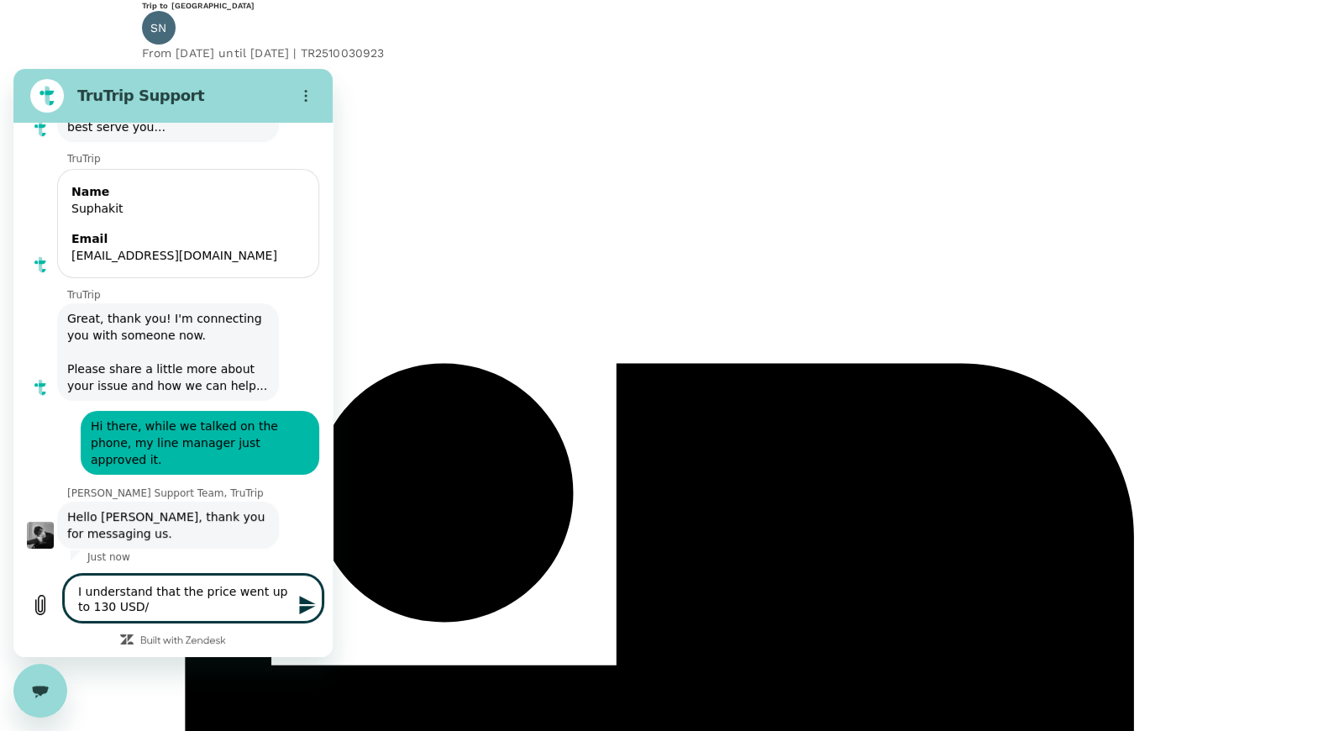
type textarea "I understand that the price went up to 130 USD/n"
type textarea "x"
type textarea "I understand that the price went up to 130 USD/ni"
type textarea "x"
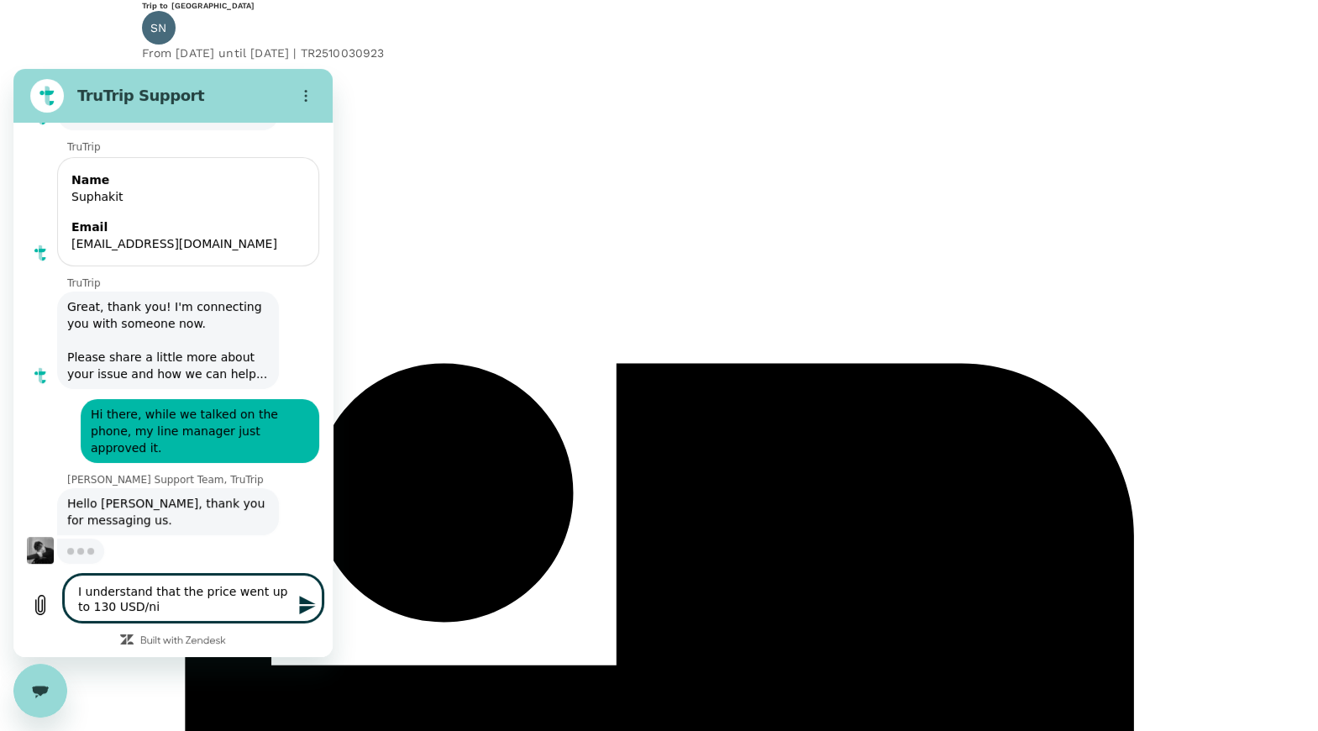
type textarea "I understand that the price went up to 130 USD/nig"
type textarea "x"
type textarea "I understand that the price went up to 130 USD/nigh"
type textarea "x"
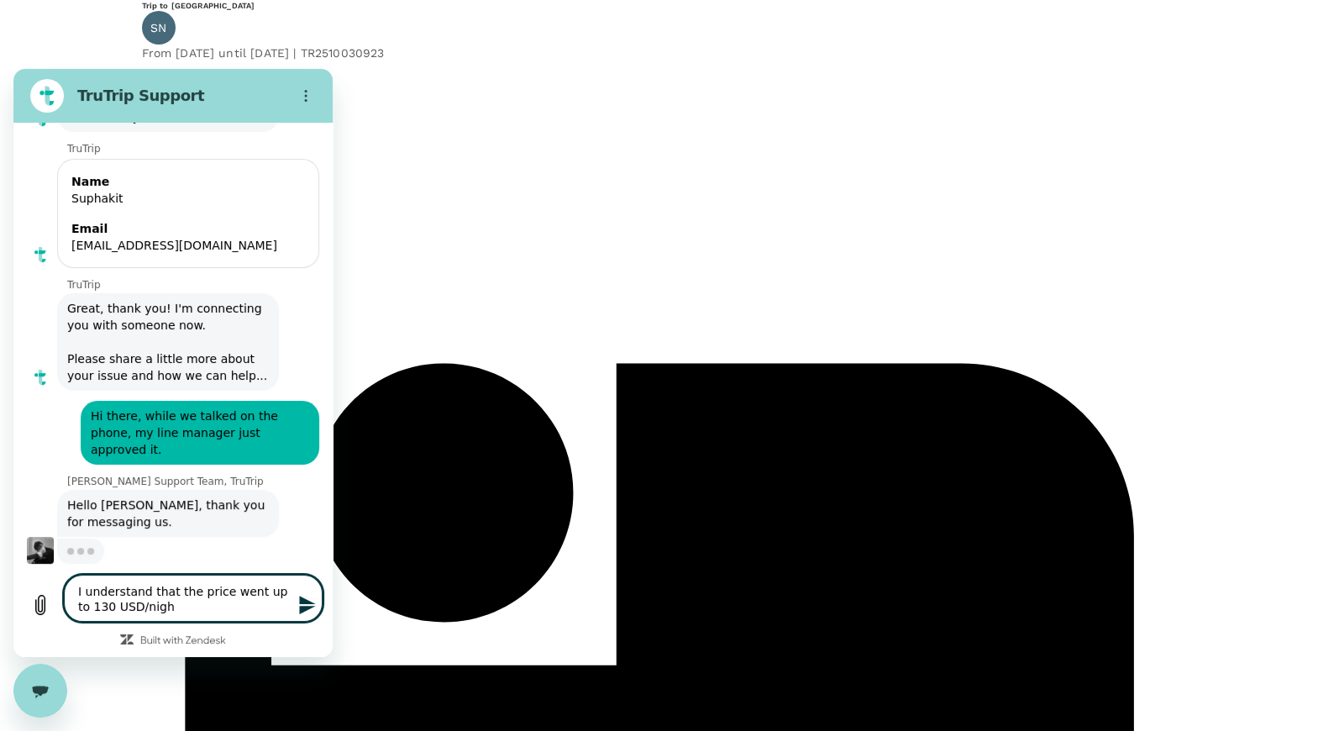
type textarea "I understand that the price went up to 130 USD/night"
type textarea "x"
type textarea "I understand that the price went up to 130 USD/night,"
type textarea "x"
type textarea "I understand that the price went up to 130 USD/night,"
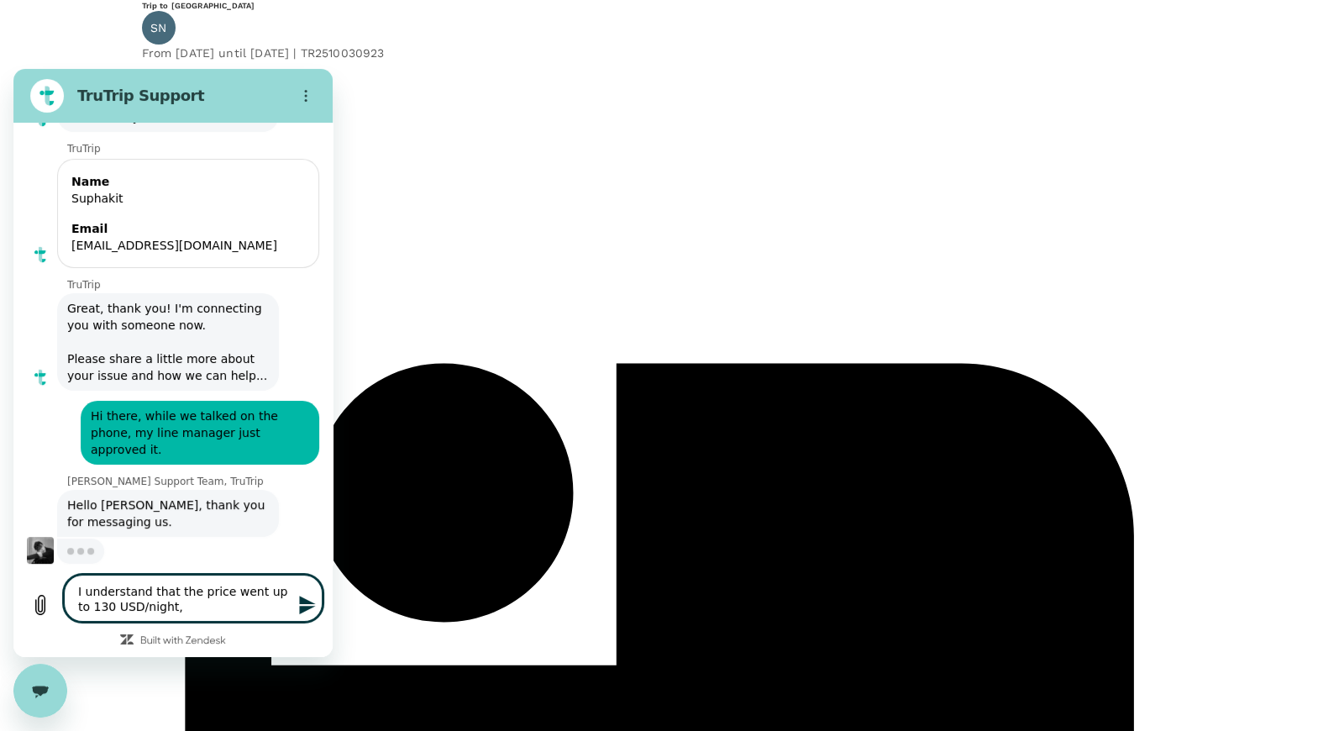
type textarea "x"
type textarea "I understand that the price went up to 130 USD/night, w"
type textarea "x"
type textarea "I understand that the price went up to 130 USD/night, wh"
type textarea "x"
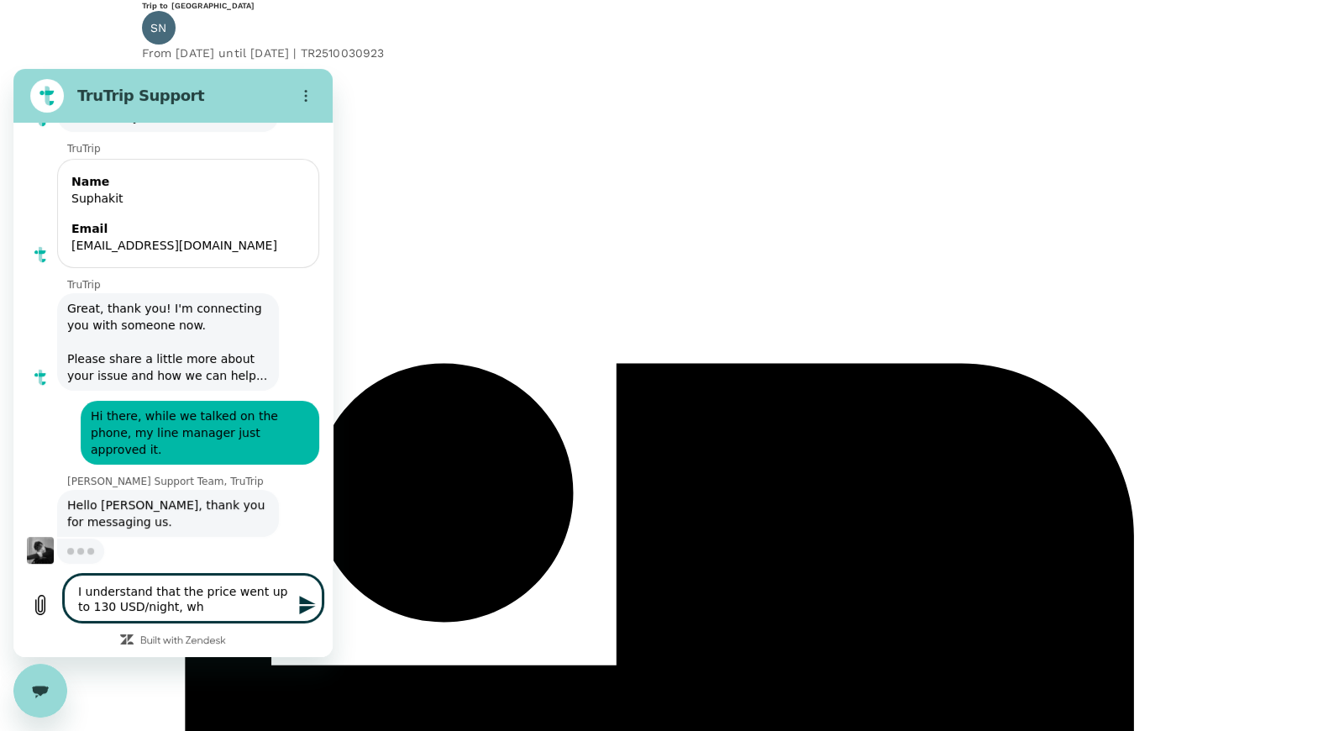
type textarea "I understand that the price went up to 130 USD/night, whi"
type textarea "x"
type textarea "I understand that the price went up to 130 USD/night, whic"
type textarea "x"
type textarea "I understand that the price went up to 130 USD/night, which"
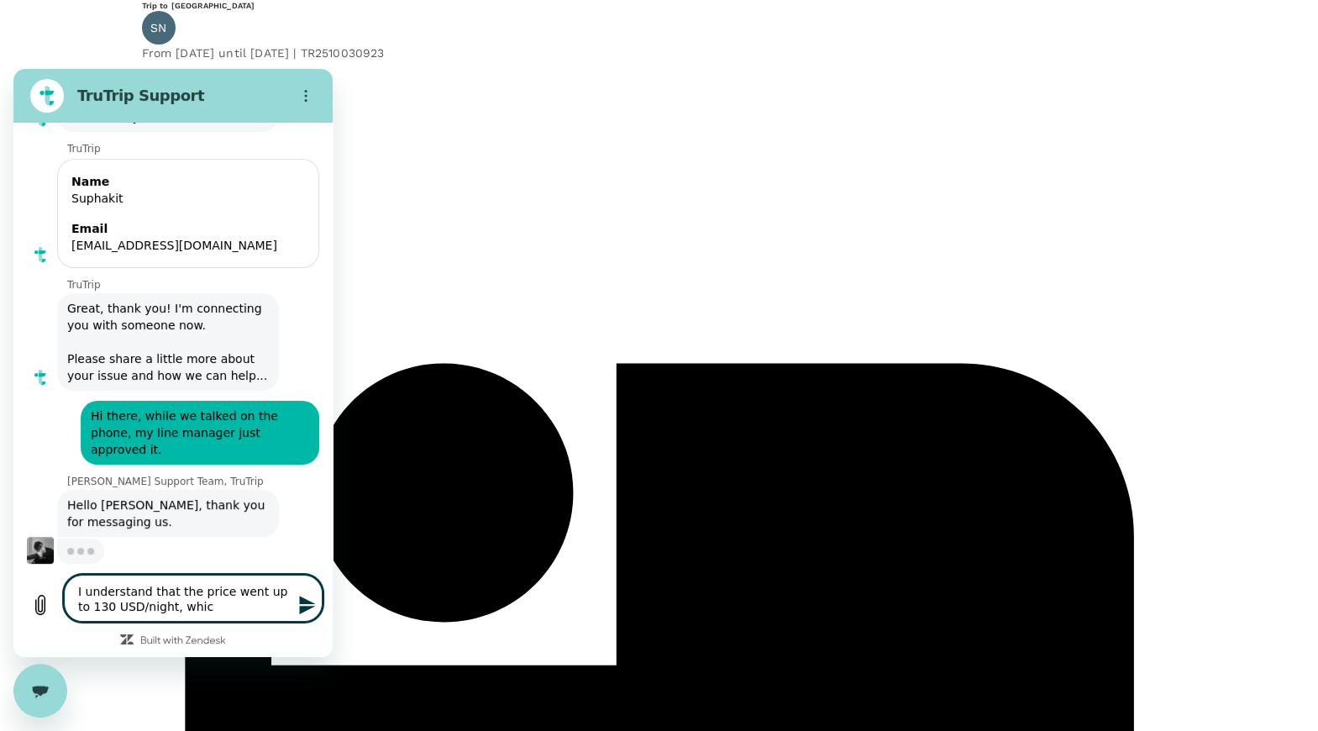
type textarea "x"
type textarea "I understand that the price went up to 130 USD/night, which"
type textarea "x"
type textarea "I understand that the price went up to 130 USD/night, which i"
type textarea "x"
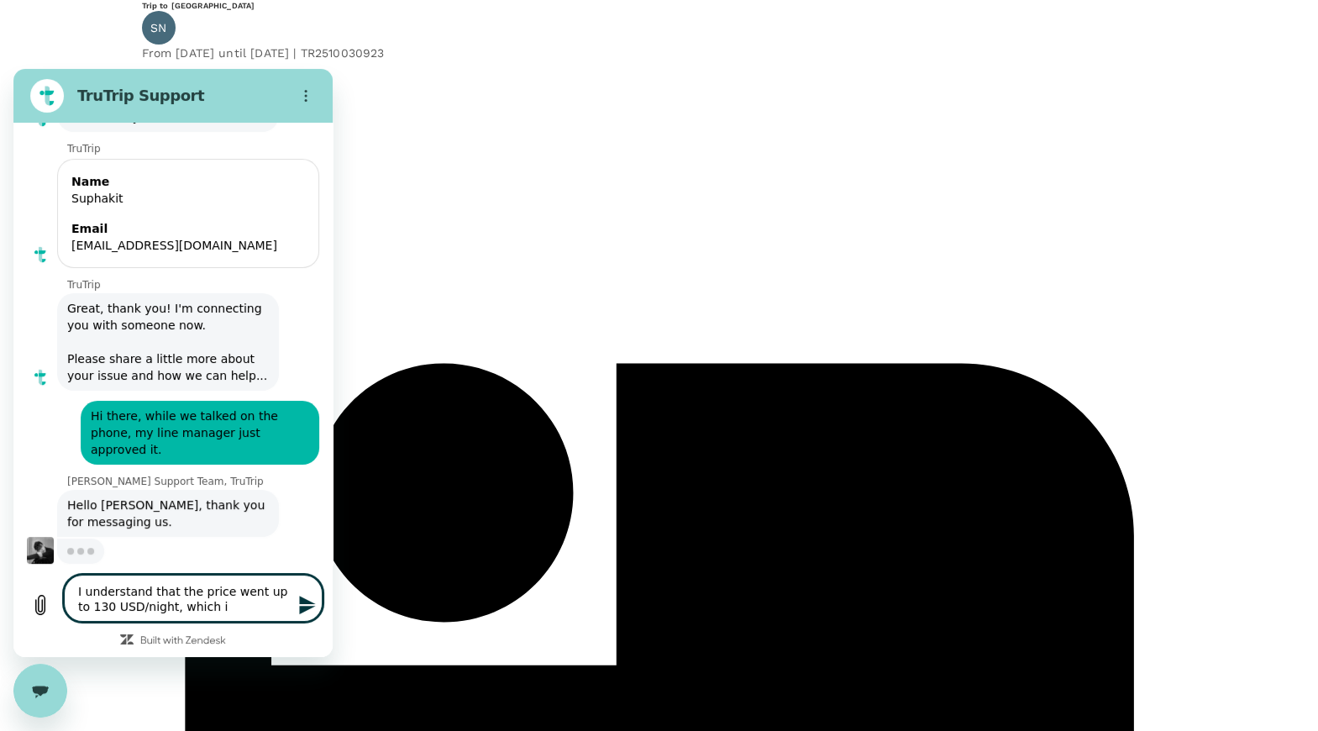
type textarea "I understand that the price went up to 130 USD/night, which is"
type textarea "x"
type textarea "I understand that the price went up to 130 USD/night, which is"
type textarea "x"
type textarea "I understand that the price went up to 130 USD/night, which is t"
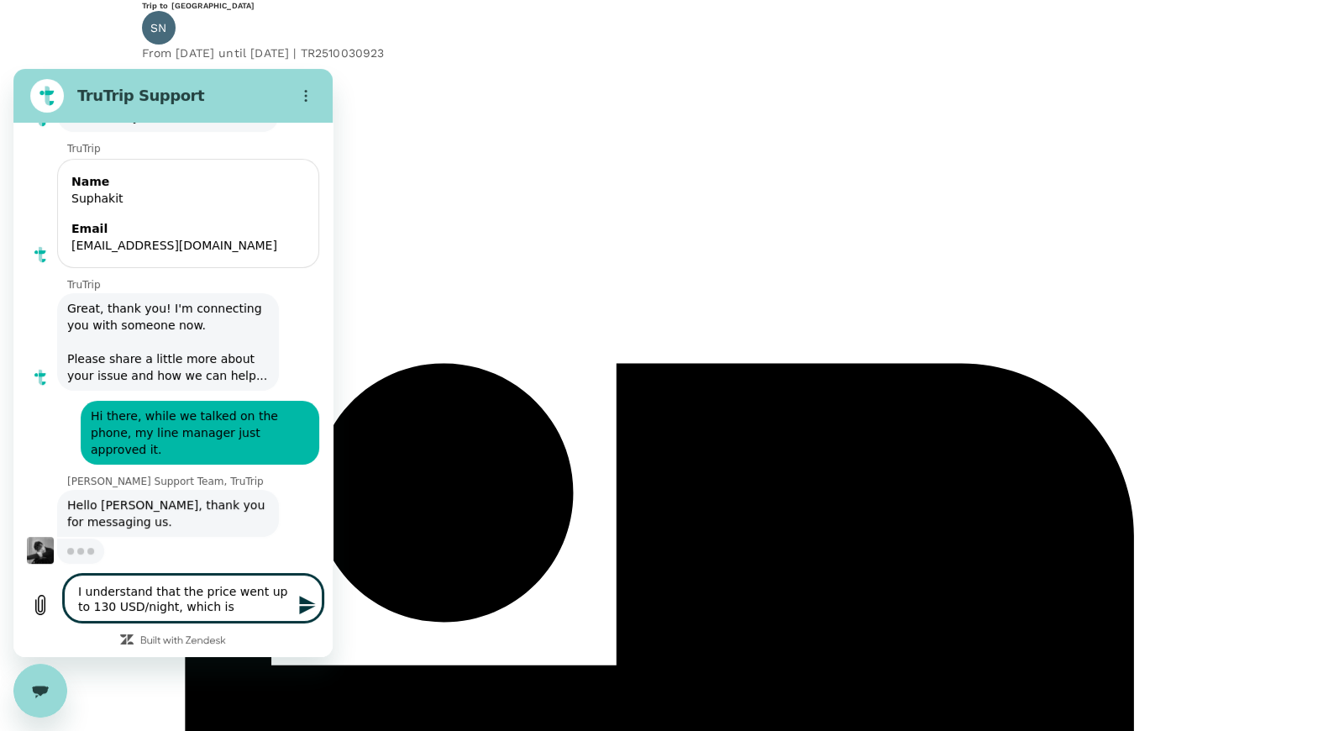
type textarea "x"
type textarea "I understand that the price went up to 130 USD/night, which is to"
type textarea "x"
type textarea "I understand that the price went up to 130 USD/night, which is too"
type textarea "x"
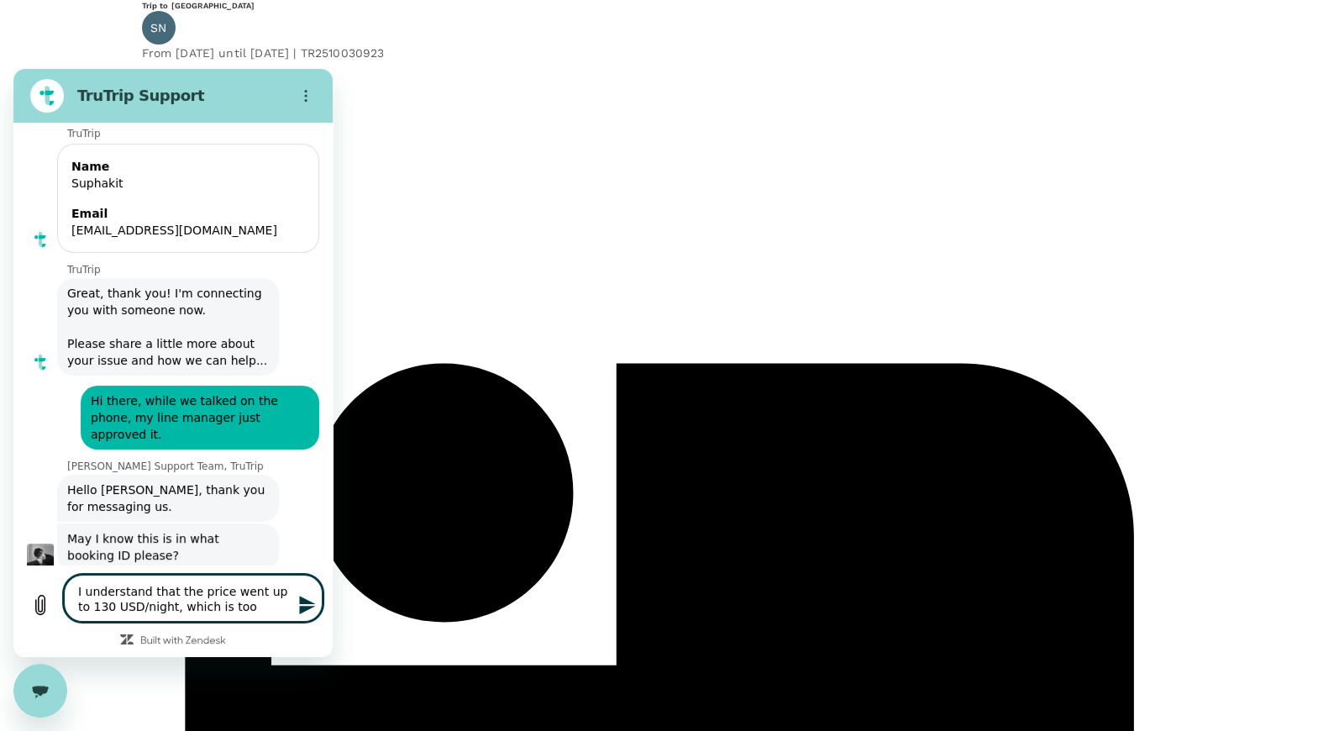
type textarea "I understand that the price went up to 130 USD/night, which is to"
type textarea "x"
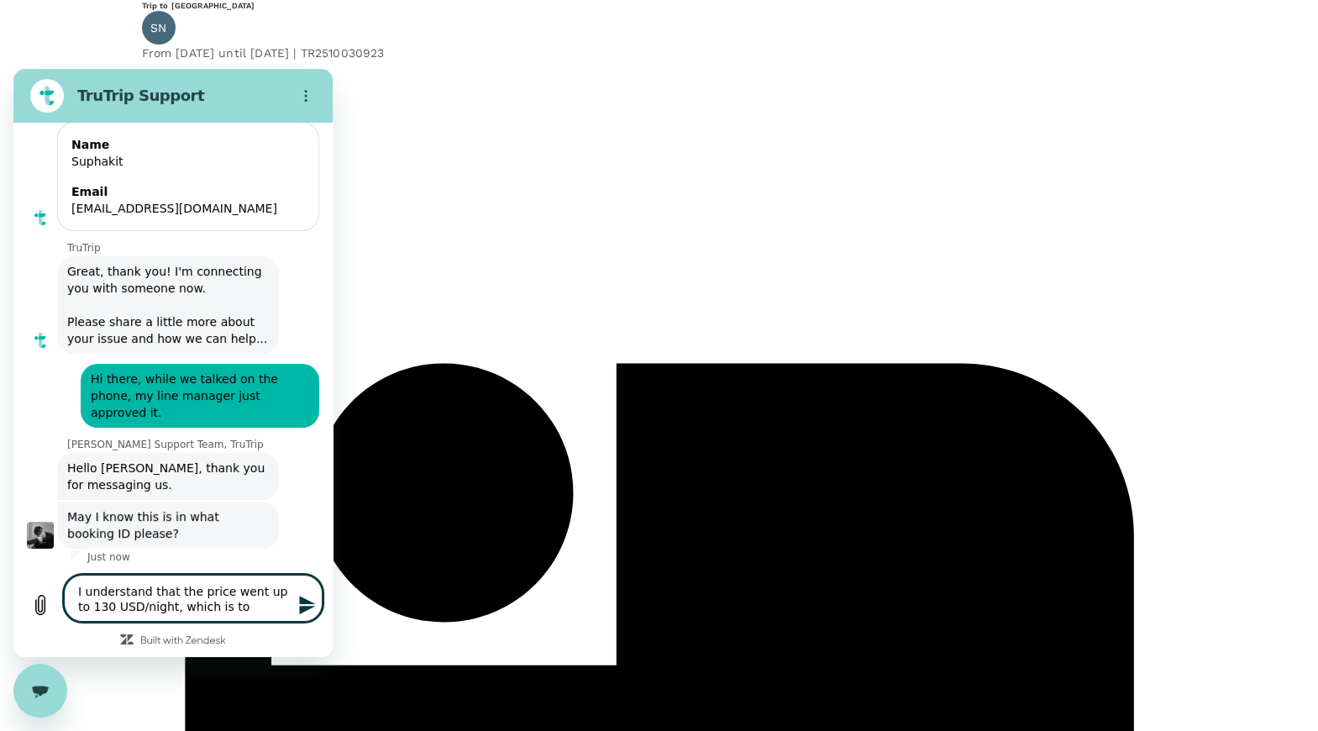
type textarea "I understand that the price went up to 130 USD/night, which is t"
type textarea "x"
type textarea "I understand that the price went up to 130 USD/night, which is"
type textarea "x"
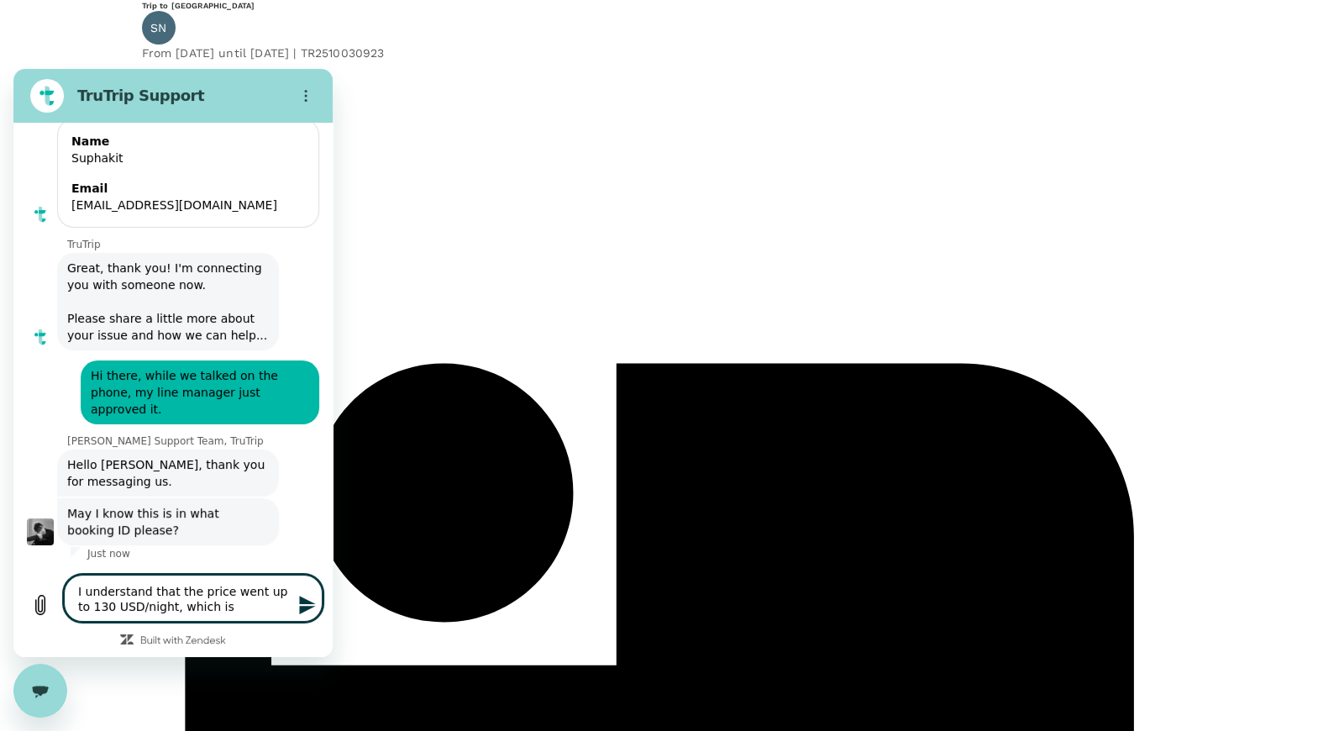
scroll to position [227, 0]
type textarea "I understand that the price went up to 130 USD/night, which is t"
type textarea "x"
type textarea "I understand that the price went up to 130 USD/night, which is to"
type textarea "x"
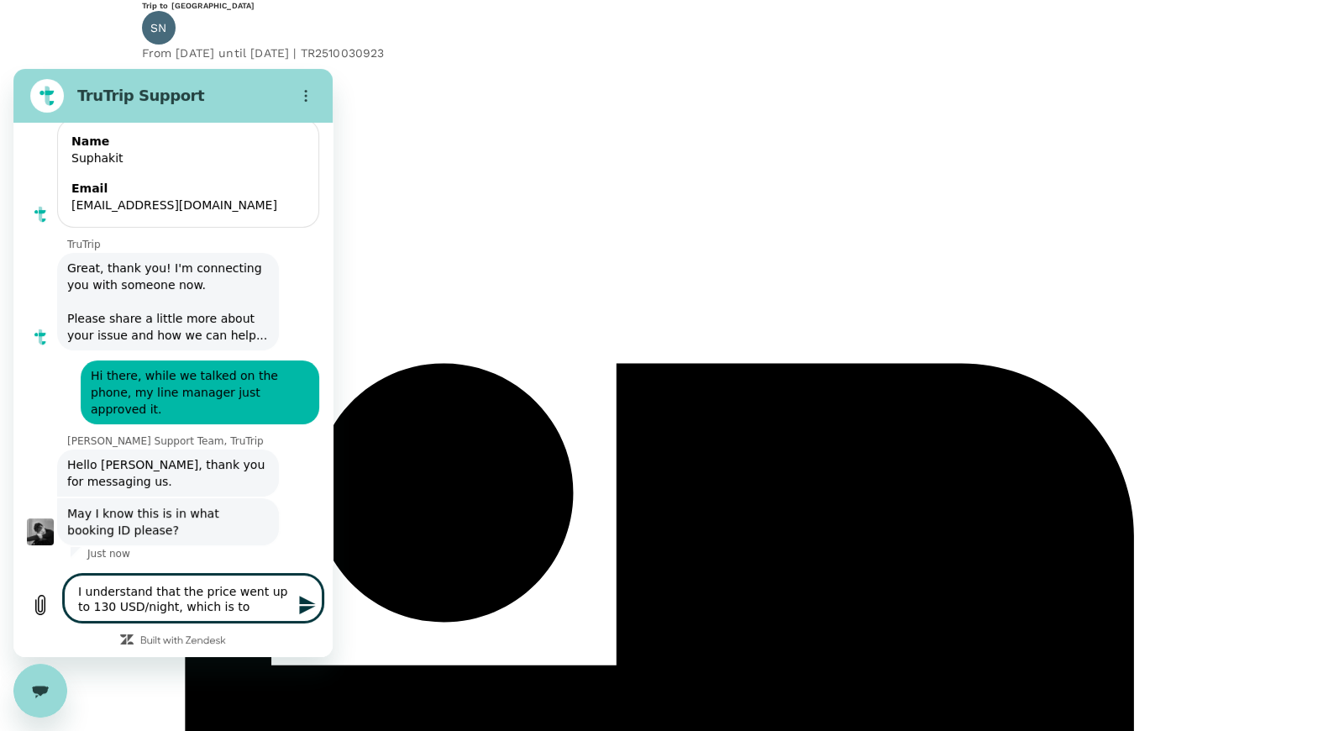
type textarea "I understand that the price went up to 130 USD/night, which is too"
type textarea "x"
type textarea "I understand that the price went up to 130 USD/night, which is too"
type textarea "x"
type textarea "I understand that the price went up to 130 USD/night, which is too e"
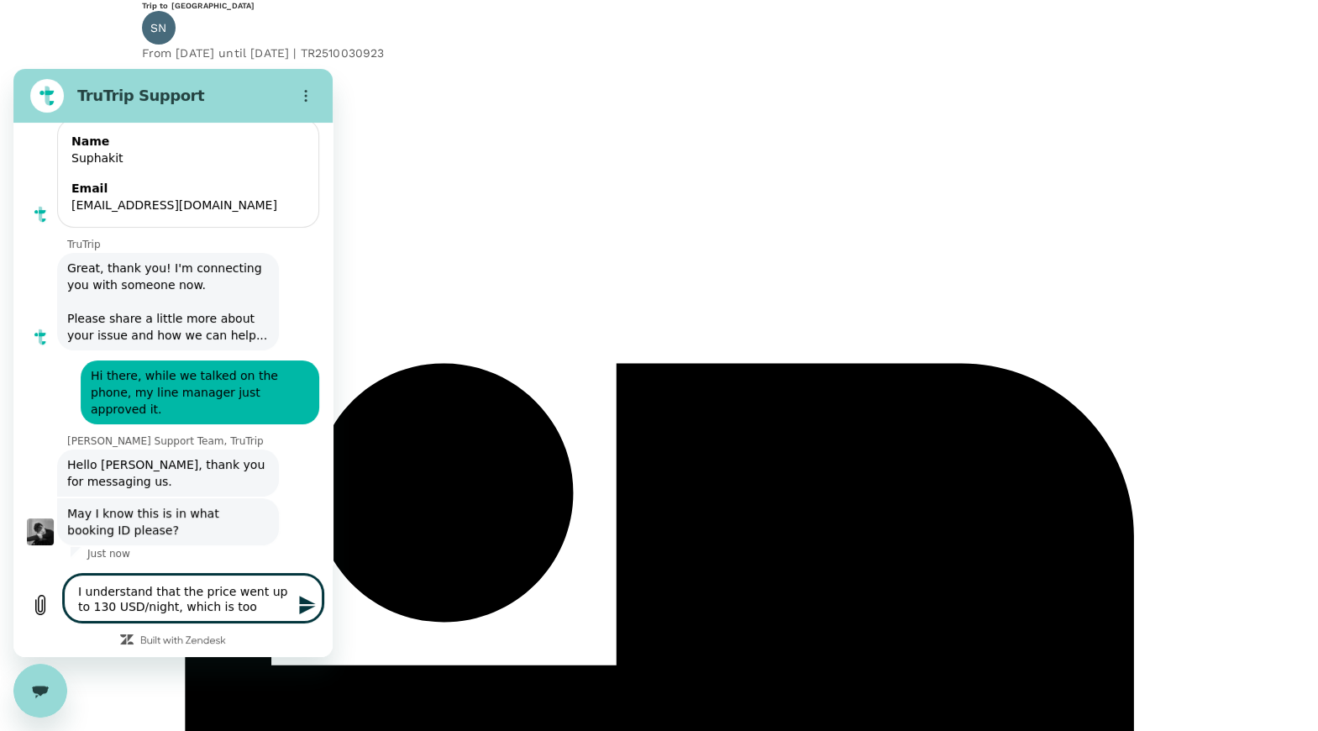
type textarea "x"
type textarea "I understand that the price went up to 130 USD/night, which is too ex"
click at [305, 599] on icon "Send message" at bounding box center [307, 605] width 16 height 18
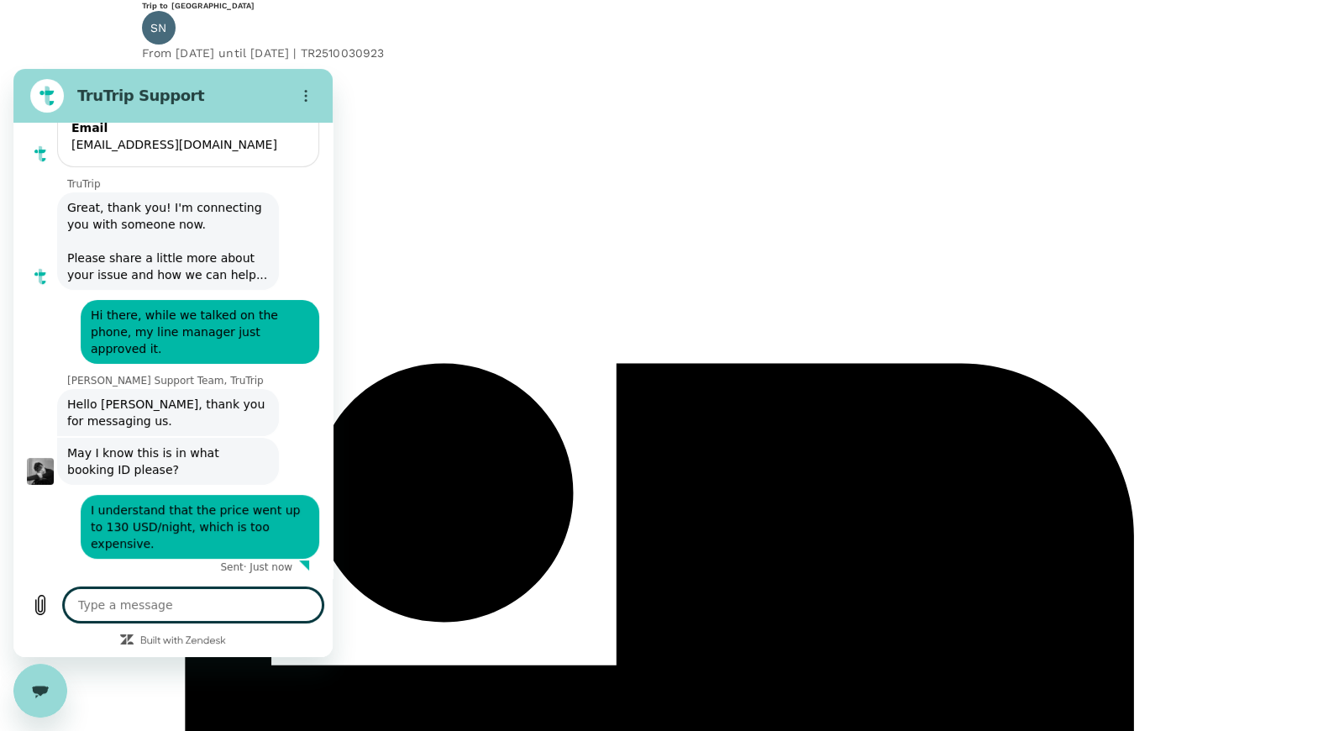
scroll to position [287, 0]
click at [37, 688] on icon "Close messaging window" at bounding box center [41, 691] width 18 height 11
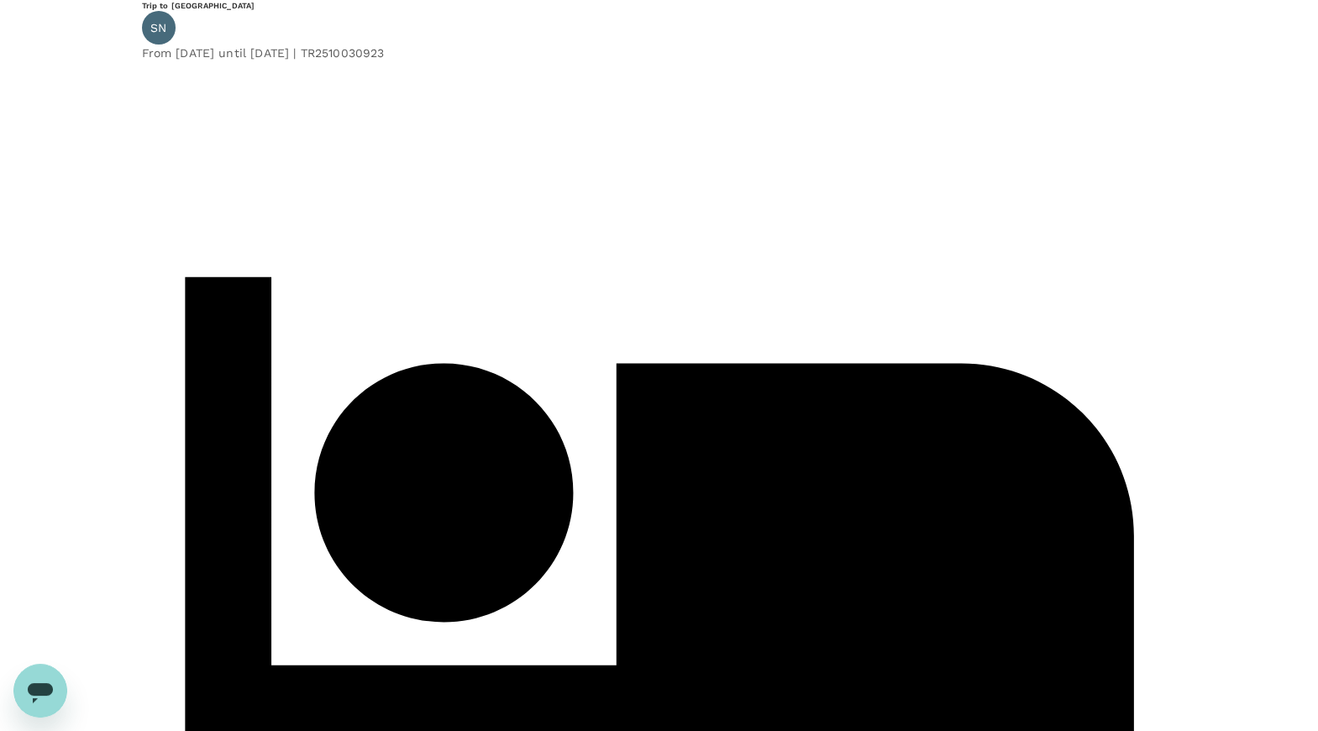
drag, startPoint x: 367, startPoint y: 77, endPoint x: 452, endPoint y: 84, distance: 85.1
click at [452, 61] on div "From 03 Oct 2025 until 04 Oct 2025 | TR2510030923" at bounding box center [659, 53] width 1035 height 17
copy p "TR2510030923"
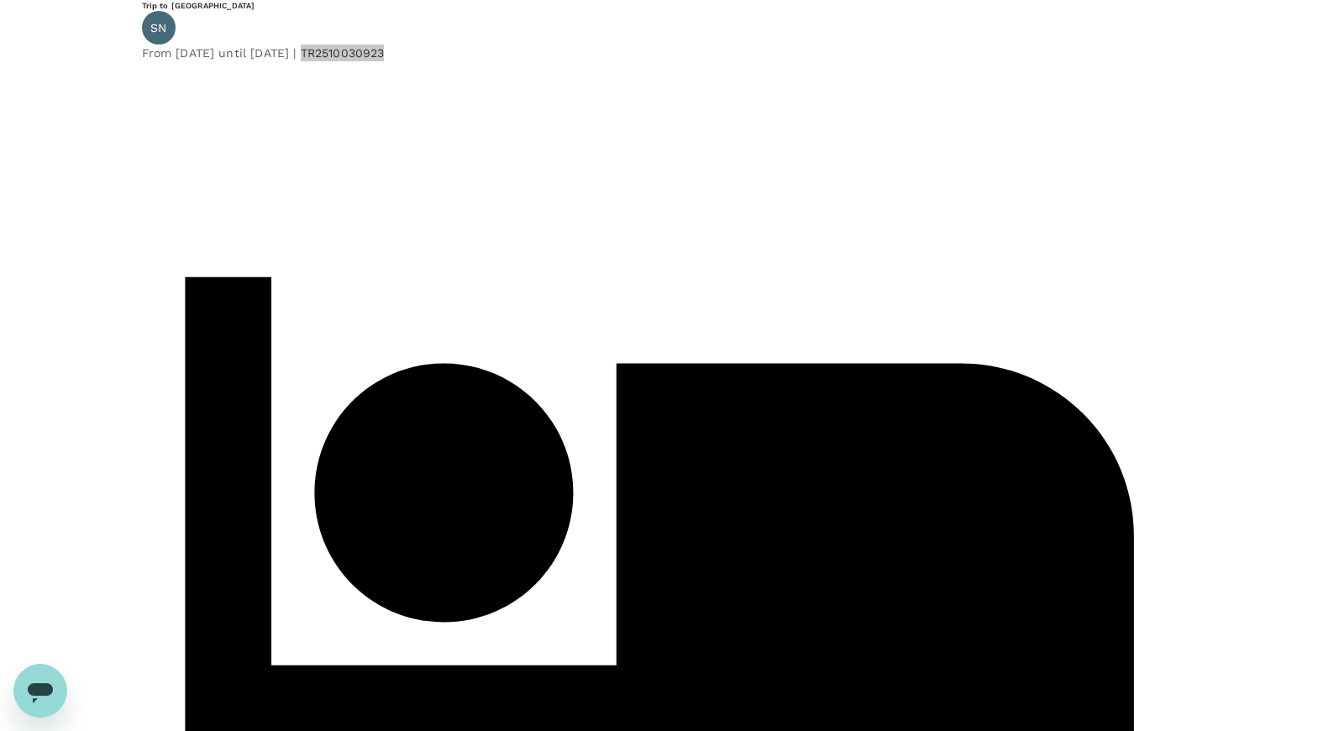
click at [45, 686] on icon "Open messaging window" at bounding box center [40, 693] width 25 height 20
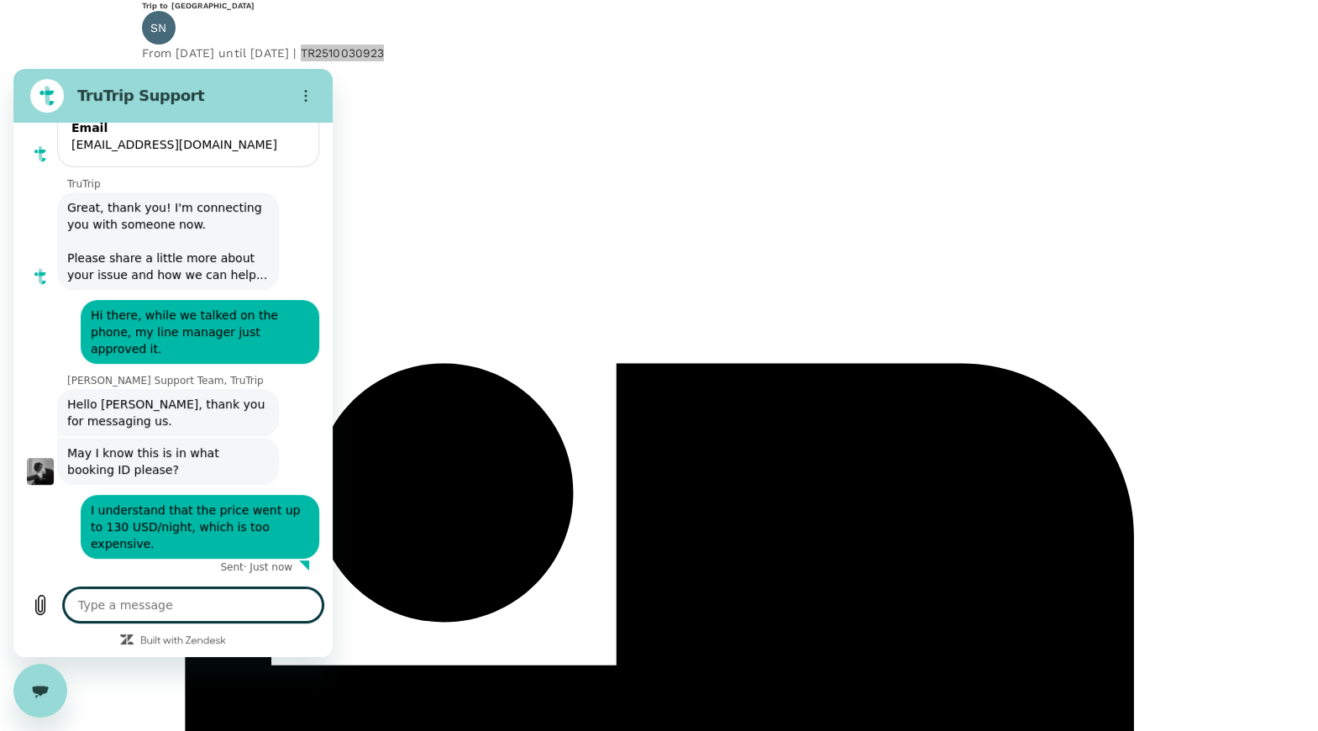
click at [160, 602] on textarea at bounding box center [193, 605] width 259 height 34
paste textarea "TR2510030923"
click at [303, 603] on icon "Send message" at bounding box center [307, 605] width 16 height 18
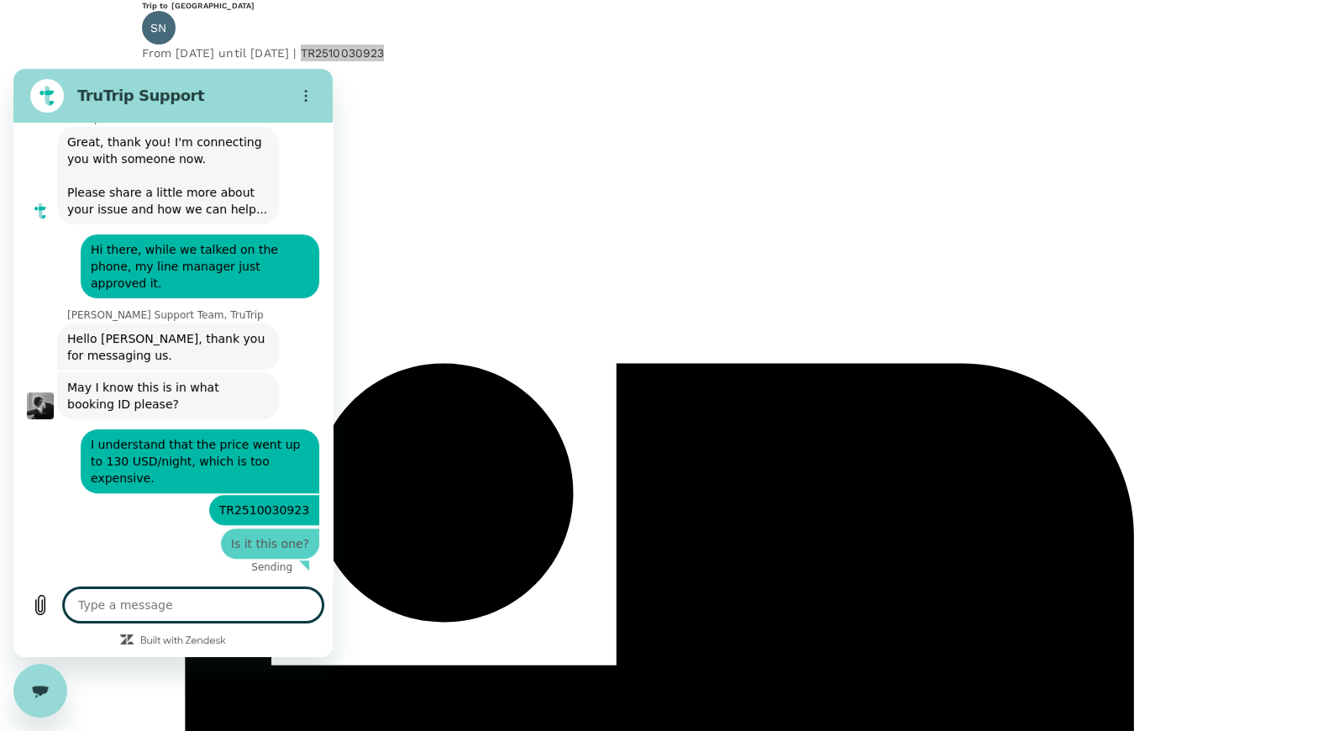
scroll to position [351, 0]
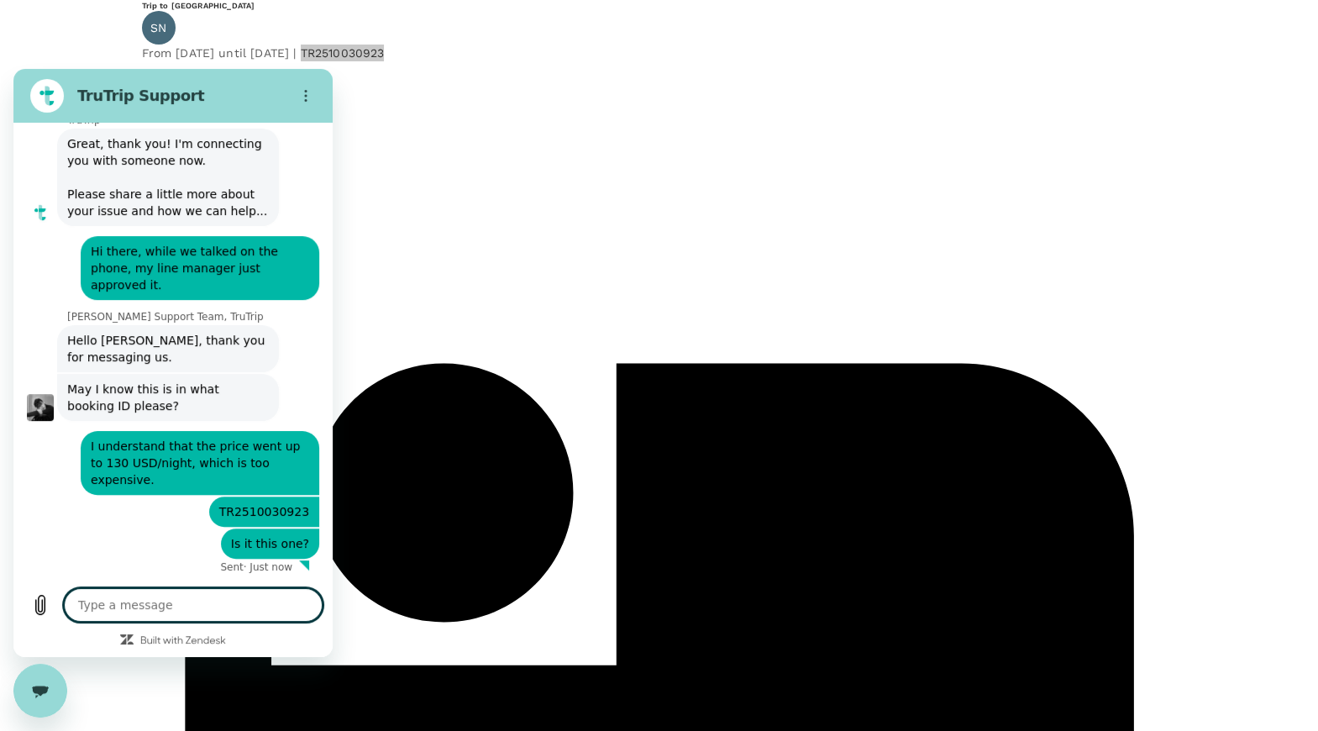
click at [43, 690] on icon "Close messaging window" at bounding box center [39, 690] width 17 height 9
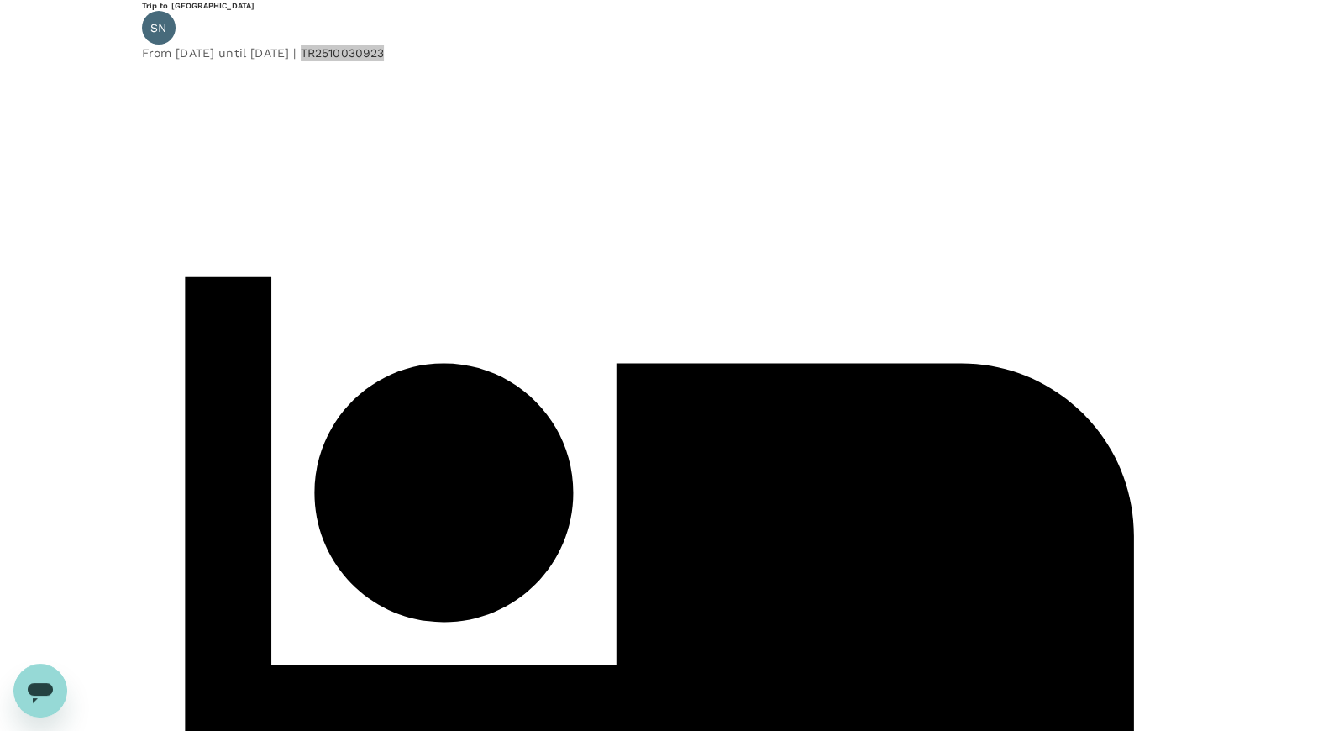
scroll to position [353, 0]
click at [38, 694] on icon "Open messaging window" at bounding box center [40, 693] width 25 height 20
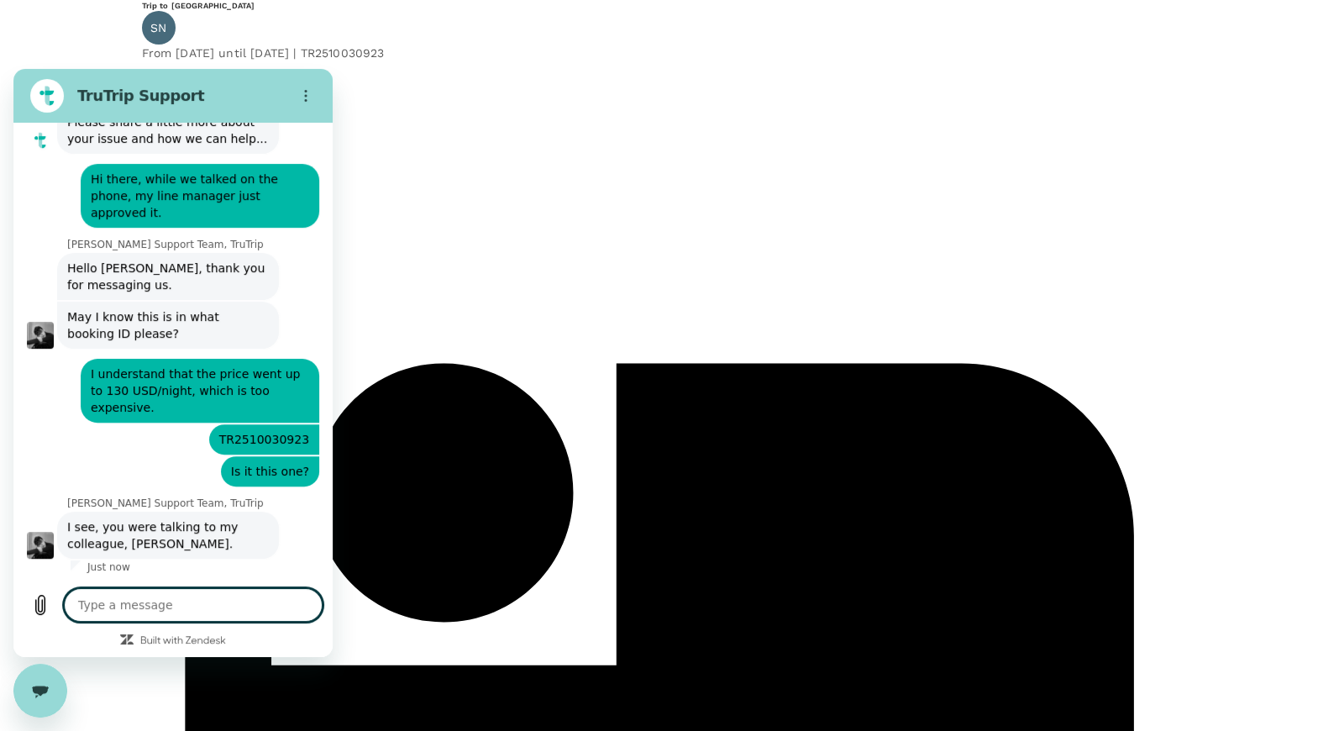
scroll to position [423, 0]
click at [202, 607] on textarea at bounding box center [193, 605] width 259 height 34
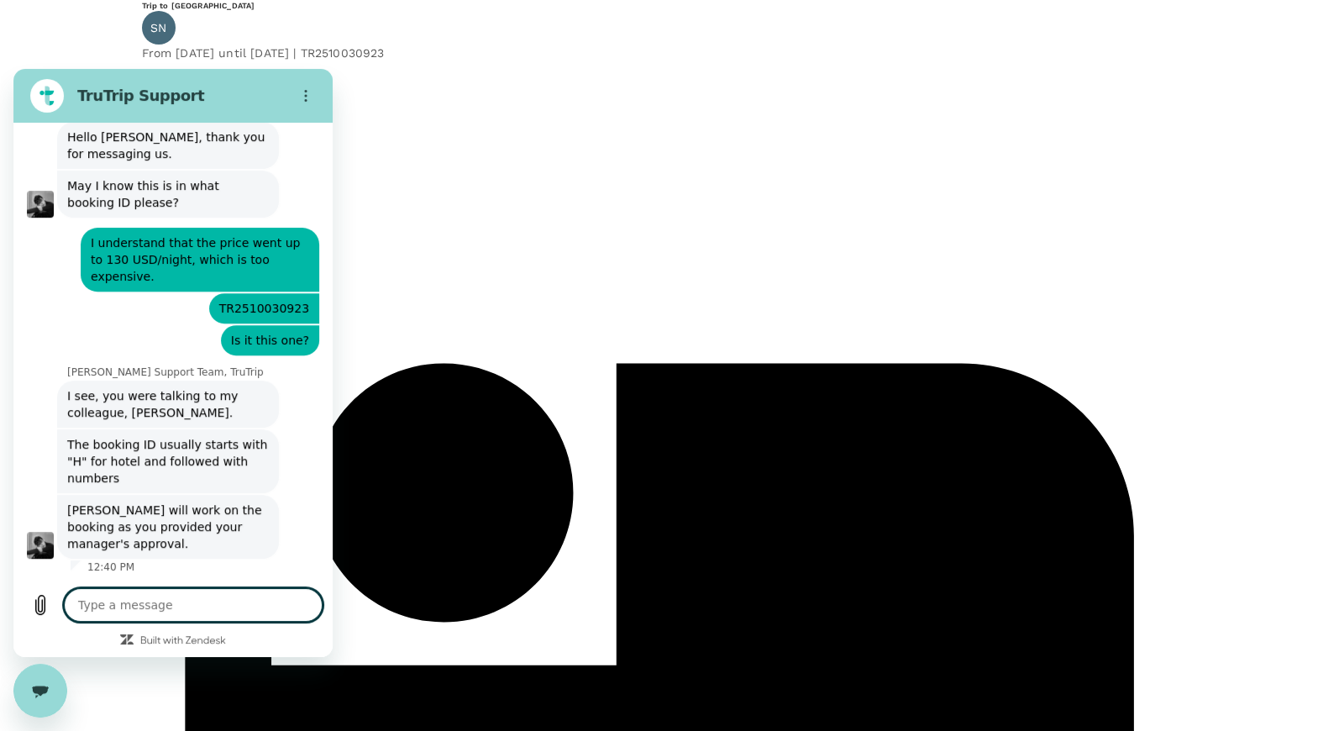
scroll to position [555, 0]
click at [34, 692] on icon "Close messaging window" at bounding box center [41, 691] width 18 height 11
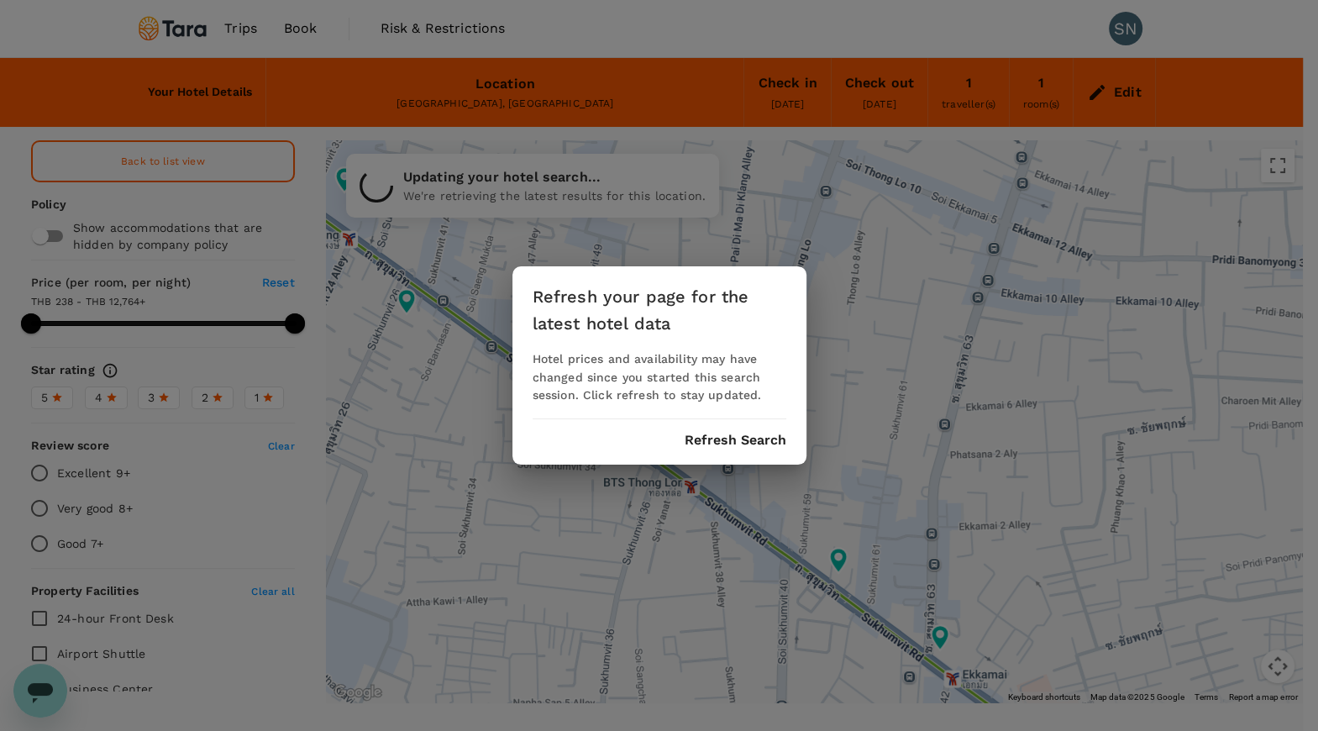
type input "499.32"
click at [751, 435] on button "Refresh Search" at bounding box center [736, 440] width 102 height 15
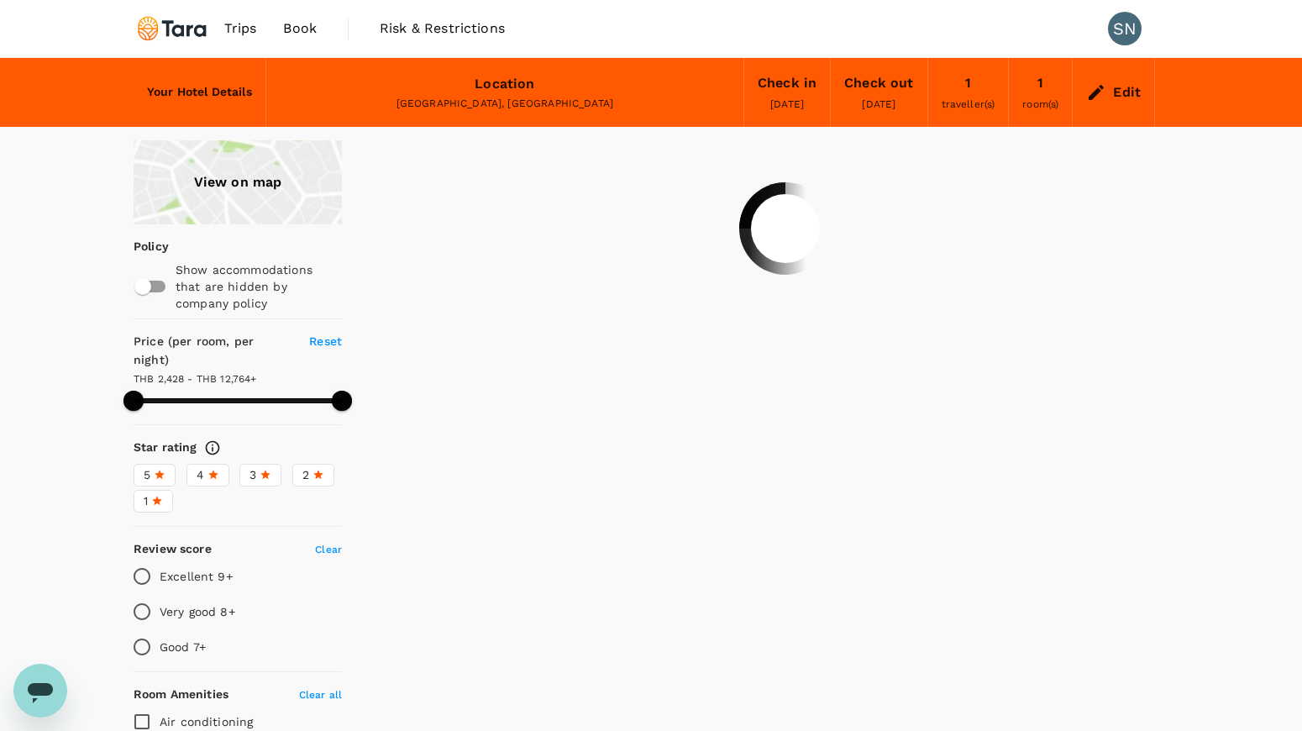
type input "499.03"
type input "27.03"
click at [229, 186] on div "View on map" at bounding box center [238, 182] width 208 height 84
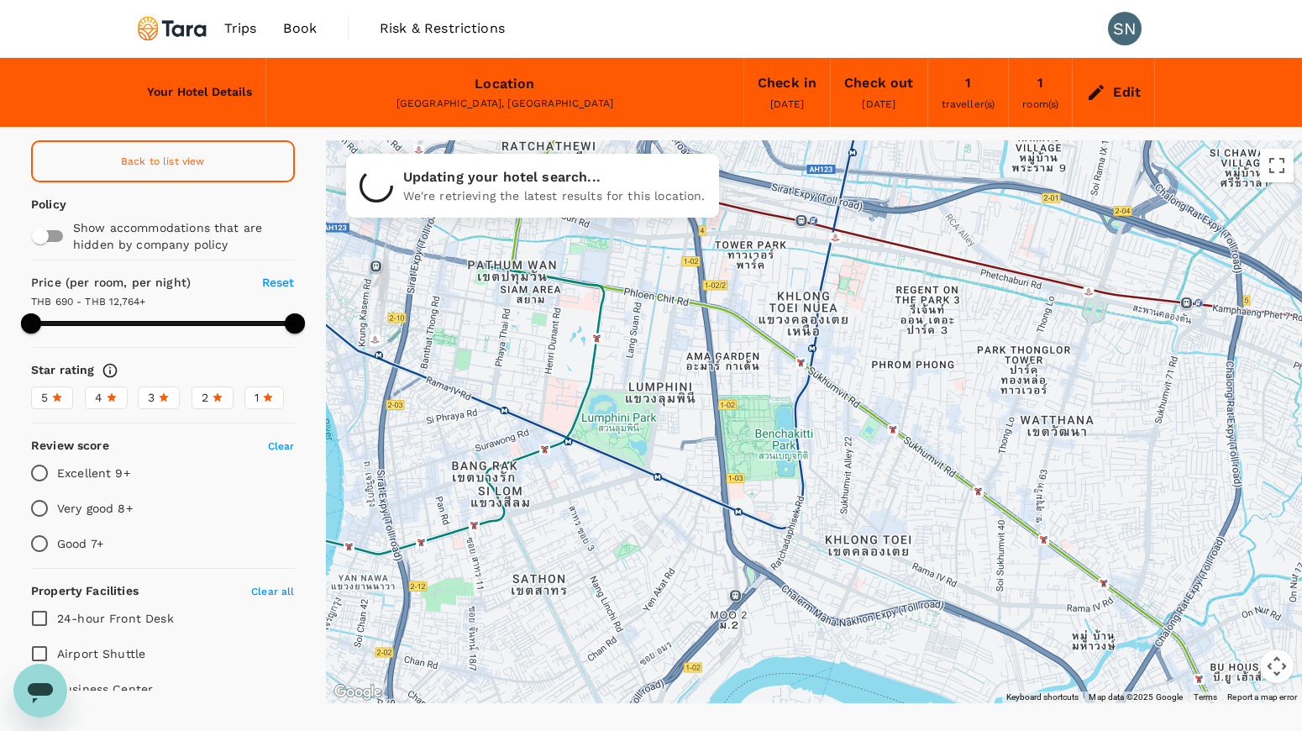
drag, startPoint x: 1133, startPoint y: 597, endPoint x: 812, endPoint y: 437, distance: 358.5
click at [812, 437] on div at bounding box center [1110, 665] width 1235 height 803
type input "499.32"
type input "9.32"
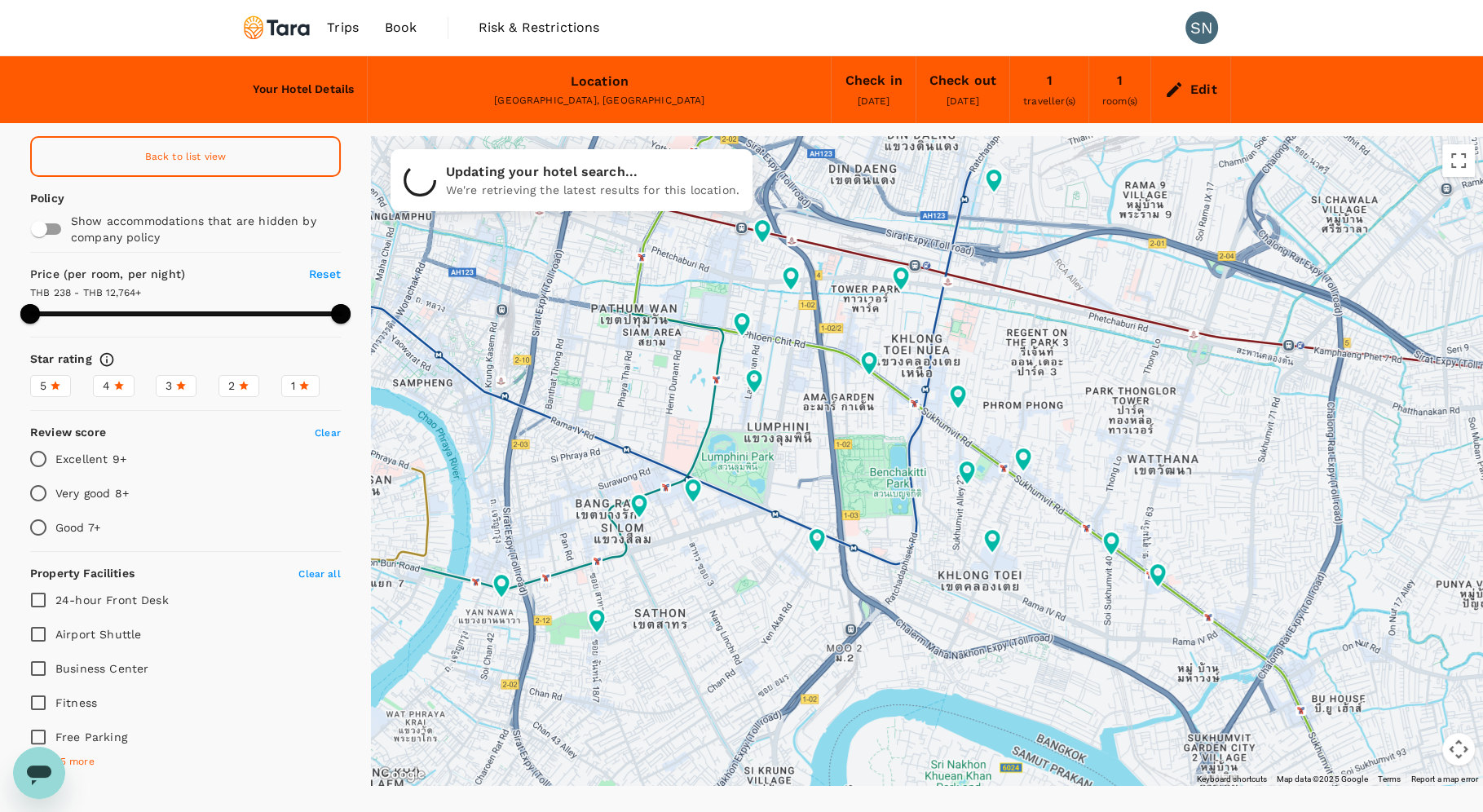
click at [347, 26] on body "Trips Book Risk & Restrictions SN Your Hotel Details Location [GEOGRAPHIC_DATA]…" at bounding box center [742, 439] width 1483 height 879
type input "499.32"
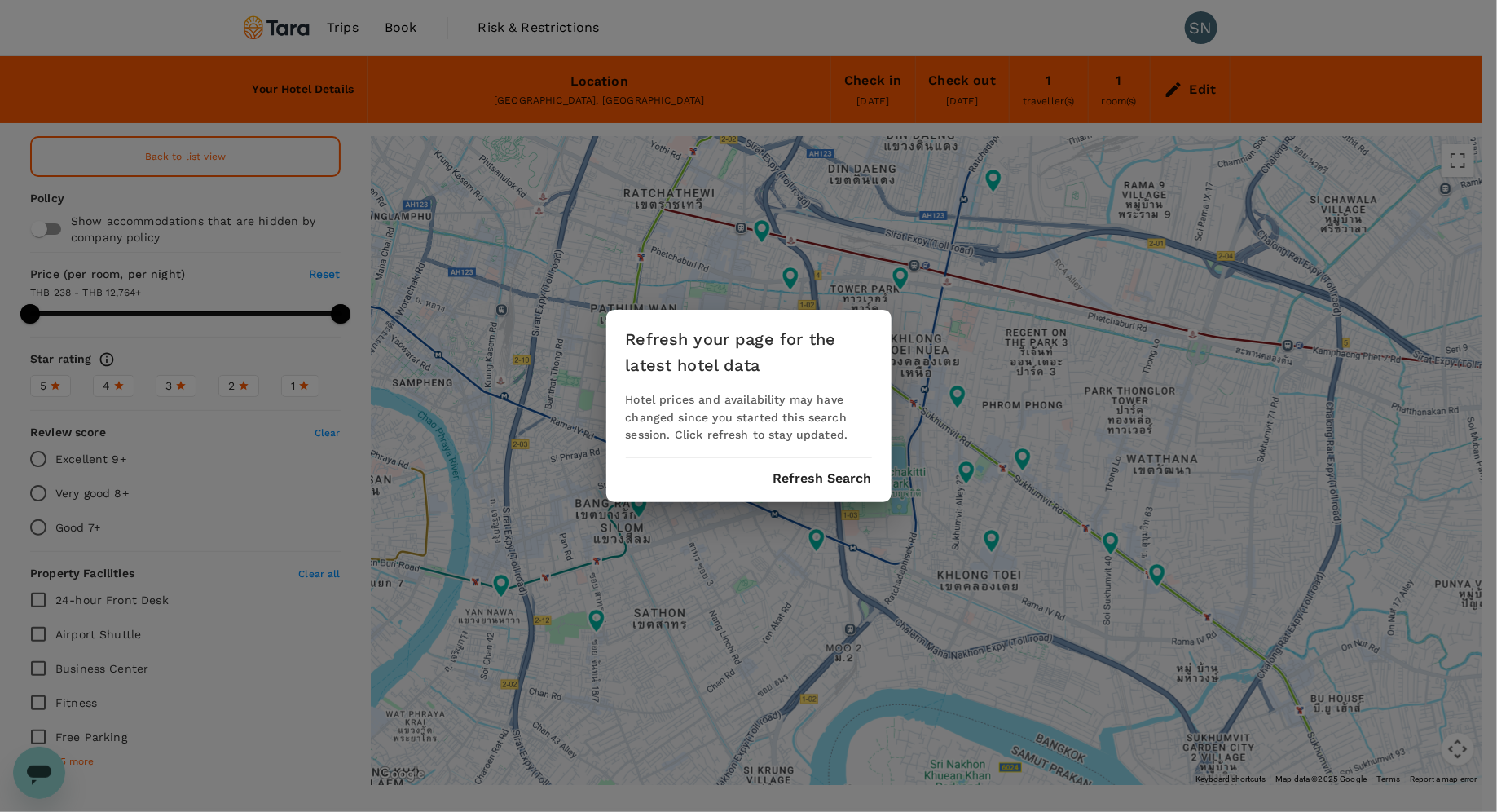
click at [1091, 27] on div "Refresh your page for the latest hotel data Hotel prices and availability may h…" at bounding box center [748, 406] width 1497 height 812
click at [837, 479] on button "Refresh Search" at bounding box center [823, 478] width 99 height 15
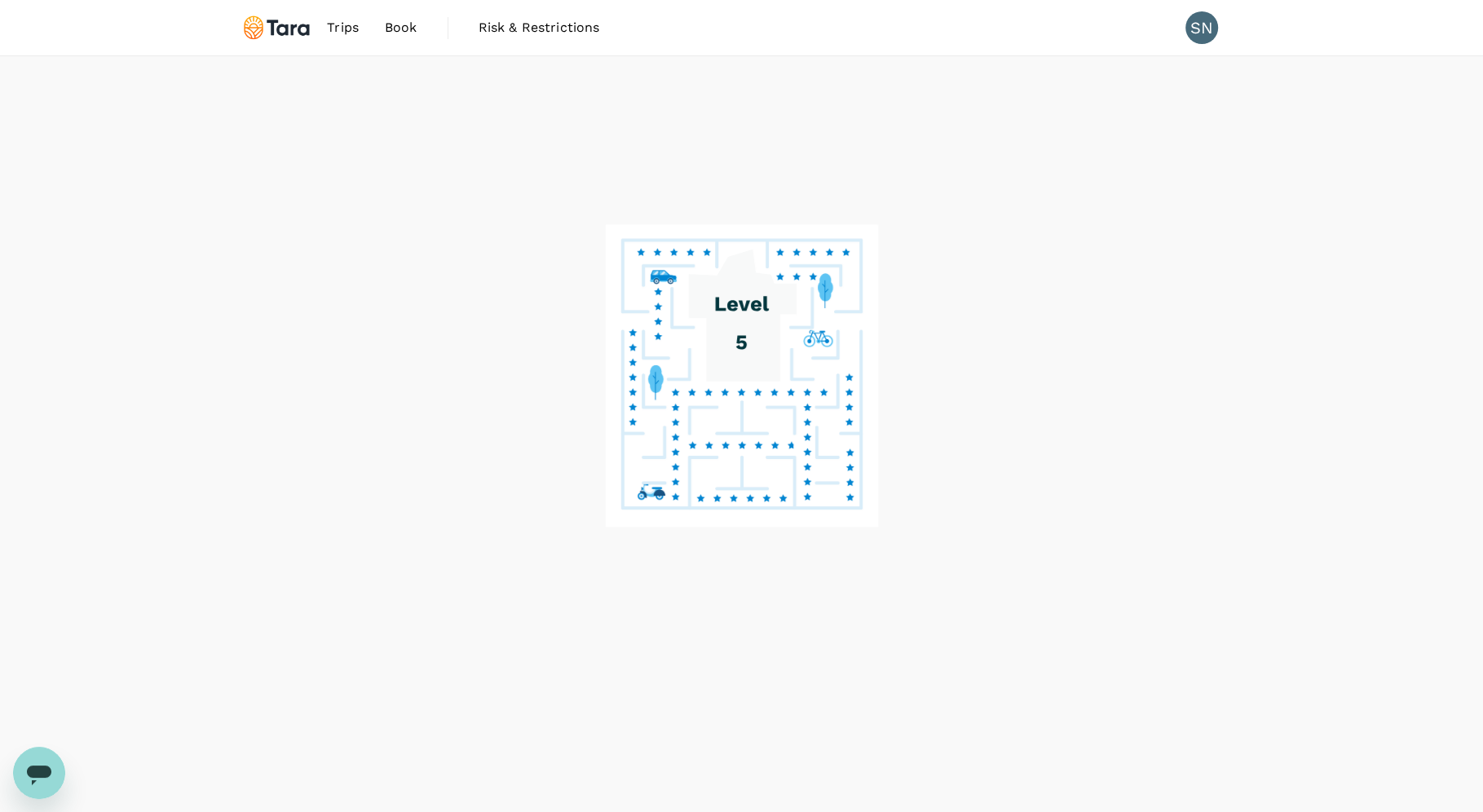
click at [348, 28] on span "Trips" at bounding box center [343, 27] width 32 height 19
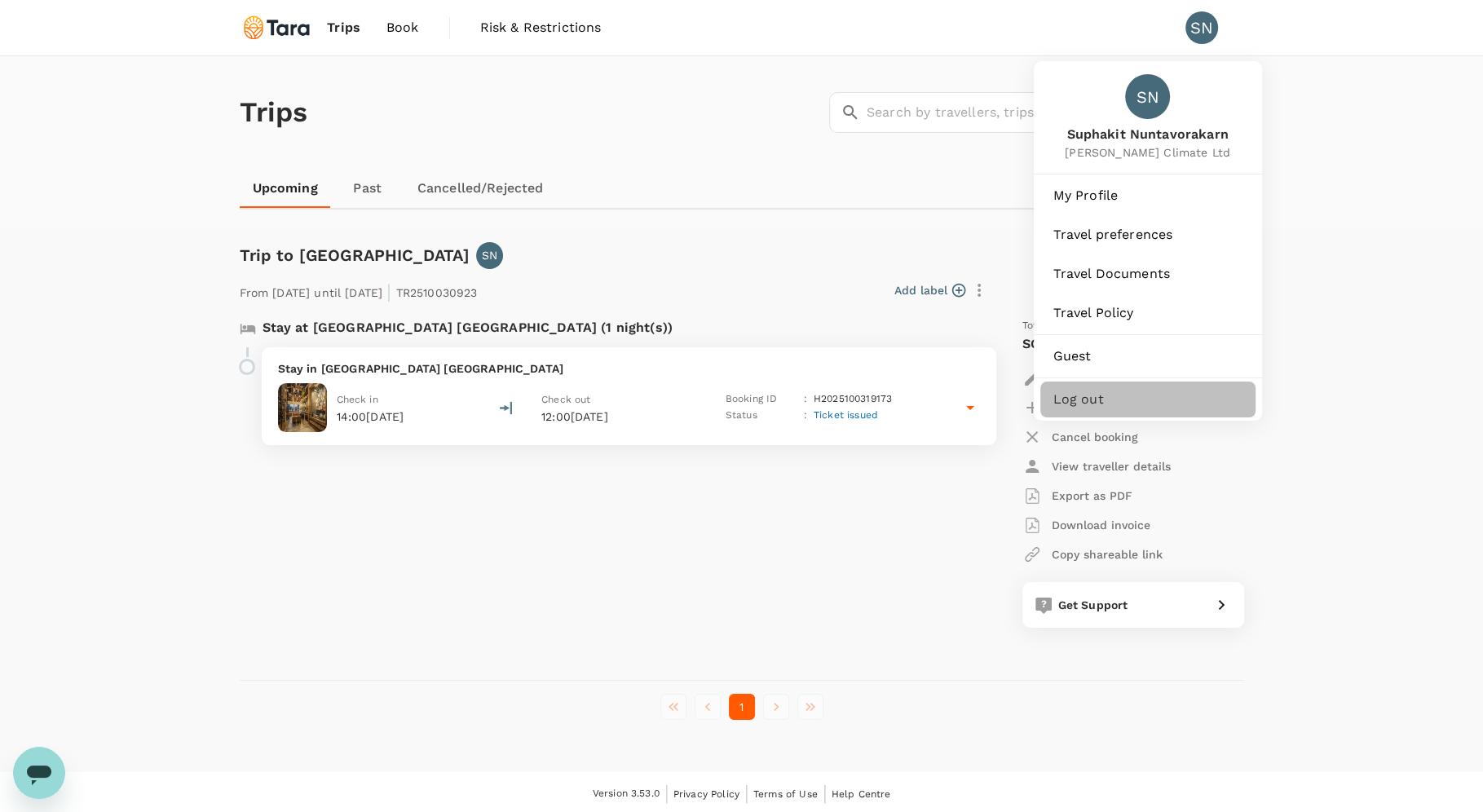
click at [1094, 396] on span "Log out" at bounding box center [1148, 400] width 189 height 19
